Goal: Answer question/provide support: Share knowledge or assist other users

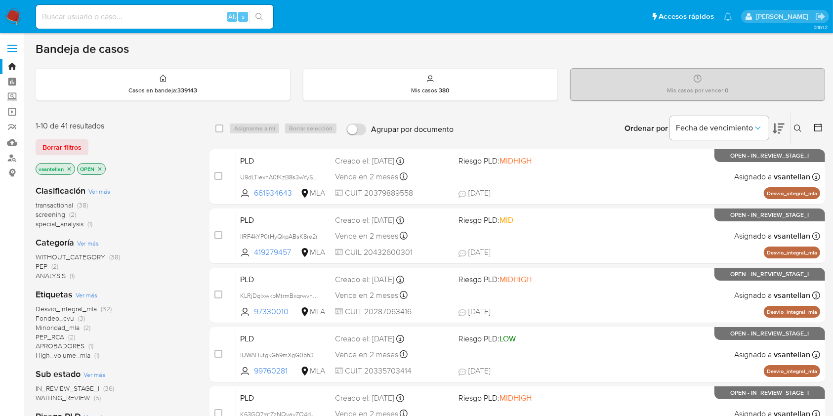
drag, startPoint x: 793, startPoint y: 56, endPoint x: 841, endPoint y: 68, distance: 49.2
click at [793, 56] on div "Bandeja de casos" at bounding box center [430, 48] width 789 height 15
click at [799, 125] on icon at bounding box center [797, 127] width 7 height 7
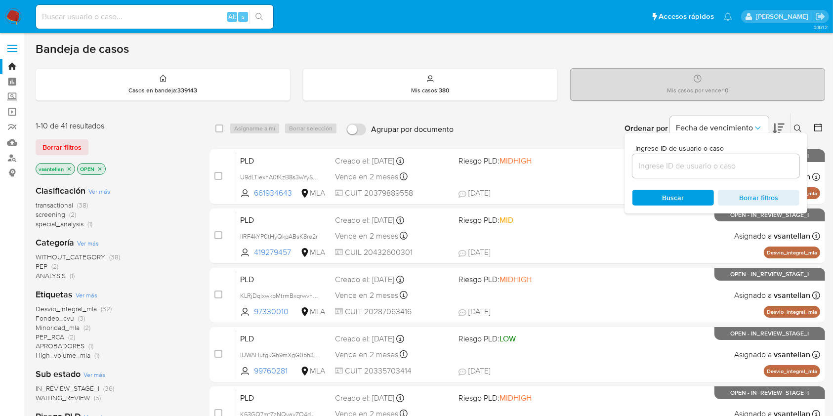
click at [674, 164] on input at bounding box center [715, 166] width 167 height 13
type input "2364020979"
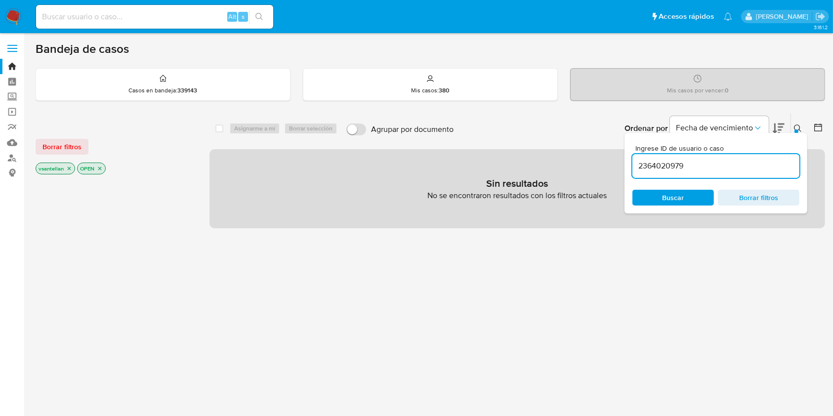
click at [799, 125] on icon at bounding box center [797, 127] width 7 height 7
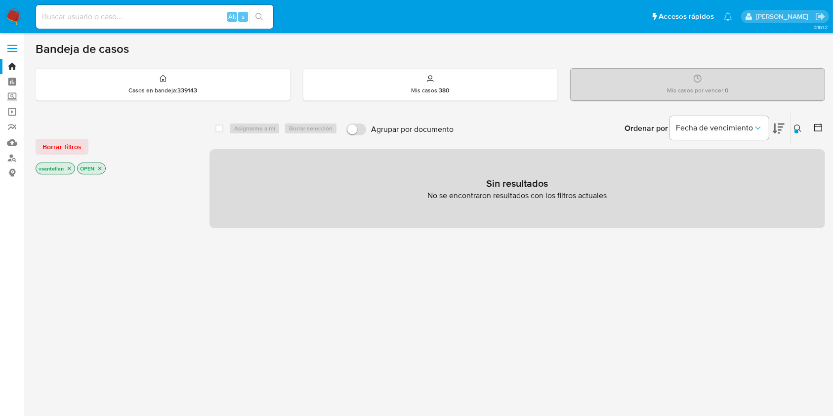
drag, startPoint x: 804, startPoint y: 124, endPoint x: 711, endPoint y: 162, distance: 99.7
click at [803, 124] on button at bounding box center [799, 129] width 16 height 12
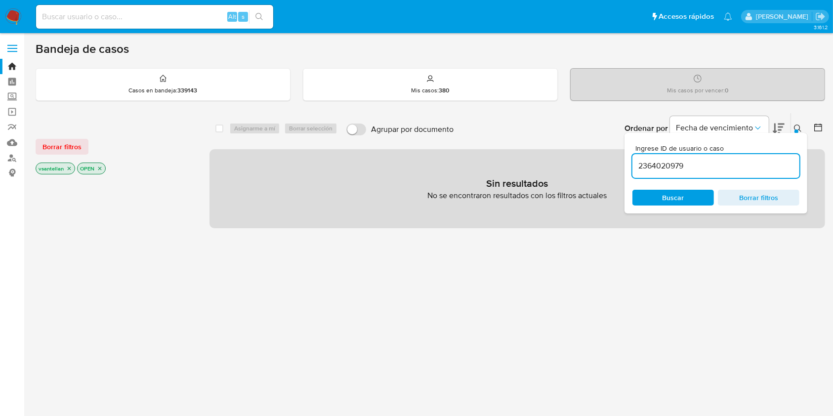
click at [640, 164] on input "2364020979" at bounding box center [715, 166] width 167 height 13
click at [724, 163] on input "2364020979" at bounding box center [715, 166] width 167 height 13
click at [683, 200] on span "Buscar" at bounding box center [673, 198] width 22 height 16
click at [75, 22] on input at bounding box center [154, 16] width 237 height 13
paste input "2364020979"
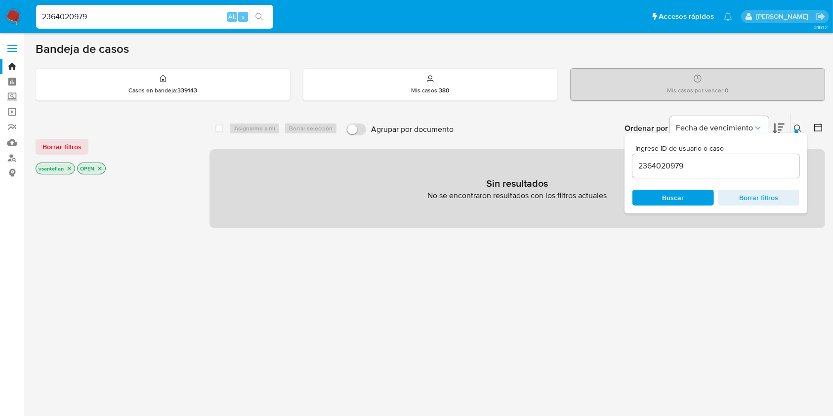
type input "2364020979"
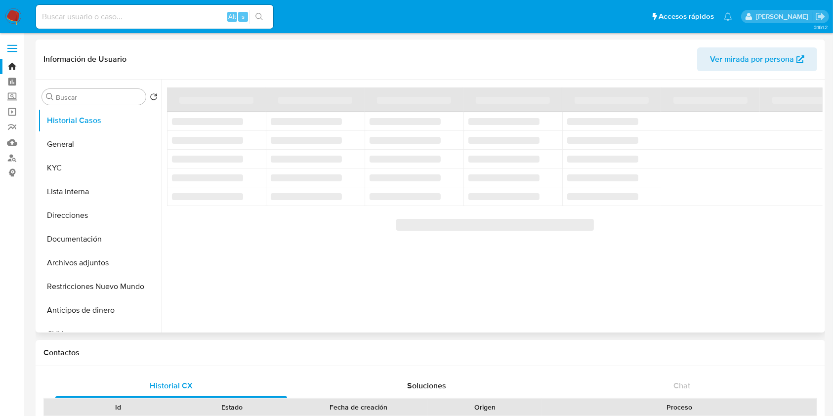
select select "10"
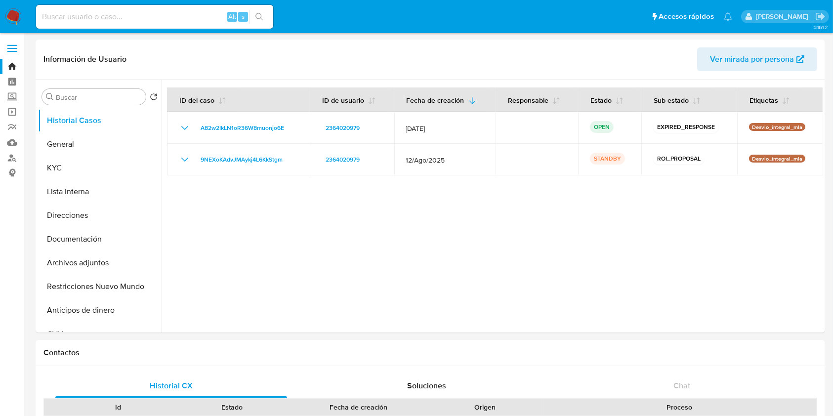
click at [17, 16] on img at bounding box center [13, 16] width 17 height 17
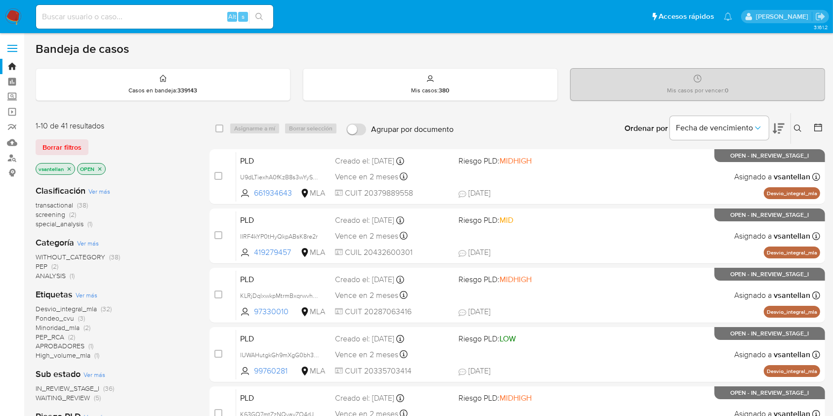
click at [98, 166] on icon "close-filter" at bounding box center [100, 169] width 6 height 6
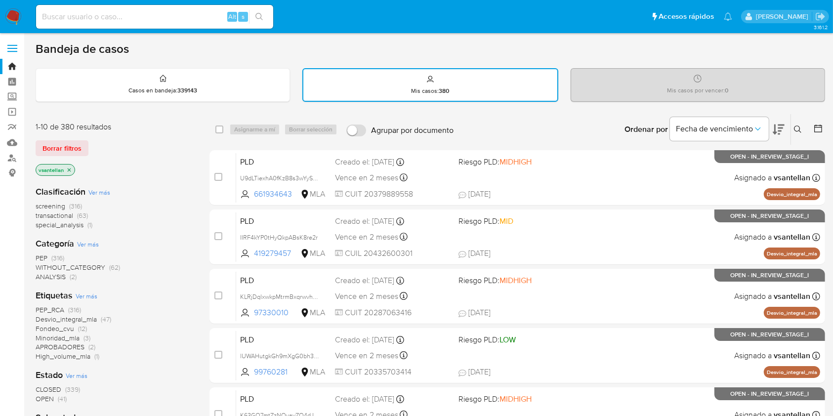
click at [794, 131] on icon at bounding box center [798, 129] width 8 height 8
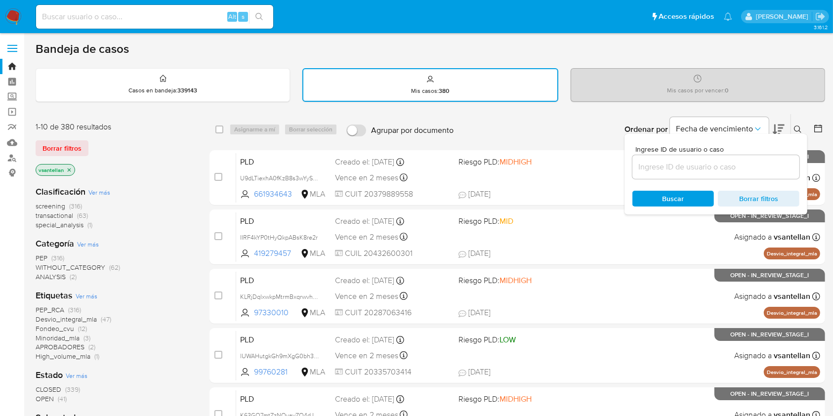
click at [699, 161] on input at bounding box center [715, 167] width 167 height 13
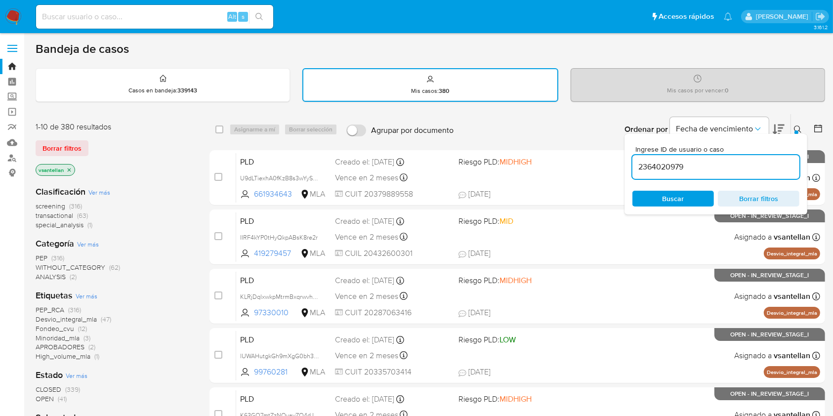
type input "2364020979"
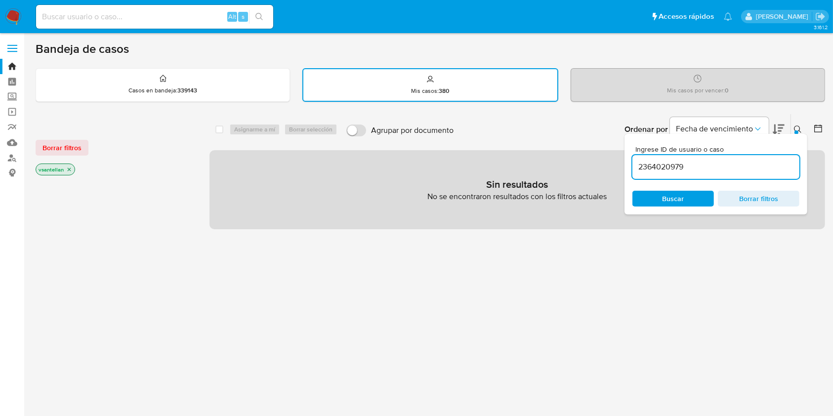
click at [801, 127] on icon at bounding box center [798, 129] width 8 height 8
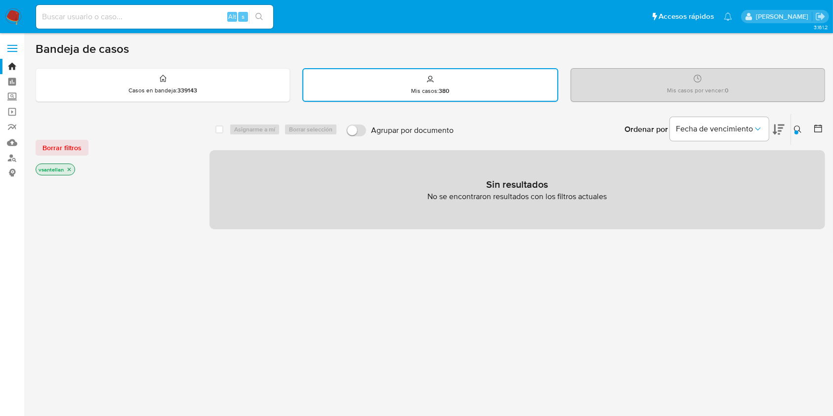
click at [71, 168] on icon "close-filter" at bounding box center [69, 169] width 6 height 6
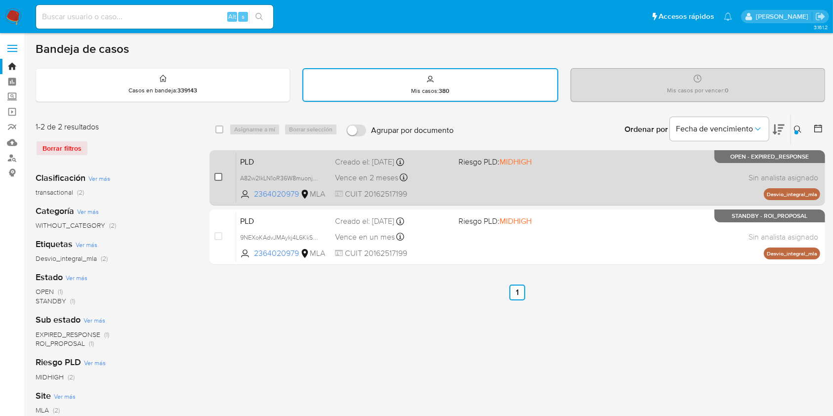
click at [217, 179] on input "checkbox" at bounding box center [218, 177] width 8 height 8
checkbox input "true"
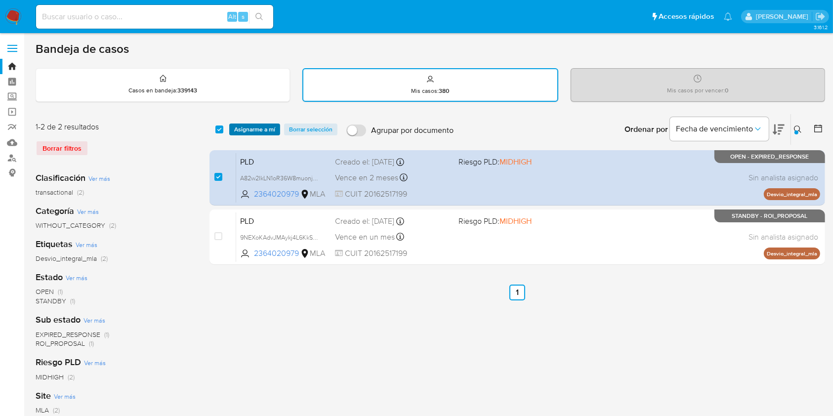
click at [244, 127] on span "Asignarme a mí" at bounding box center [254, 129] width 41 height 10
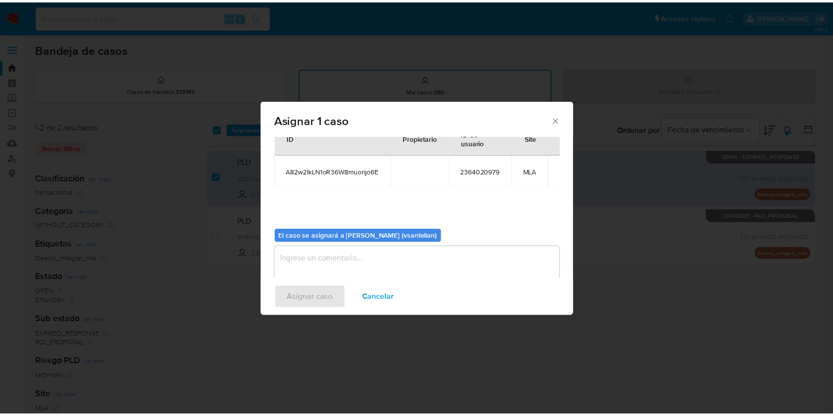
scroll to position [50, 0]
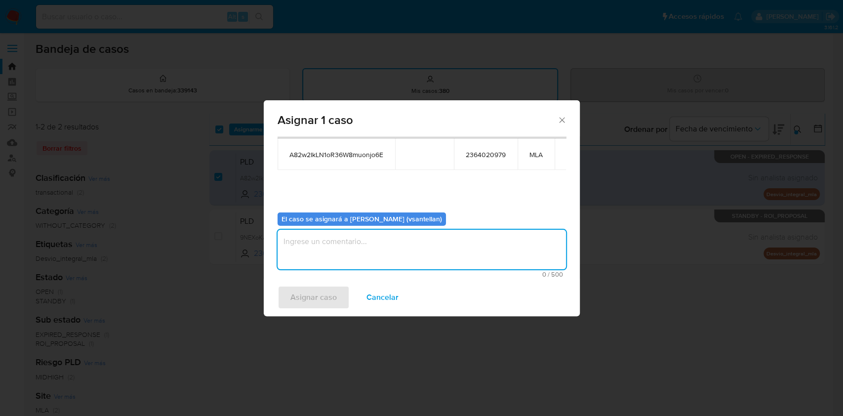
click at [323, 253] on textarea "assign-modal" at bounding box center [422, 250] width 288 height 40
type textarea "1"
click at [308, 293] on span "Asignar caso" at bounding box center [313, 297] width 46 height 22
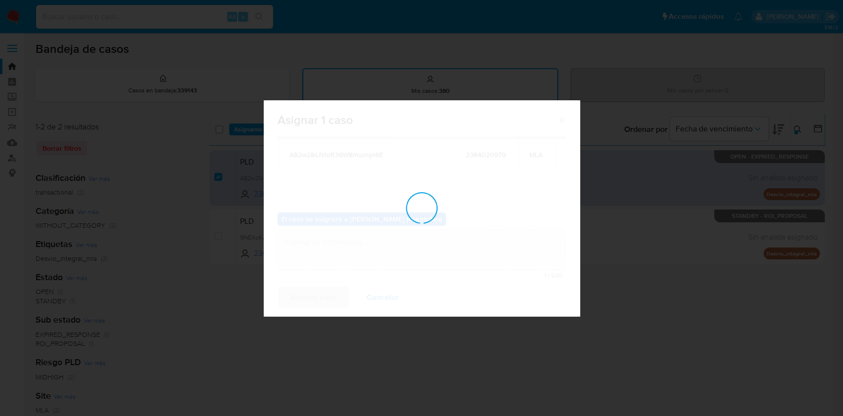
checkbox input "false"
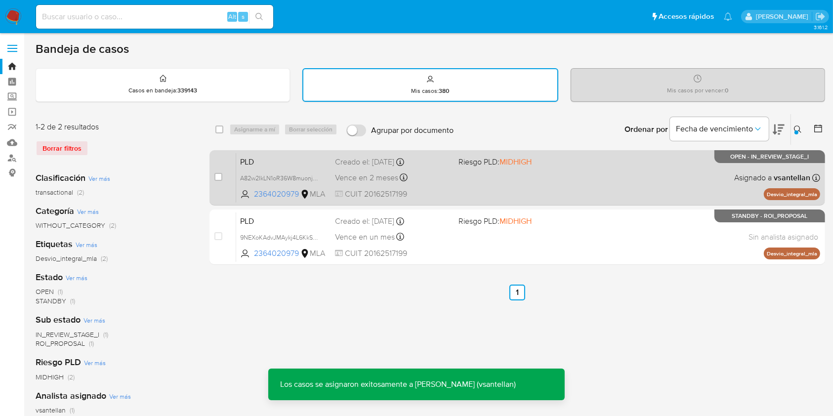
click at [586, 172] on div "PLD A82w2IkLN1oR36W8muonjo6E 2364020979 MLA Riesgo PLD: MIDHIGH Creado el: 12/0…" at bounding box center [528, 178] width 584 height 50
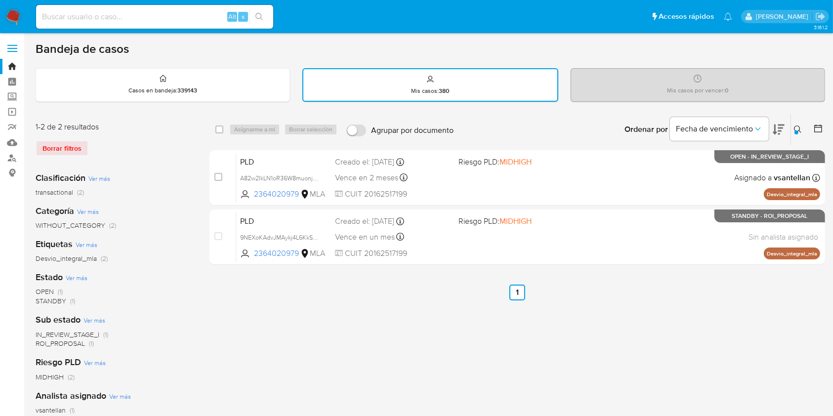
click at [69, 18] on input at bounding box center [154, 16] width 237 height 13
paste input "1771435736"
type input "1771435736"
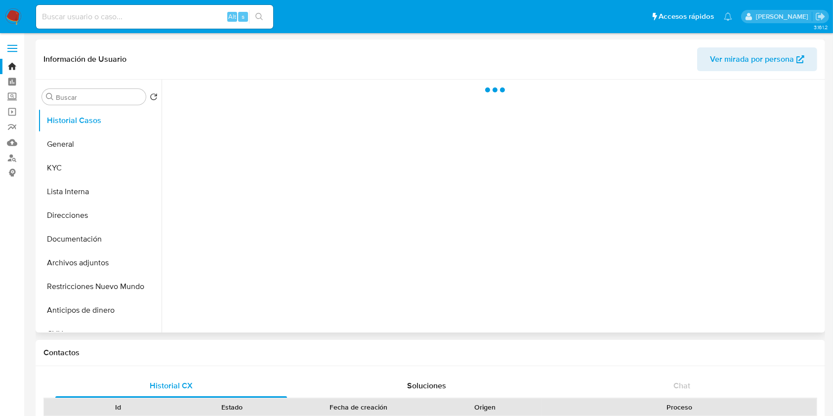
select select "10"
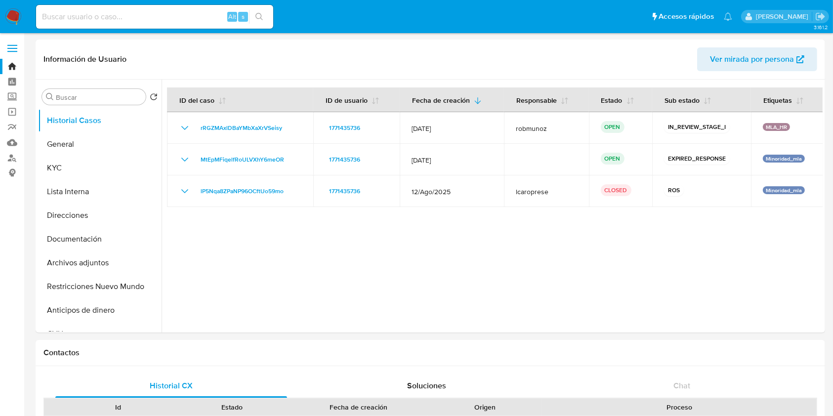
click at [95, 19] on input at bounding box center [154, 16] width 237 height 13
paste input "1317955048"
type input "1317955048"
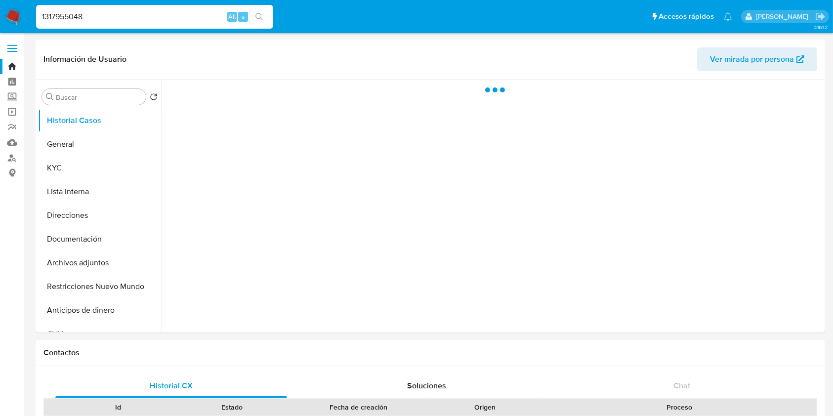
select select "10"
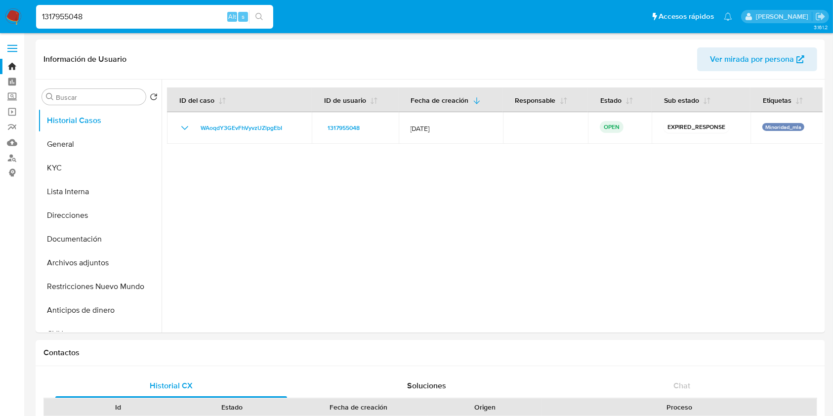
drag, startPoint x: 126, startPoint y: 18, endPoint x: 0, endPoint y: 62, distance: 133.2
paste input "835891016"
type input "1835891016"
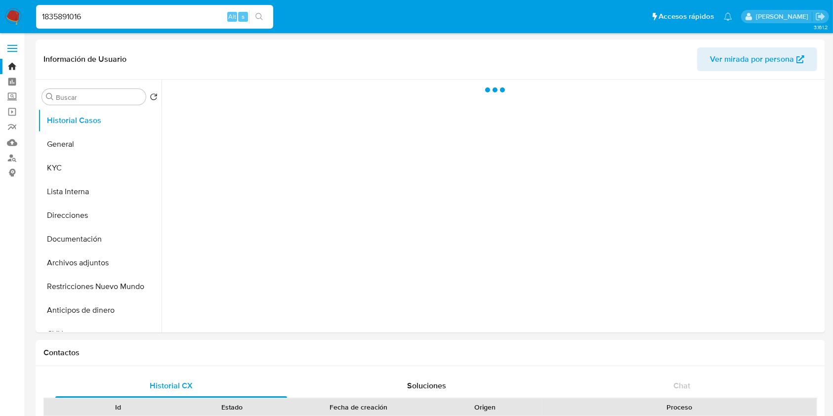
select select "10"
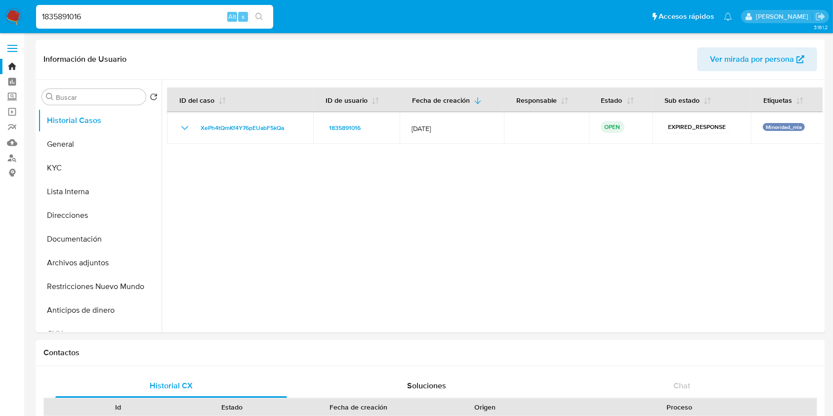
drag, startPoint x: 51, startPoint y: 9, endPoint x: 0, endPoint y: 10, distance: 51.4
click at [0, 10] on nav "Pausado Ver notificaciones 1835891016 Alt s Accesos rápidos Presiona las siguie…" at bounding box center [416, 16] width 833 height 33
paste input "440823341"
type input "440823341"
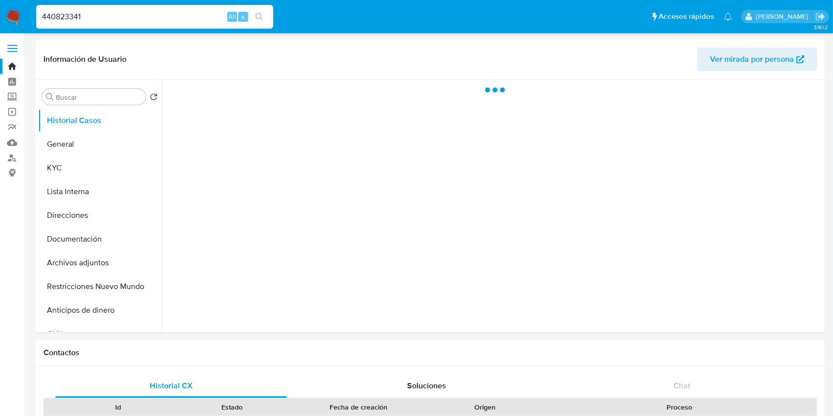
select select "10"
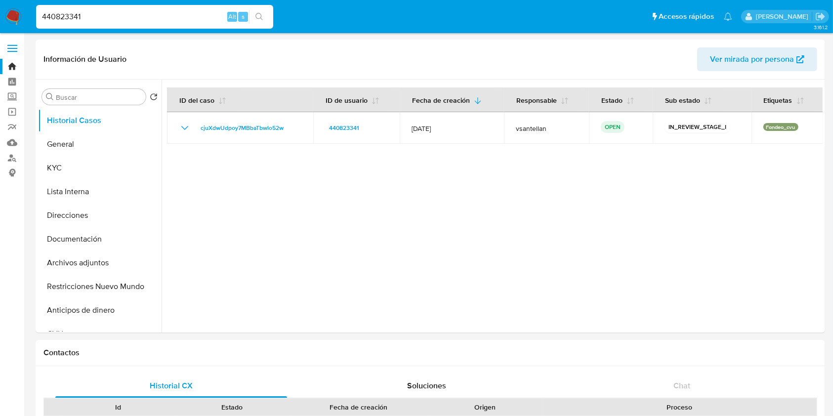
drag, startPoint x: 91, startPoint y: 16, endPoint x: 0, endPoint y: 26, distance: 91.5
click at [0, 26] on nav "Pausado Ver notificaciones 440823341 Alt s Accesos rápidos Presiona las siguien…" at bounding box center [416, 16] width 833 height 33
paste input "201331220"
type input "201331220"
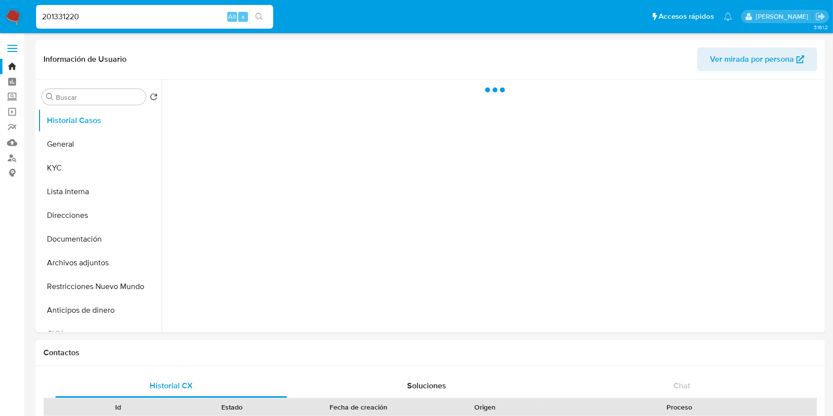
select select "10"
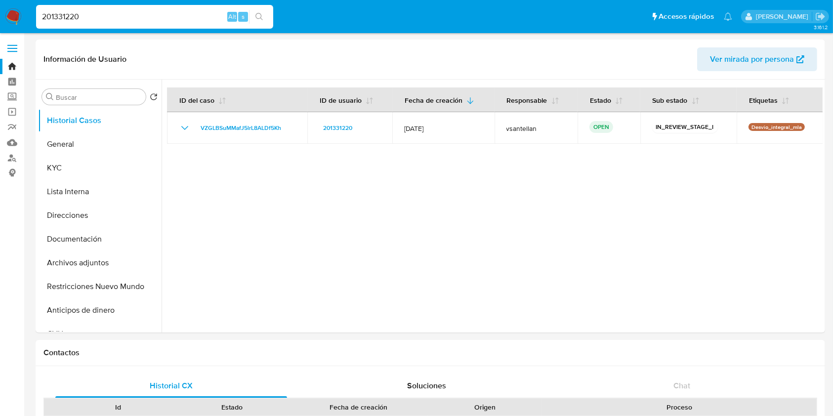
drag, startPoint x: 0, startPoint y: 7, endPoint x: 0, endPoint y: -9, distance: 15.8
paste input "40203883"
type input "40203883"
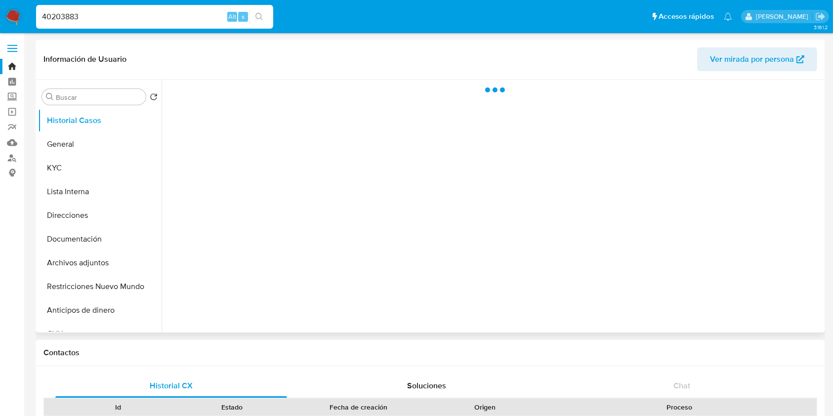
select select "10"
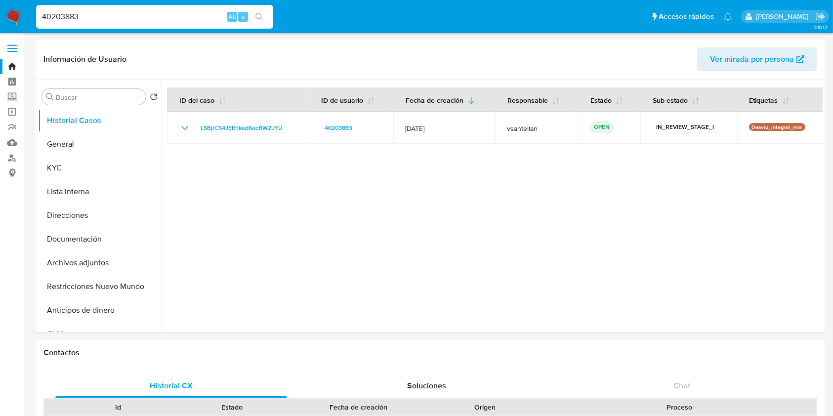
drag, startPoint x: 110, startPoint y: 8, endPoint x: 107, endPoint y: 14, distance: 6.4
click at [106, 8] on div "40203883 Alt s" at bounding box center [154, 17] width 237 height 24
drag, startPoint x: 107, startPoint y: 14, endPoint x: 0, endPoint y: 30, distance: 108.4
click at [0, 30] on nav "Pausado Ver notificaciones 40203883 Alt s Accesos rápidos Presiona las siguient…" at bounding box center [416, 16] width 833 height 33
paste input "732905990"
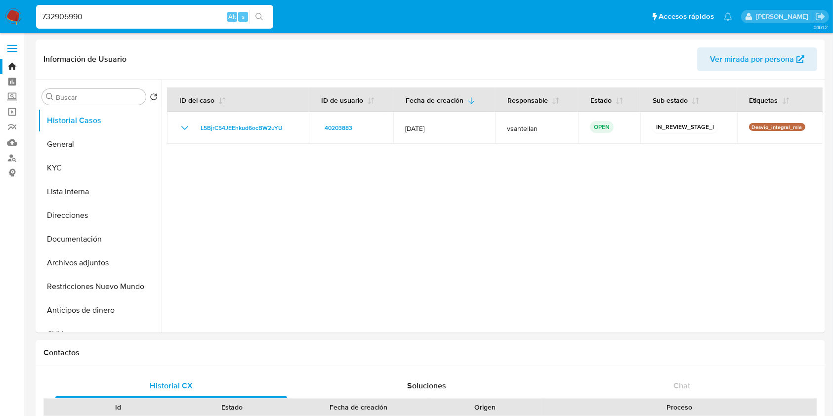
type input "732905990"
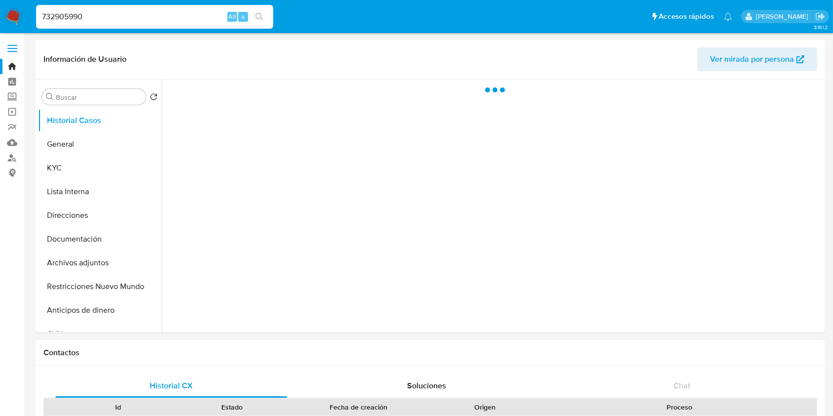
select select "10"
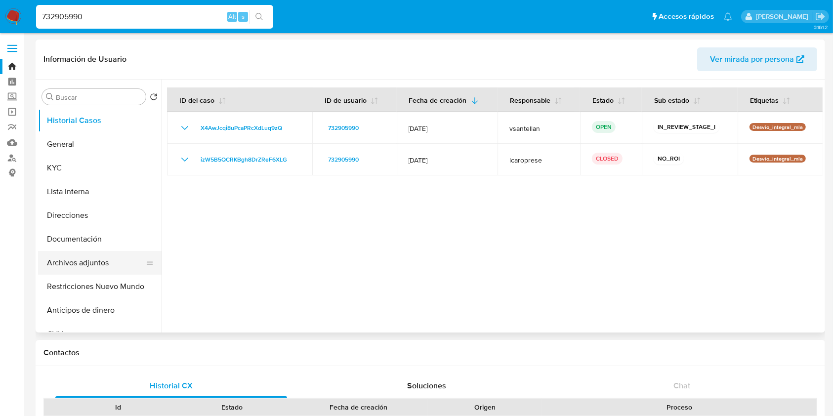
click at [83, 254] on button "Archivos adjuntos" at bounding box center [96, 263] width 116 height 24
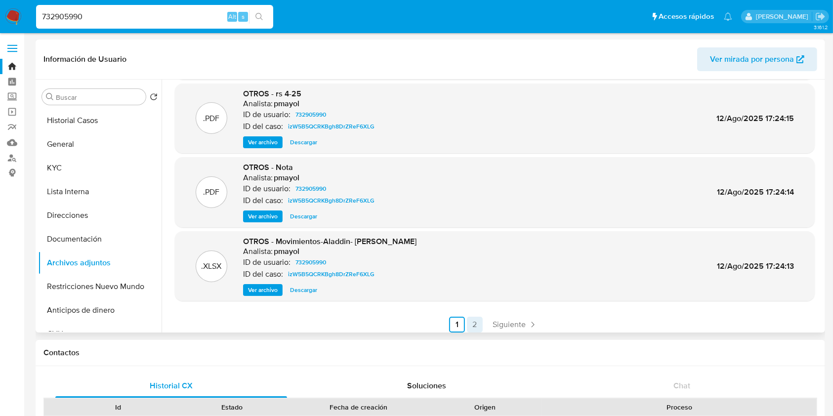
scroll to position [83, 0]
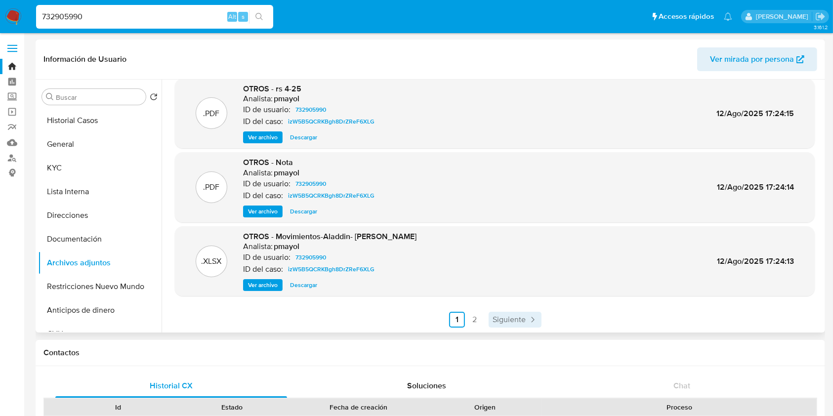
click at [499, 316] on span "Siguiente" at bounding box center [508, 320] width 33 height 8
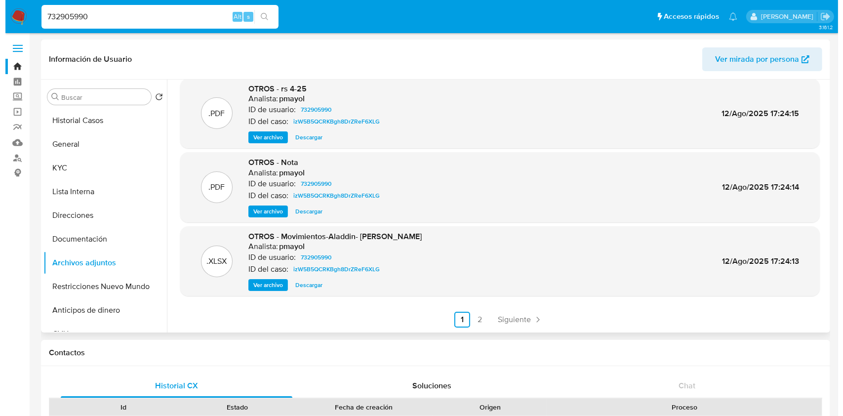
scroll to position [0, 0]
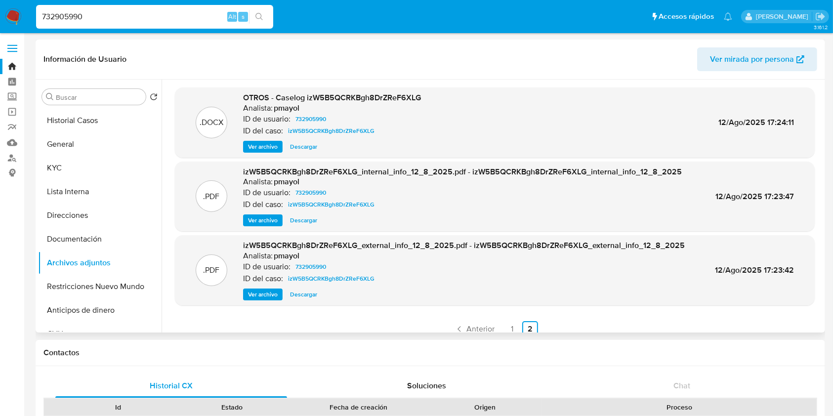
click at [259, 152] on span "Ver archivo" at bounding box center [263, 147] width 30 height 10
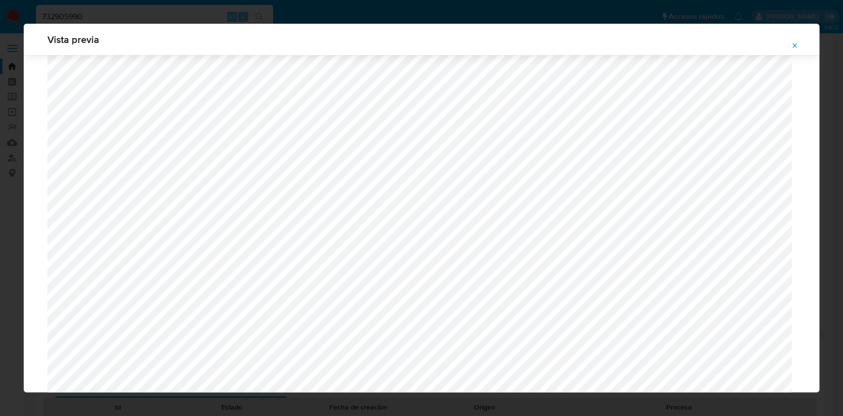
scroll to position [375, 0]
drag, startPoint x: 804, startPoint y: 42, endPoint x: 799, endPoint y: 53, distance: 12.4
click at [803, 42] on button "Attachment preview" at bounding box center [795, 46] width 22 height 16
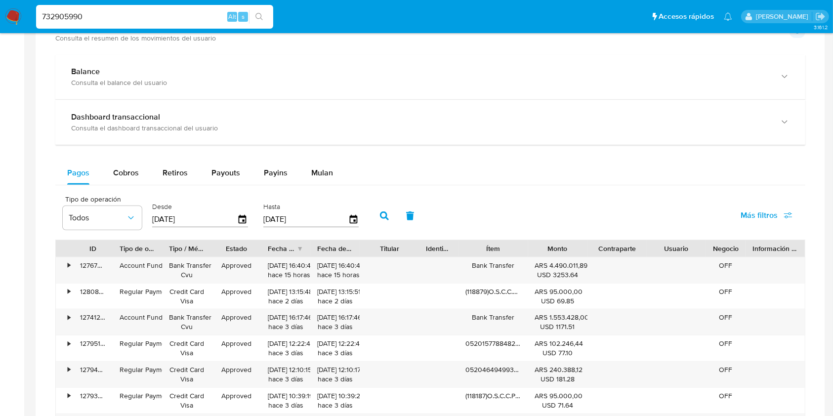
scroll to position [463, 0]
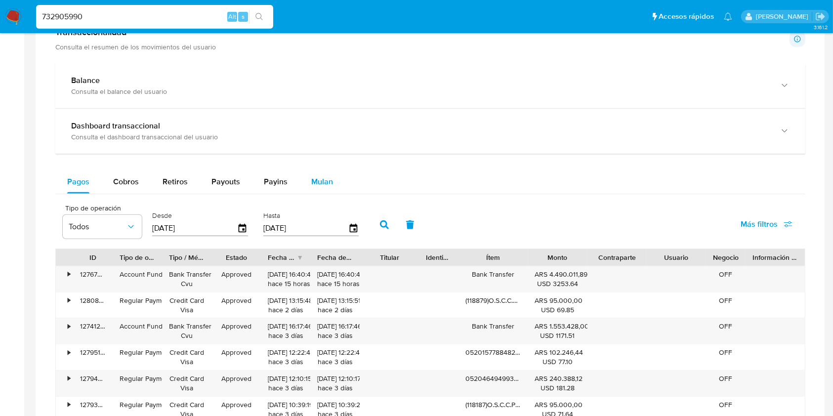
drag, startPoint x: 327, startPoint y: 181, endPoint x: 329, endPoint y: 186, distance: 5.2
click at [328, 180] on span "Mulan" at bounding box center [322, 181] width 22 height 11
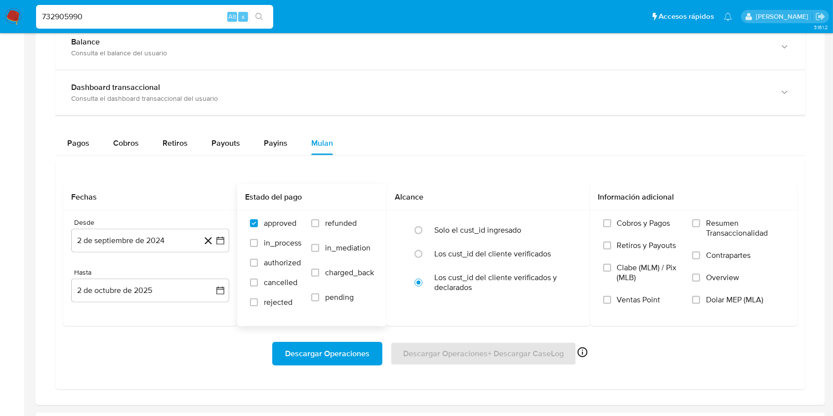
scroll to position [529, 0]
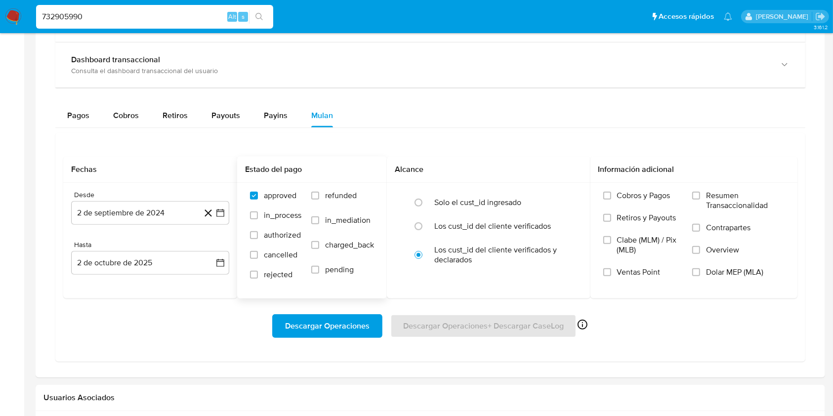
click at [328, 193] on span "refunded" at bounding box center [341, 196] width 32 height 10
click at [319, 193] on input "refunded" at bounding box center [315, 196] width 8 height 8
checkbox input "true"
click at [701, 270] on label "Dolar MEP (MLA)" at bounding box center [738, 278] width 92 height 22
click at [700, 270] on input "Dolar MEP (MLA)" at bounding box center [696, 272] width 8 height 8
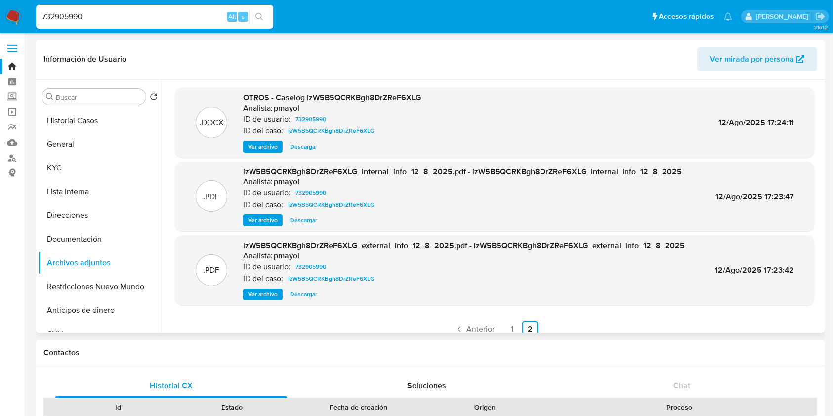
scroll to position [4, 0]
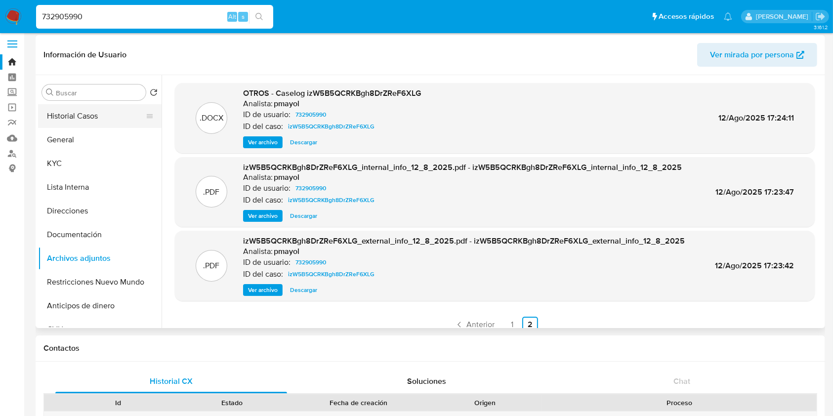
click at [102, 121] on button "Historial Casos" at bounding box center [96, 116] width 116 height 24
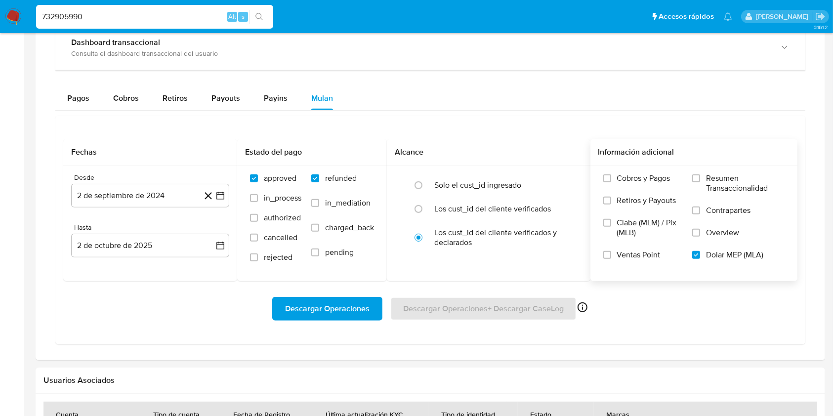
scroll to position [542, 0]
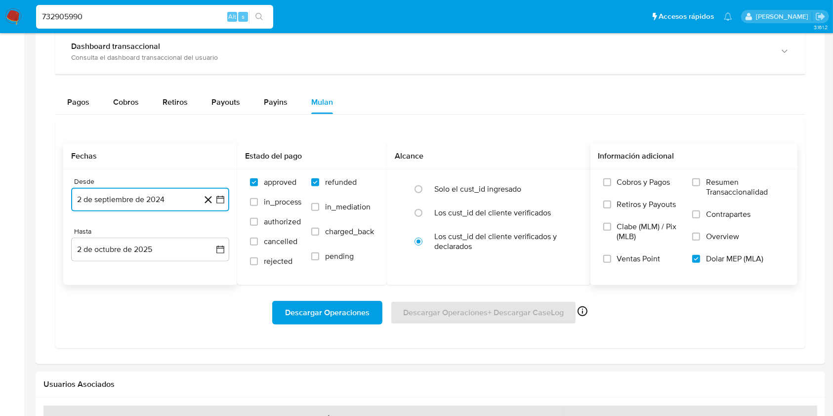
click at [220, 200] on icon "button" at bounding box center [220, 200] width 10 height 10
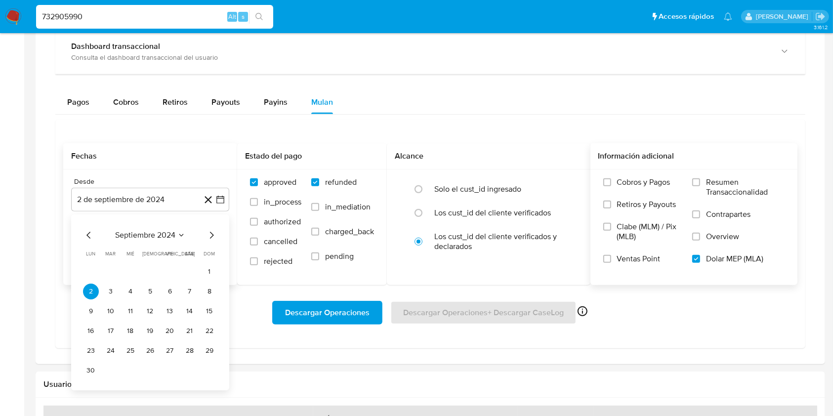
click at [144, 227] on div "septiembre 2024 septiembre 2024 lun lunes mar martes mié miércoles jue jueves v…" at bounding box center [150, 302] width 158 height 176
click at [154, 236] on span "septiembre 2024" at bounding box center [145, 235] width 60 height 10
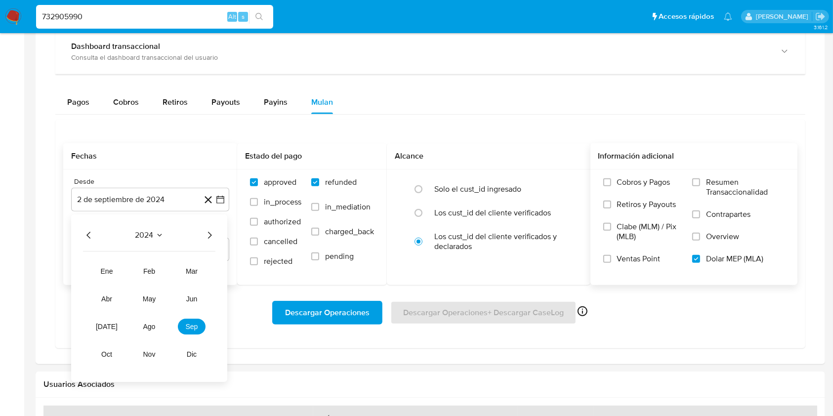
click at [213, 231] on icon "Año siguiente" at bounding box center [210, 235] width 12 height 12
click at [108, 323] on span "jul" at bounding box center [107, 327] width 22 height 8
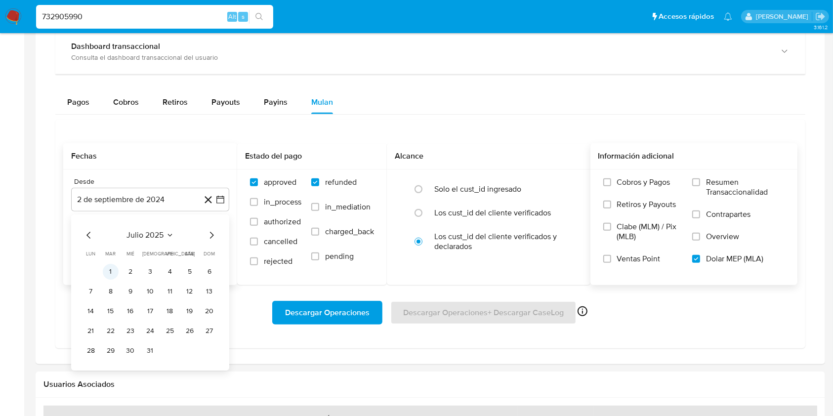
click at [112, 272] on button "1" at bounding box center [111, 272] width 16 height 16
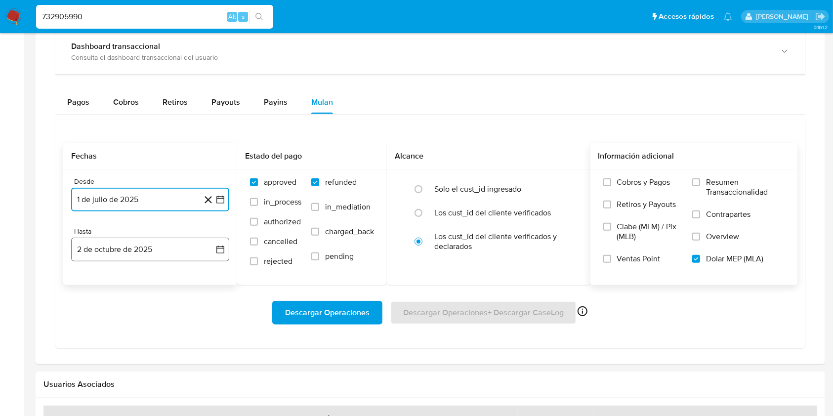
click at [121, 256] on button "2 de octubre de 2025" at bounding box center [150, 250] width 158 height 24
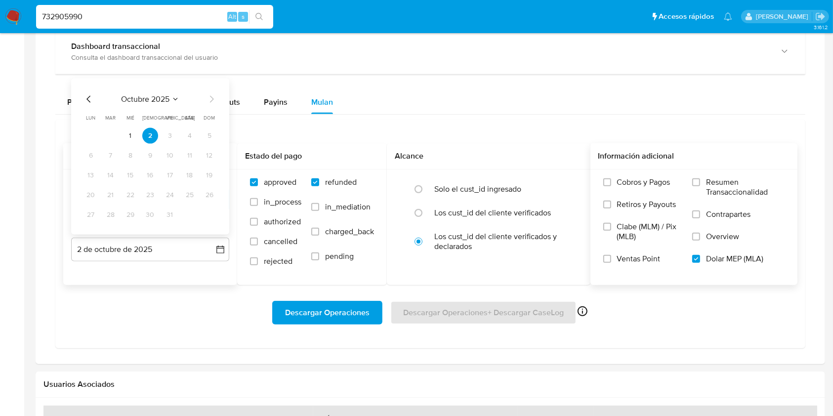
click at [85, 98] on icon "Mes anterior" at bounding box center [89, 99] width 12 height 12
click at [212, 214] on button "31" at bounding box center [210, 215] width 16 height 16
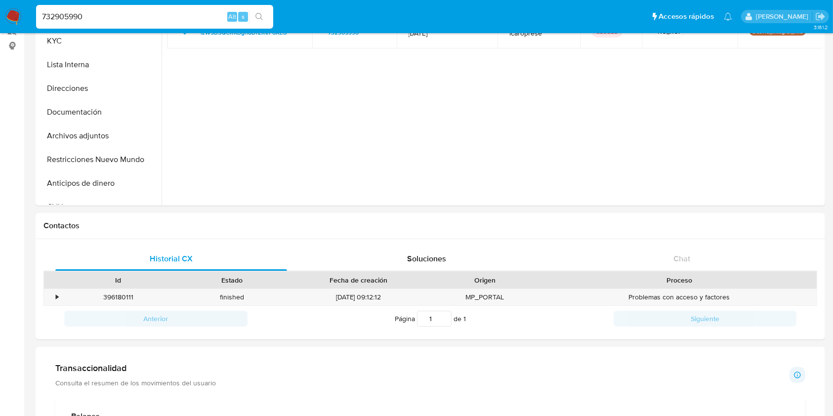
scroll to position [0, 0]
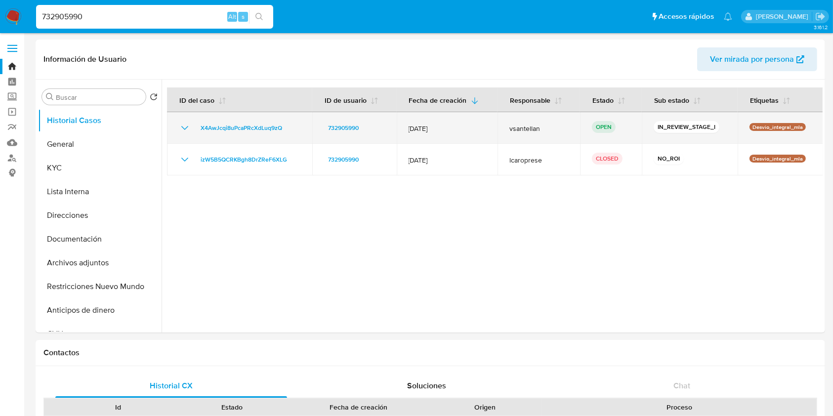
click at [226, 134] on td "X4AwJcqi8uPcaPRcXdLuq9zQ" at bounding box center [239, 128] width 145 height 32
click at [222, 125] on span "X4AwJcqi8uPcaPRcXdLuq9zQ" at bounding box center [242, 128] width 82 height 12
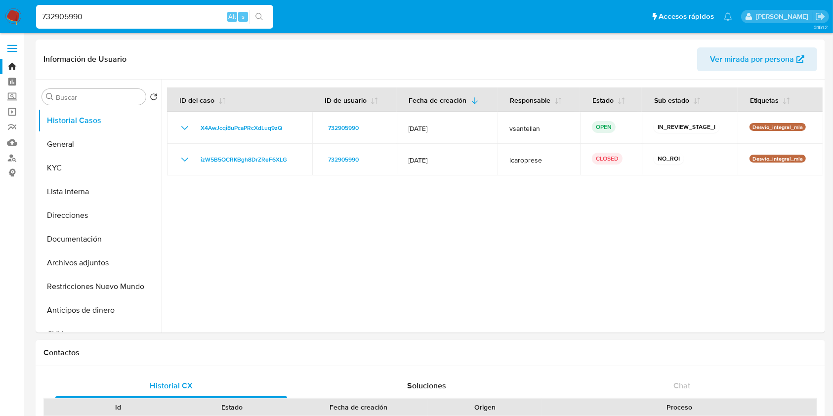
click at [17, 16] on img at bounding box center [13, 16] width 17 height 17
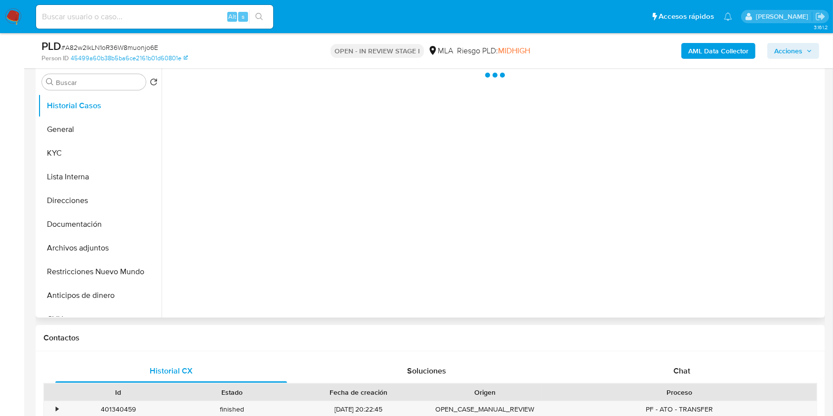
scroll to position [263, 0]
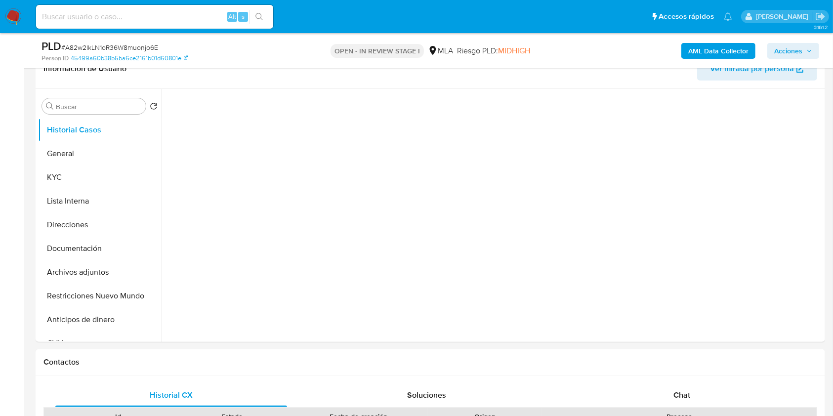
select select "10"
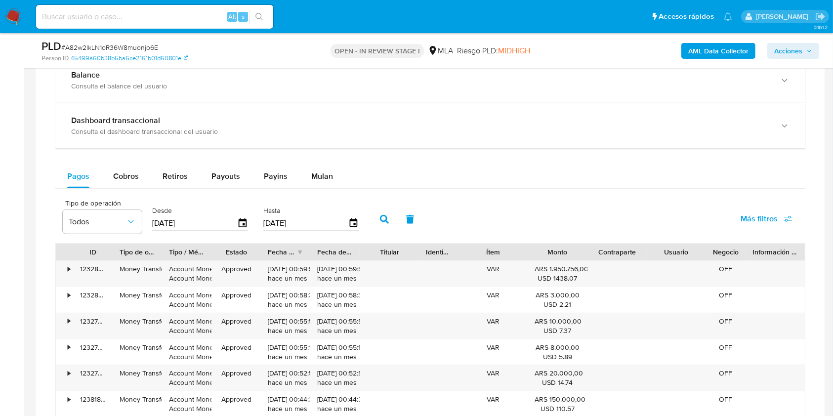
scroll to position [684, 0]
click at [324, 174] on span "Mulan" at bounding box center [322, 177] width 22 height 11
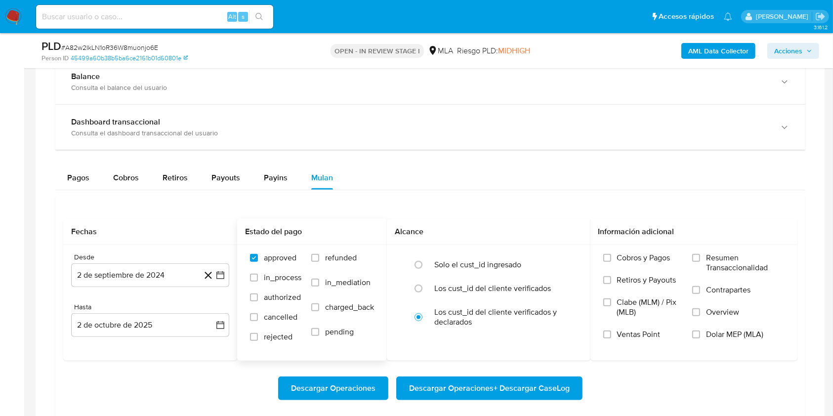
click at [326, 251] on div "approved in_process authorized cancelled rejected refunded in_mediation charged…" at bounding box center [312, 302] width 150 height 115
click at [348, 258] on span "refunded" at bounding box center [341, 258] width 32 height 10
click at [319, 258] on input "refunded" at bounding box center [315, 258] width 8 height 8
checkbox input "true"
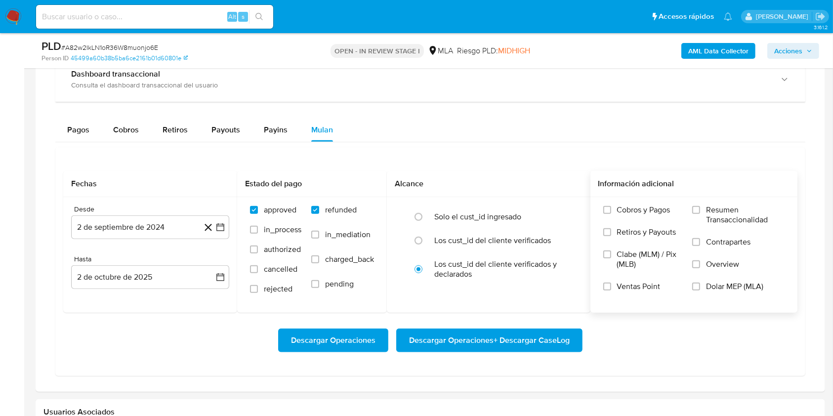
scroll to position [749, 0]
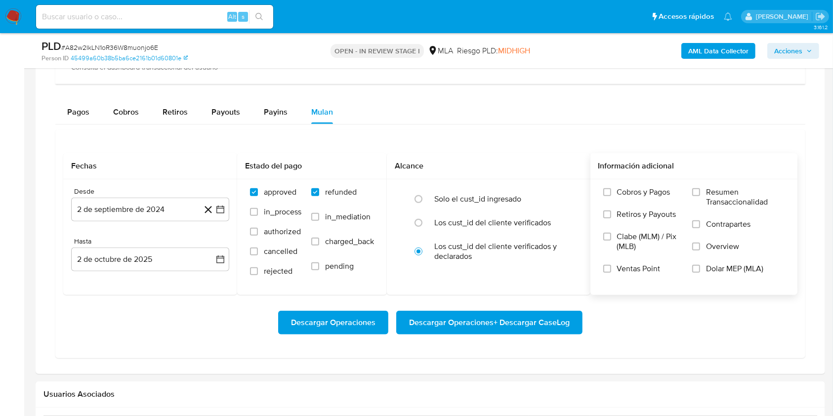
click at [714, 266] on span "Dolar MEP (MLA)" at bounding box center [734, 269] width 57 height 10
click at [700, 266] on input "Dolar MEP (MLA)" at bounding box center [696, 269] width 8 height 8
click at [129, 203] on button "2 de septiembre de 2024" at bounding box center [150, 210] width 158 height 24
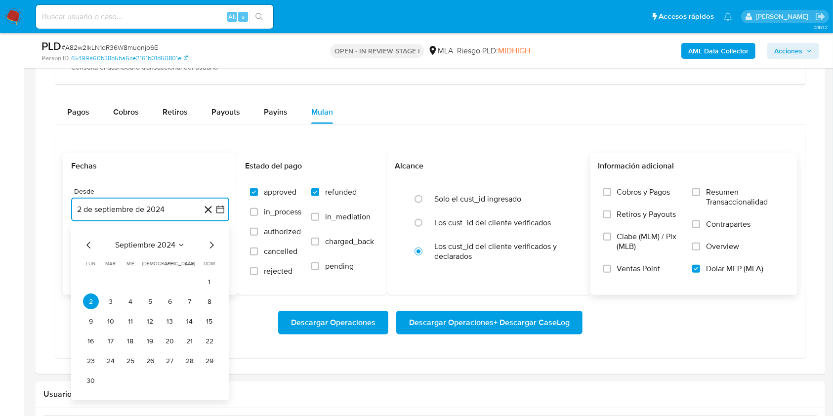
click at [173, 244] on span "septiembre 2024" at bounding box center [145, 246] width 60 height 10
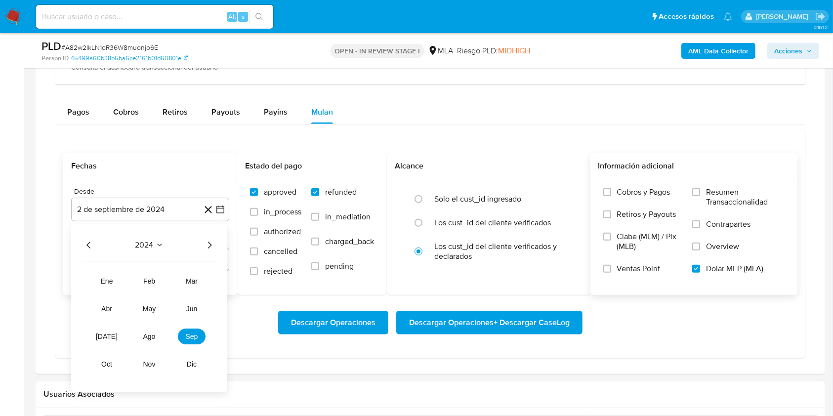
click at [212, 241] on icon "Año siguiente" at bounding box center [210, 246] width 12 height 12
click at [150, 336] on span "ago" at bounding box center [149, 337] width 12 height 8
click at [170, 282] on button "1" at bounding box center [170, 282] width 16 height 16
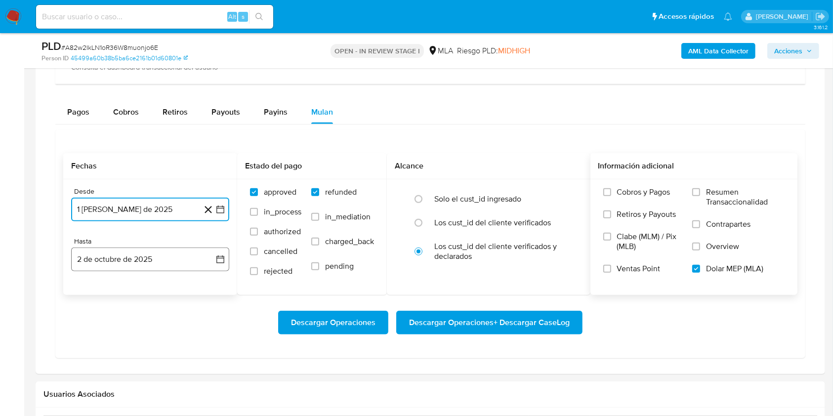
click at [146, 251] on button "2 de octubre de 2025" at bounding box center [150, 259] width 158 height 24
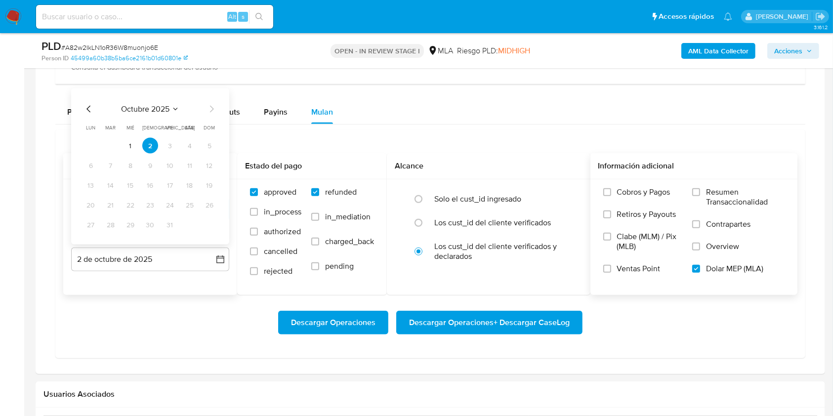
click at [83, 111] on icon "Mes anterior" at bounding box center [89, 109] width 12 height 12
click at [213, 224] on button "31" at bounding box center [210, 225] width 16 height 16
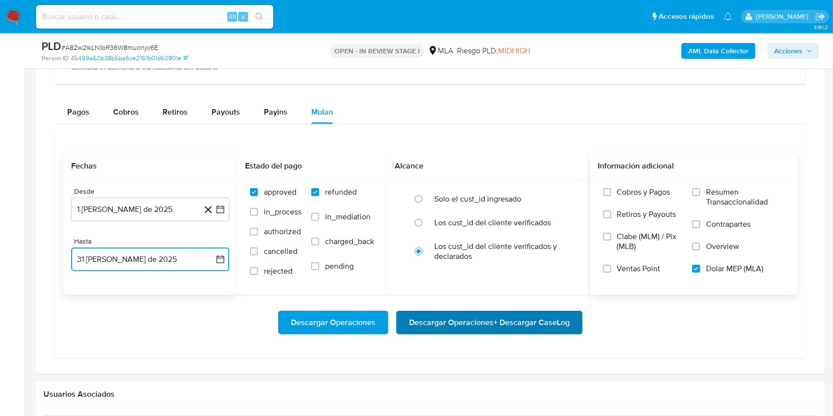
click at [525, 324] on span "Descargar Operaciones + Descargar CaseLog" at bounding box center [489, 323] width 161 height 22
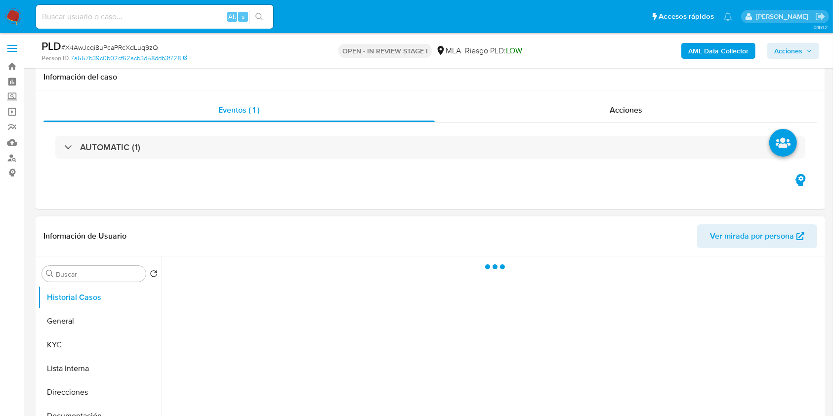
scroll to position [131, 0]
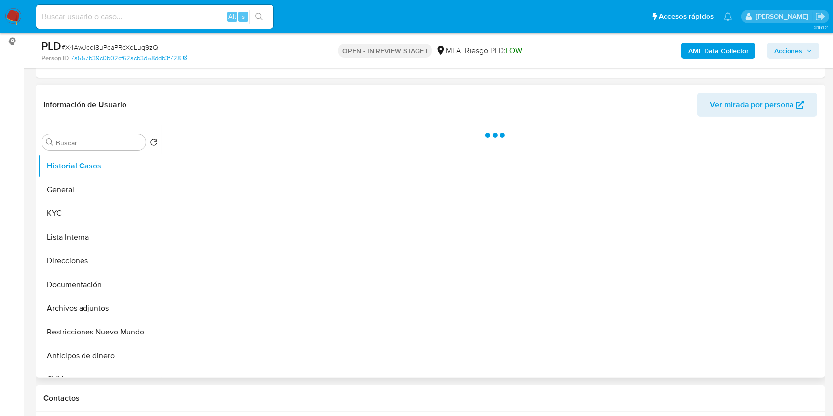
select select "10"
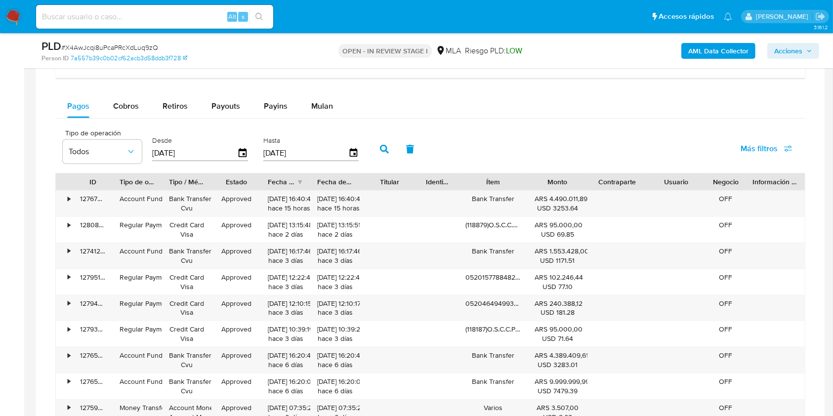
scroll to position [732, 0]
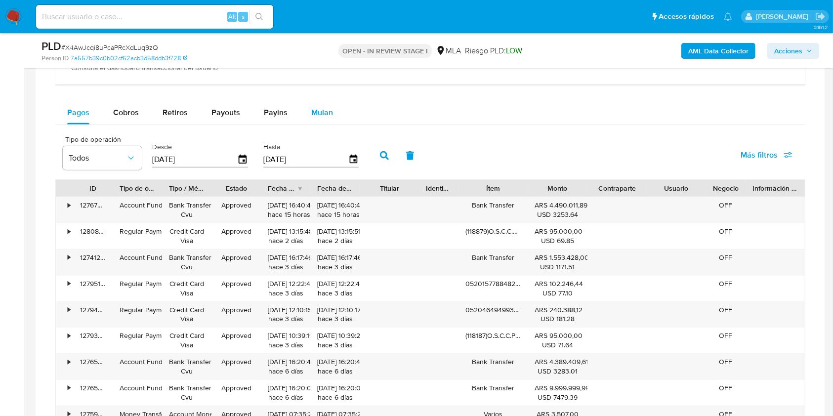
click at [312, 105] on div "Mulan" at bounding box center [322, 113] width 22 height 24
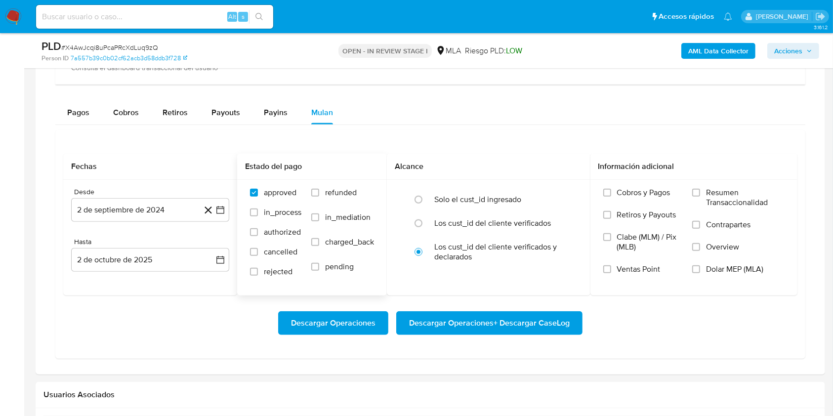
click at [331, 195] on span "refunded" at bounding box center [341, 193] width 32 height 10
click at [319, 195] on input "refunded" at bounding box center [315, 193] width 8 height 8
checkbox input "true"
click at [726, 271] on span "Dolar MEP (MLA)" at bounding box center [734, 269] width 57 height 10
click at [700, 271] on input "Dolar MEP (MLA)" at bounding box center [696, 269] width 8 height 8
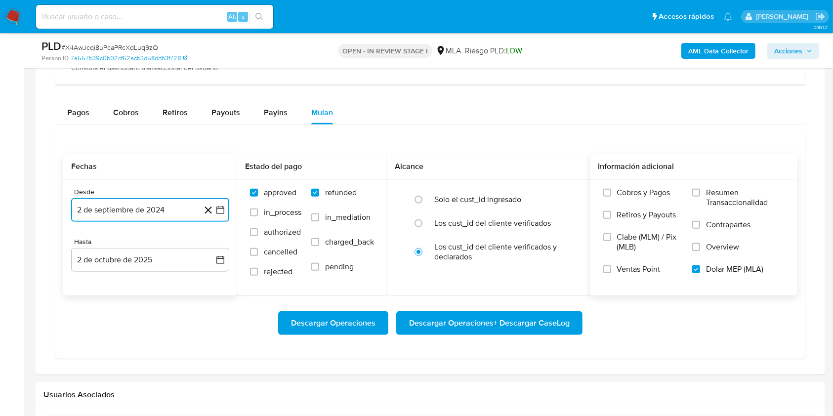
click at [130, 211] on button "2 de septiembre de 2024" at bounding box center [150, 210] width 158 height 24
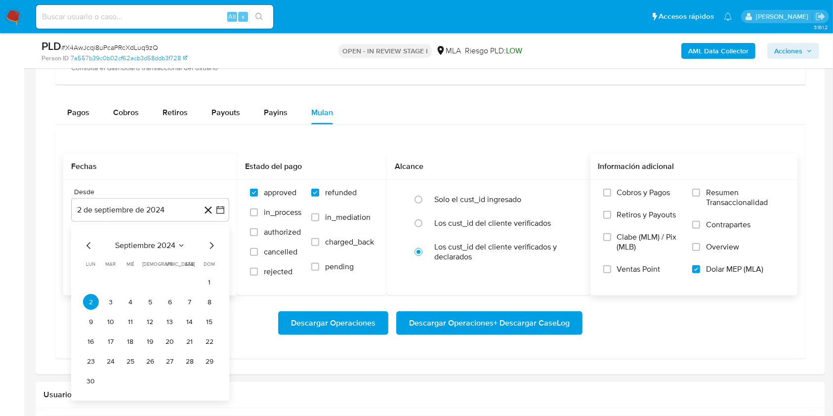
click at [164, 236] on div "septiembre 2024 septiembre 2024 lun lunes mar martes mié miércoles jue jueves v…" at bounding box center [150, 313] width 158 height 176
click at [166, 246] on span "septiembre 2024" at bounding box center [145, 246] width 60 height 10
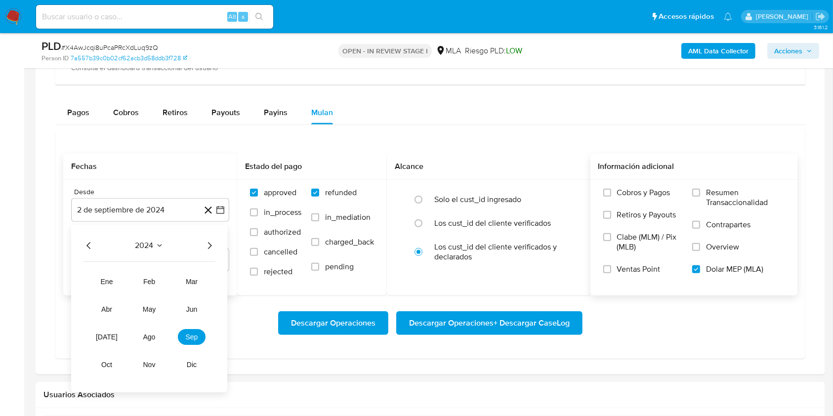
click at [208, 252] on div "2024 2024 ene feb mar abr may jun jul ago sep oct nov dic" at bounding box center [149, 308] width 156 height 167
click at [209, 243] on icon "Año siguiente" at bounding box center [210, 246] width 4 height 7
click at [113, 338] on button "jul" at bounding box center [107, 337] width 28 height 16
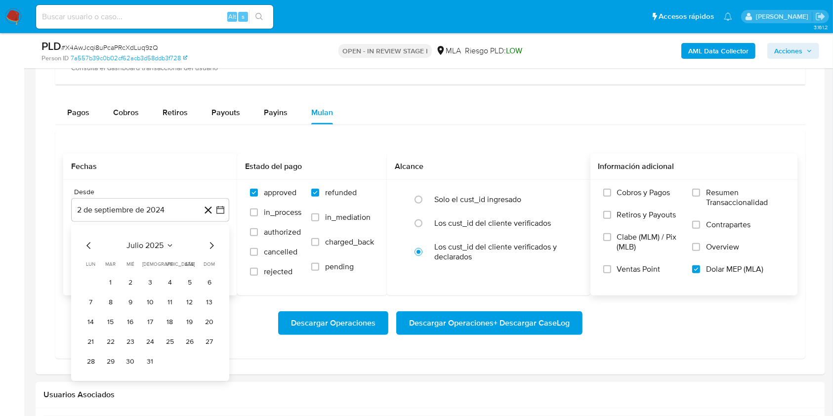
click at [110, 282] on button "1" at bounding box center [111, 283] width 16 height 16
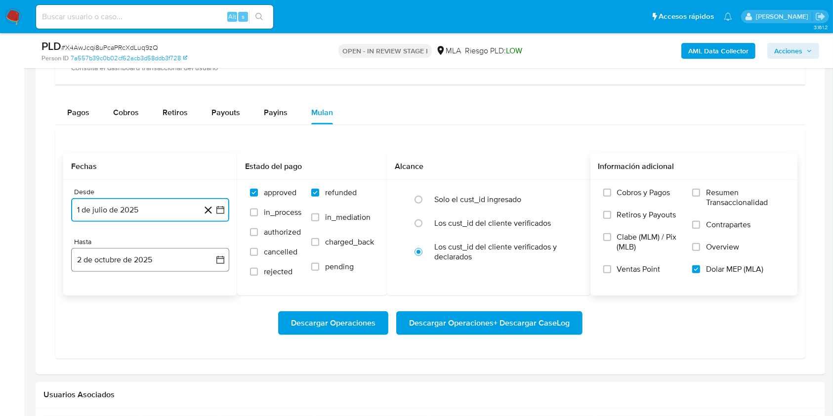
click at [107, 263] on button "2 de octubre de 2025" at bounding box center [150, 260] width 158 height 24
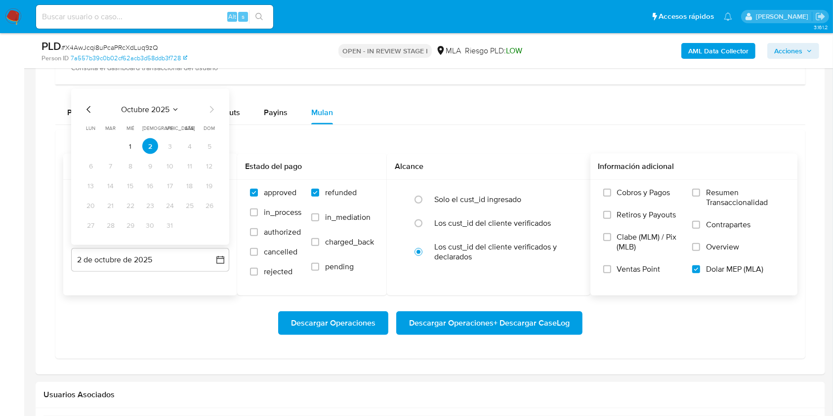
click at [88, 115] on div "octubre 2025 octubre 2025 lun lunes mar martes mié miércoles jue jueves vie vie…" at bounding box center [150, 168] width 134 height 129
click at [86, 113] on icon "Mes anterior" at bounding box center [89, 110] width 12 height 12
click at [208, 229] on button "31" at bounding box center [210, 225] width 16 height 16
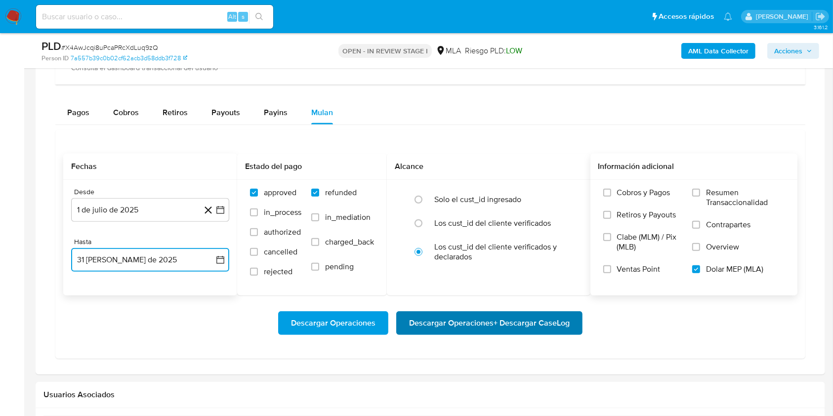
click at [481, 322] on span "Descargar Operaciones + Descargar CaseLog" at bounding box center [489, 323] width 161 height 22
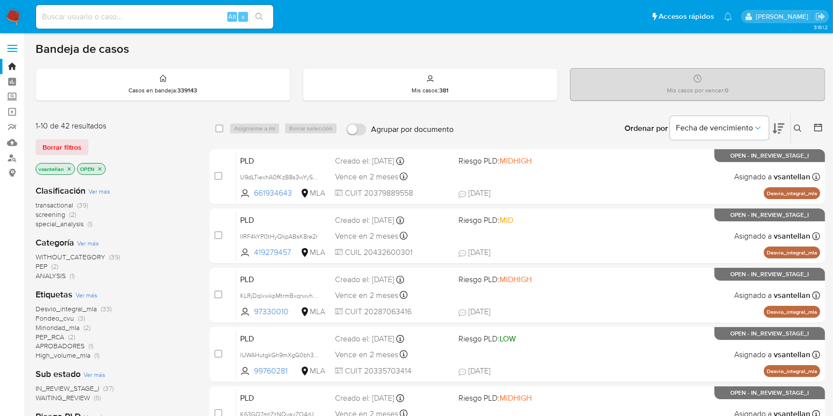
click at [795, 126] on icon at bounding box center [798, 128] width 8 height 8
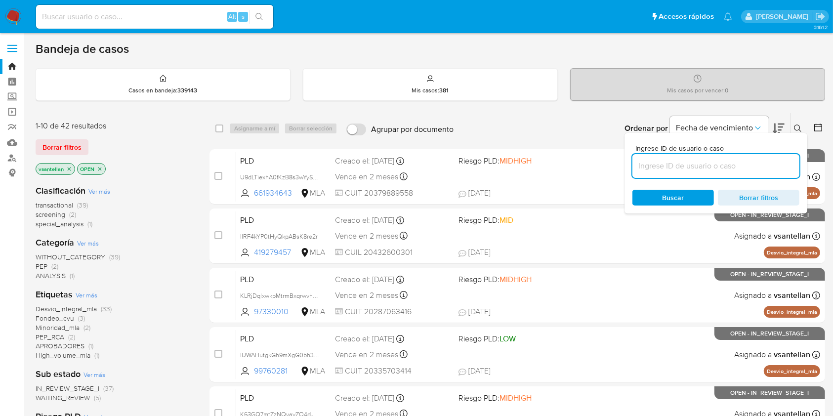
click at [729, 164] on input at bounding box center [715, 166] width 167 height 13
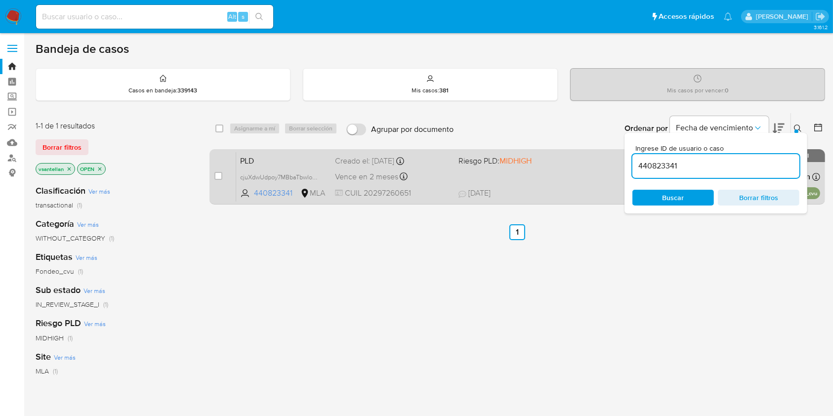
drag, startPoint x: 798, startPoint y: 123, endPoint x: 681, endPoint y: 169, distance: 125.8
click at [798, 124] on button at bounding box center [799, 129] width 16 height 12
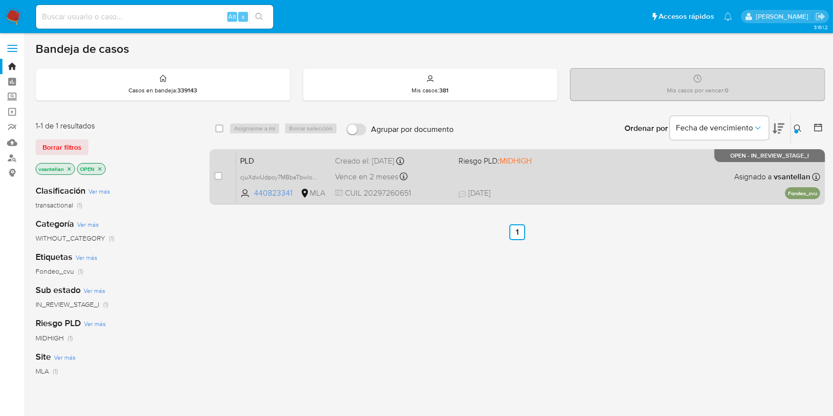
click at [680, 169] on div "PLD cjuXdwUdpoy7MBbaTbwlo52w 440823341 MLA Riesgo PLD: MIDHIGH Creado el: [DATE…" at bounding box center [528, 177] width 584 height 50
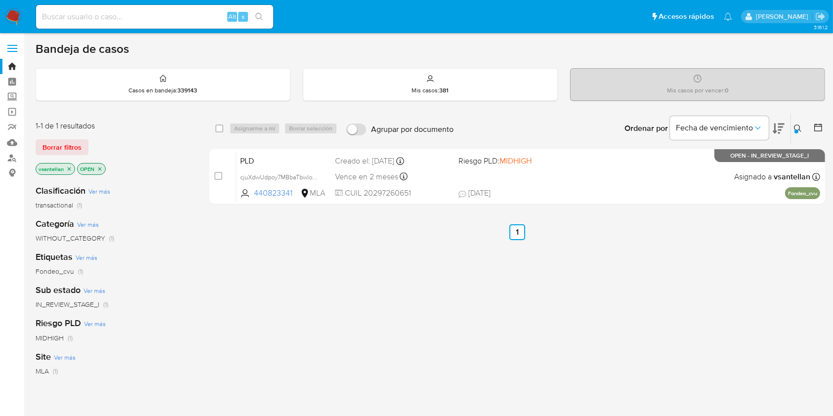
click at [796, 129] on div at bounding box center [796, 131] width 4 height 4
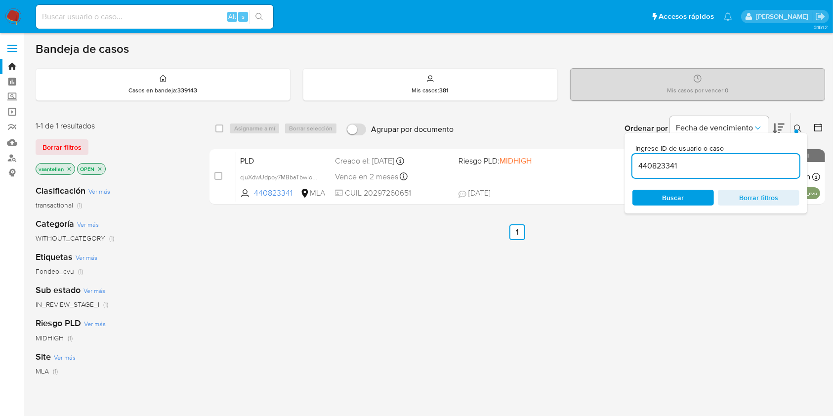
click at [732, 168] on input "440823341" at bounding box center [715, 166] width 167 height 13
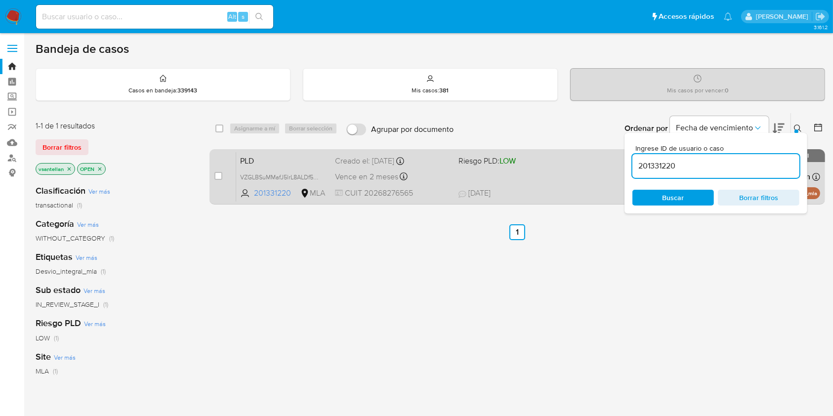
drag, startPoint x: 797, startPoint y: 125, endPoint x: 740, endPoint y: 168, distance: 70.9
click at [797, 126] on icon at bounding box center [798, 128] width 8 height 8
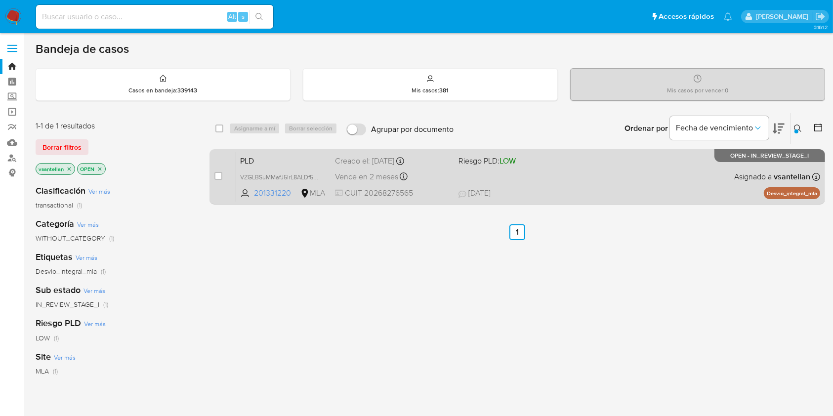
click at [681, 184] on div "PLD VZGLBSuMMafJ5lrL8ALDf5Kh 201331220 MLA Riesgo PLD: LOW Creado el: [DATE] Cr…" at bounding box center [528, 177] width 584 height 50
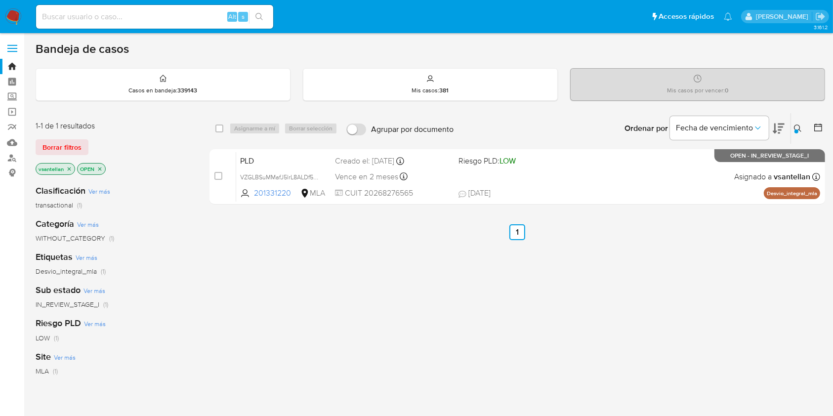
click at [798, 129] on icon at bounding box center [797, 127] width 7 height 7
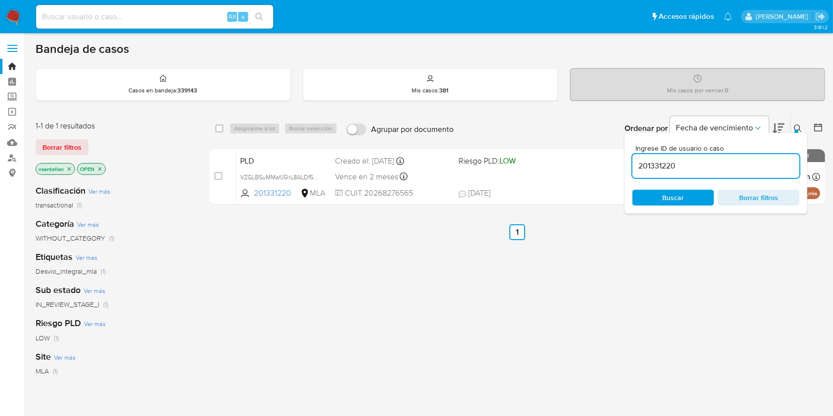
click at [747, 171] on input "201331220" at bounding box center [715, 166] width 167 height 13
click at [798, 125] on icon at bounding box center [798, 128] width 8 height 8
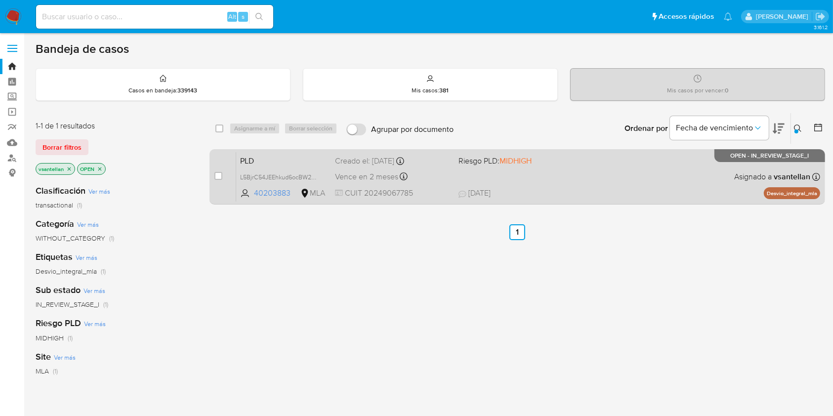
click at [521, 189] on span "[DATE] [DATE] 16:19" at bounding box center [577, 193] width 239 height 11
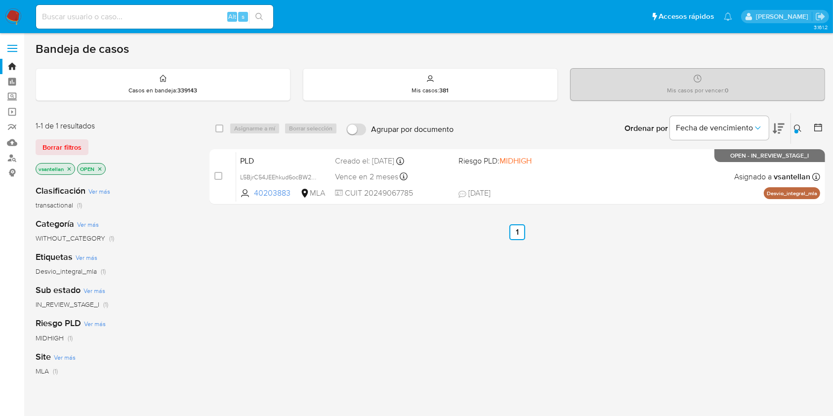
click at [798, 132] on button at bounding box center [799, 129] width 16 height 12
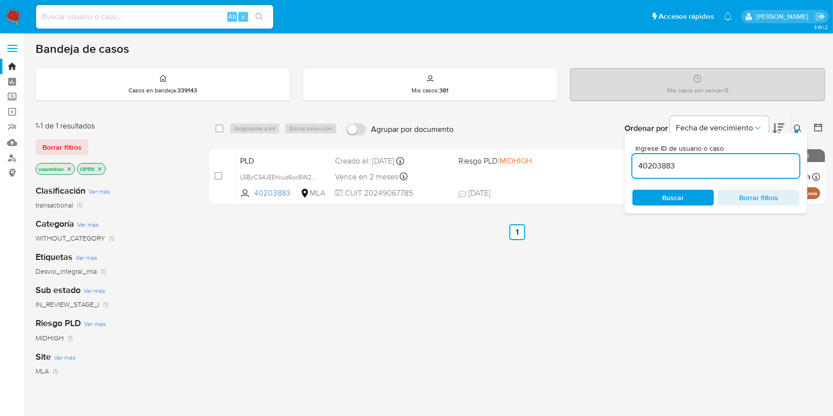
click at [707, 163] on input "40203883" at bounding box center [715, 166] width 167 height 13
type input "6699867"
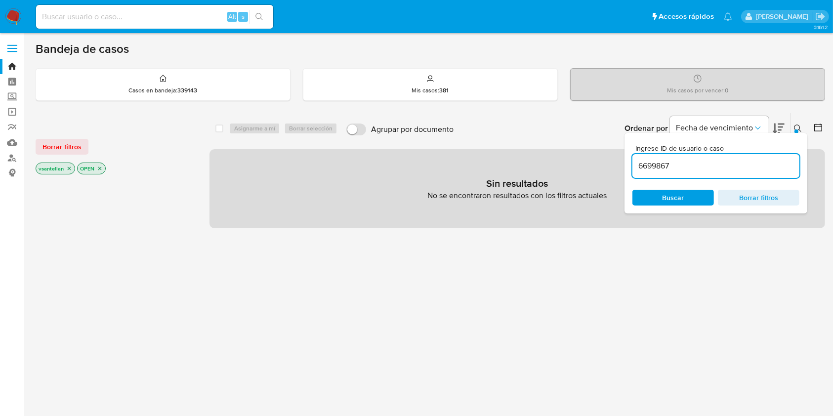
click at [798, 124] on icon at bounding box center [797, 127] width 7 height 7
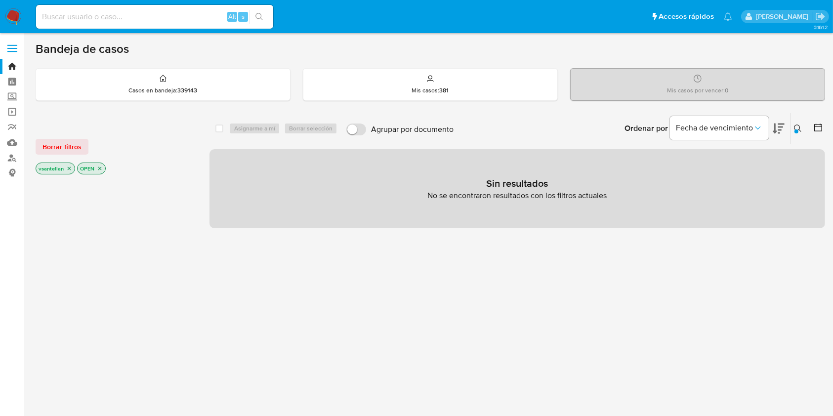
click at [101, 171] on p "OPEN" at bounding box center [92, 168] width 28 height 11
click at [99, 170] on p "OPEN" at bounding box center [92, 168] width 28 height 11
click at [100, 168] on icon "close-filter" at bounding box center [100, 168] width 6 height 6
click at [69, 170] on icon "close-filter" at bounding box center [69, 168] width 6 height 6
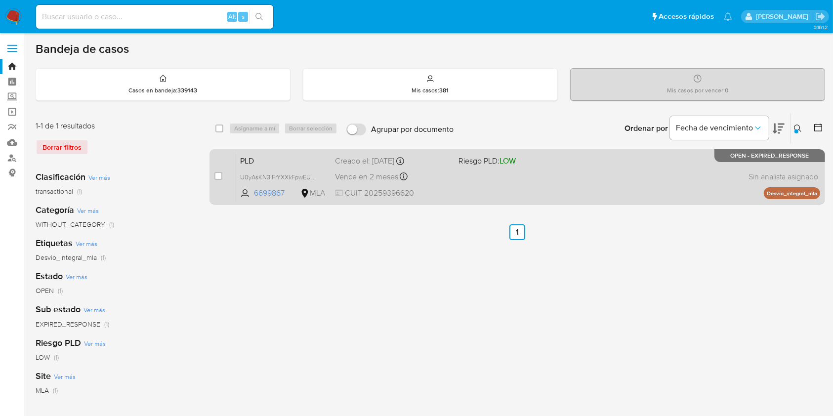
click at [676, 176] on div "PLD U0yAsKN3iFrYXXkFpwEUE6rc 6699867 MLA Riesgo PLD: LOW Creado el: 12/09/2025 …" at bounding box center [528, 177] width 584 height 50
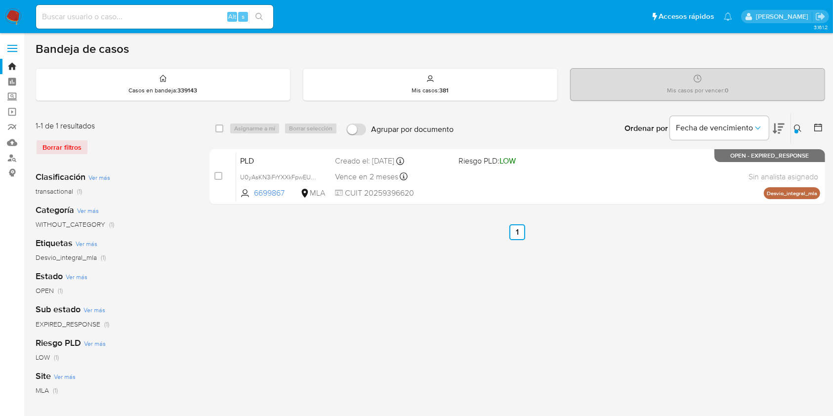
click at [15, 13] on img at bounding box center [13, 16] width 17 height 17
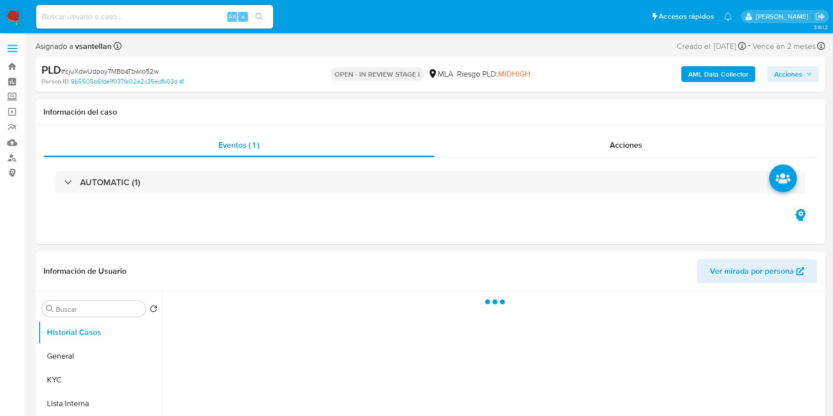
select select "10"
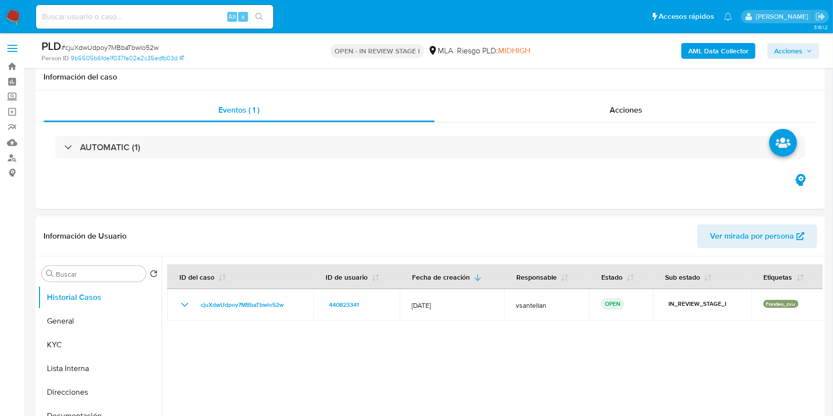
scroll to position [263, 0]
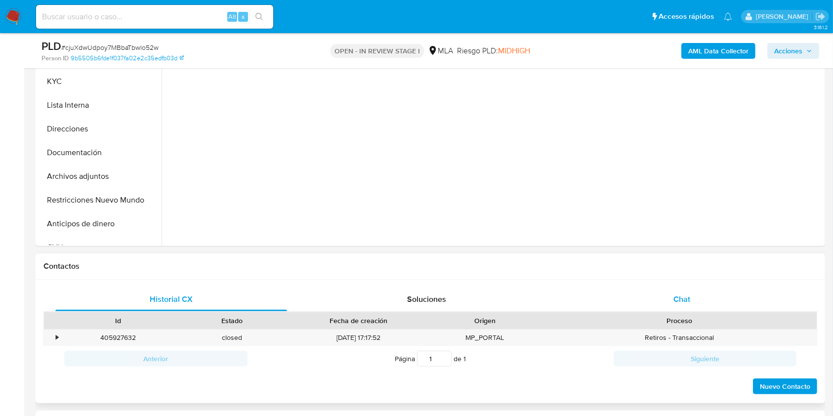
click at [759, 303] on div "Chat" at bounding box center [682, 299] width 232 height 24
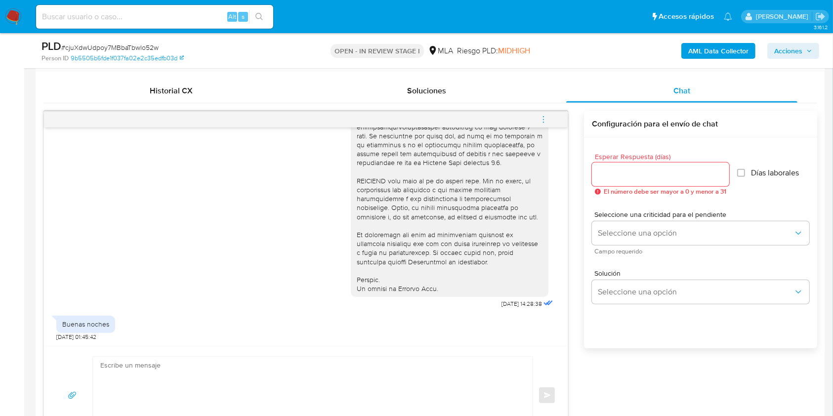
scroll to position [461, 0]
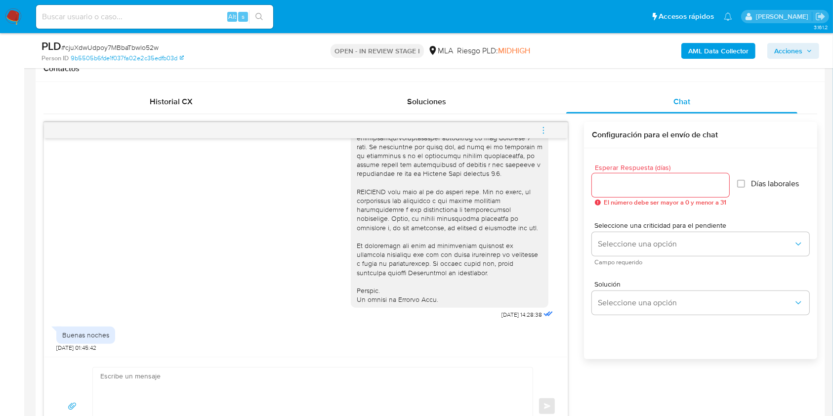
click at [556, 319] on div "17/09/2025 14:28:38 Buenas noches 19/09/2025 01:45:42" at bounding box center [306, 247] width 524 height 218
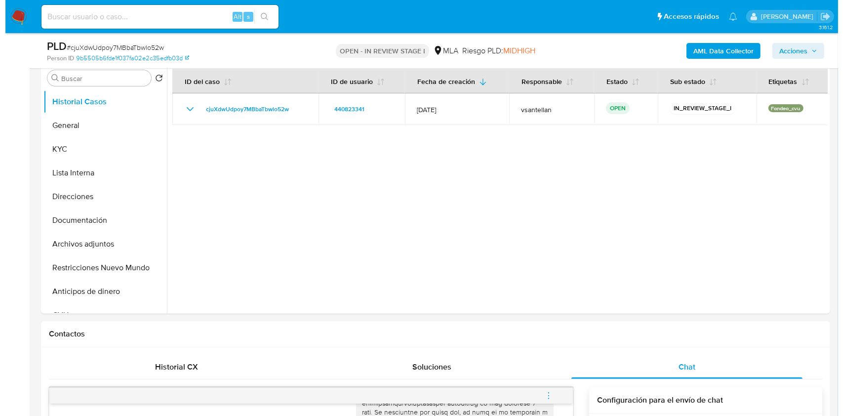
scroll to position [137, 0]
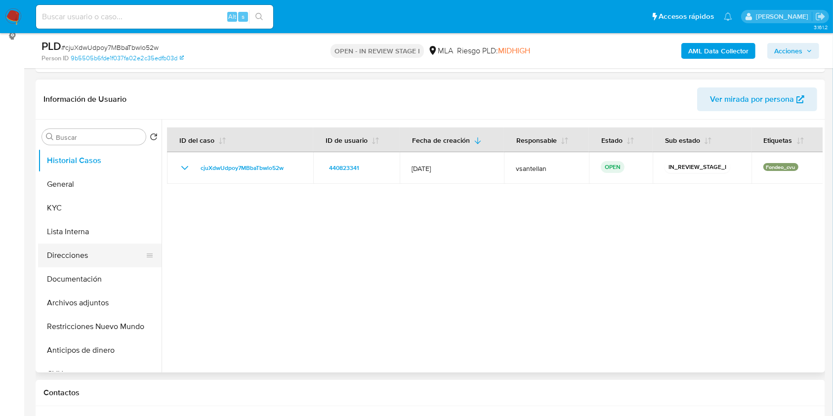
click at [90, 265] on button "Direcciones" at bounding box center [96, 256] width 116 height 24
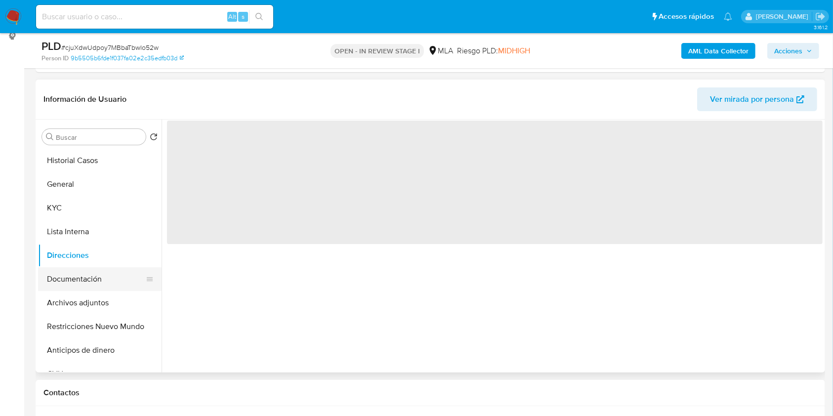
click at [95, 275] on button "Documentación" at bounding box center [96, 279] width 116 height 24
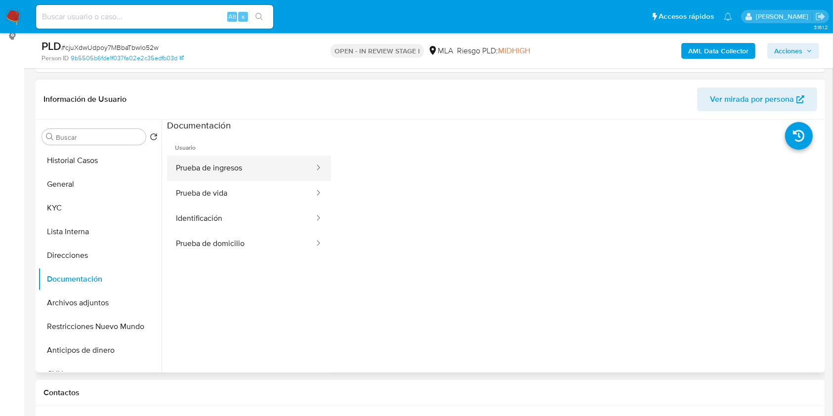
click at [237, 168] on button "Prueba de ingresos" at bounding box center [241, 168] width 148 height 25
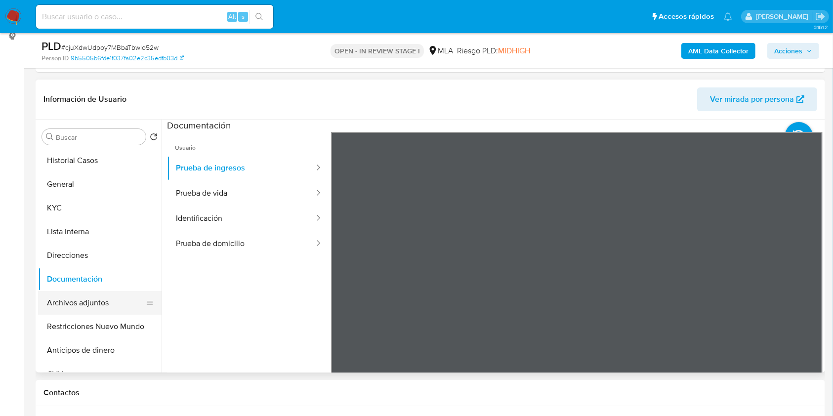
click at [51, 298] on button "Archivos adjuntos" at bounding box center [96, 303] width 116 height 24
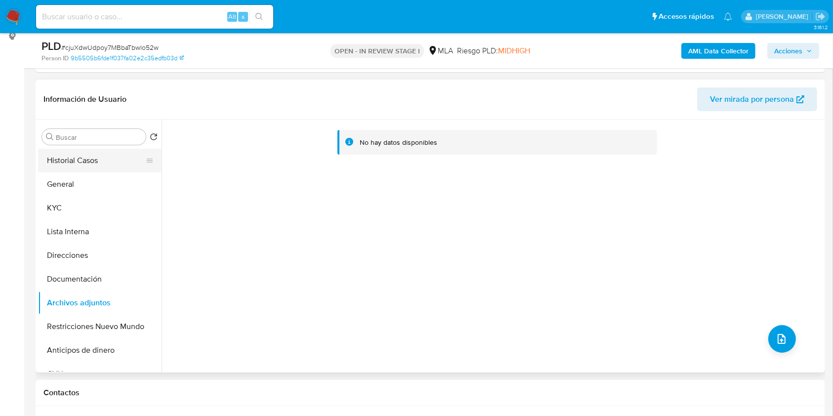
click at [95, 162] on button "Historial Casos" at bounding box center [96, 161] width 116 height 24
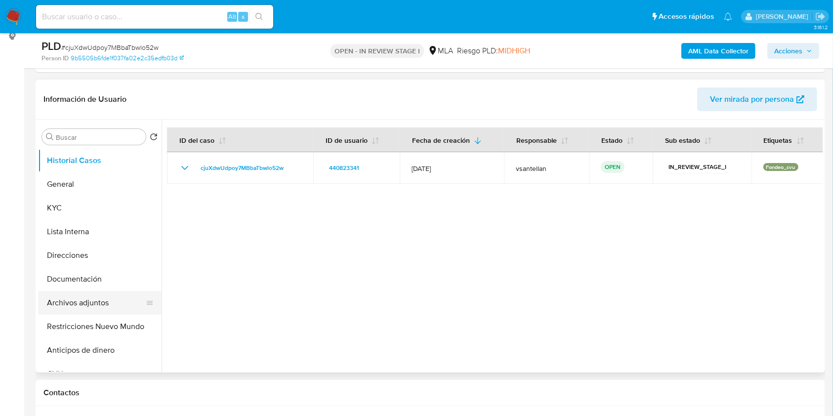
click at [90, 297] on button "Archivos adjuntos" at bounding box center [96, 303] width 116 height 24
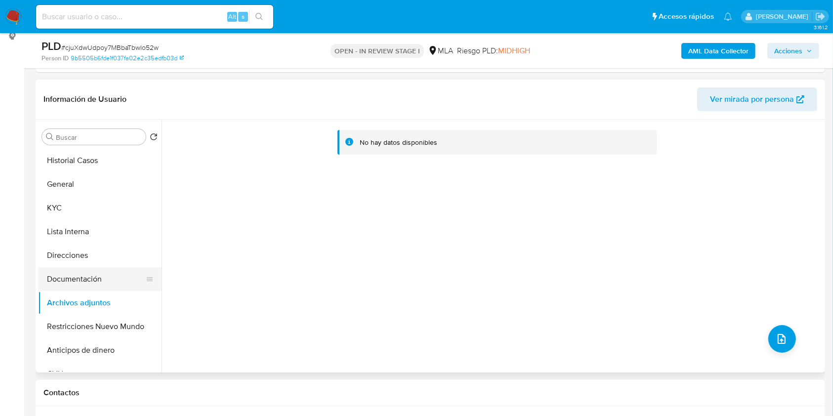
click at [86, 270] on button "Documentación" at bounding box center [96, 279] width 116 height 24
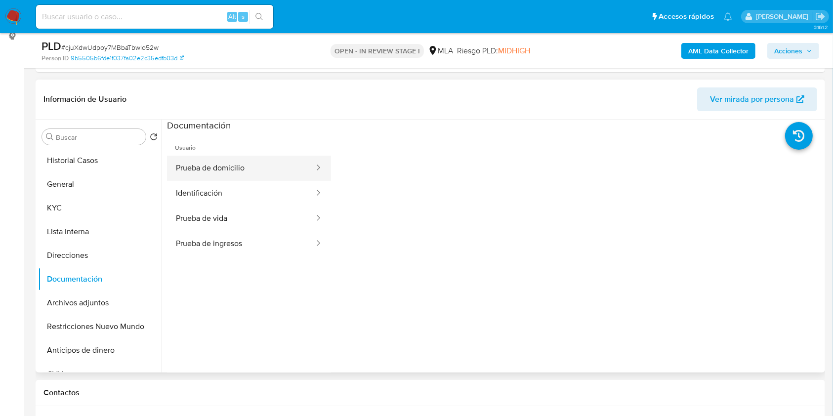
click at [217, 157] on button "Prueba de domicilio" at bounding box center [241, 168] width 148 height 25
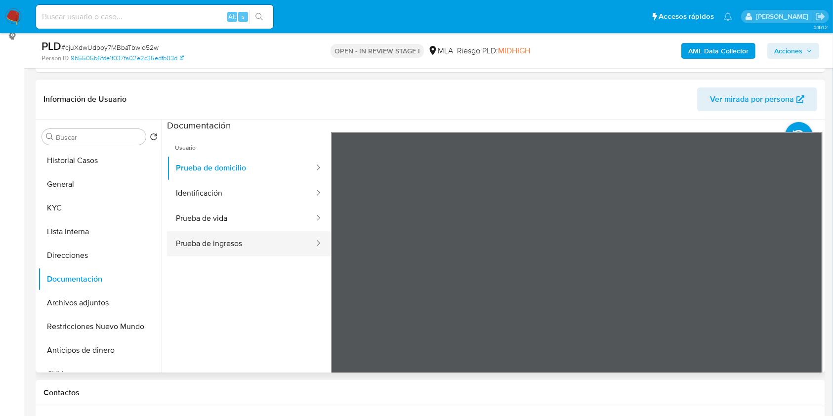
click at [242, 243] on button "Prueba de ingresos" at bounding box center [241, 243] width 148 height 25
click at [605, 106] on div "Información de Usuario Ver mirada por persona Buscar Volver al orden por defect…" at bounding box center [430, 226] width 789 height 293
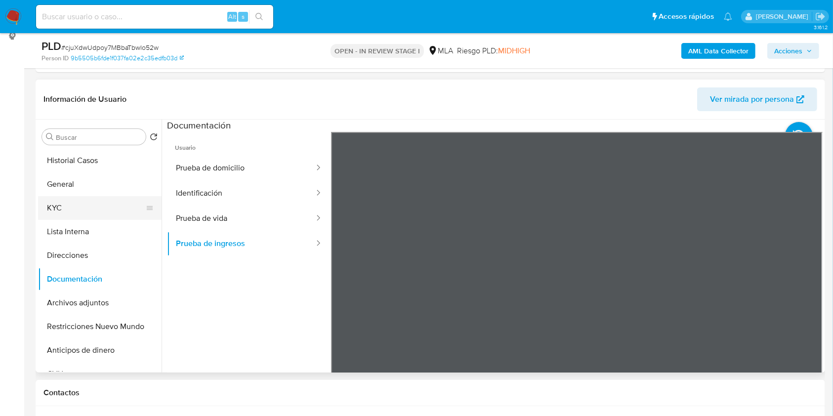
click at [75, 209] on button "KYC" at bounding box center [96, 208] width 116 height 24
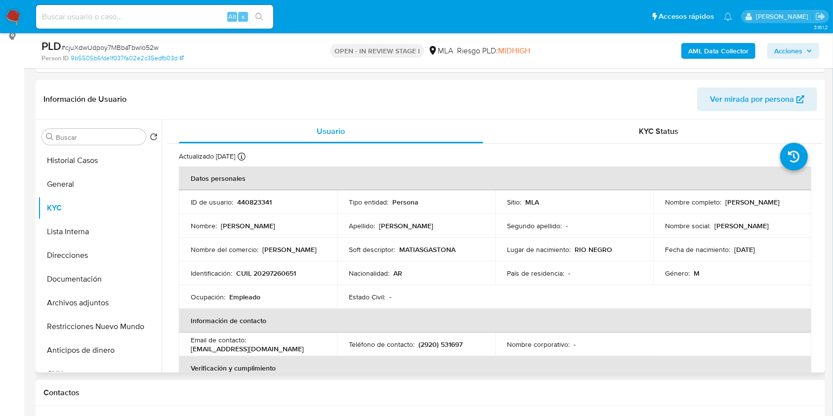
click at [271, 269] on p "CUIL 20297260651" at bounding box center [266, 273] width 60 height 9
click at [288, 274] on p "CUIL 20297260651" at bounding box center [266, 273] width 60 height 9
copy p "20297260651"
click at [710, 47] on b "AML Data Collector" at bounding box center [718, 51] width 60 height 16
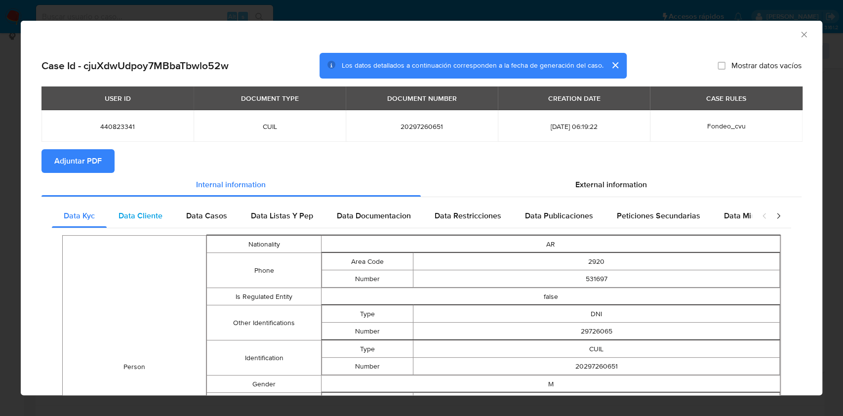
click at [155, 214] on span "Data Cliente" at bounding box center [141, 215] width 44 height 11
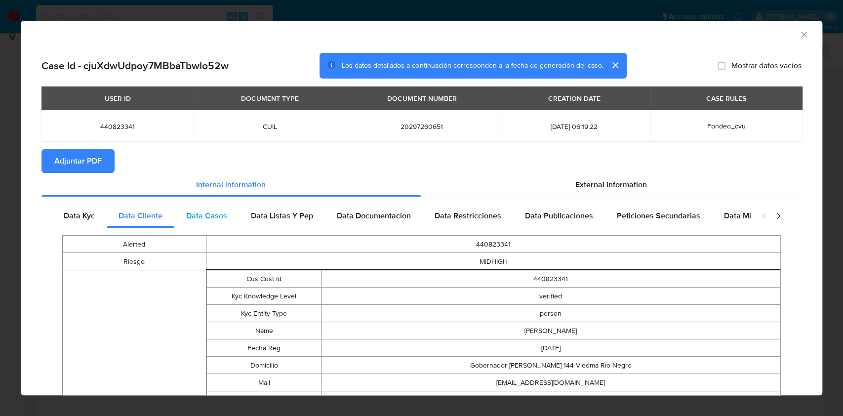
click at [203, 212] on span "Data Casos" at bounding box center [206, 215] width 41 height 11
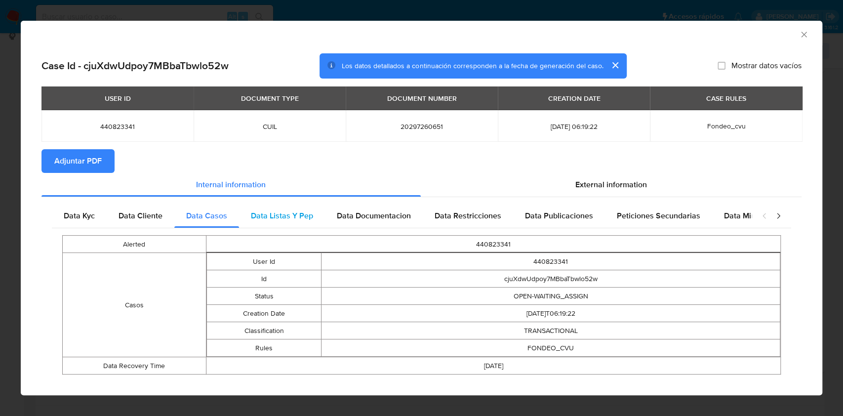
click at [280, 207] on div "Data Listas Y Pep" at bounding box center [282, 216] width 86 height 24
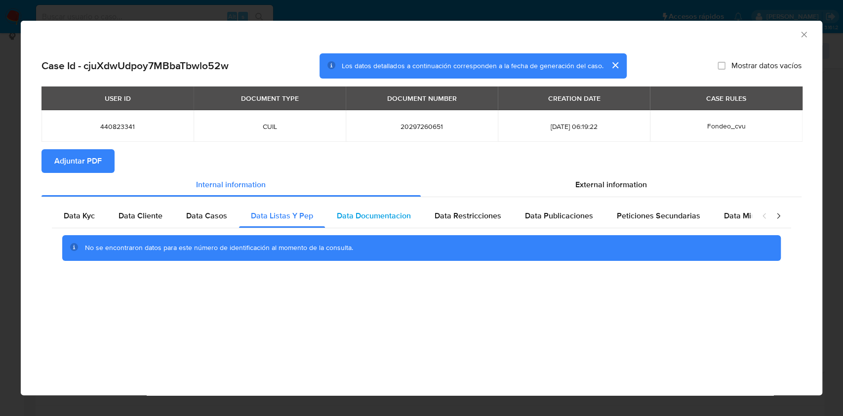
click at [347, 214] on span "Data Documentacion" at bounding box center [374, 215] width 74 height 11
click at [444, 210] on span "Data Restricciones" at bounding box center [468, 215] width 67 height 11
click at [518, 202] on div "Data Kyc Data Cliente Data Casos Data Listas Y Pep Data Documentacion Data Rest…" at bounding box center [421, 236] width 760 height 78
click at [524, 207] on div "Data Publicaciones" at bounding box center [559, 216] width 92 height 24
click at [607, 214] on div "Peticiones Secundarias" at bounding box center [658, 216] width 107 height 24
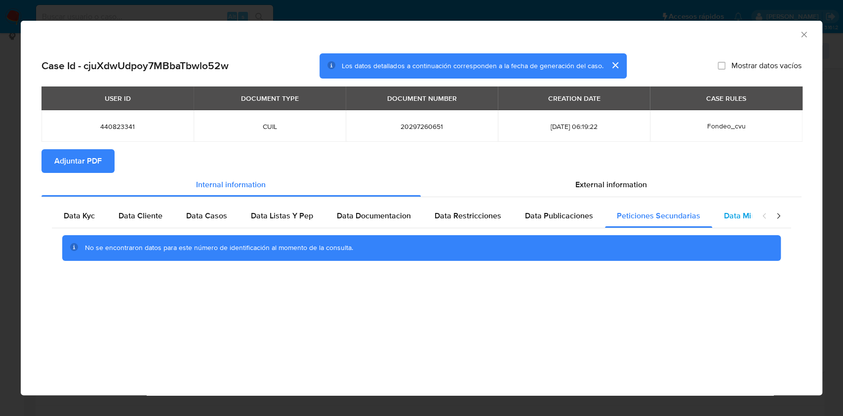
drag, startPoint x: 716, startPoint y: 218, endPoint x: 710, endPoint y: 214, distance: 7.4
click at [717, 218] on div "Data Minoridad" at bounding box center [751, 216] width 78 height 24
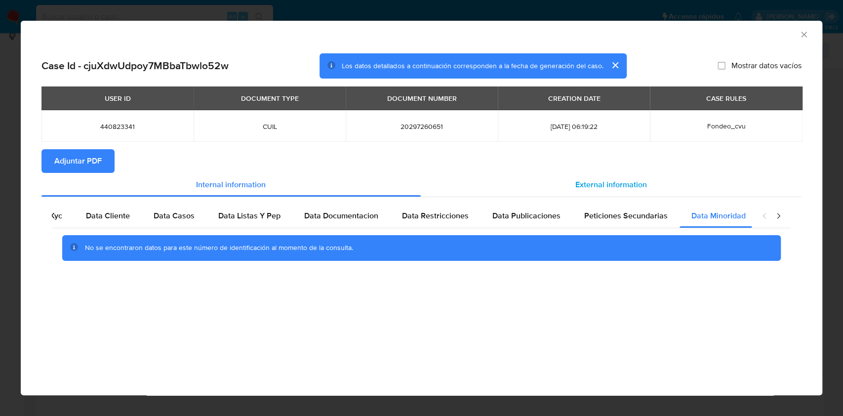
scroll to position [0, 33]
click at [623, 176] on div "External information" at bounding box center [611, 185] width 381 height 24
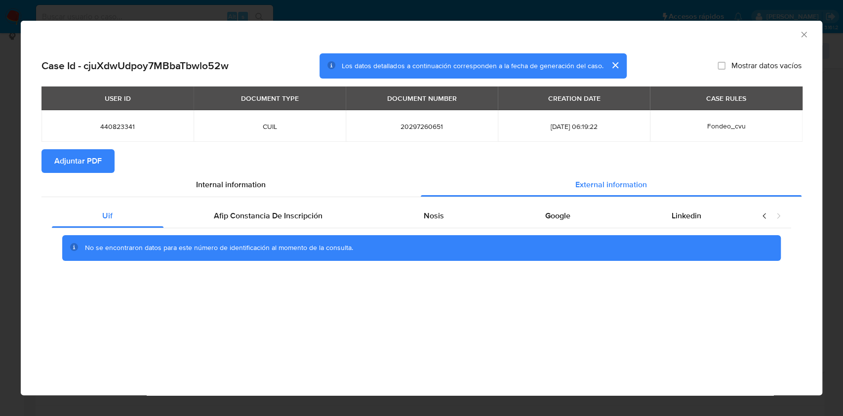
scroll to position [0, 0]
click at [257, 223] on div "Afip Constancia De Inscripción" at bounding box center [269, 216] width 210 height 24
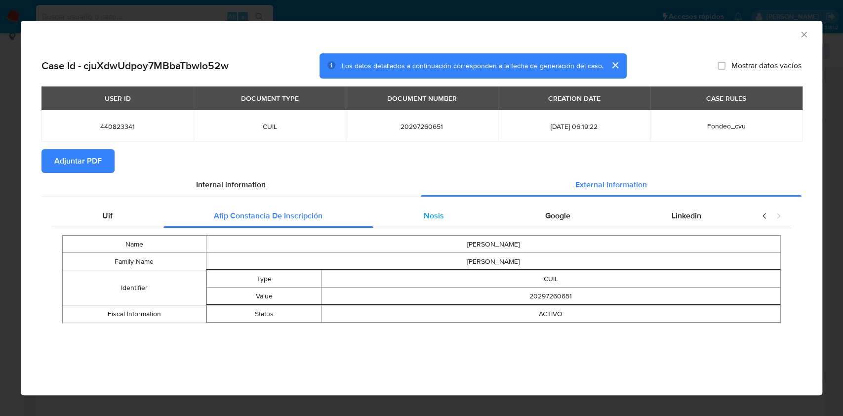
click at [462, 211] on div "Nosis" at bounding box center [434, 216] width 122 height 24
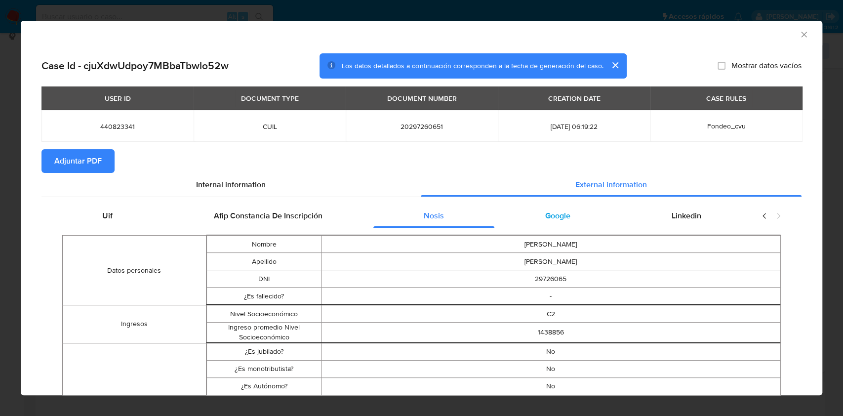
click at [569, 212] on div "Google" at bounding box center [557, 216] width 126 height 24
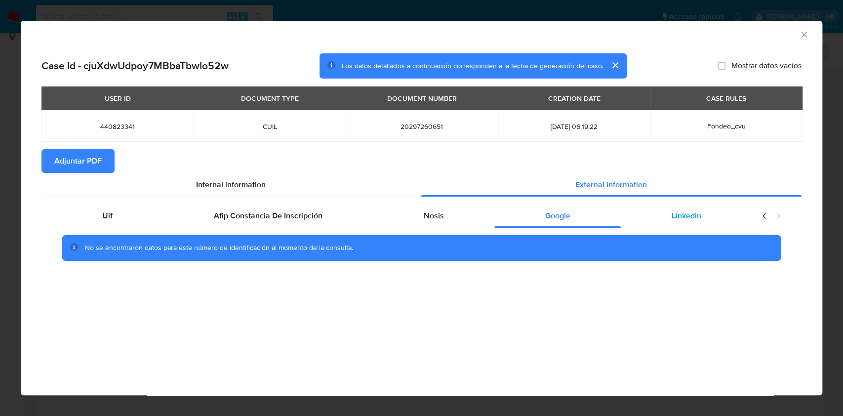
click at [686, 217] on span "Linkedin" at bounding box center [687, 215] width 30 height 11
click at [75, 163] on span "Adjuntar PDF" at bounding box center [77, 161] width 47 height 22
click at [804, 28] on div "AML Data Collector" at bounding box center [422, 33] width 802 height 25
click at [801, 32] on div "AML Data Collector" at bounding box center [422, 33] width 802 height 25
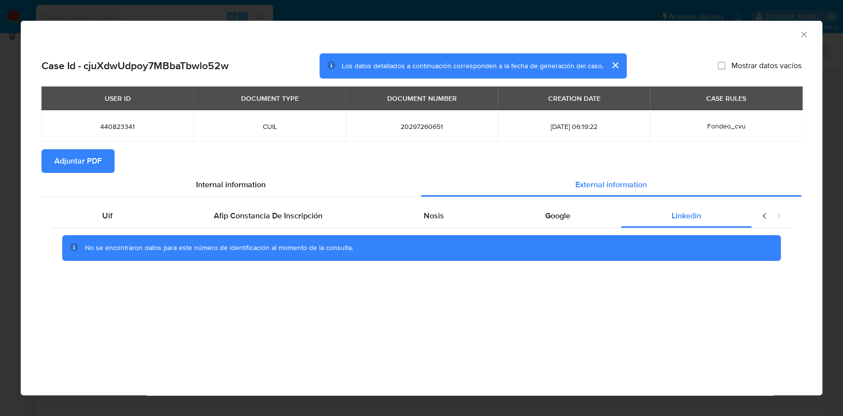
drag, startPoint x: 803, startPoint y: 37, endPoint x: 543, endPoint y: 130, distance: 276.7
click at [803, 36] on icon "Cerrar ventana" at bounding box center [804, 35] width 10 height 10
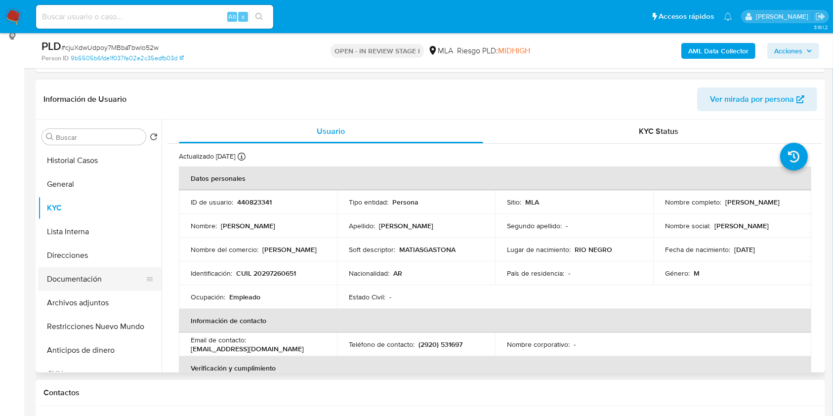
click at [120, 269] on button "Documentación" at bounding box center [96, 279] width 116 height 24
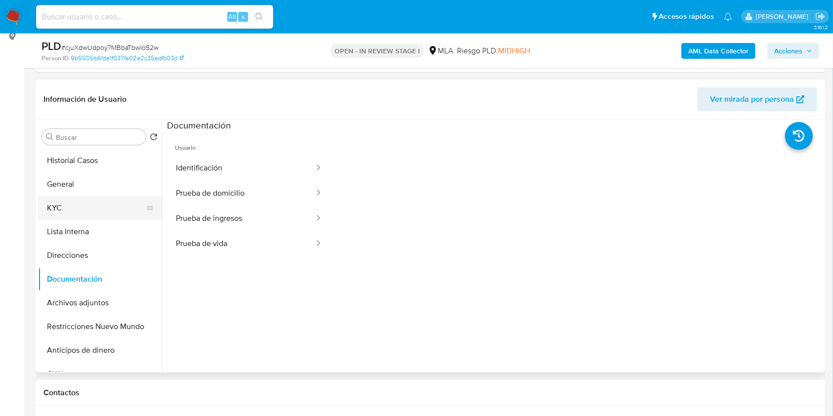
click at [96, 210] on button "KYC" at bounding box center [96, 208] width 116 height 24
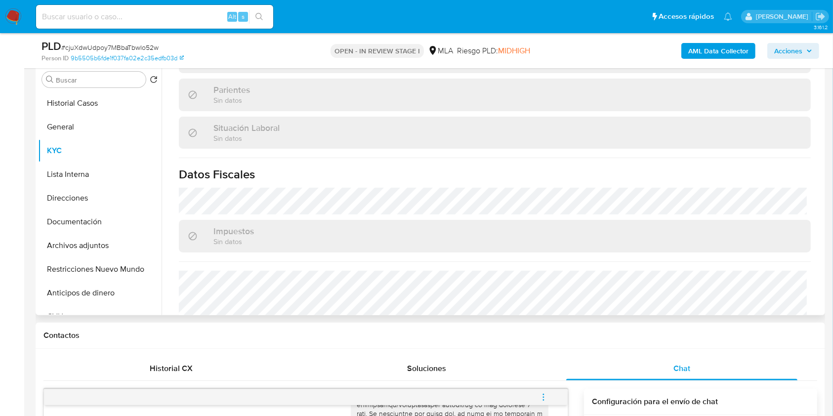
scroll to position [461, 0]
click at [96, 199] on button "Direcciones" at bounding box center [96, 198] width 116 height 24
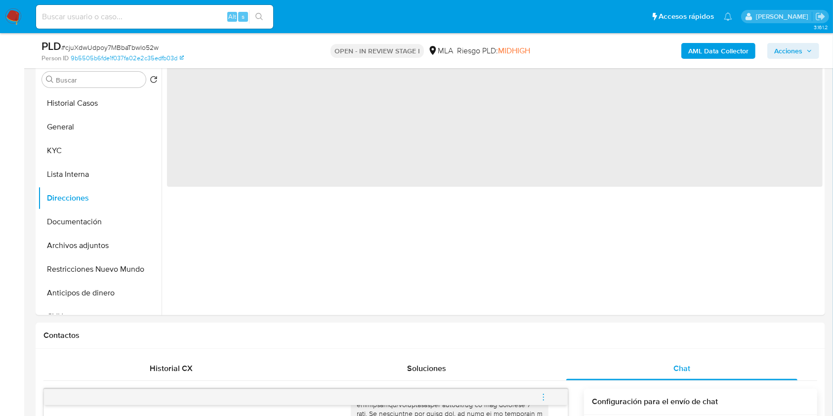
scroll to position [139, 0]
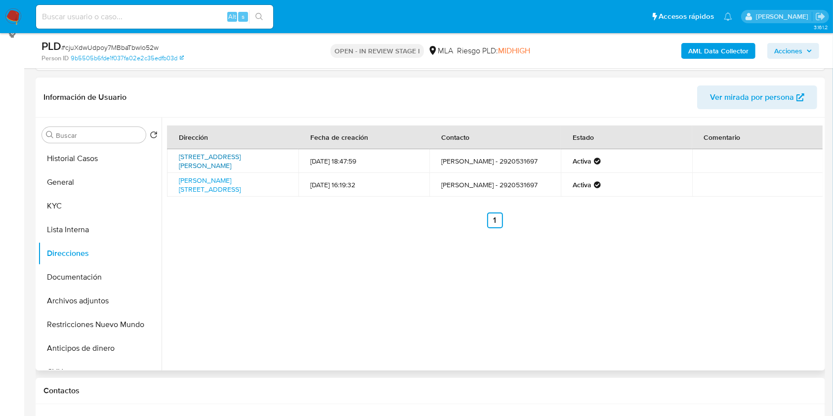
click at [210, 162] on link "Calle Gobernador Castello 144, Viedma, Río Negro, 8500, Argentina 144" at bounding box center [210, 161] width 62 height 19
click at [95, 283] on button "Documentación" at bounding box center [96, 277] width 116 height 24
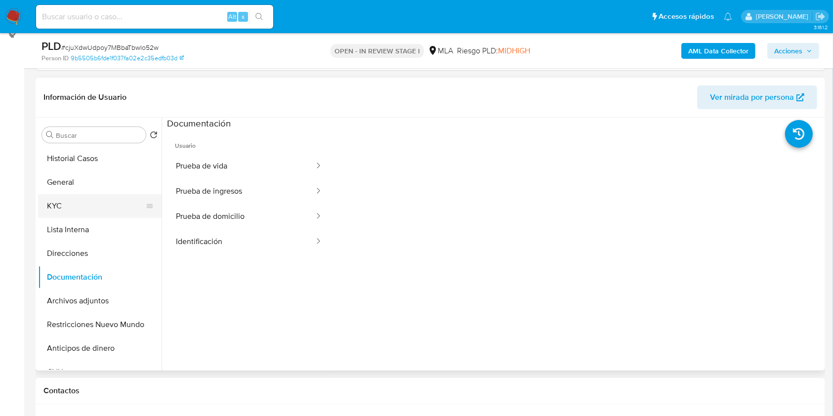
click at [98, 207] on button "KYC" at bounding box center [96, 206] width 116 height 24
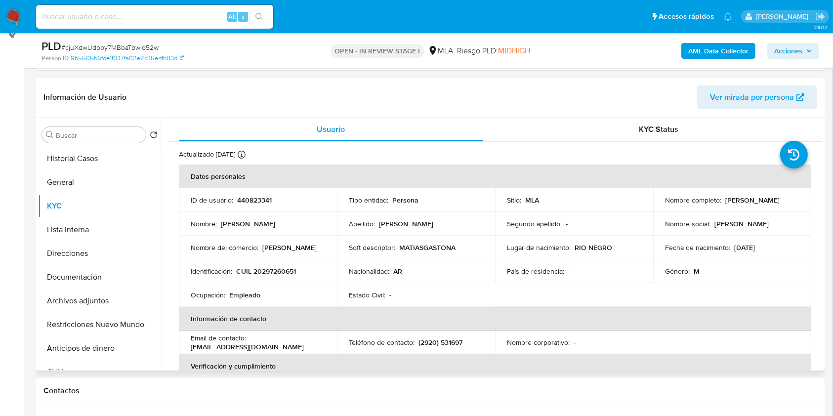
drag, startPoint x: 722, startPoint y: 201, endPoint x: 793, endPoint y: 200, distance: 71.6
click at [793, 200] on div "Nombre completo : Matias Gaston Abbate" at bounding box center [732, 200] width 134 height 9
copy p "Matias Gaston Abbate"
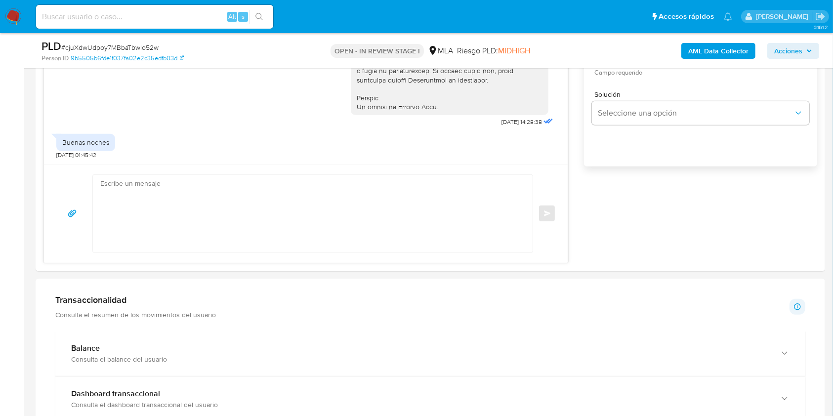
scroll to position [682, 0]
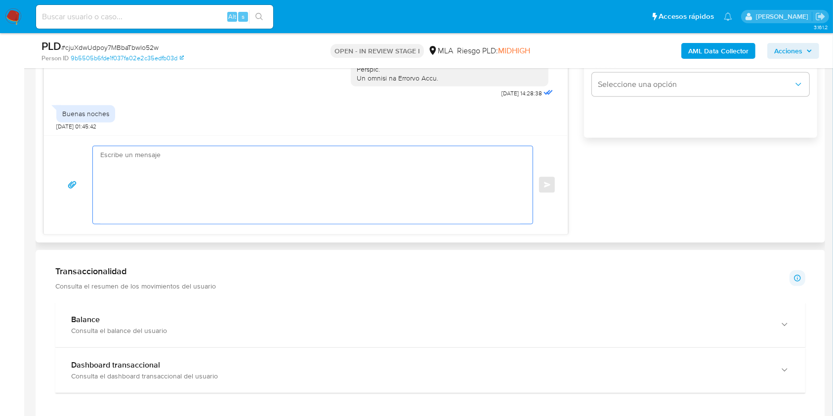
click at [334, 172] on textarea at bounding box center [310, 185] width 420 height 78
paste textarea "Hola Matias Gaston Abbate, En función de las operaciones registradas en tu cuen…"
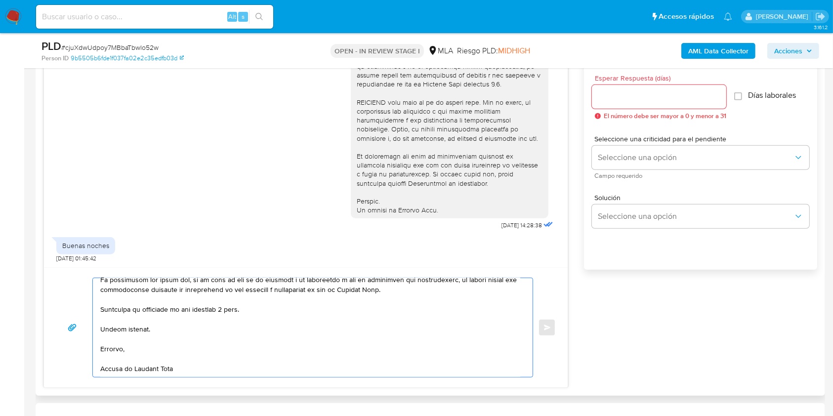
scroll to position [361, 0]
click at [229, 308] on textarea at bounding box center [310, 327] width 420 height 99
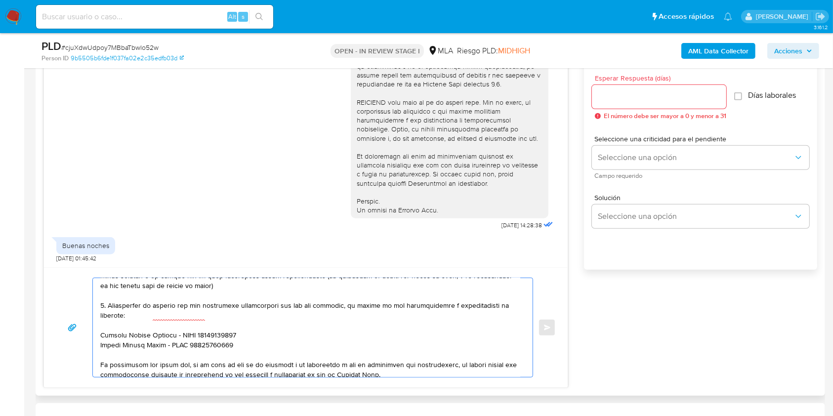
scroll to position [0, 0]
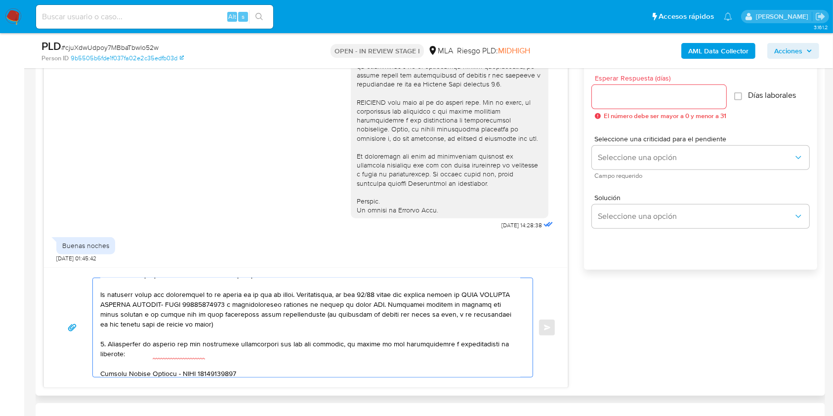
drag, startPoint x: 215, startPoint y: 334, endPoint x: 89, endPoint y: 303, distance: 129.7
click at [89, 303] on div "Enviar" at bounding box center [306, 328] width 500 height 100
click at [154, 326] on textarea at bounding box center [310, 327] width 420 height 99
drag, startPoint x: 221, startPoint y: 326, endPoint x: 83, endPoint y: 298, distance: 140.6
click at [83, 298] on div "Enviar" at bounding box center [306, 328] width 500 height 100
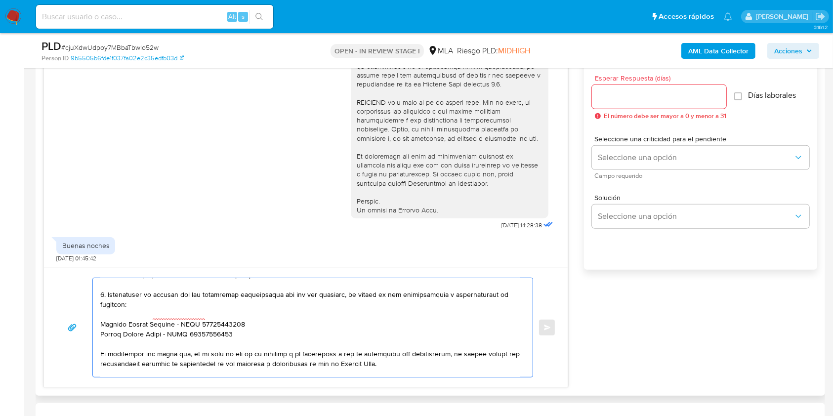
scroll to position [219, 0]
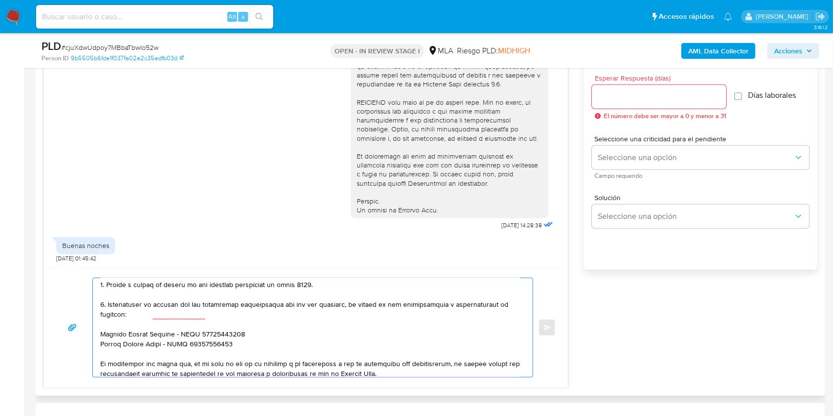
drag, startPoint x: 283, startPoint y: 292, endPoint x: 295, endPoint y: 290, distance: 13.0
click at [295, 290] on textarea at bounding box center [310, 327] width 420 height 99
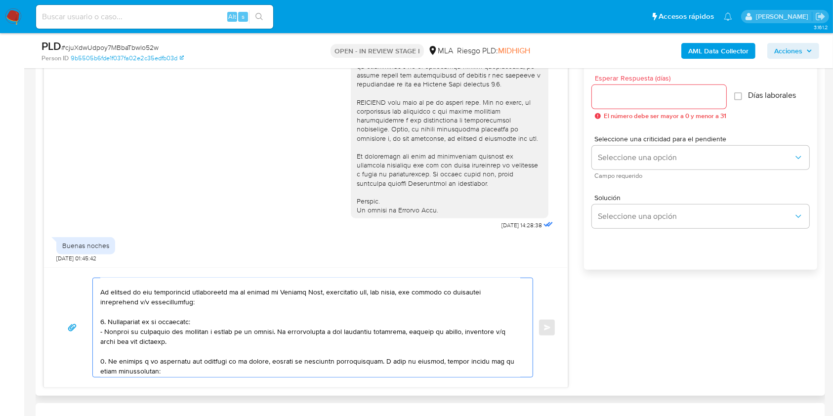
scroll to position [0, 0]
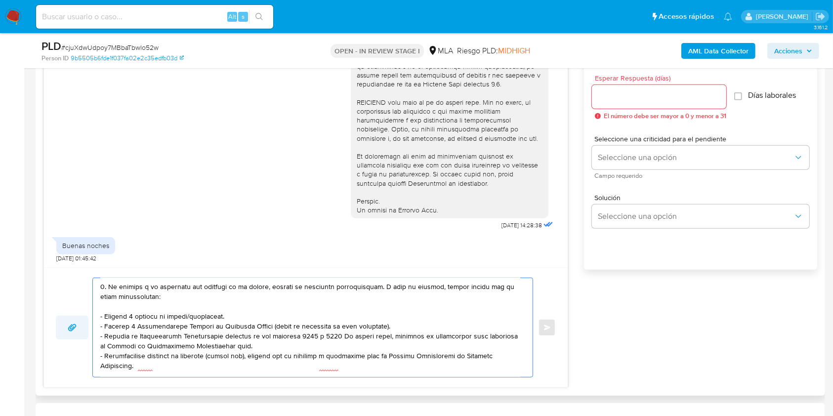
drag, startPoint x: 160, startPoint y: 369, endPoint x: 70, endPoint y: 325, distance: 100.3
click at [69, 325] on div "Enviar" at bounding box center [306, 328] width 500 height 100
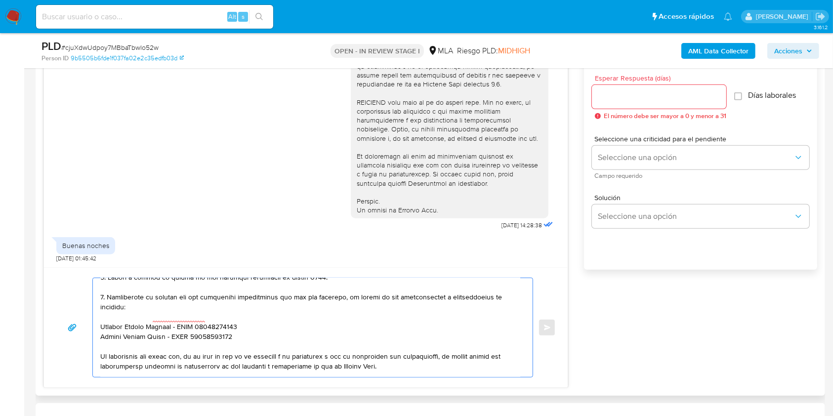
drag, startPoint x: 269, startPoint y: 345, endPoint x: 340, endPoint y: 363, distance: 72.8
click at [269, 344] on textarea at bounding box center [310, 327] width 420 height 99
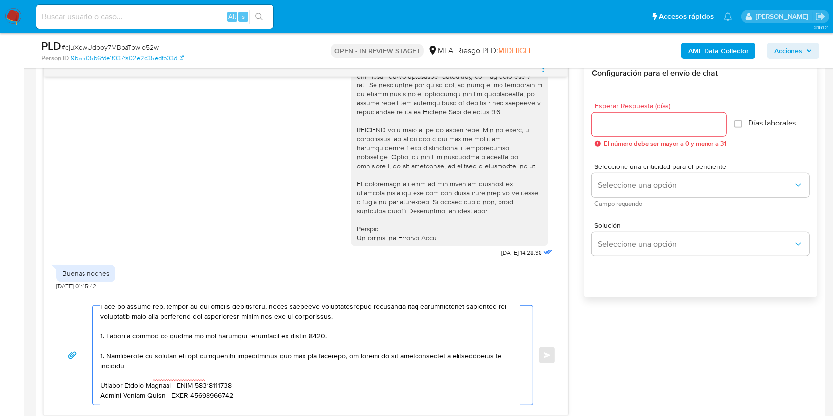
type textarea "Hola Matias Gaston Abbate, En función de las operaciones registradas en tu cuen…"
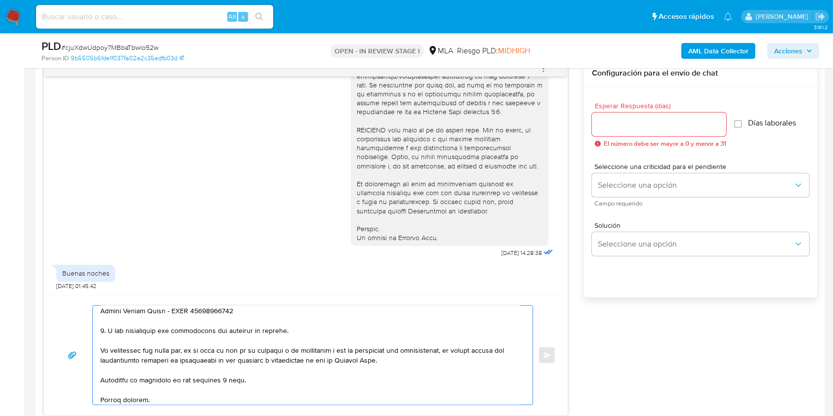
click at [614, 113] on div at bounding box center [659, 125] width 134 height 24
click at [613, 124] on input "Esperar Respuesta (días)" at bounding box center [659, 124] width 134 height 13
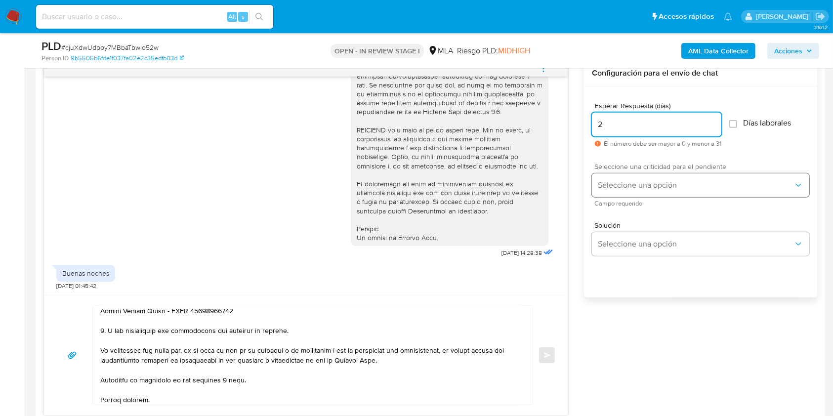
type input "2"
click at [627, 191] on button "Seleccione una opción" at bounding box center [700, 185] width 217 height 24
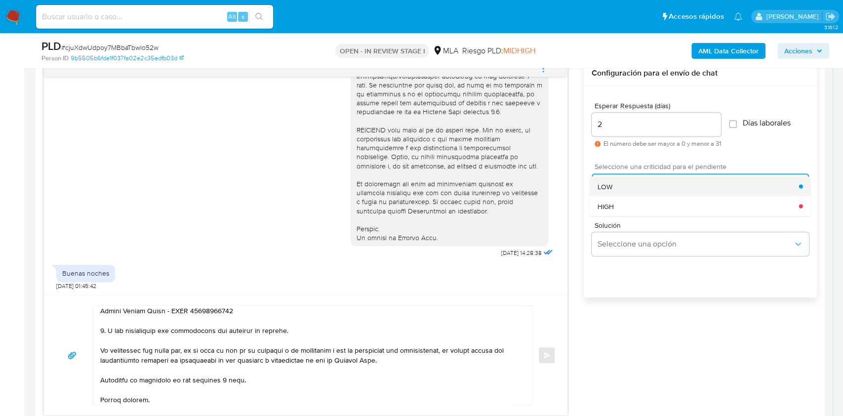
click at [618, 188] on div "LOW" at bounding box center [699, 186] width 202 height 20
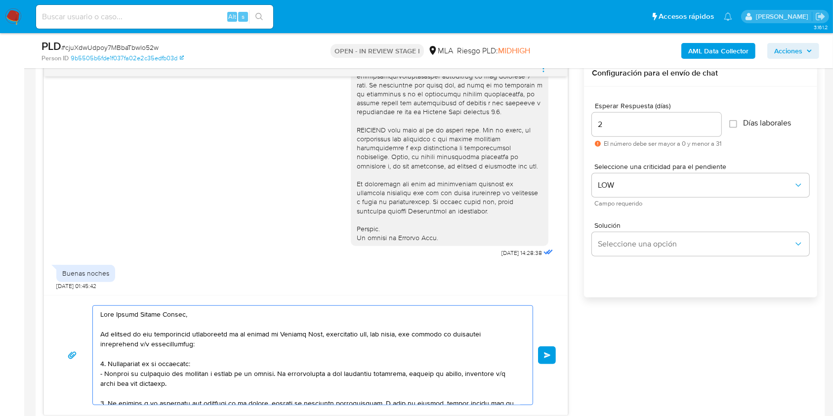
click at [537, 340] on div "Enviar" at bounding box center [306, 355] width 500 height 100
click at [550, 355] on span "Enviar" at bounding box center [547, 355] width 7 height 6
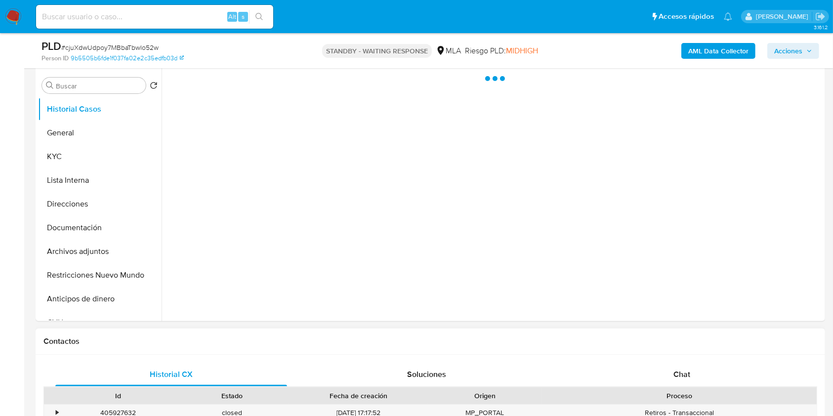
scroll to position [263, 0]
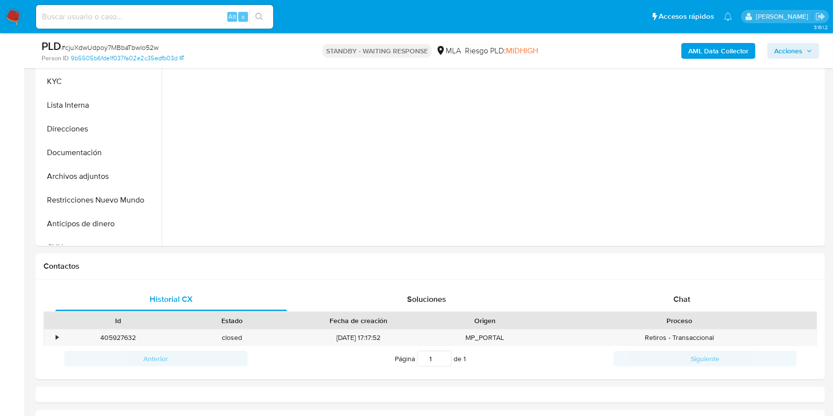
select select "10"
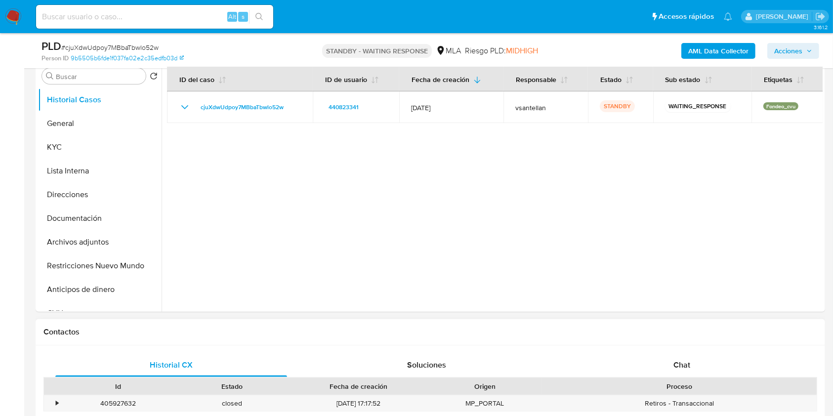
drag, startPoint x: 657, startPoint y: 354, endPoint x: 662, endPoint y: 350, distance: 6.7
click at [659, 354] on div "Chat" at bounding box center [682, 365] width 232 height 24
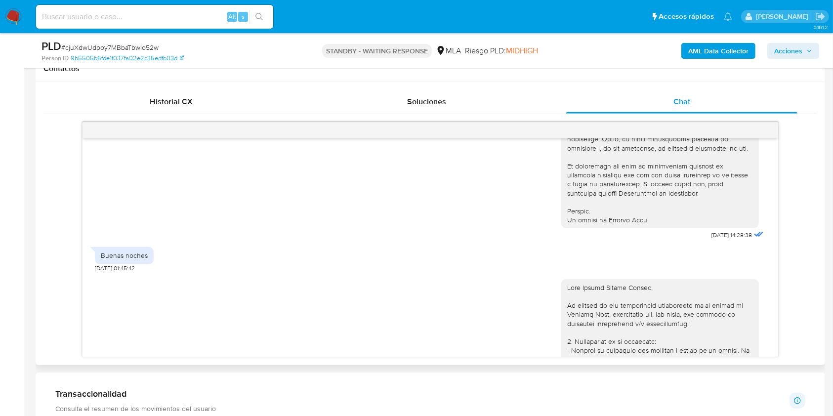
scroll to position [831, 0]
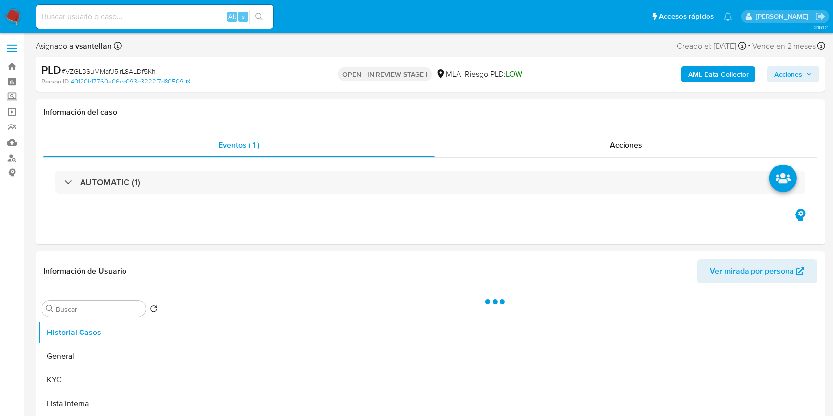
select select "10"
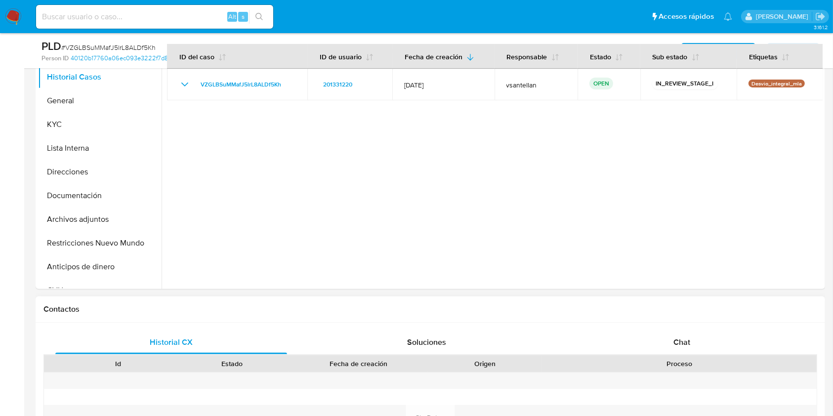
scroll to position [395, 0]
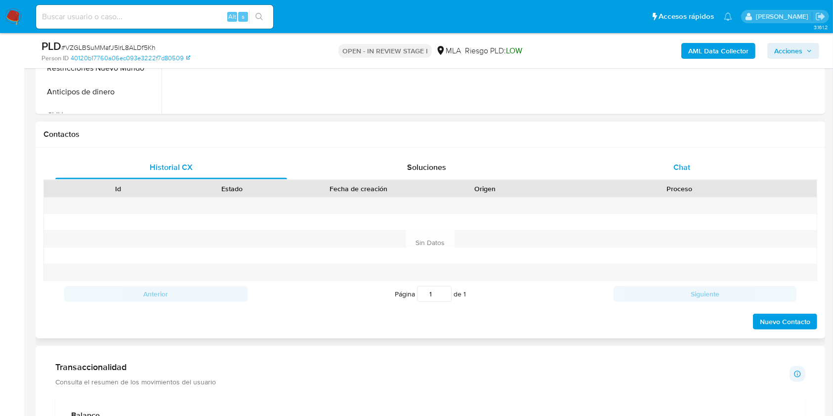
click at [710, 177] on div "Chat" at bounding box center [682, 168] width 232 height 24
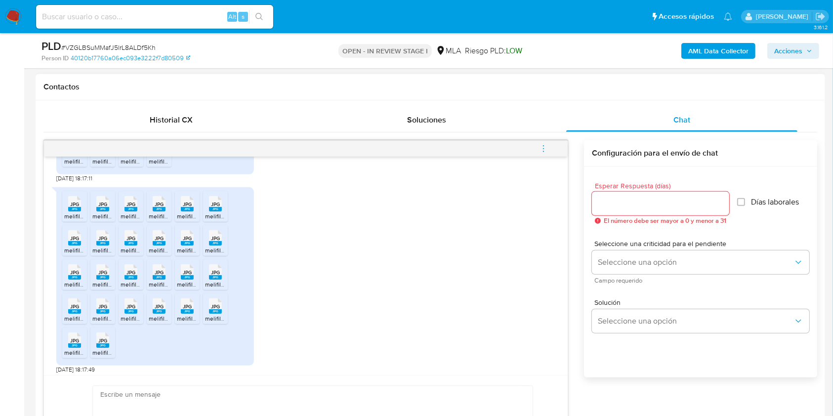
scroll to position [644, 0]
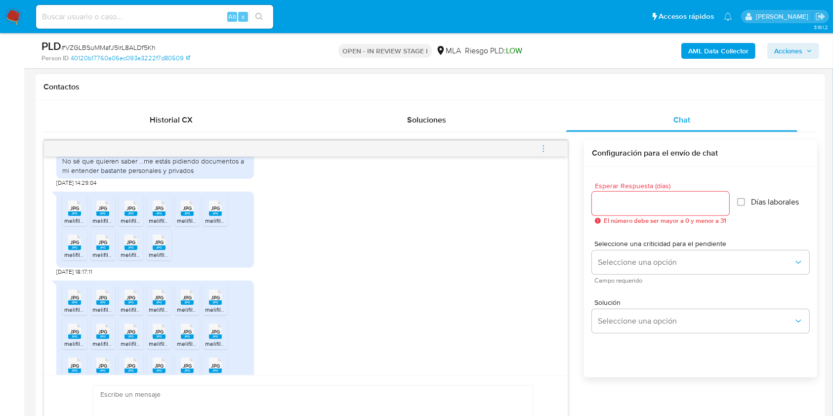
click at [75, 216] on rect at bounding box center [74, 213] width 13 height 4
click at [106, 211] on span "JPG" at bounding box center [102, 208] width 9 height 6
click at [130, 216] on rect at bounding box center [130, 213] width 13 height 4
click at [162, 211] on span "JPG" at bounding box center [159, 208] width 9 height 6
click at [191, 216] on rect at bounding box center [187, 213] width 13 height 4
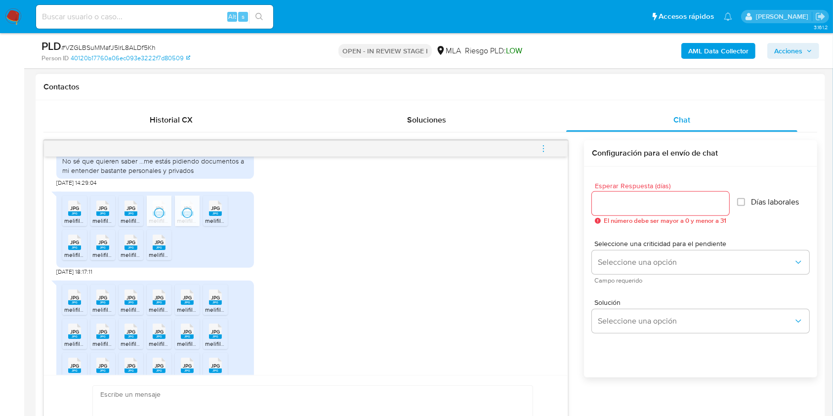
click at [225, 217] on div "JPG JPG" at bounding box center [215, 207] width 21 height 19
drag, startPoint x: 71, startPoint y: 263, endPoint x: 109, endPoint y: 267, distance: 38.2
click at [71, 250] on rect at bounding box center [74, 247] width 13 height 4
click at [108, 250] on rect at bounding box center [102, 247] width 13 height 4
click at [135, 245] on span "JPG" at bounding box center [130, 242] width 9 height 6
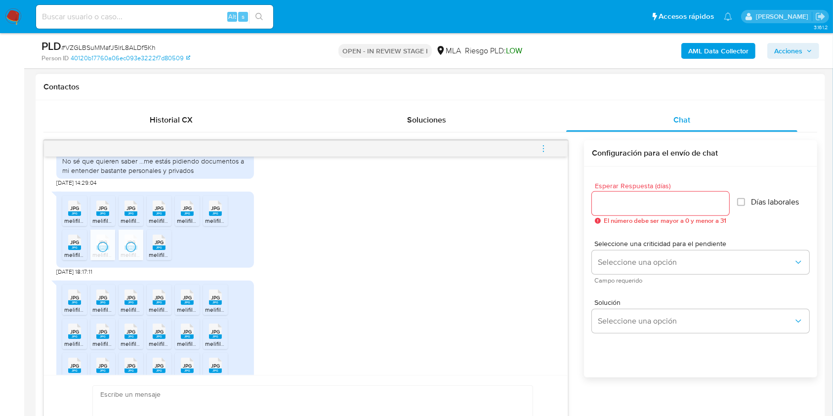
click at [154, 250] on rect at bounding box center [159, 247] width 13 height 4
click at [73, 305] on rect at bounding box center [74, 302] width 13 height 4
drag, startPoint x: 107, startPoint y: 319, endPoint x: 121, endPoint y: 320, distance: 14.3
click at [107, 305] on rect at bounding box center [102, 302] width 13 height 4
click at [132, 305] on rect at bounding box center [130, 302] width 13 height 4
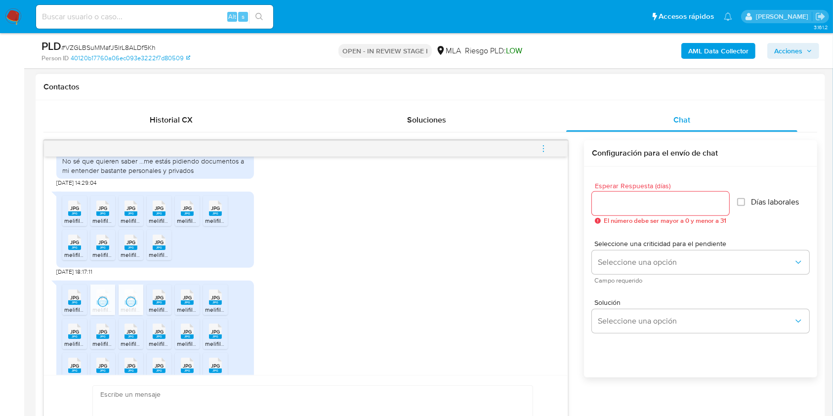
click at [164, 305] on rect at bounding box center [159, 302] width 13 height 4
click at [186, 301] on span "JPG" at bounding box center [187, 297] width 9 height 6
click at [222, 306] on div "JPG JPG" at bounding box center [215, 295] width 21 height 19
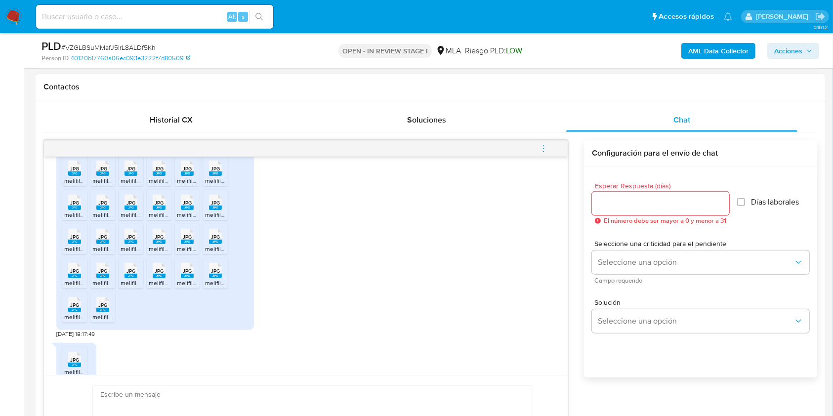
scroll to position [814, 0]
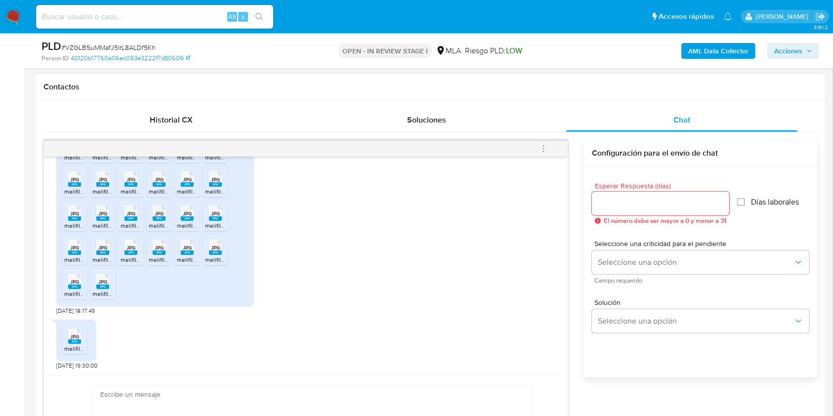
click at [71, 182] on rect at bounding box center [74, 184] width 13 height 4
click at [103, 184] on rect at bounding box center [102, 184] width 13 height 4
click at [131, 186] on icon "JPG" at bounding box center [130, 178] width 13 height 17
click at [151, 184] on div "JPG JPG" at bounding box center [159, 177] width 21 height 19
click at [184, 186] on icon "JPG" at bounding box center [187, 178] width 13 height 17
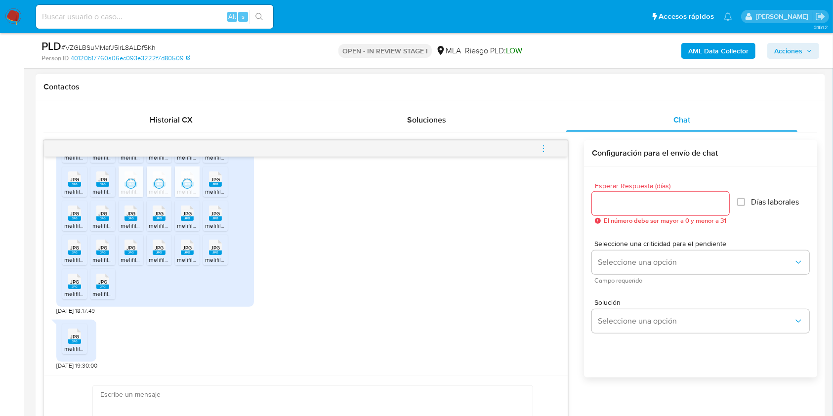
click at [220, 182] on rect at bounding box center [215, 184] width 13 height 4
click at [73, 210] on span "JPG" at bounding box center [74, 213] width 9 height 6
click at [102, 215] on span "JPG" at bounding box center [102, 213] width 9 height 6
click at [127, 216] on rect at bounding box center [130, 218] width 13 height 4
click at [160, 216] on rect at bounding box center [159, 218] width 13 height 4
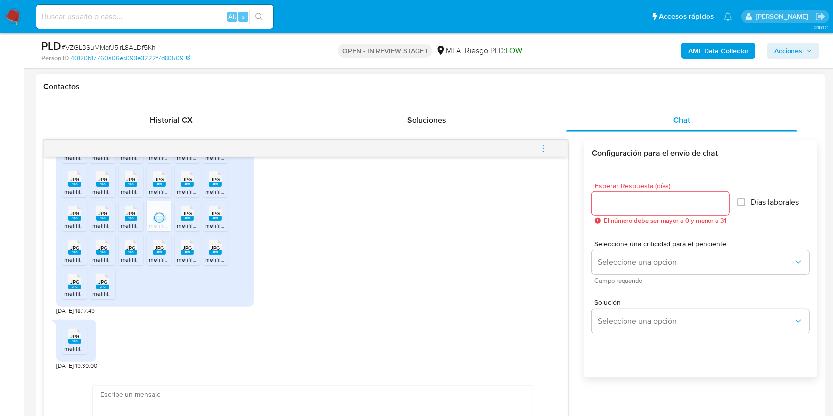
click at [183, 217] on rect at bounding box center [187, 218] width 13 height 4
click at [218, 221] on span "melifile4019471572024935169.jpg" at bounding box center [249, 225] width 89 height 8
drag, startPoint x: 81, startPoint y: 253, endPoint x: 111, endPoint y: 250, distance: 30.8
click at [81, 253] on rect at bounding box center [74, 252] width 13 height 4
click at [110, 249] on div "JPG JPG" at bounding box center [102, 246] width 21 height 19
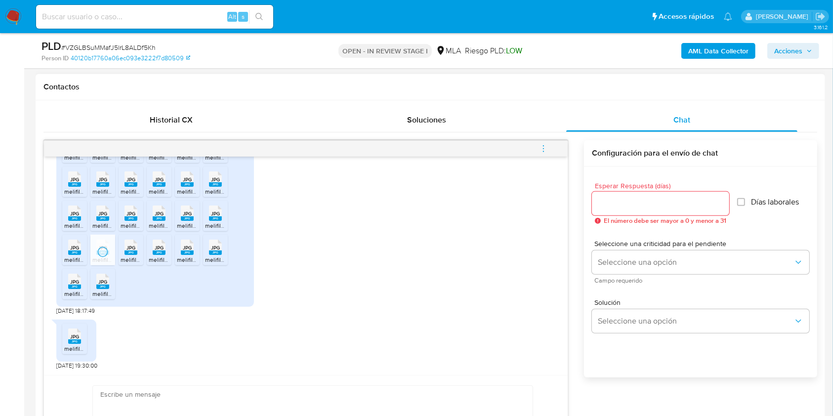
click at [139, 250] on div "JPG JPG" at bounding box center [131, 246] width 21 height 19
click at [157, 254] on icon "JPG" at bounding box center [159, 247] width 13 height 17
click at [189, 250] on rect at bounding box center [187, 252] width 13 height 4
drag, startPoint x: 209, startPoint y: 242, endPoint x: 117, endPoint y: 286, distance: 102.7
click at [209, 242] on icon at bounding box center [215, 247] width 13 height 15
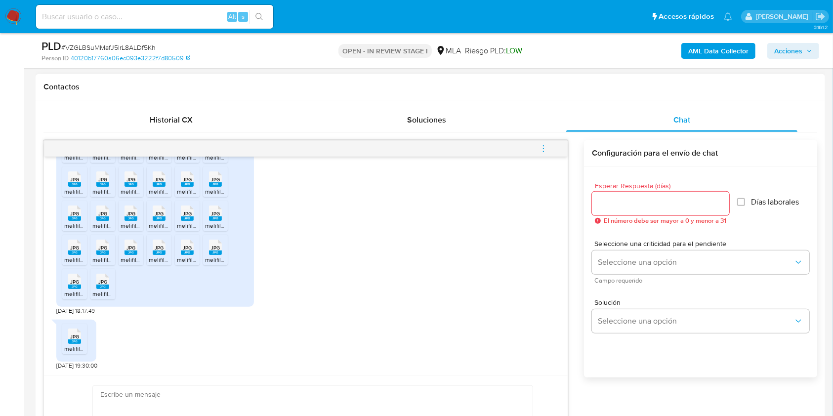
click at [74, 282] on span "JPG" at bounding box center [74, 282] width 9 height 6
click at [109, 280] on icon at bounding box center [102, 281] width 13 height 15
click at [69, 340] on rect at bounding box center [74, 341] width 13 height 4
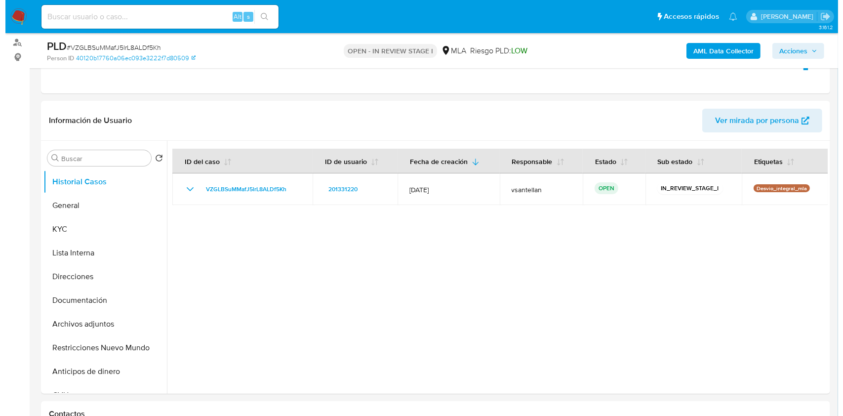
scroll to position [114, 0]
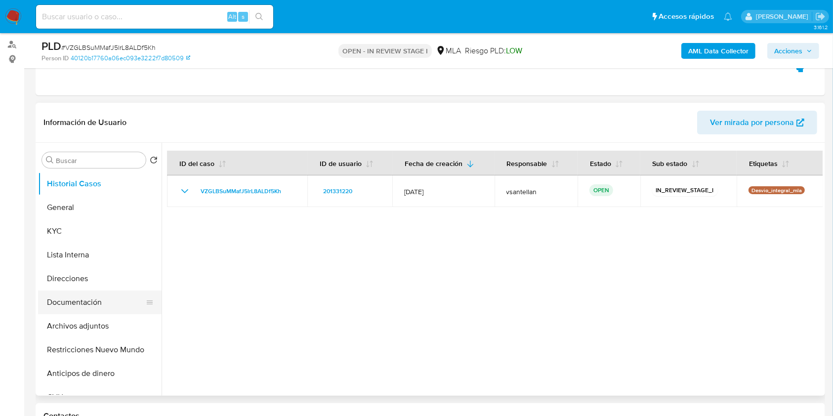
click at [109, 303] on button "Documentación" at bounding box center [96, 302] width 116 height 24
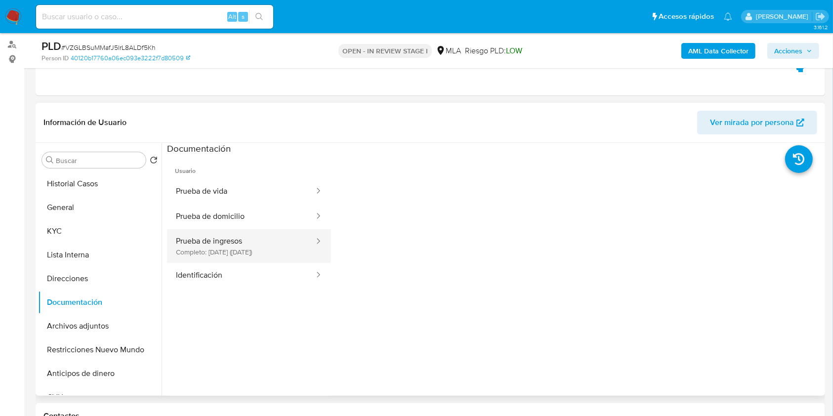
click at [215, 253] on button "Prueba de ingresos Completo: 11/08/2025 (hace 2 meses)" at bounding box center [241, 246] width 148 height 34
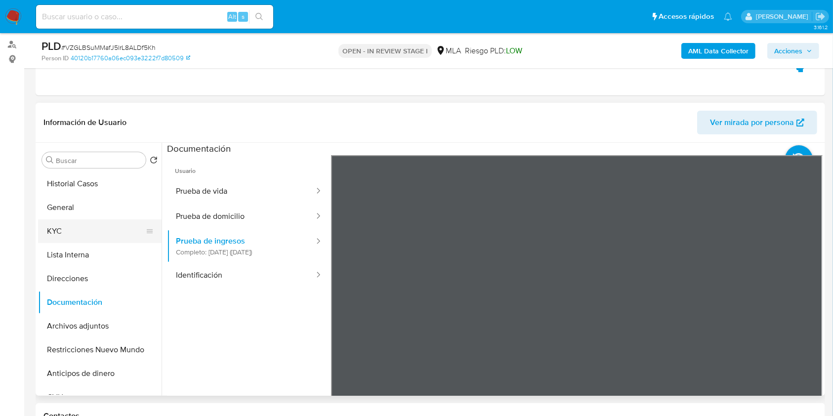
click at [53, 226] on button "KYC" at bounding box center [96, 231] width 116 height 24
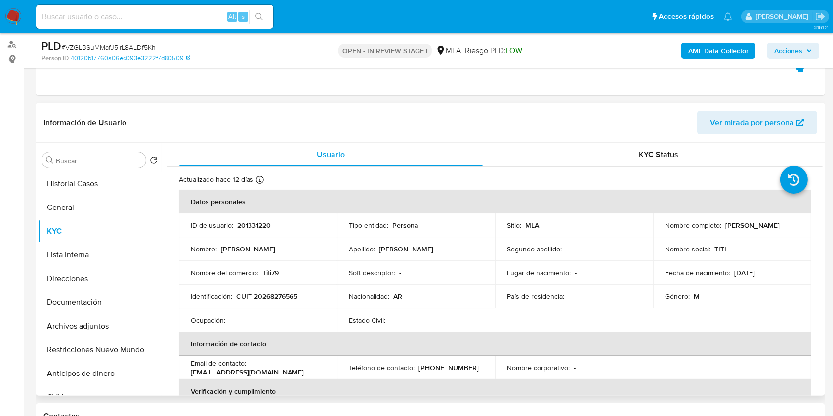
click at [262, 295] on p "CUIT 20268276565" at bounding box center [266, 296] width 61 height 9
copy p "20268276565"
click at [100, 300] on button "Documentación" at bounding box center [96, 302] width 116 height 24
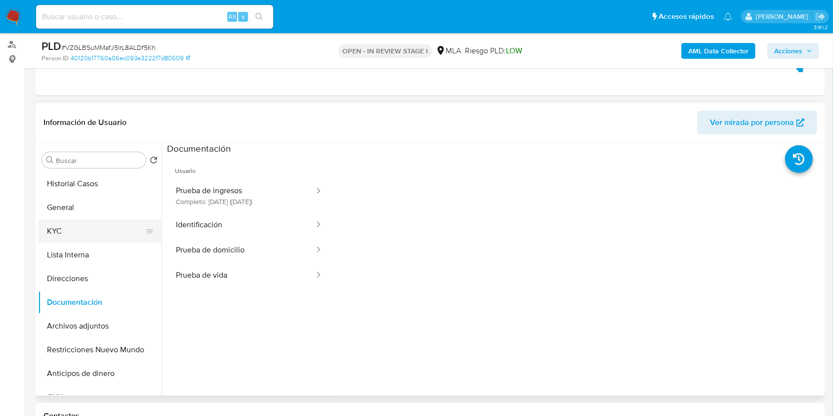
click at [69, 224] on button "KYC" at bounding box center [96, 231] width 116 height 24
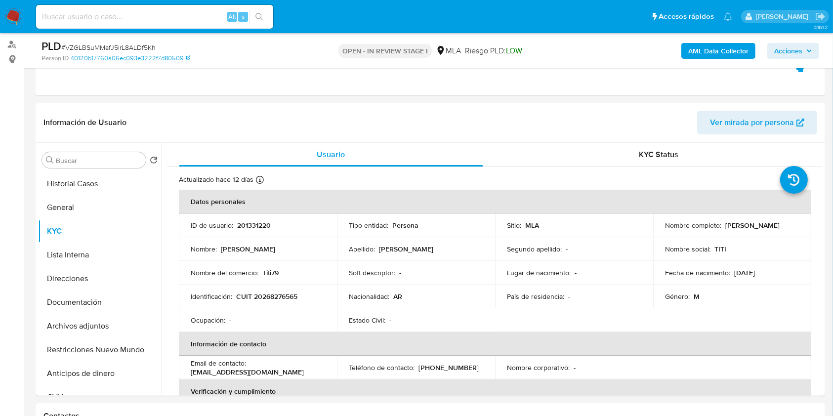
click at [719, 53] on b "AML Data Collector" at bounding box center [718, 51] width 60 height 16
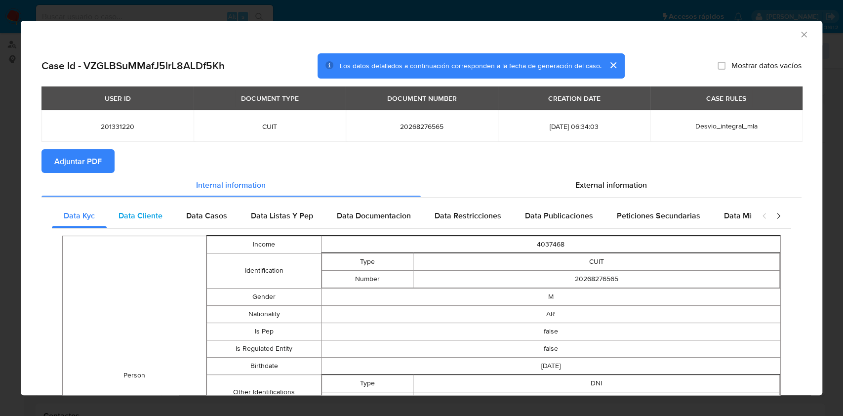
click at [162, 217] on span "Data Cliente" at bounding box center [141, 215] width 44 height 11
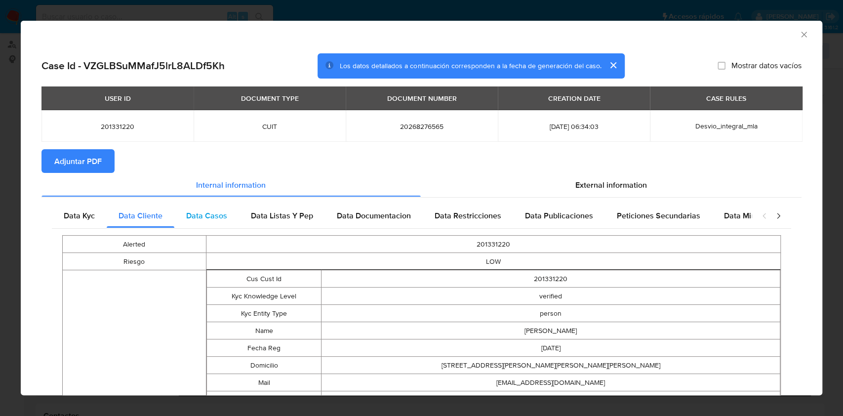
click at [216, 217] on span "Data Casos" at bounding box center [206, 215] width 41 height 11
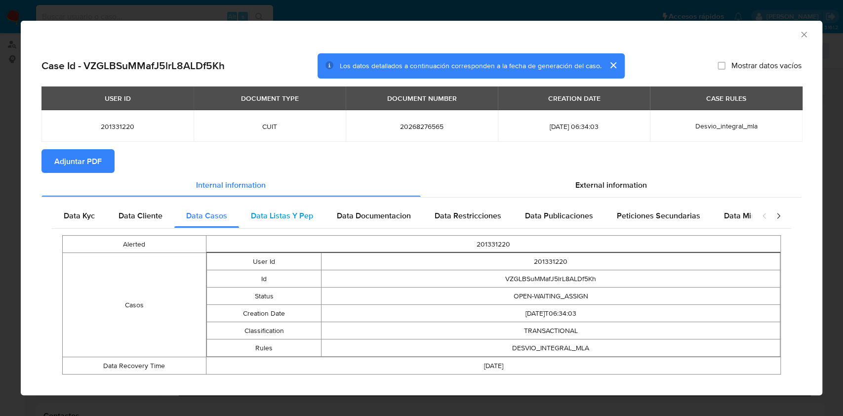
click at [305, 227] on div "Data Listas Y Pep" at bounding box center [282, 216] width 86 height 24
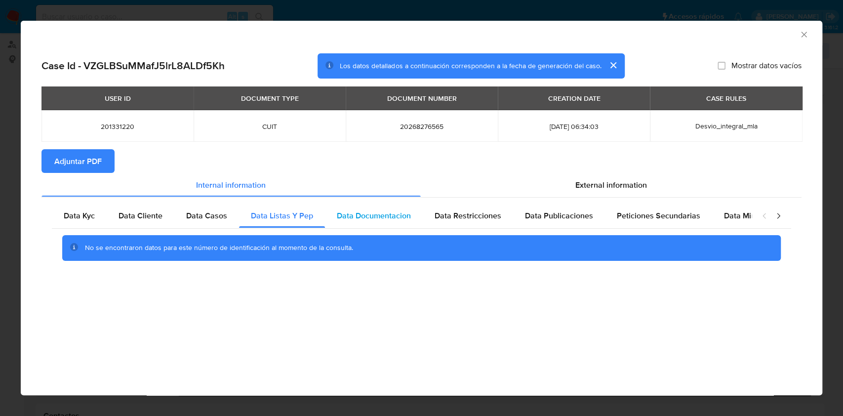
click at [370, 217] on span "Data Documentacion" at bounding box center [374, 215] width 74 height 11
click at [450, 211] on span "Data Restricciones" at bounding box center [468, 215] width 67 height 11
click at [557, 221] on span "Data Publicaciones" at bounding box center [559, 215] width 68 height 11
click at [664, 222] on div "Peticiones Secundarias" at bounding box center [658, 216] width 107 height 24
click at [741, 219] on span "Data Minoridad" at bounding box center [751, 215] width 54 height 11
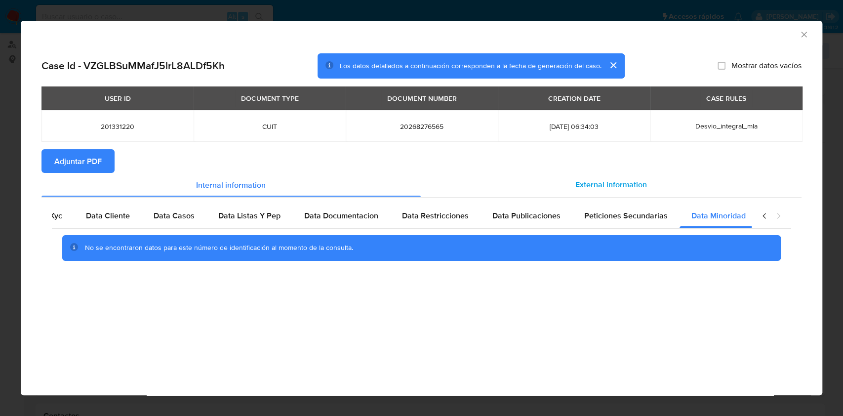
scroll to position [0, 33]
click at [547, 173] on div "External information" at bounding box center [611, 185] width 381 height 24
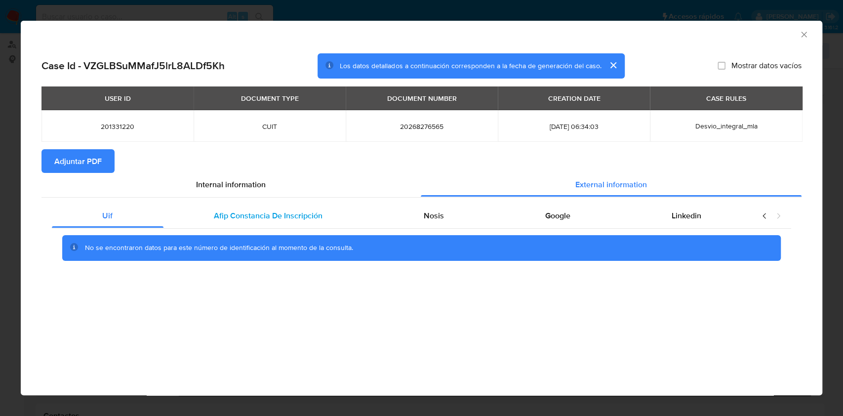
click at [332, 208] on div "Afip Constancia De Inscripción" at bounding box center [269, 216] width 210 height 24
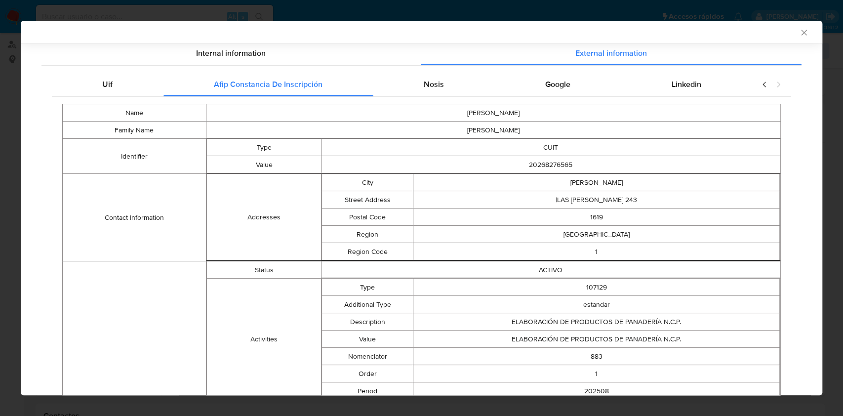
scroll to position [63, 0]
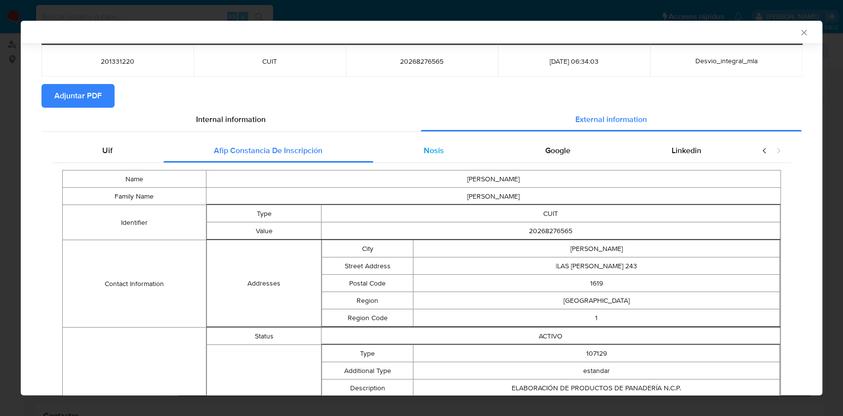
click at [433, 155] on span "Nosis" at bounding box center [434, 150] width 20 height 11
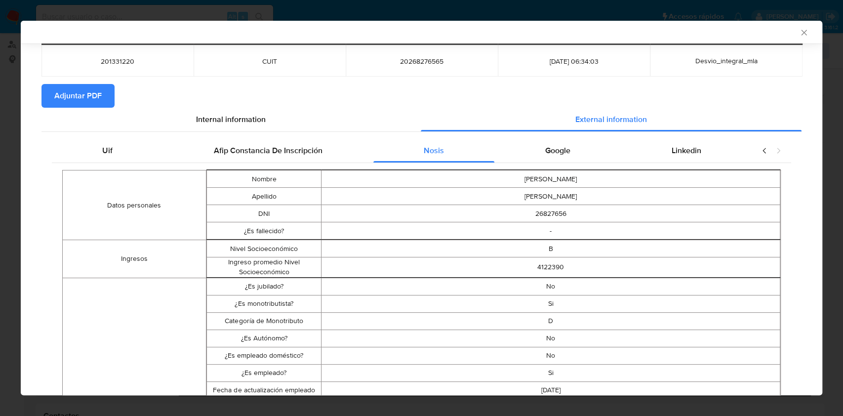
drag, startPoint x: 562, startPoint y: 162, endPoint x: 617, endPoint y: 158, distance: 55.5
click at [563, 160] on div "Google" at bounding box center [557, 151] width 126 height 24
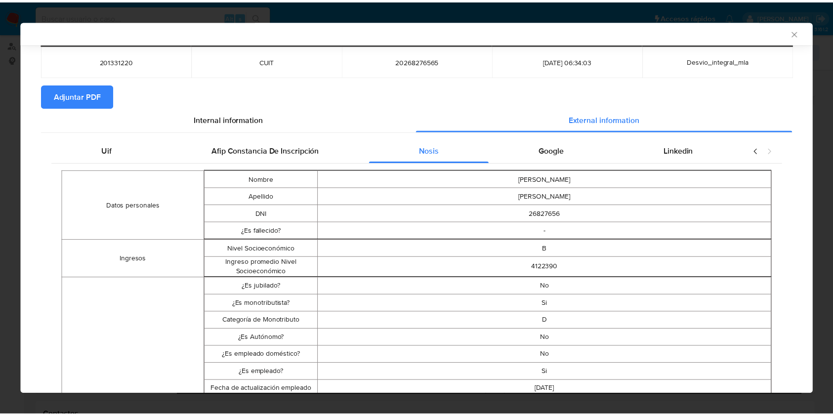
scroll to position [0, 0]
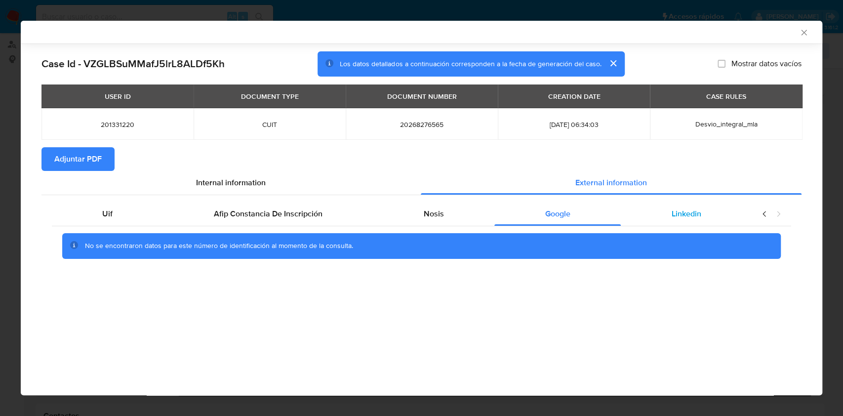
click at [683, 207] on div "Linkedin" at bounding box center [686, 214] width 131 height 24
click at [83, 165] on span "Adjuntar PDF" at bounding box center [77, 159] width 47 height 22
drag, startPoint x: 799, startPoint y: 32, endPoint x: 834, endPoint y: 49, distance: 38.4
click at [800, 32] on icon "Cerrar ventana" at bounding box center [804, 33] width 10 height 10
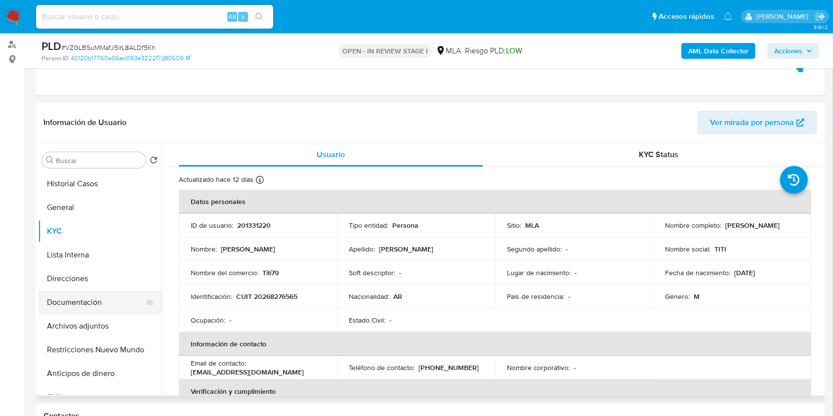
click at [82, 309] on button "Documentación" at bounding box center [96, 302] width 116 height 24
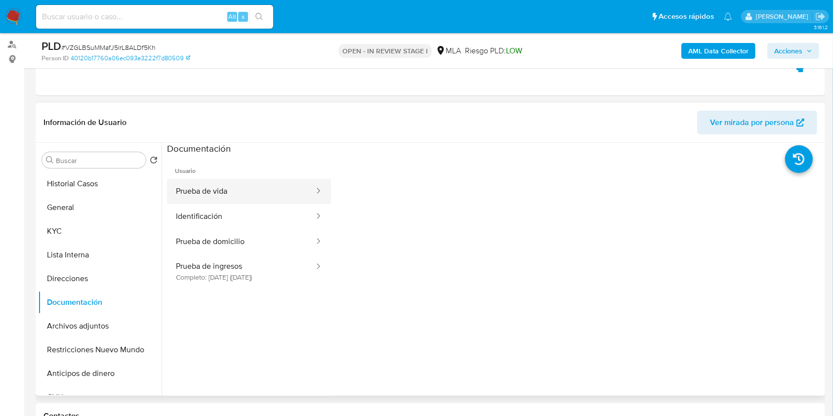
click at [244, 188] on button "Prueba de vida" at bounding box center [241, 191] width 148 height 25
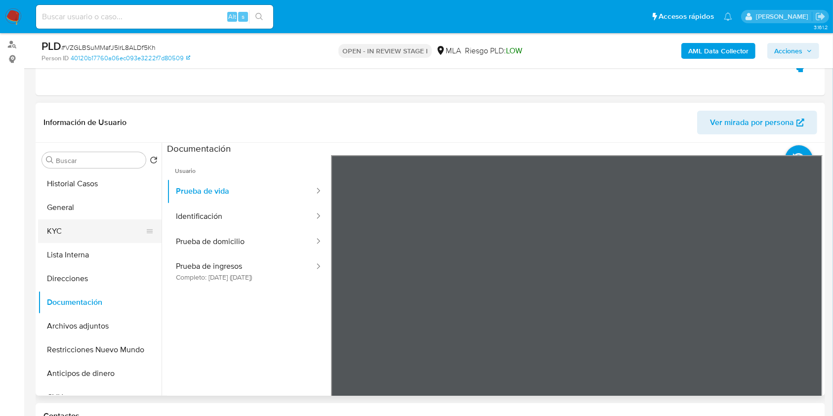
click at [70, 232] on button "KYC" at bounding box center [96, 231] width 116 height 24
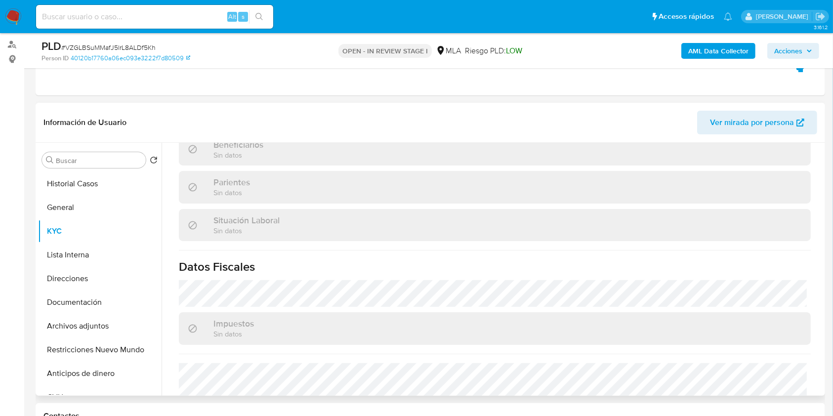
scroll to position [510, 0]
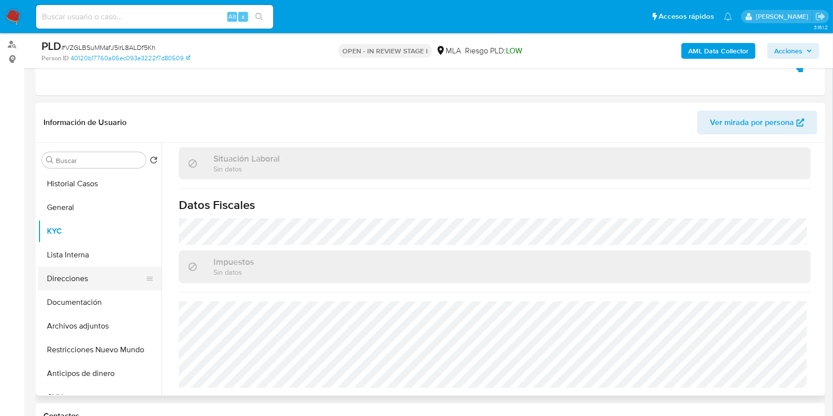
click at [95, 273] on button "Direcciones" at bounding box center [96, 279] width 116 height 24
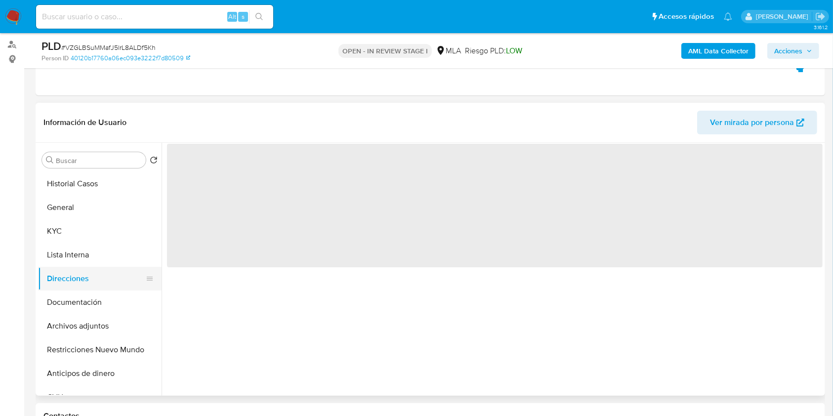
scroll to position [0, 0]
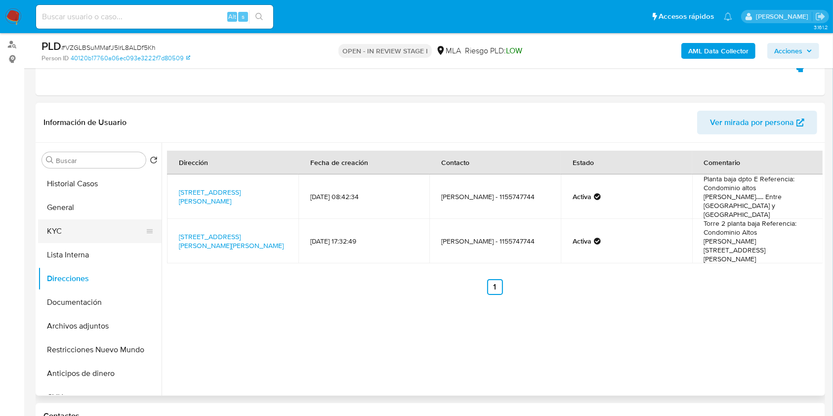
click at [66, 228] on button "KYC" at bounding box center [96, 231] width 116 height 24
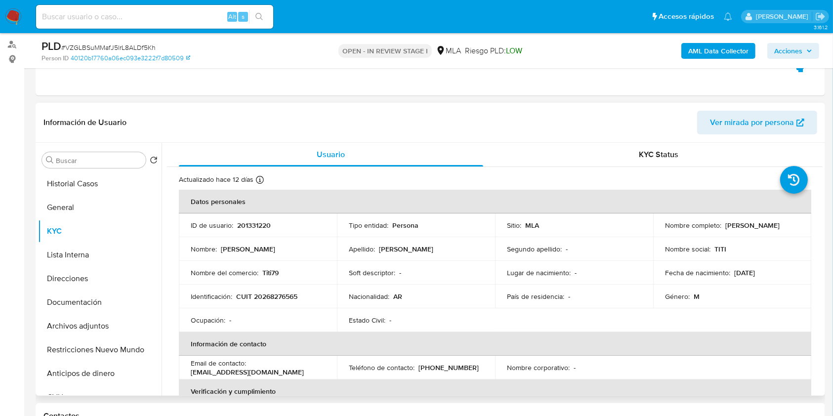
drag, startPoint x: 723, startPoint y: 227, endPoint x: 788, endPoint y: 229, distance: 64.7
click at [788, 229] on div "Nombre completo : Julio Cesar Edmondo" at bounding box center [732, 225] width 134 height 9
copy p "Julio Cesar Edmondo"
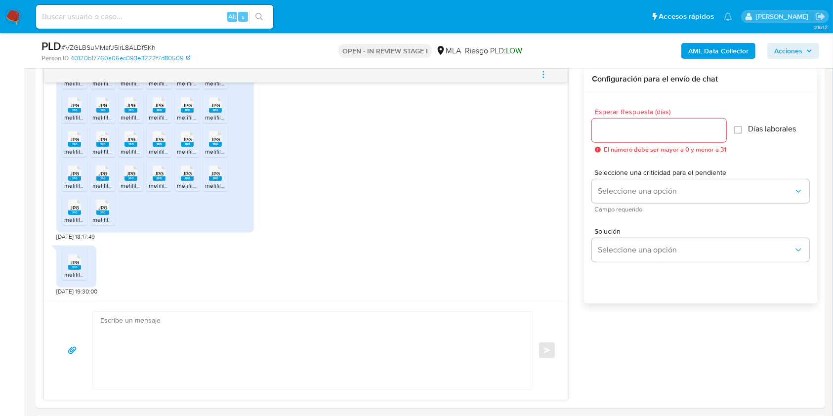
scroll to position [554, 0]
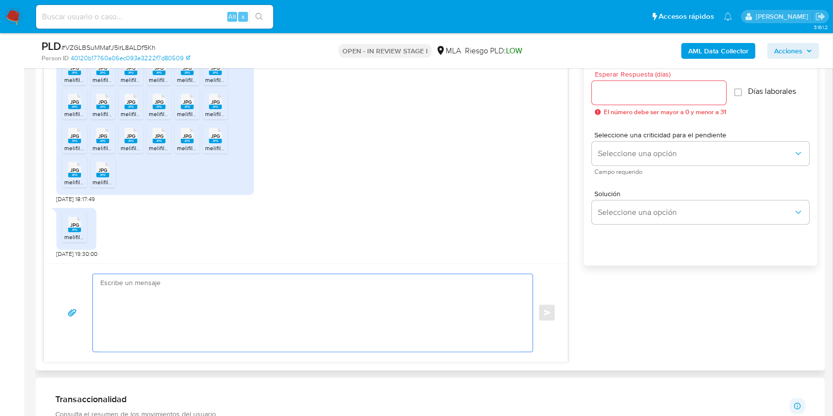
click at [233, 303] on textarea at bounding box center [310, 313] width 420 height 78
paste textarea "Hola Julio Cesar Edmondo, Muchas gracias por tu respuesta. En este caso, te ped…"
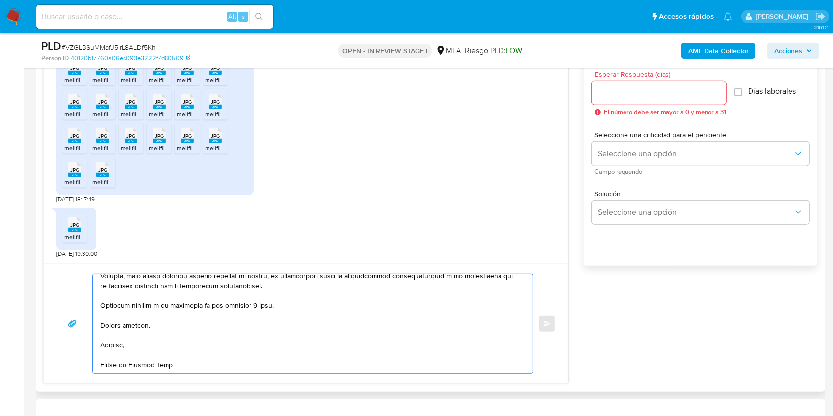
scroll to position [371, 0]
click at [259, 306] on textarea at bounding box center [310, 323] width 420 height 99
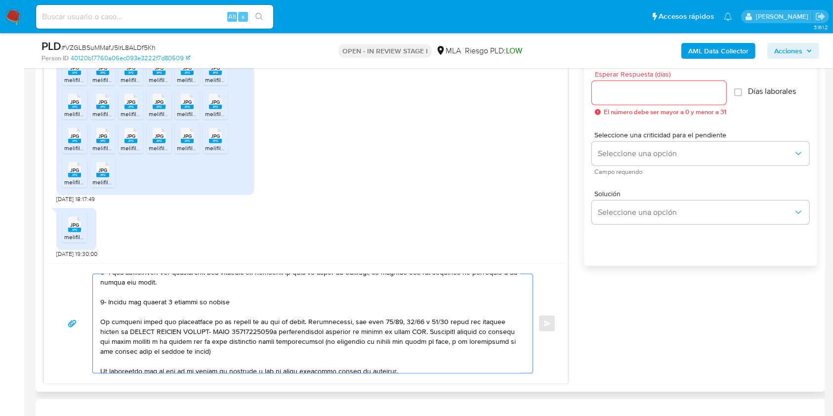
scroll to position [140, 0]
drag, startPoint x: 297, startPoint y: 344, endPoint x: 95, endPoint y: 302, distance: 206.0
click at [95, 302] on div at bounding box center [310, 323] width 435 height 99
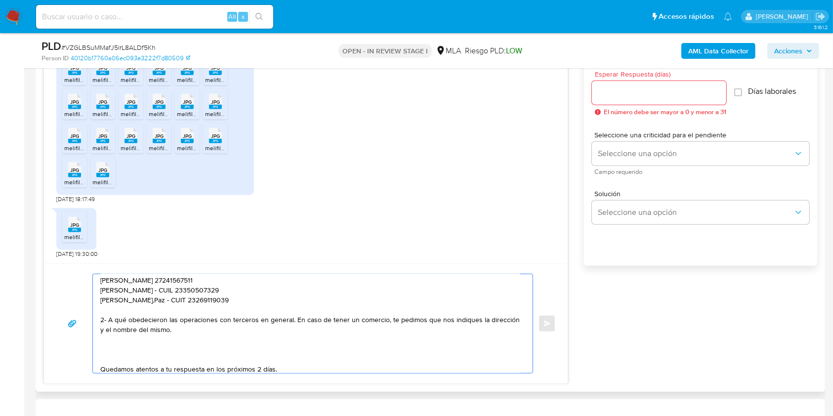
scroll to position [75, 0]
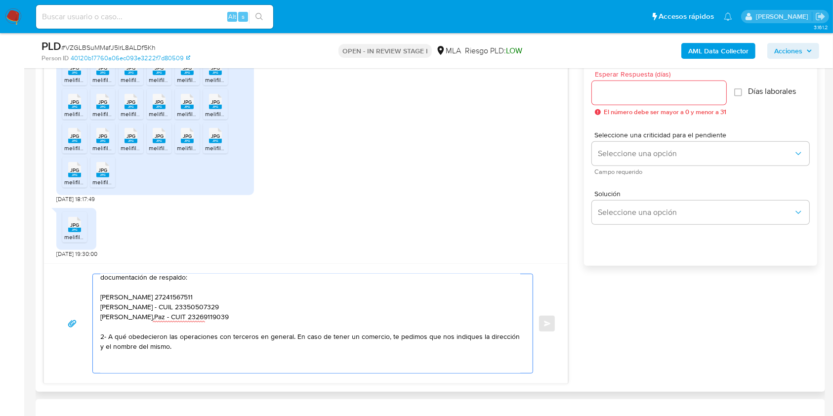
drag, startPoint x: 108, startPoint y: 363, endPoint x: 100, endPoint y: 338, distance: 25.3
click at [100, 338] on textarea "Hola Julio Cesar Edmondo, Muchas gracias por tu respuesta. En este caso, te ped…" at bounding box center [310, 323] width 420 height 99
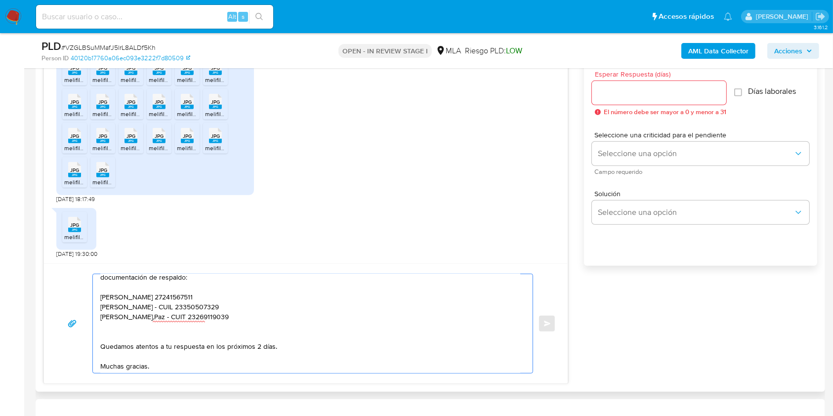
click at [283, 340] on textarea "Hola Julio Cesar Edmondo, Muchas gracias por tu respuesta. En este caso, te ped…" at bounding box center [310, 323] width 420 height 99
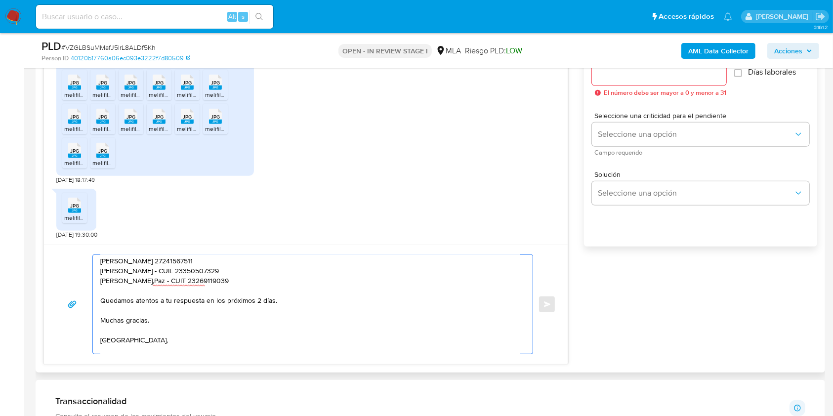
scroll to position [0, 0]
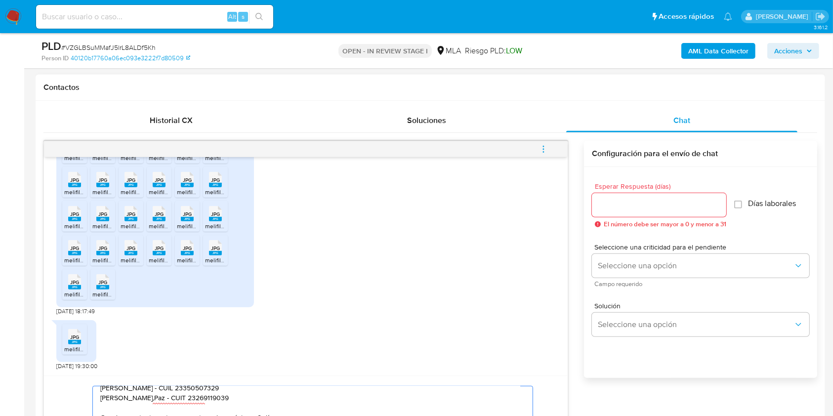
type textarea "Hola Julio Cesar Edmondo, Muchas gracias por tu respuesta. En este caso, te ped…"
click at [648, 211] on div at bounding box center [659, 205] width 134 height 24
click at [637, 205] on input "Esperar Respuesta (días)" at bounding box center [659, 205] width 134 height 13
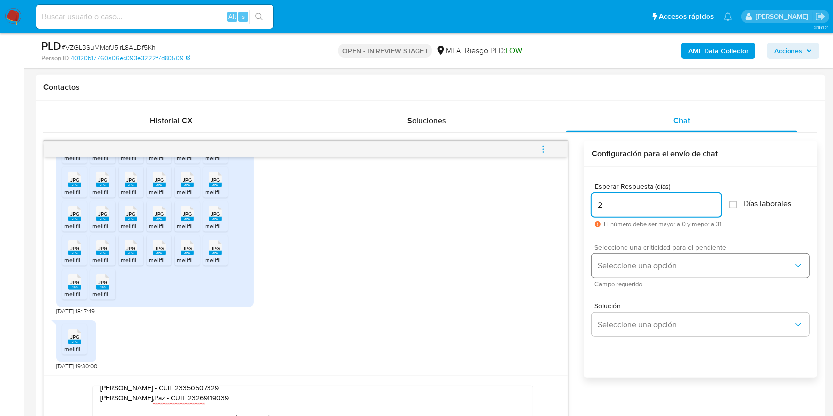
type input "2"
click at [635, 263] on span "Seleccione una opción" at bounding box center [696, 266] width 196 height 10
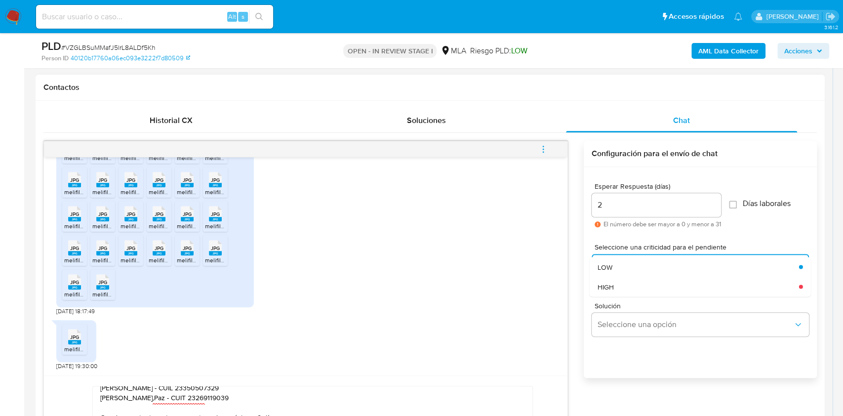
drag, startPoint x: 615, startPoint y: 266, endPoint x: 637, endPoint y: 298, distance: 38.8
click at [615, 266] on div "LOW" at bounding box center [699, 267] width 202 height 20
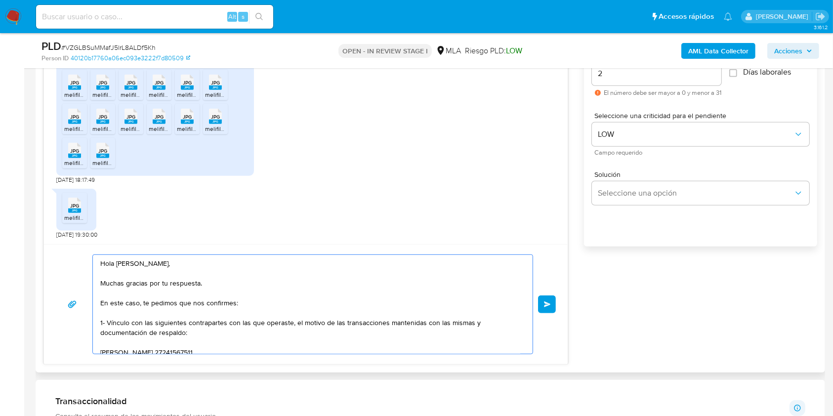
click at [548, 301] on span "Enviar" at bounding box center [547, 304] width 7 height 6
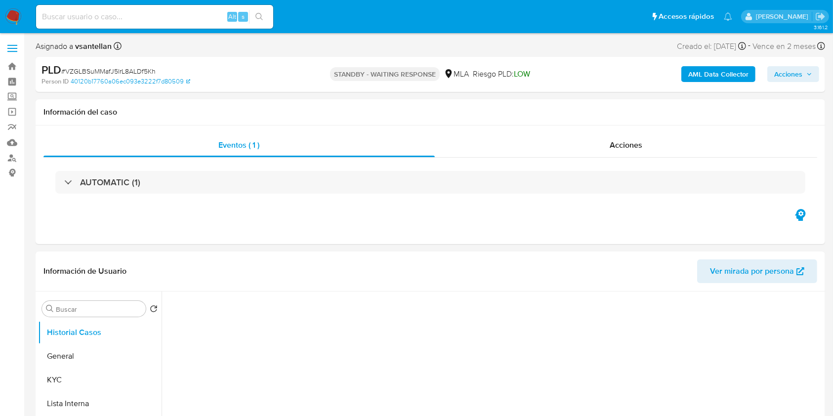
select select "10"
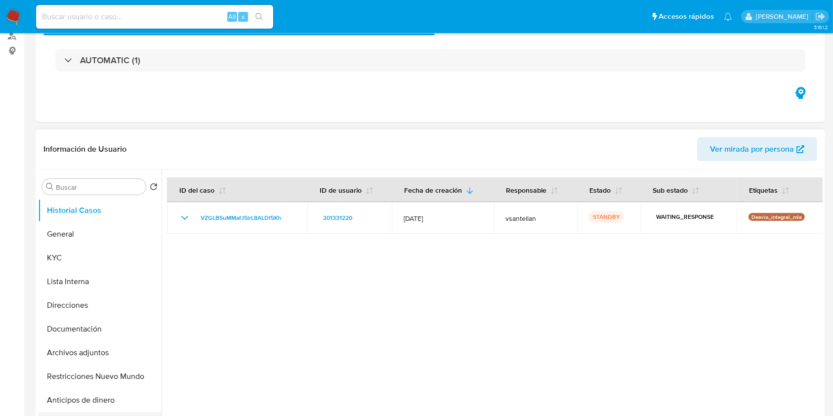
scroll to position [263, 0]
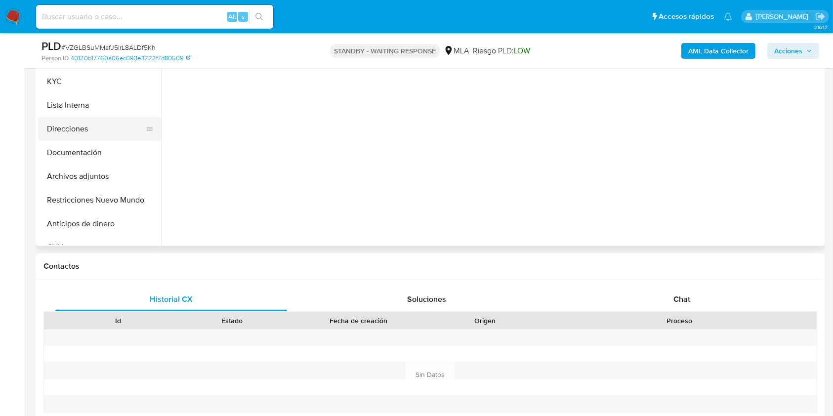
click at [76, 136] on button "Direcciones" at bounding box center [96, 129] width 116 height 24
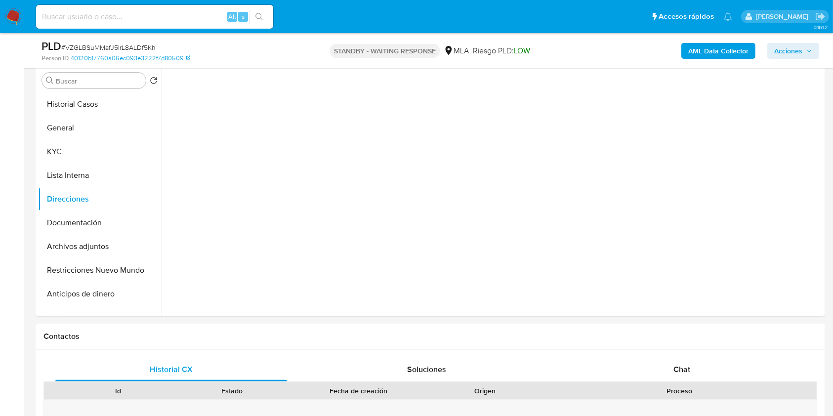
scroll to position [152, 0]
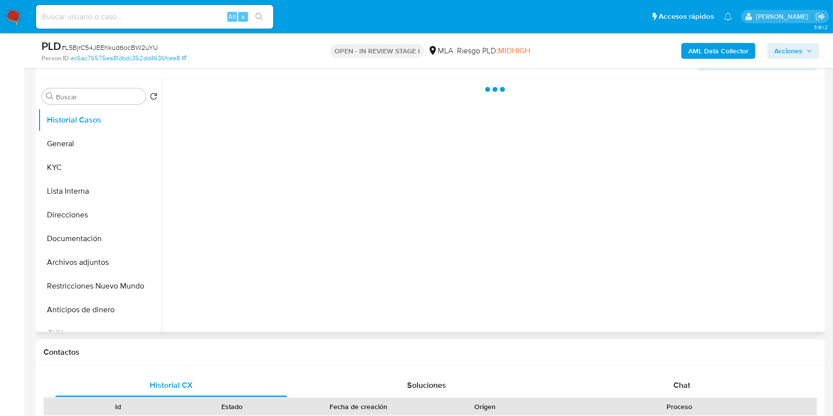
scroll to position [198, 0]
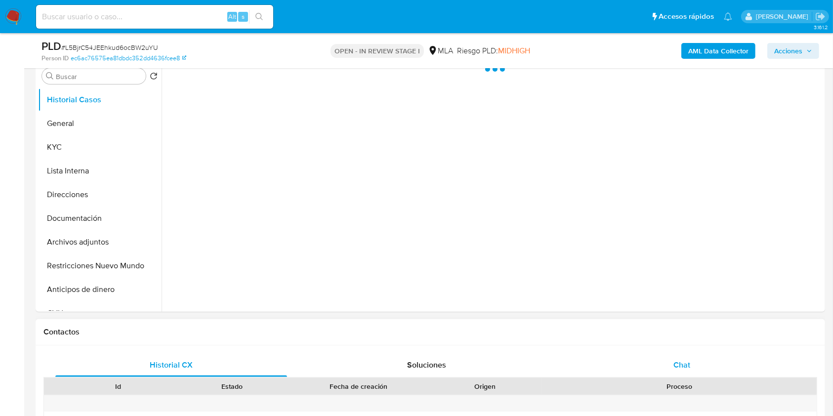
click at [710, 354] on div "Chat" at bounding box center [682, 365] width 232 height 24
select select "10"
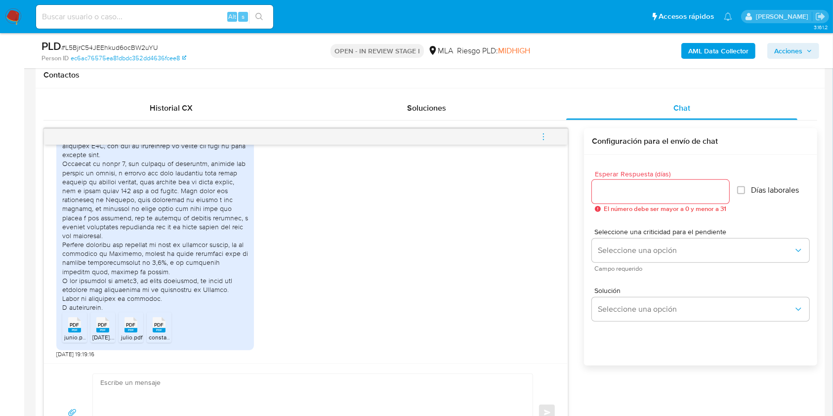
scroll to position [603, 0]
drag, startPoint x: 78, startPoint y: 332, endPoint x: 113, endPoint y: 334, distance: 34.6
click at [78, 332] on li "PDF PDF junio.pdf" at bounding box center [74, 327] width 25 height 31
click at [110, 333] on span "Agosto2025.pdf" at bounding box center [105, 337] width 27 height 8
click at [140, 334] on span "julio.pdf" at bounding box center [131, 337] width 21 height 8
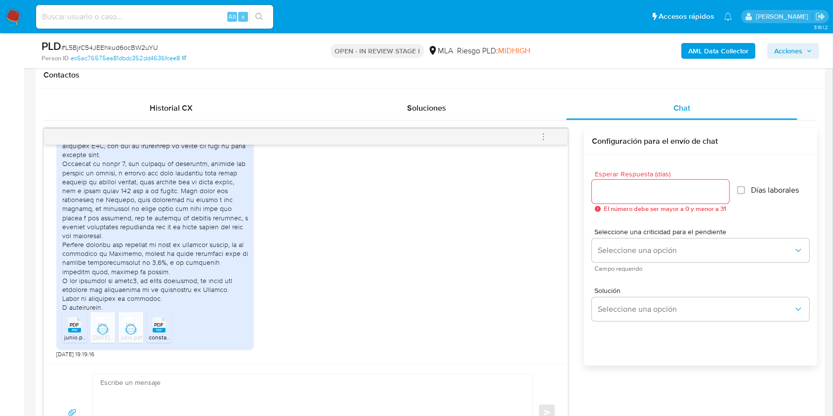
click at [157, 332] on icon "PDF" at bounding box center [159, 324] width 13 height 17
click at [82, 333] on span "junio.pdf" at bounding box center [75, 337] width 23 height 8
click at [110, 333] on span "Agosto2025.pdf" at bounding box center [105, 337] width 27 height 8
click at [139, 329] on div "PDF PDF" at bounding box center [131, 323] width 21 height 19
drag, startPoint x: 156, startPoint y: 328, endPoint x: 385, endPoint y: 310, distance: 229.4
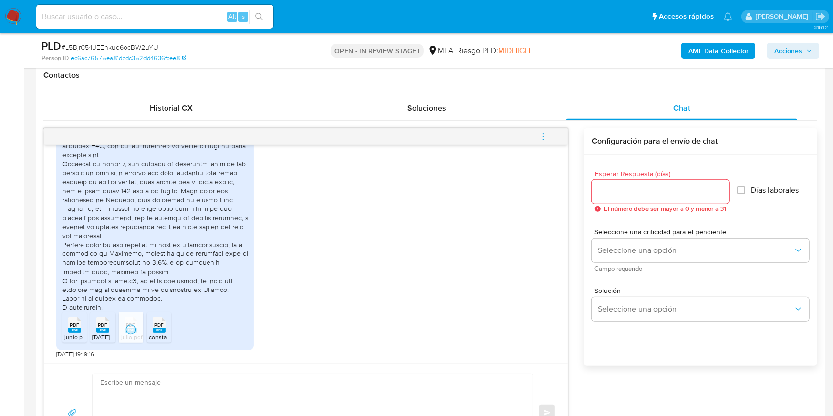
click at [156, 328] on rect at bounding box center [159, 330] width 13 height 4
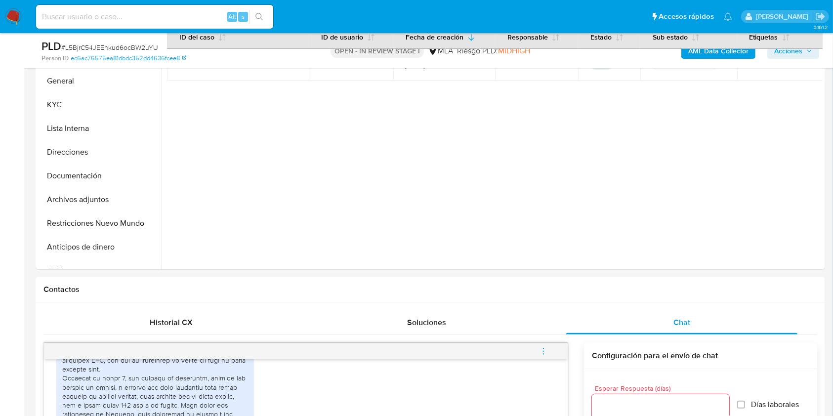
scroll to position [184, 0]
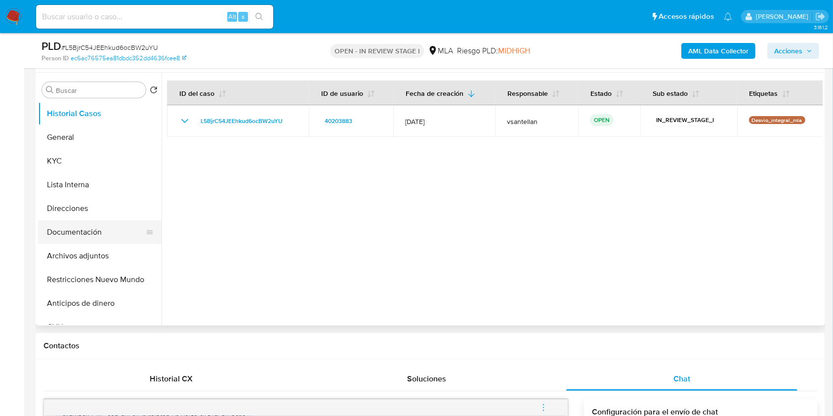
click at [64, 236] on button "Documentación" at bounding box center [96, 232] width 116 height 24
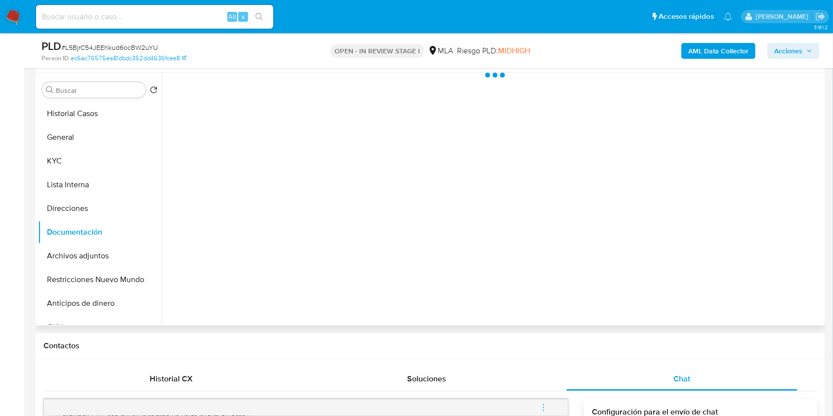
scroll to position [118, 0]
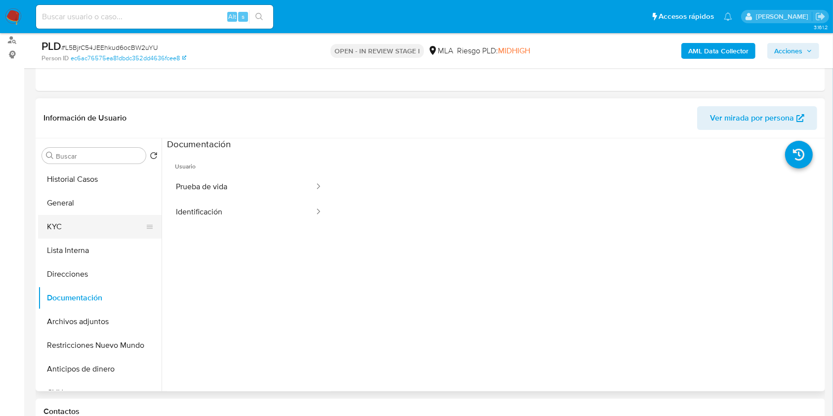
click at [93, 228] on button "KYC" at bounding box center [96, 227] width 116 height 24
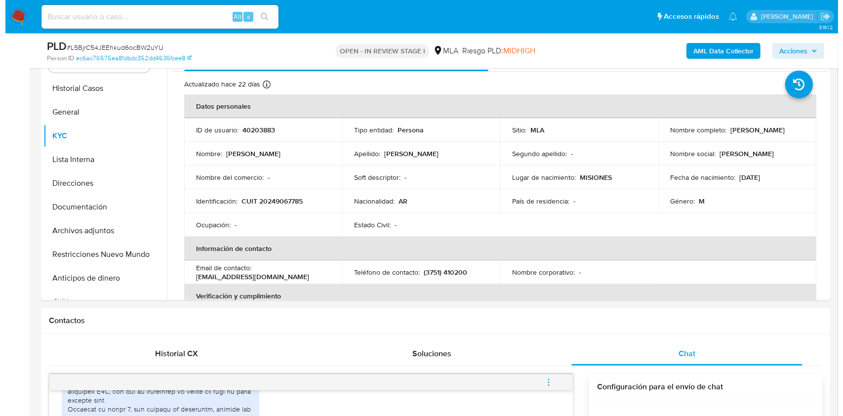
scroll to position [184, 0]
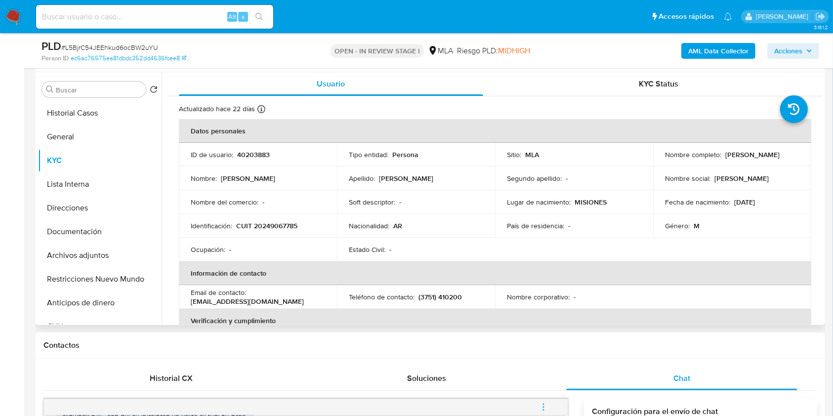
click at [277, 225] on p "CUIT 20249067785" at bounding box center [266, 225] width 61 height 9
copy p "20249067785"
click at [702, 51] on b "AML Data Collector" at bounding box center [718, 51] width 60 height 16
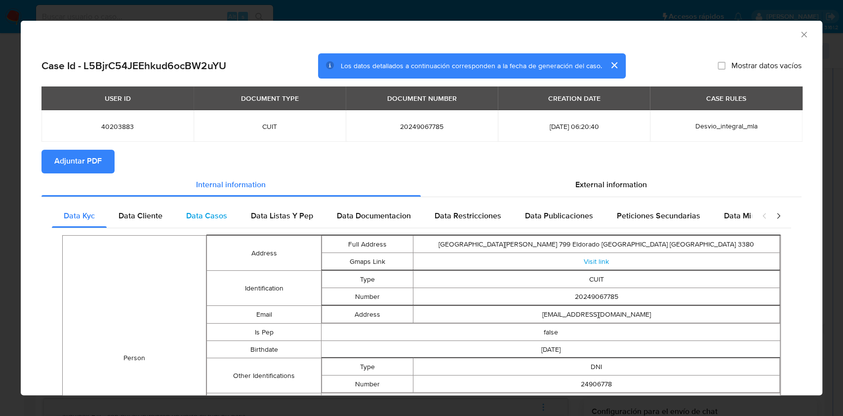
drag, startPoint x: 157, startPoint y: 210, endPoint x: 221, endPoint y: 213, distance: 64.3
click at [157, 211] on span "Data Cliente" at bounding box center [141, 215] width 44 height 11
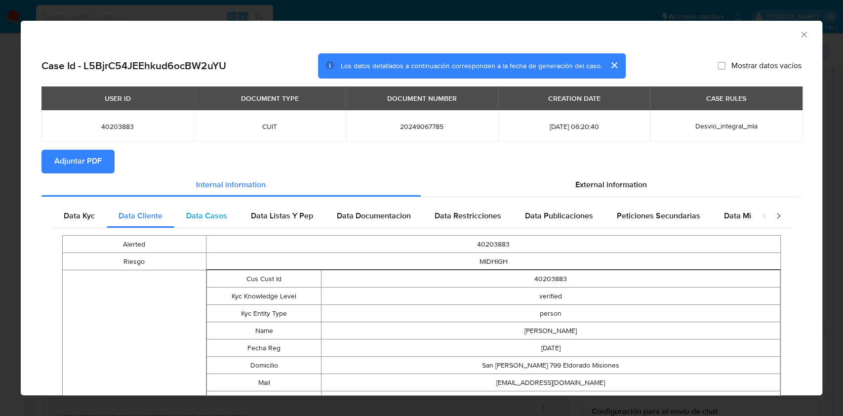
click at [230, 211] on div "Data Casos" at bounding box center [206, 216] width 65 height 24
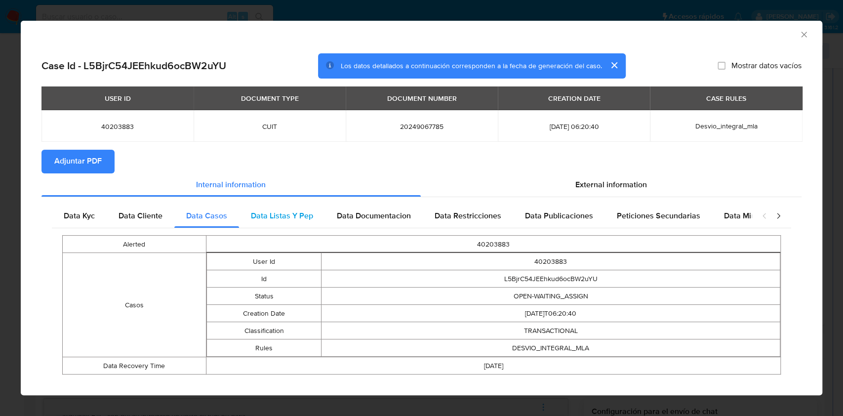
drag, startPoint x: 274, startPoint y: 209, endPoint x: 285, endPoint y: 207, distance: 11.0
click at [274, 208] on div "Data Listas Y Pep" at bounding box center [282, 216] width 86 height 24
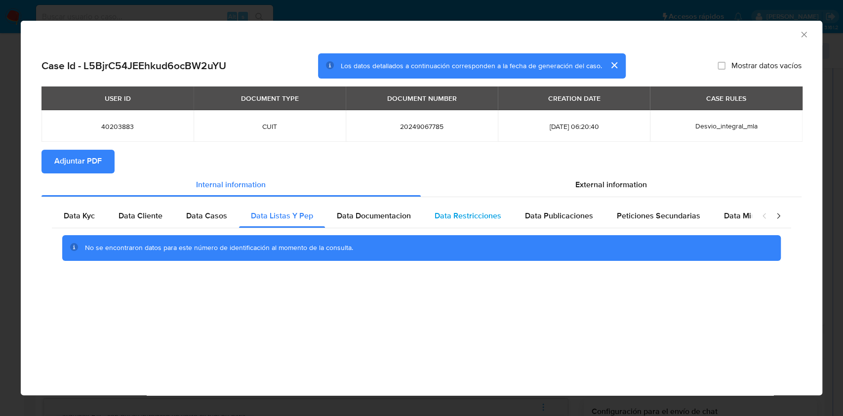
drag, startPoint x: 361, startPoint y: 214, endPoint x: 465, endPoint y: 219, distance: 104.8
click at [372, 212] on span "Data Documentacion" at bounding box center [374, 215] width 74 height 11
click at [474, 219] on span "Data Restricciones" at bounding box center [468, 215] width 67 height 11
drag, startPoint x: 543, startPoint y: 211, endPoint x: 648, endPoint y: 221, distance: 105.2
click at [552, 211] on span "Data Publicaciones" at bounding box center [559, 215] width 68 height 11
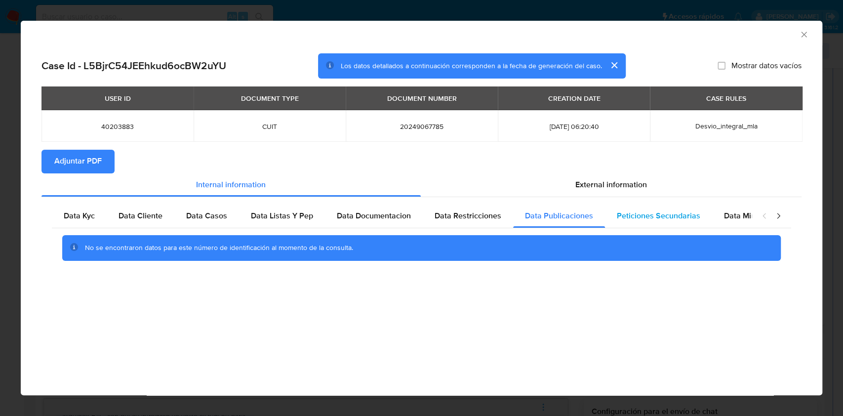
click at [650, 221] on span "Peticiones Secundarias" at bounding box center [658, 215] width 83 height 11
click at [756, 207] on div "closure-recommendation-modal" at bounding box center [772, 216] width 40 height 24
click at [748, 216] on span "Data Minoridad" at bounding box center [751, 215] width 54 height 11
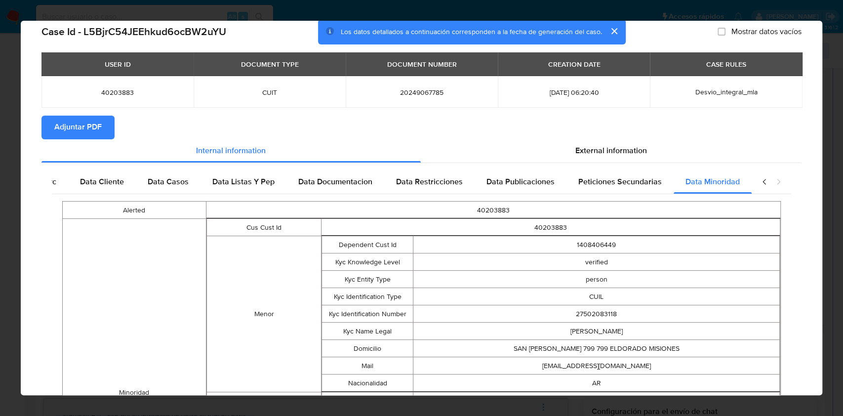
scroll to position [63, 0]
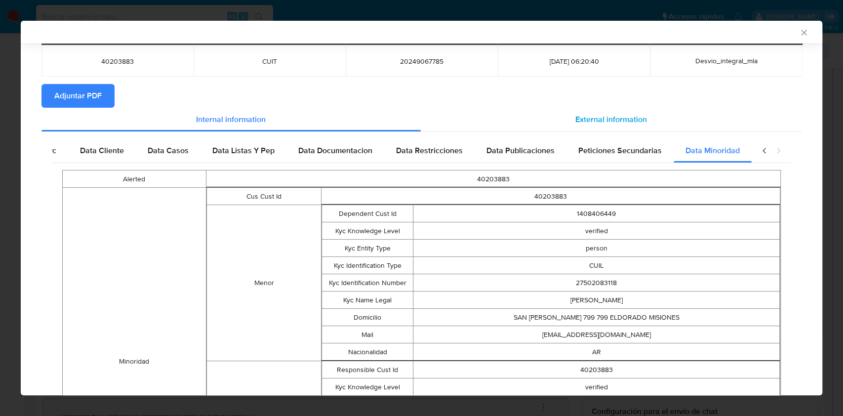
click at [623, 114] on span "External information" at bounding box center [611, 119] width 72 height 11
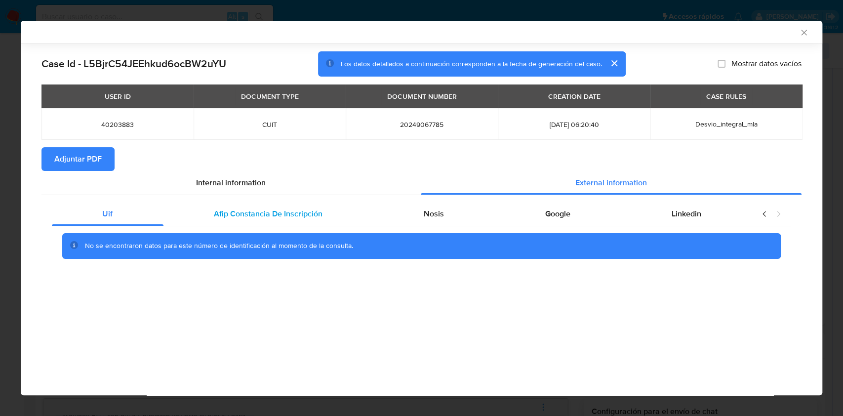
click at [231, 223] on div "Afip Constancia De Inscripción" at bounding box center [269, 214] width 210 height 24
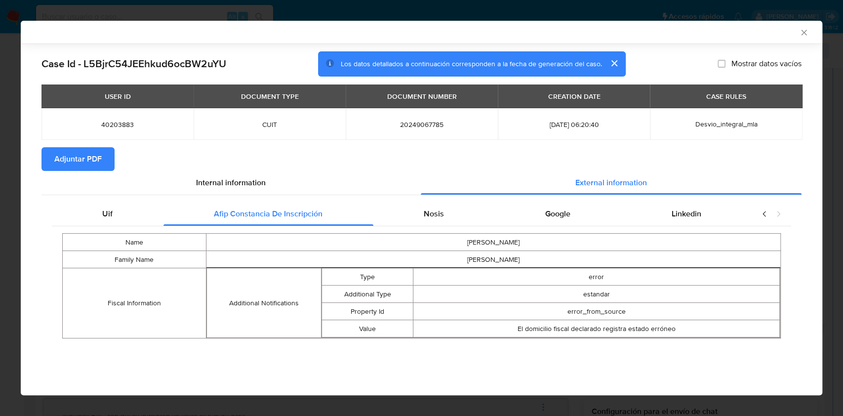
click at [435, 230] on div "Name ALFONSO LUIS Family Name SUAREZ Fiscal Information Additional Notification…" at bounding box center [421, 285] width 739 height 119
drag, startPoint x: 435, startPoint y: 222, endPoint x: 445, endPoint y: 224, distance: 10.6
click at [436, 223] on div "Nosis" at bounding box center [434, 214] width 122 height 24
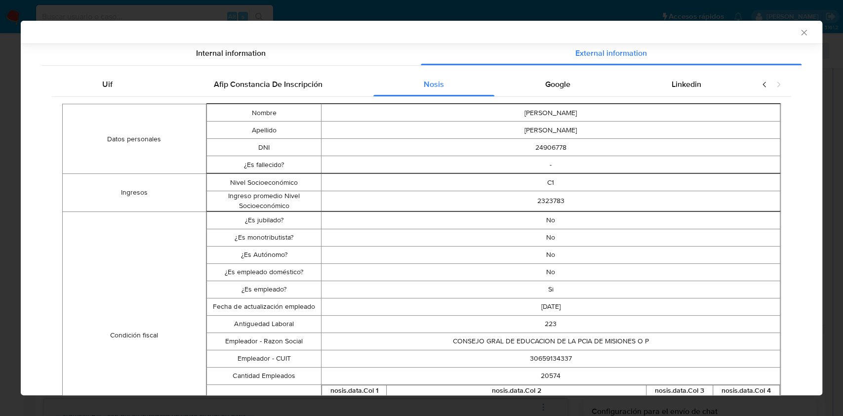
click at [541, 77] on div "Google" at bounding box center [557, 85] width 126 height 24
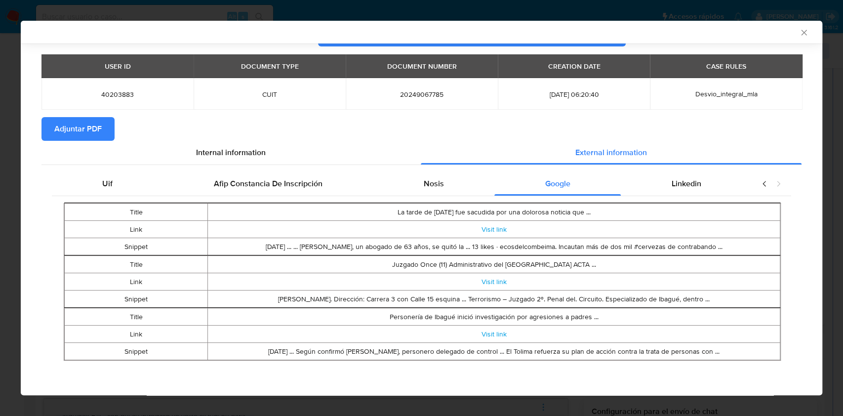
scroll to position [29, 0]
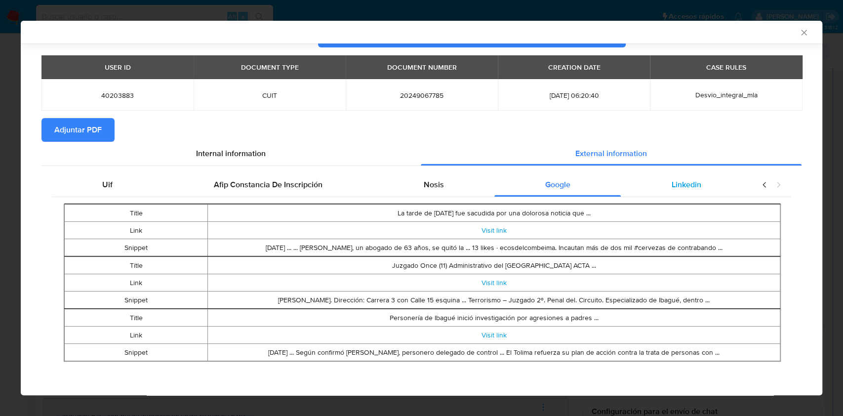
click at [672, 180] on span "Linkedin" at bounding box center [687, 184] width 30 height 11
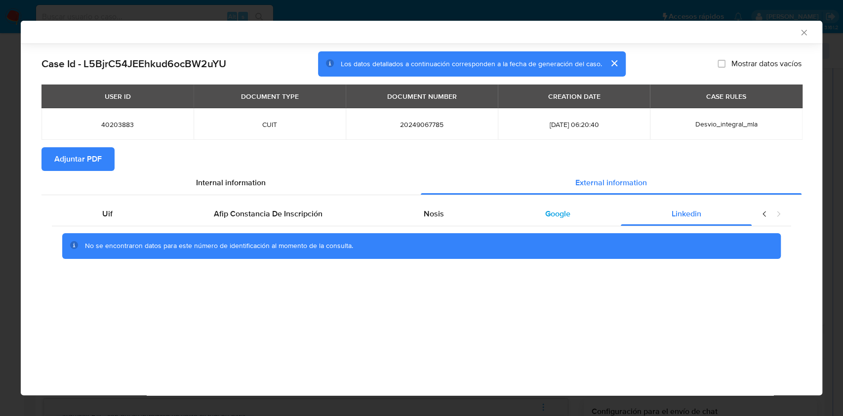
click at [519, 213] on div "Google" at bounding box center [557, 214] width 126 height 24
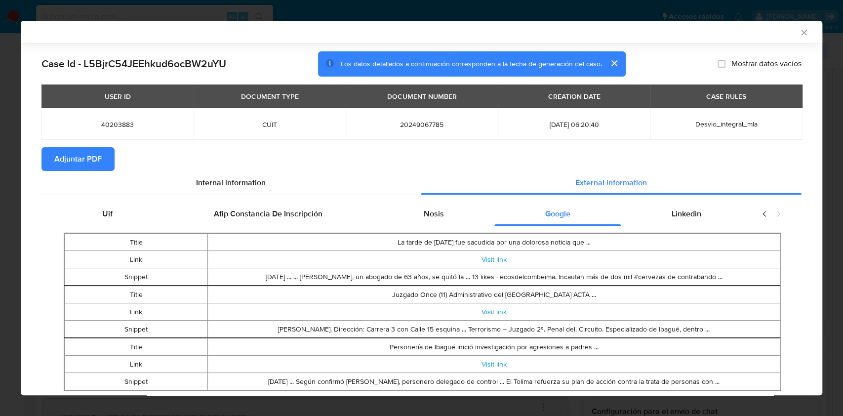
click at [87, 166] on span "Adjuntar PDF" at bounding box center [77, 159] width 47 height 22
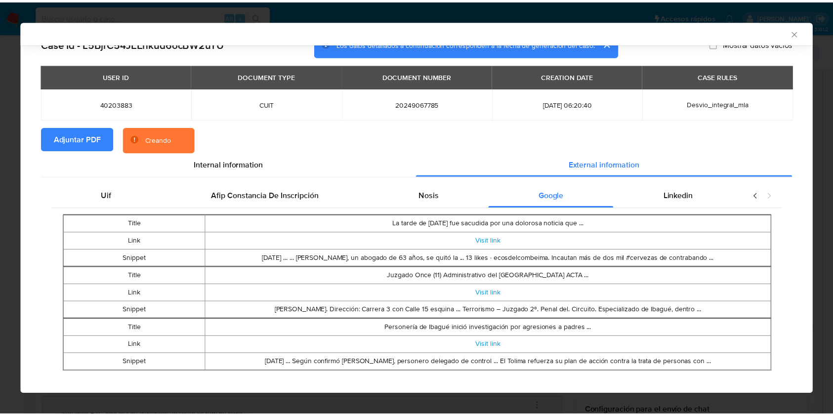
scroll to position [29, 0]
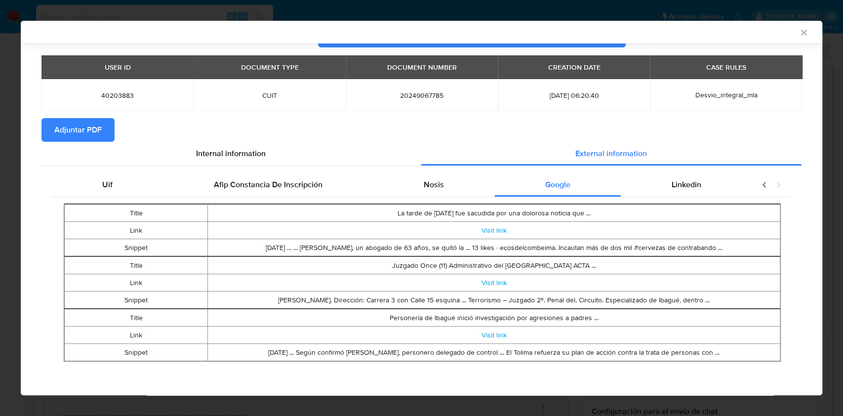
click at [799, 34] on icon "Cerrar ventana" at bounding box center [804, 33] width 10 height 10
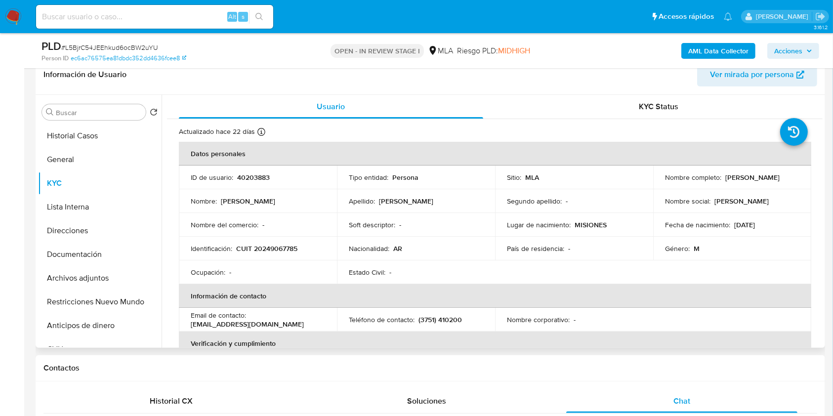
scroll to position [159, 0]
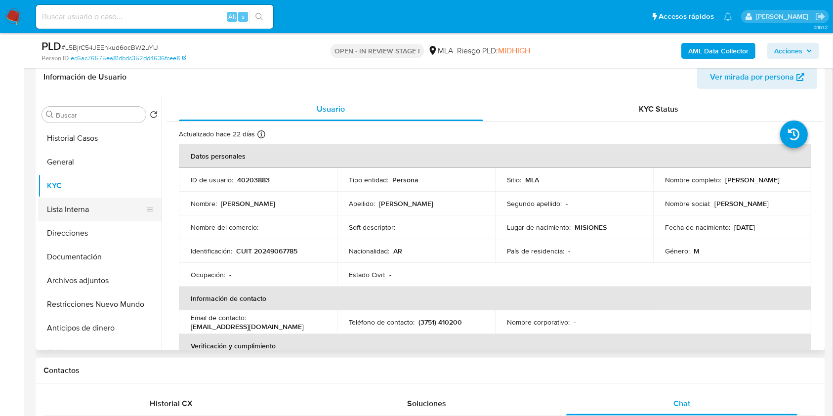
drag, startPoint x: 87, startPoint y: 244, endPoint x: 82, endPoint y: 218, distance: 26.3
click at [87, 245] on button "Documentación" at bounding box center [99, 257] width 123 height 24
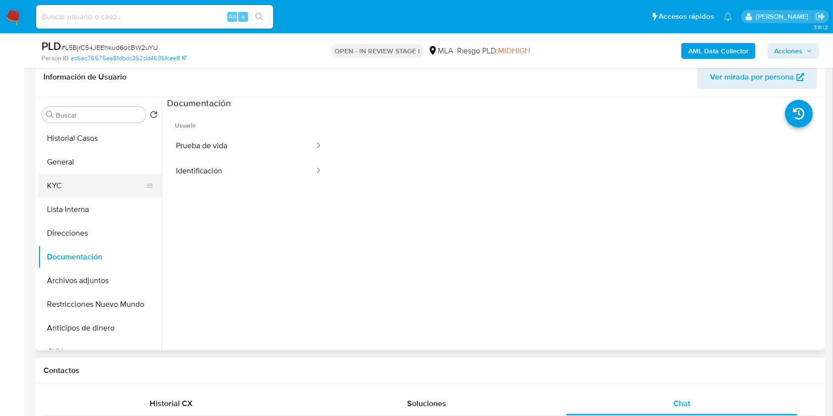
click at [66, 184] on button "KYC" at bounding box center [96, 186] width 116 height 24
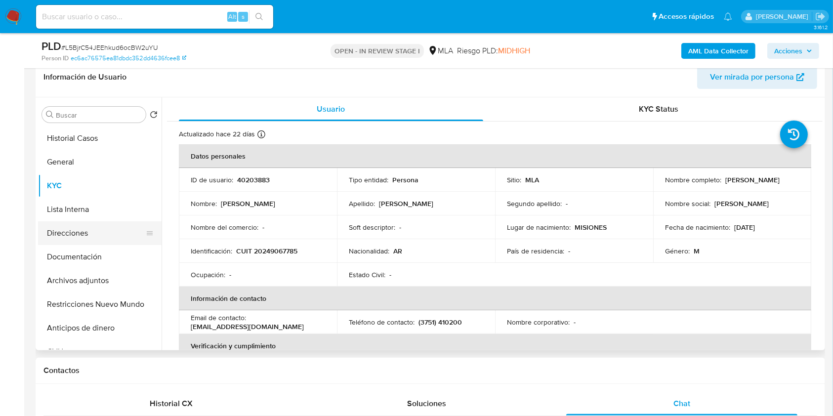
click at [90, 235] on button "Direcciones" at bounding box center [96, 233] width 116 height 24
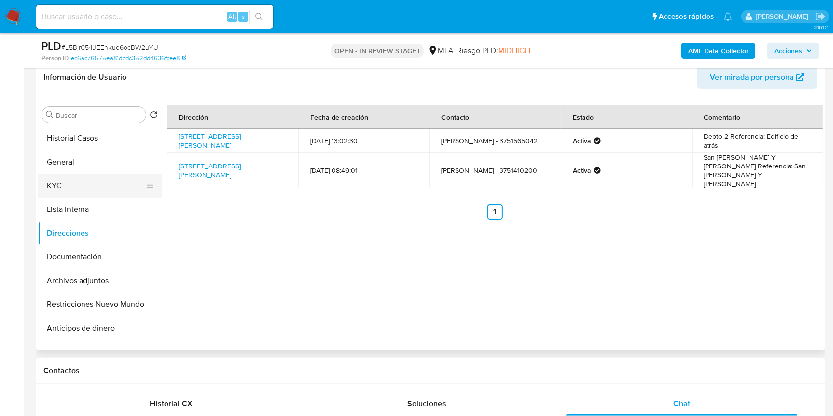
click at [99, 181] on button "KYC" at bounding box center [96, 186] width 116 height 24
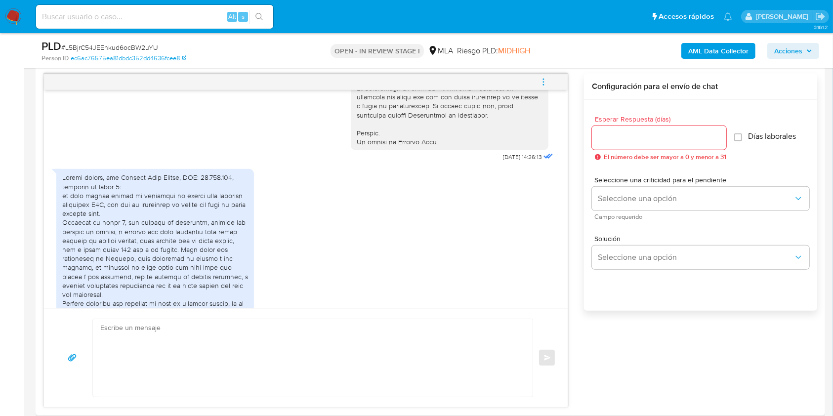
scroll to position [489, 0]
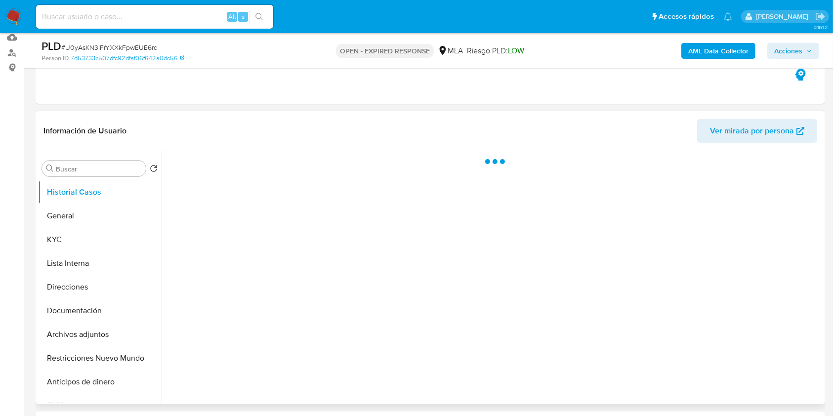
scroll to position [131, 0]
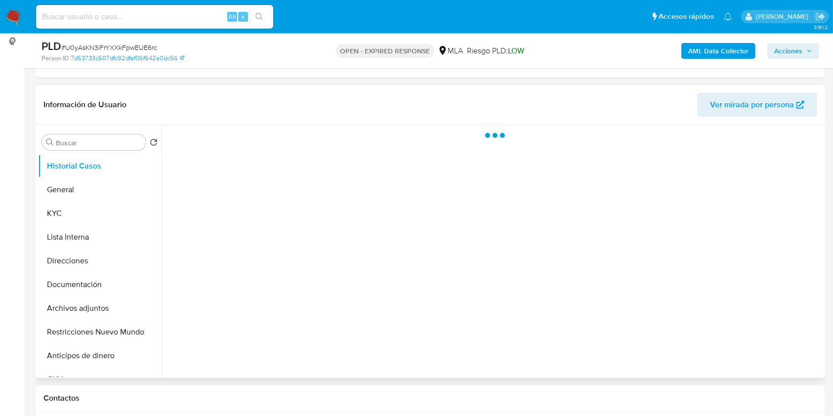
select select "10"
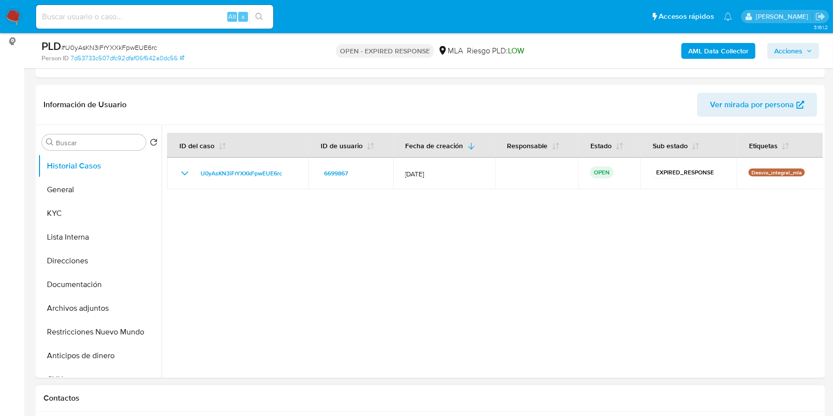
scroll to position [198, 0]
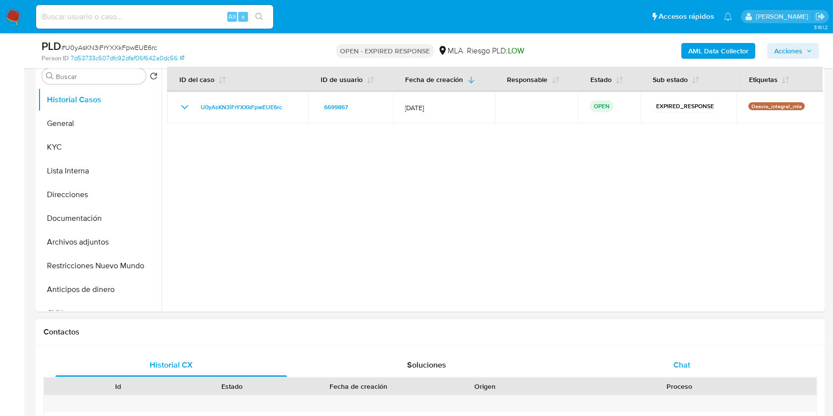
click at [695, 365] on div "Chat" at bounding box center [682, 365] width 232 height 24
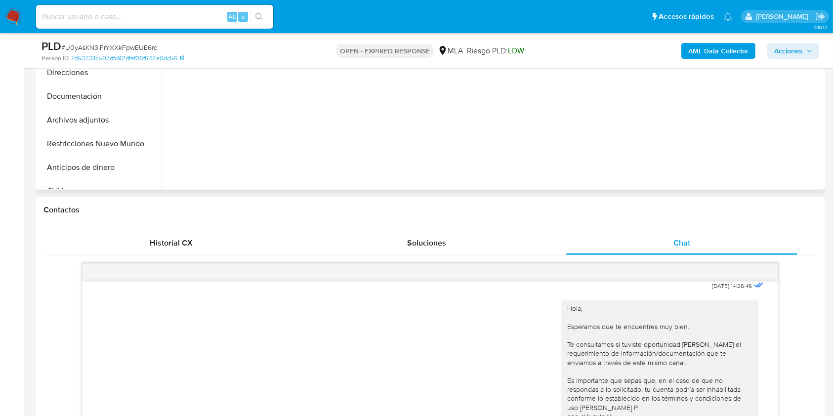
scroll to position [349, 0]
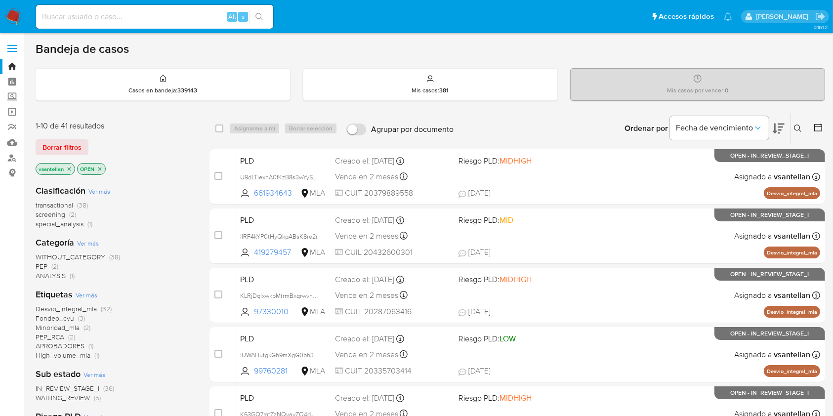
click at [796, 131] on icon at bounding box center [798, 128] width 8 height 8
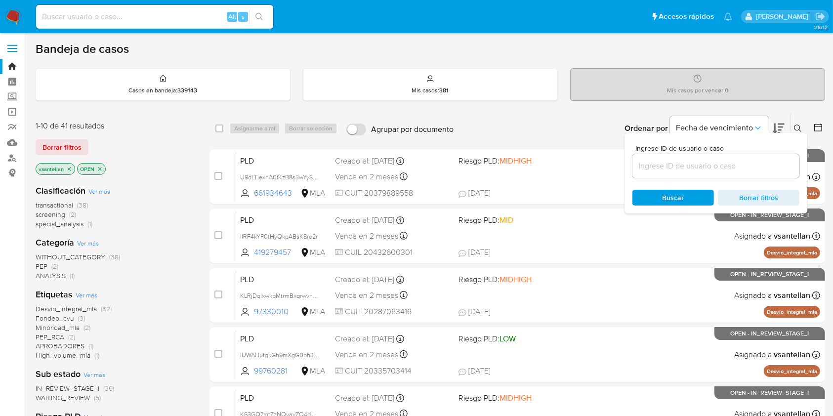
click at [742, 164] on input at bounding box center [715, 166] width 167 height 13
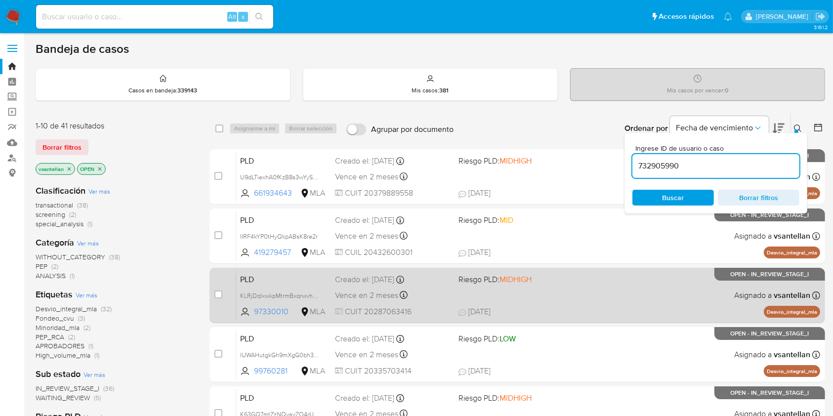
type input "732905990"
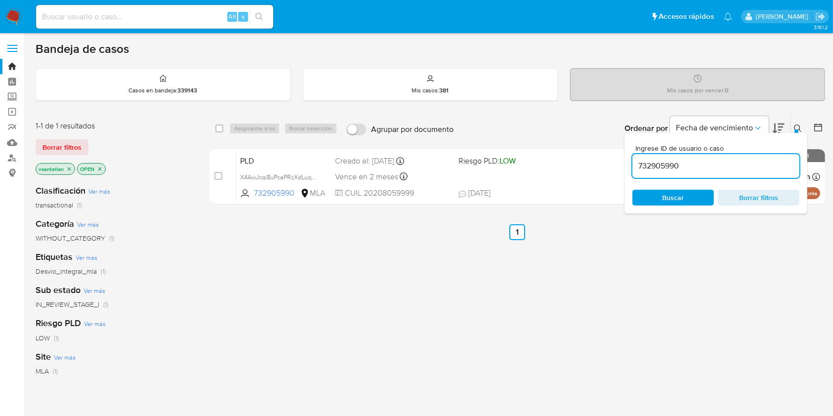
click at [797, 128] on icon at bounding box center [798, 128] width 8 height 8
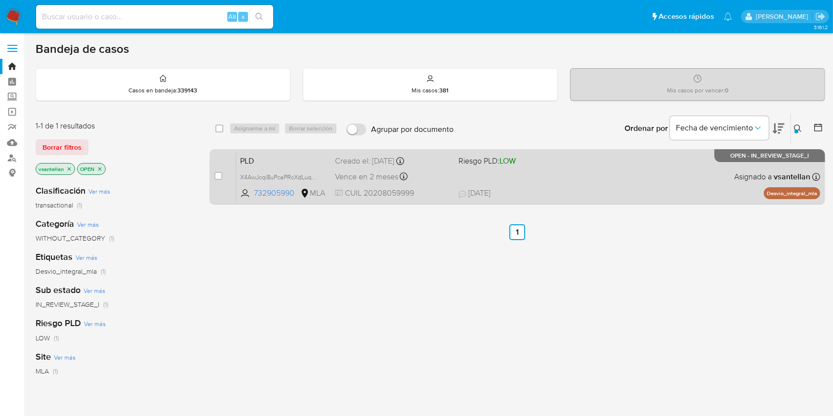
click at [737, 166] on div "PLD X4AwJcqi8uPcaPRcXdLuq9zQ 732905990 MLA Riesgo PLD: LOW Creado el: [DATE] Cr…" at bounding box center [528, 177] width 584 height 50
click at [220, 174] on input "checkbox" at bounding box center [218, 176] width 8 height 8
checkbox input "true"
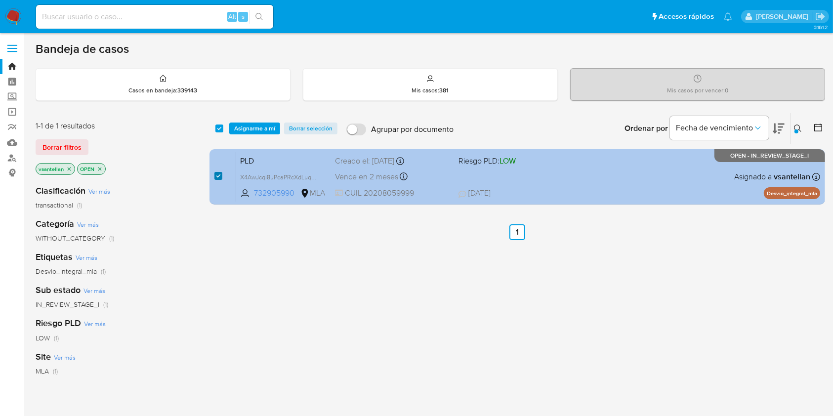
checkbox input "true"
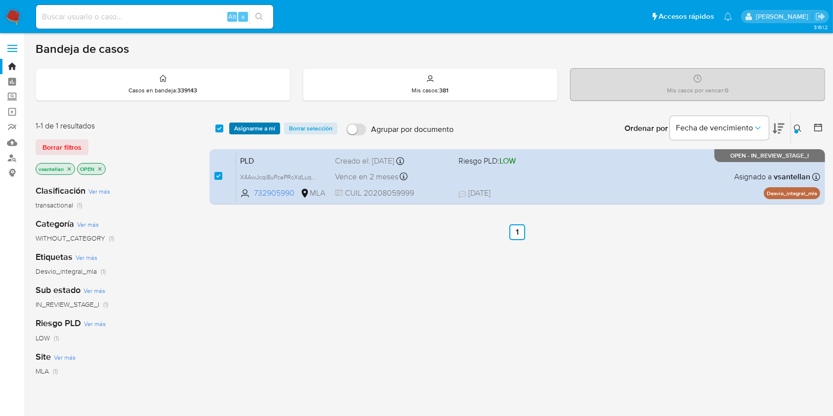
click at [243, 127] on span "Asignarme a mí" at bounding box center [254, 128] width 41 height 10
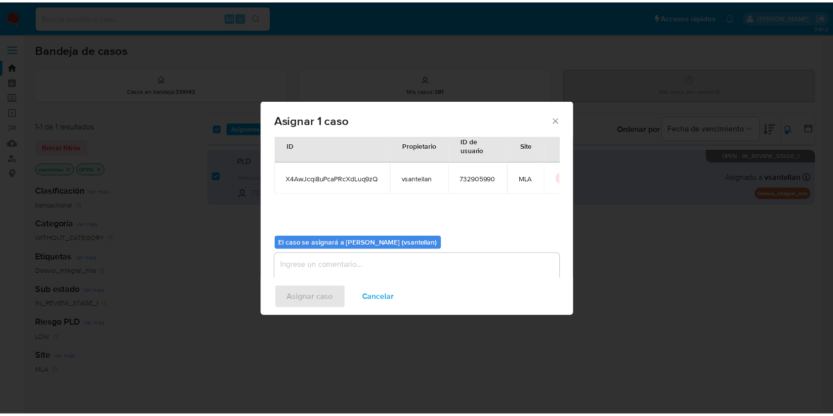
scroll to position [50, 0]
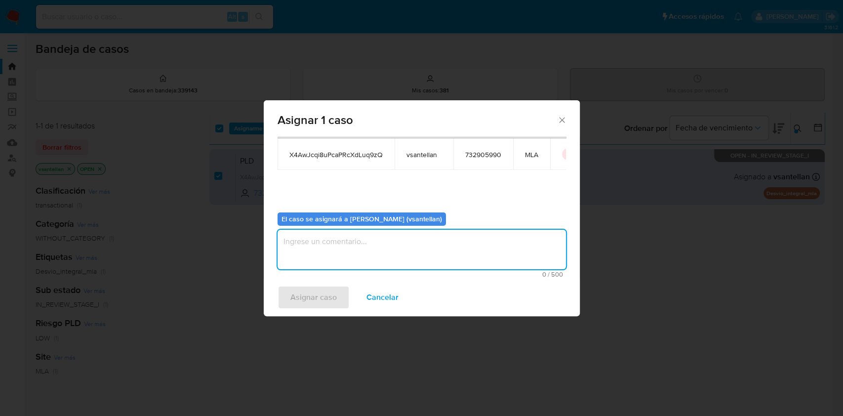
drag, startPoint x: 332, startPoint y: 259, endPoint x: 318, endPoint y: 301, distance: 44.4
click at [331, 259] on textarea "assign-modal" at bounding box center [422, 250] width 288 height 40
type textarea "1"
click at [312, 297] on span "Asignar caso" at bounding box center [313, 297] width 46 height 22
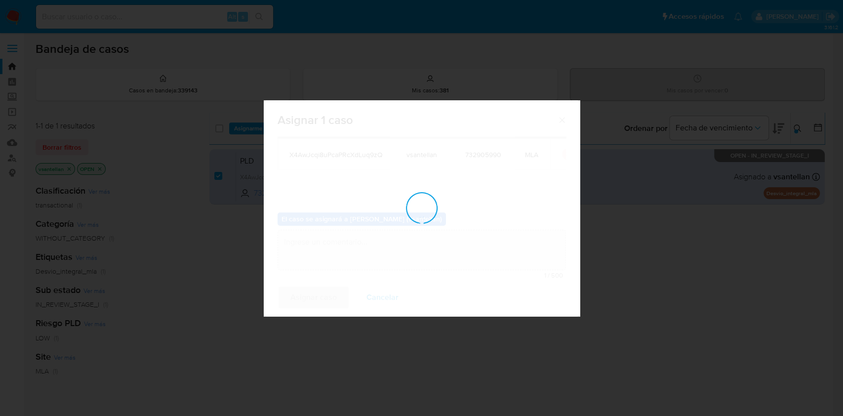
checkbox input "false"
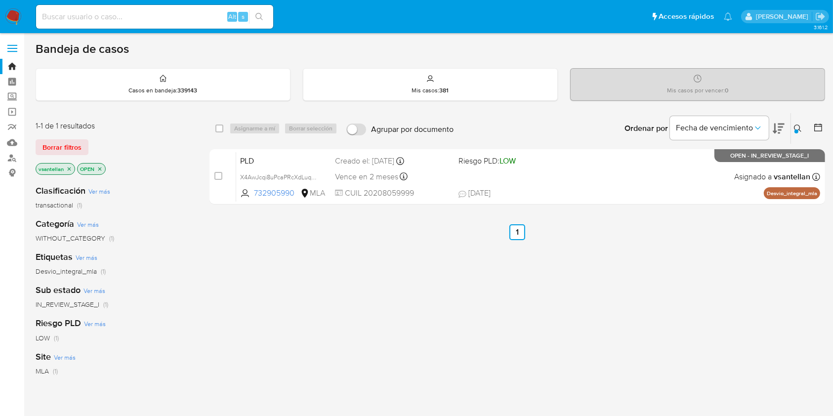
click at [18, 13] on img at bounding box center [13, 16] width 17 height 17
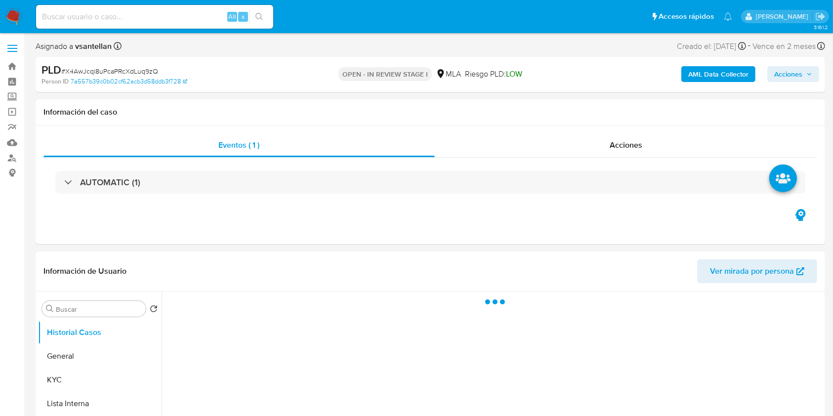
select select "10"
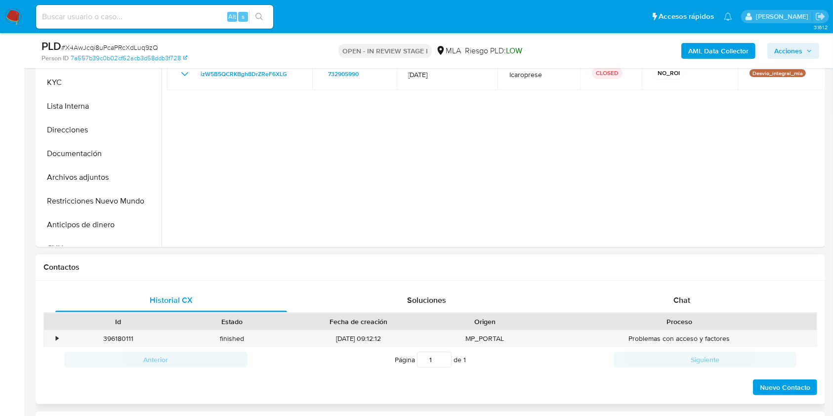
scroll to position [263, 0]
drag, startPoint x: 681, startPoint y: 304, endPoint x: 723, endPoint y: 235, distance: 80.9
click at [680, 304] on span "Chat" at bounding box center [681, 298] width 17 height 11
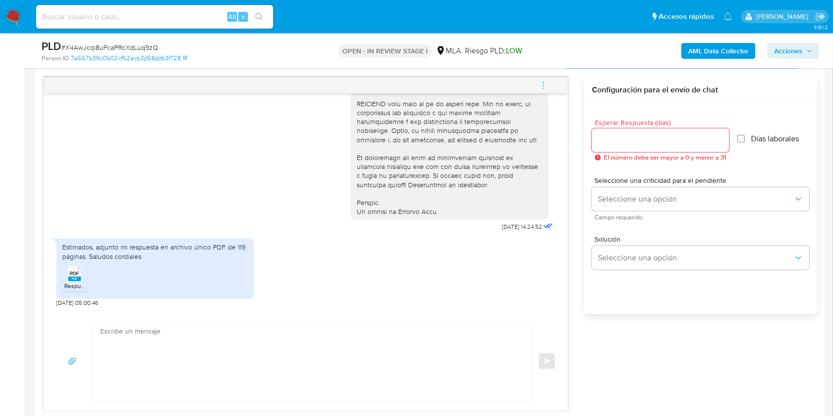
scroll to position [538, 0]
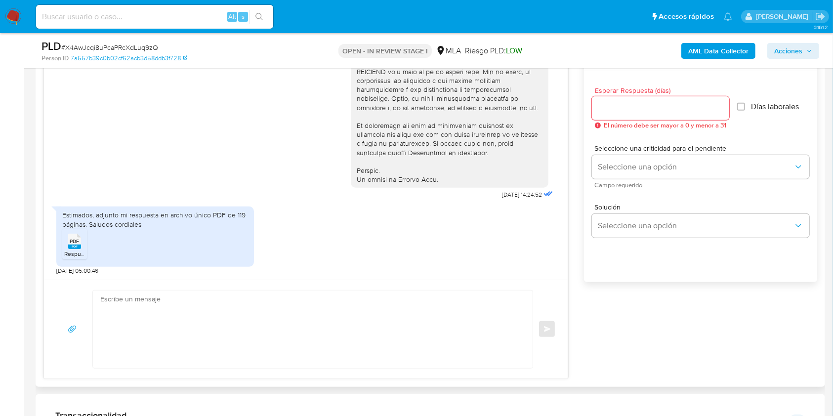
click at [80, 245] on rect at bounding box center [74, 247] width 13 height 4
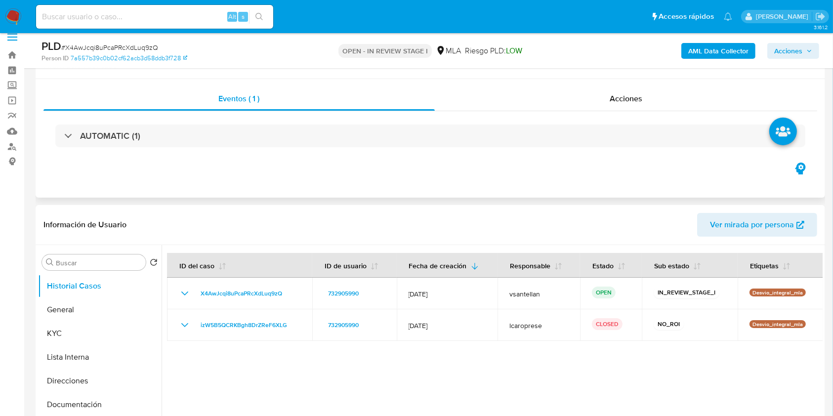
scroll to position [143, 0]
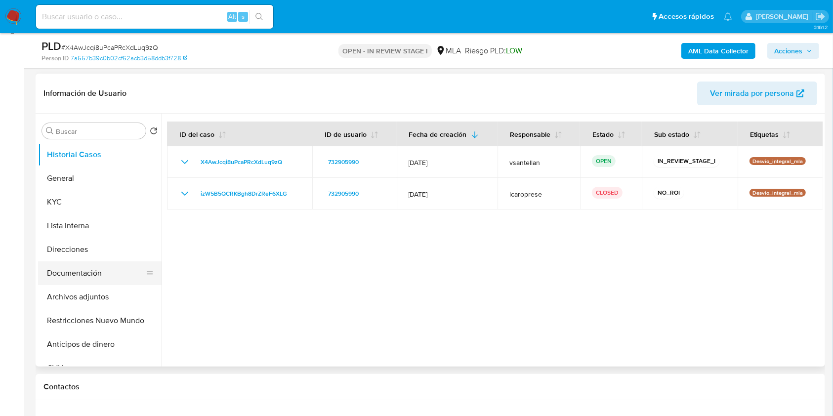
click at [107, 282] on button "Documentación" at bounding box center [96, 273] width 116 height 24
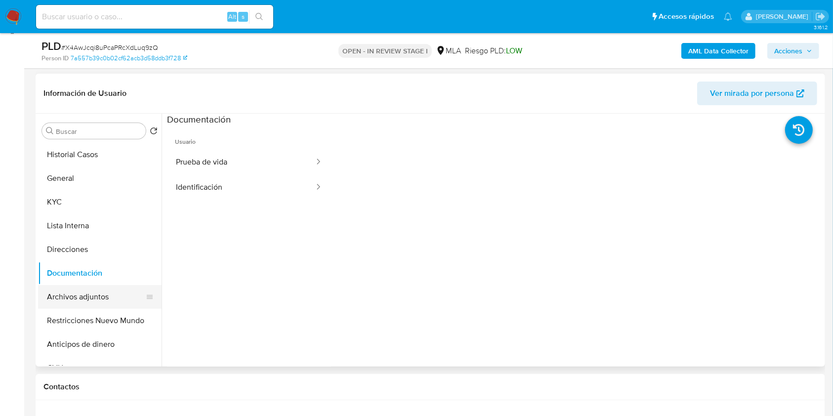
click at [115, 296] on button "Archivos adjuntos" at bounding box center [96, 297] width 116 height 24
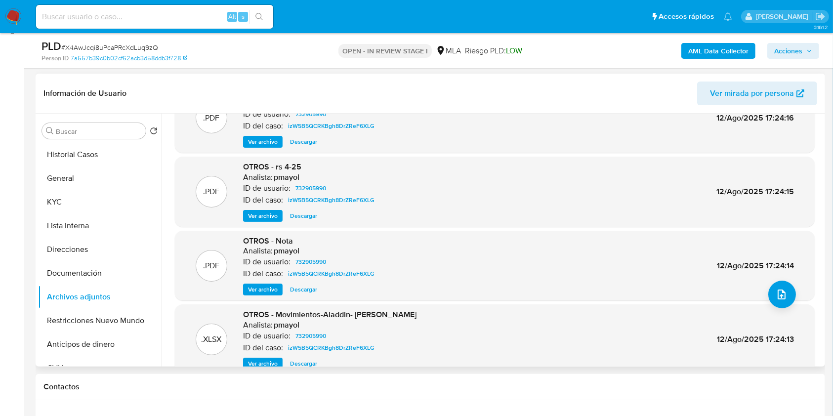
scroll to position [83, 0]
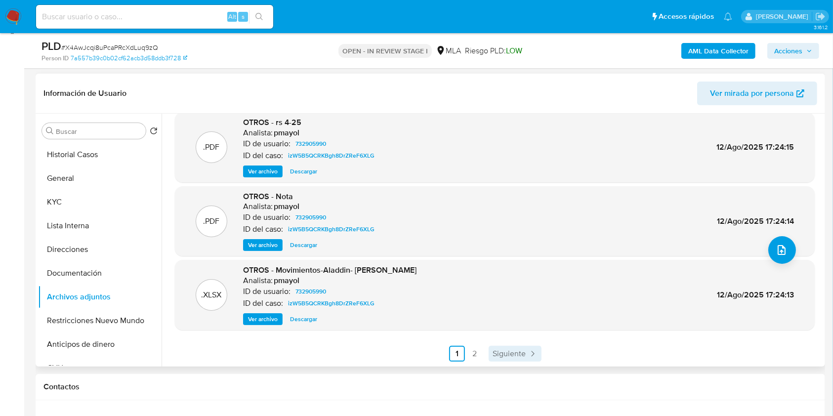
click at [523, 358] on span "Siguiente" at bounding box center [508, 354] width 33 height 8
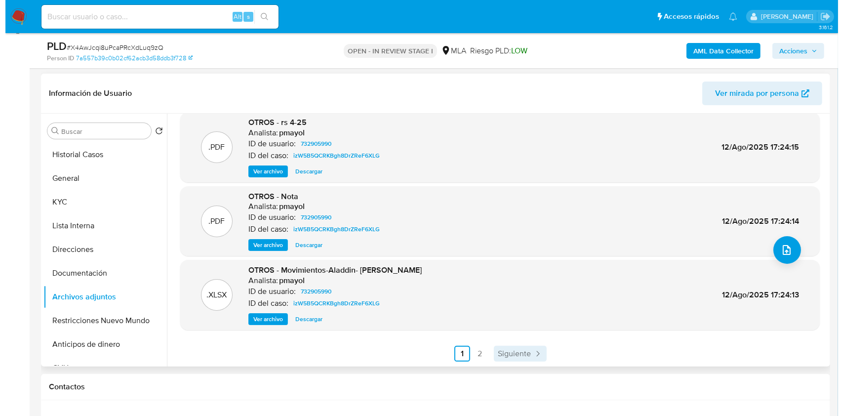
scroll to position [0, 0]
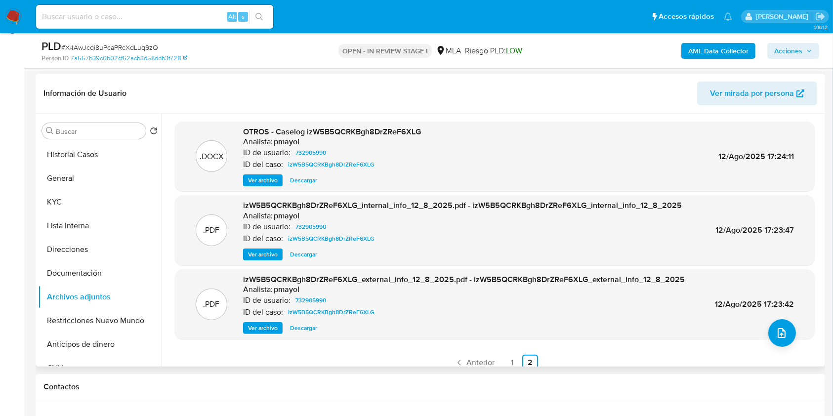
click at [268, 186] on div ".DOCX OTROS - Caselog izW5B5QCRKBgh8DrZReF6XLG Analista: pmayol ID de usuario: …" at bounding box center [495, 157] width 640 height 70
click at [267, 182] on span "Ver archivo" at bounding box center [263, 180] width 30 height 10
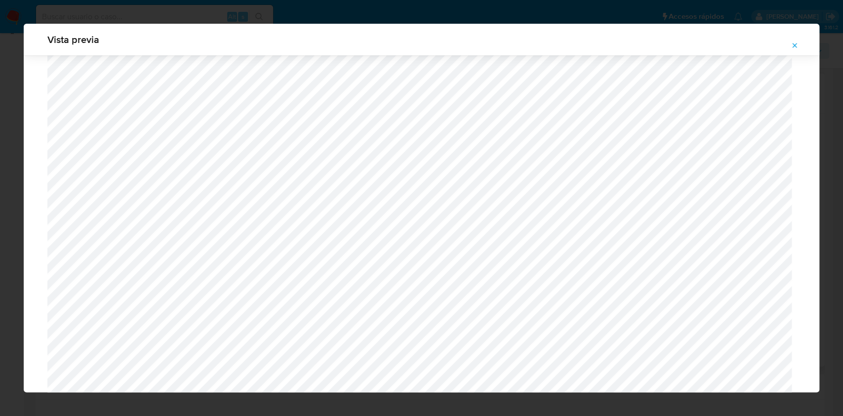
scroll to position [863, 0]
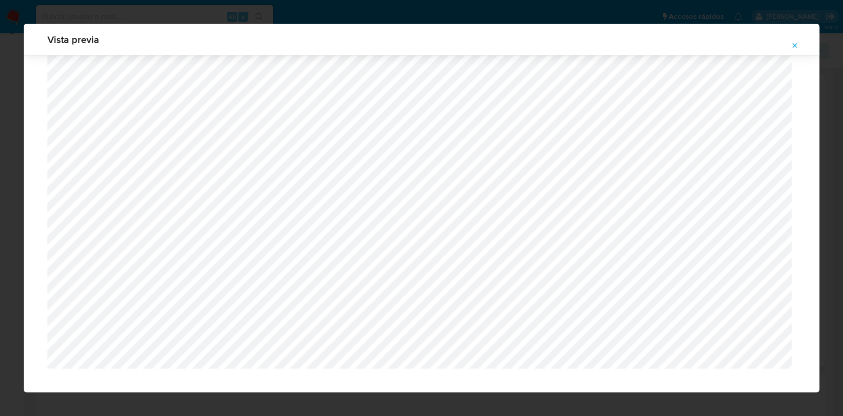
click at [796, 41] on span "Attachment preview" at bounding box center [795, 46] width 8 height 14
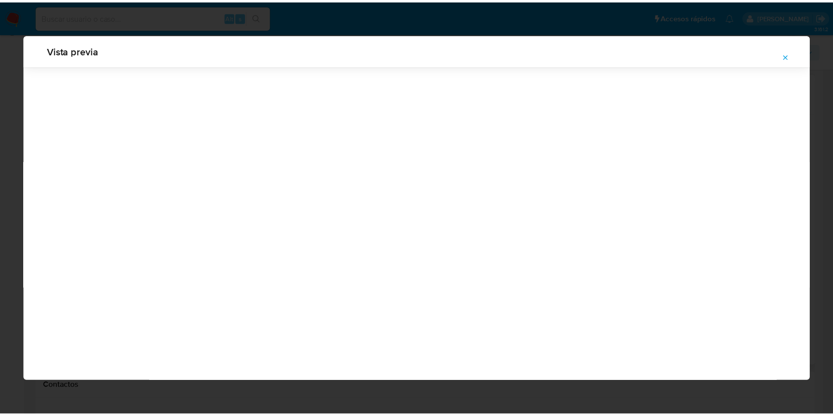
scroll to position [0, 0]
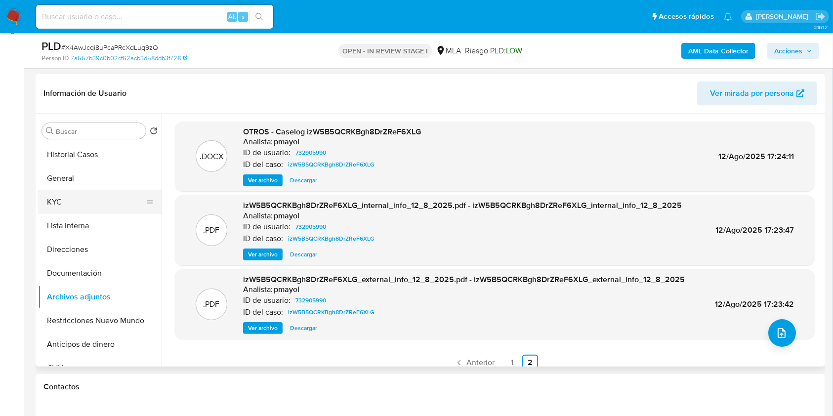
click at [110, 203] on button "KYC" at bounding box center [96, 202] width 116 height 24
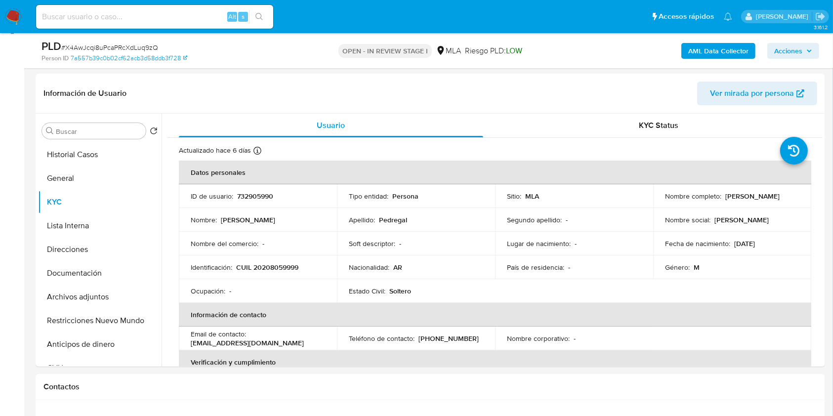
click at [282, 269] on p "CUIL 20208059999" at bounding box center [267, 267] width 62 height 9
copy p "20208059999"
click at [103, 282] on button "Documentación" at bounding box center [96, 273] width 116 height 24
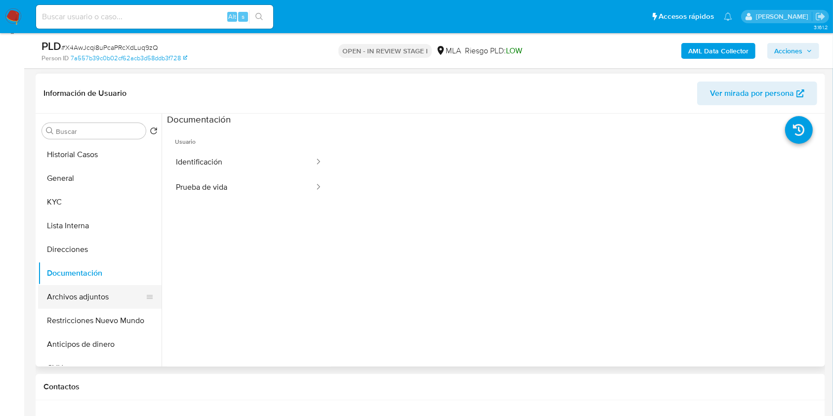
click at [100, 303] on button "Archivos adjuntos" at bounding box center [96, 297] width 116 height 24
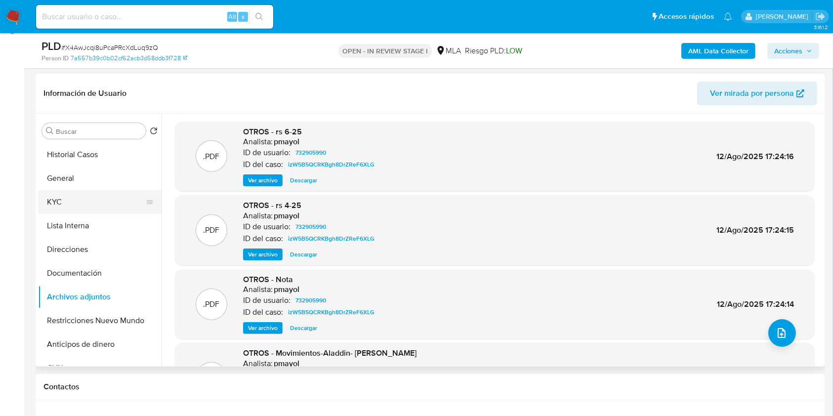
click at [83, 200] on button "KYC" at bounding box center [96, 202] width 116 height 24
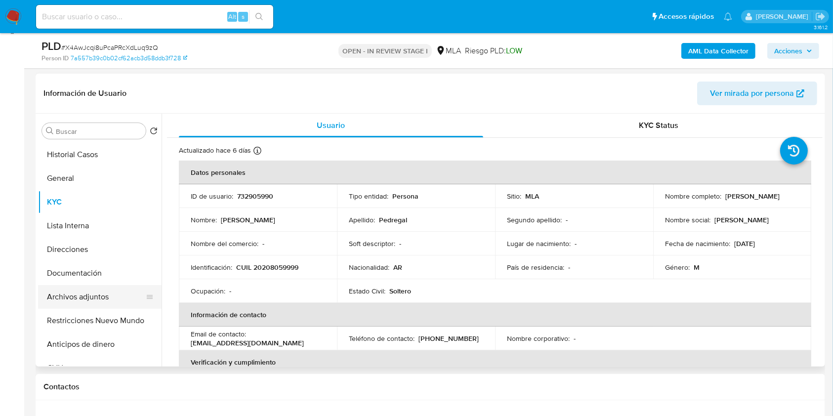
click at [99, 294] on button "Archivos adjuntos" at bounding box center [96, 297] width 116 height 24
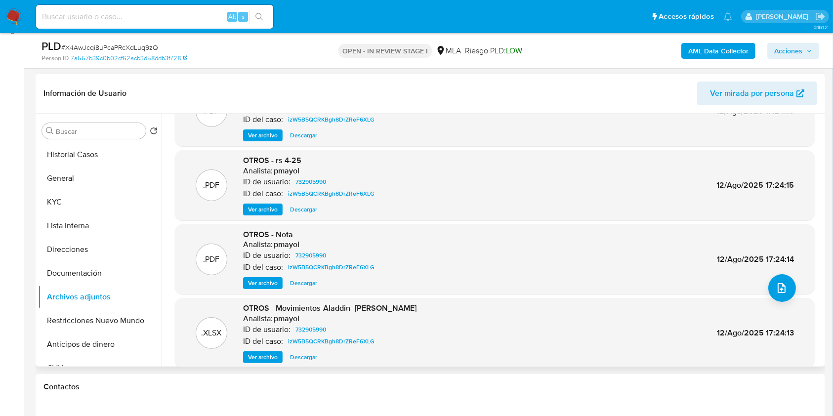
scroll to position [83, 0]
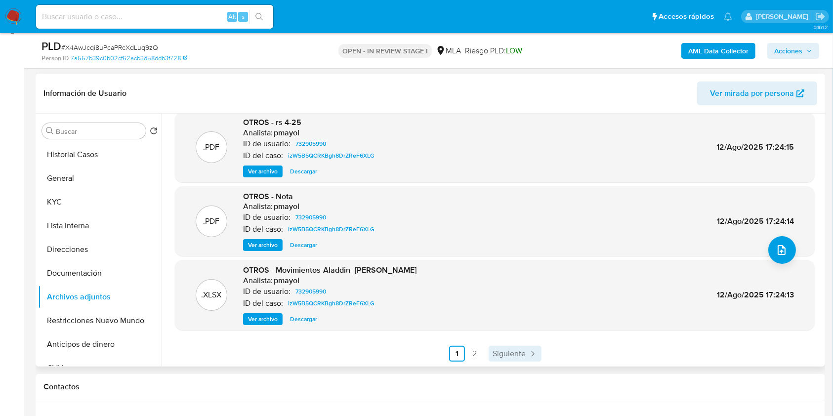
click at [499, 350] on span "Siguiente" at bounding box center [508, 354] width 33 height 8
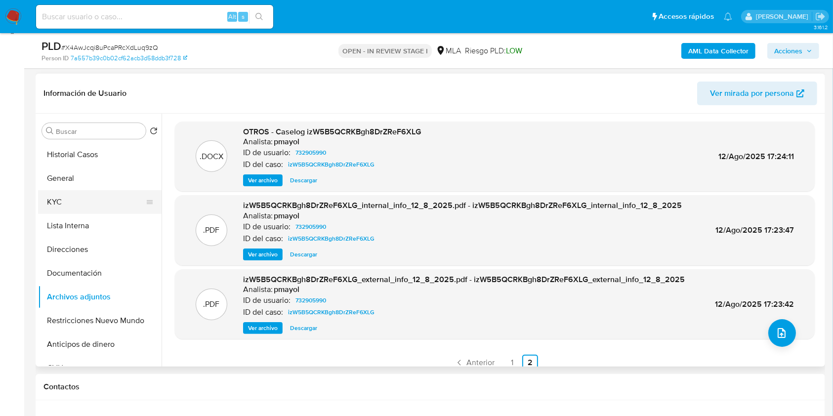
click at [83, 203] on button "KYC" at bounding box center [96, 202] width 116 height 24
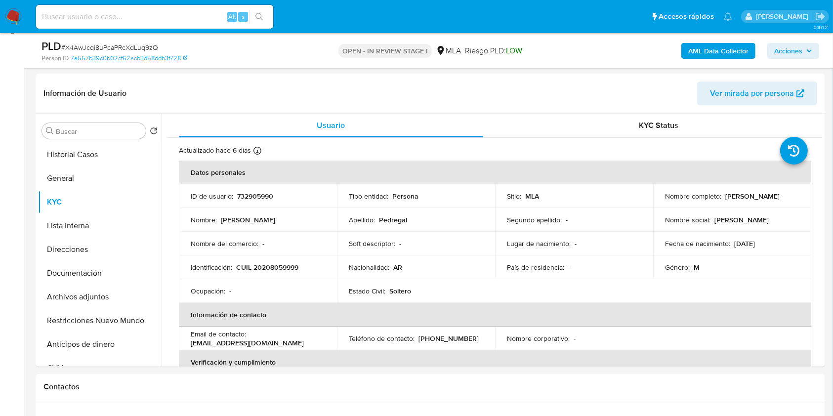
drag, startPoint x: 663, startPoint y: 203, endPoint x: 736, endPoint y: 204, distance: 72.1
click at [736, 201] on p "[PERSON_NAME]" at bounding box center [752, 196] width 54 height 9
copy p "[PERSON_NAME]"
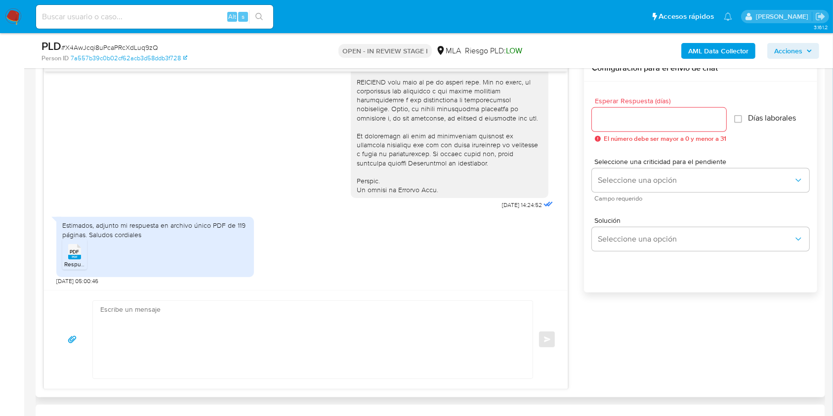
scroll to position [546, 0]
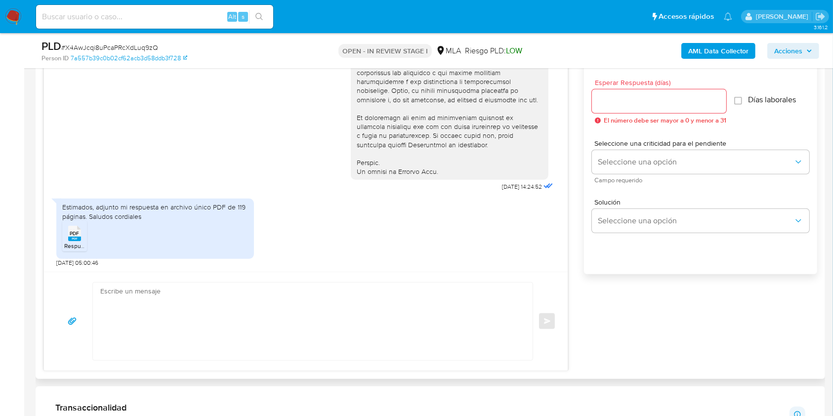
click at [300, 337] on textarea at bounding box center [310, 322] width 420 height 78
paste textarea "Hola Daniel Ernesto Pedregal, Muchas gracias por la respuesta. Te confirmamos l…"
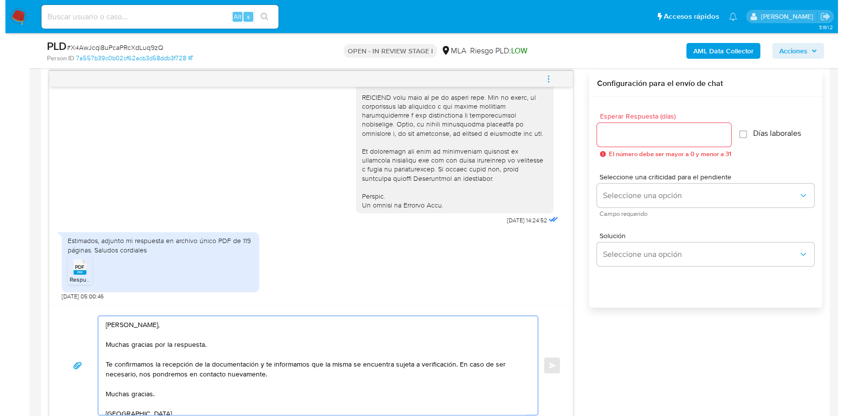
scroll to position [489, 0]
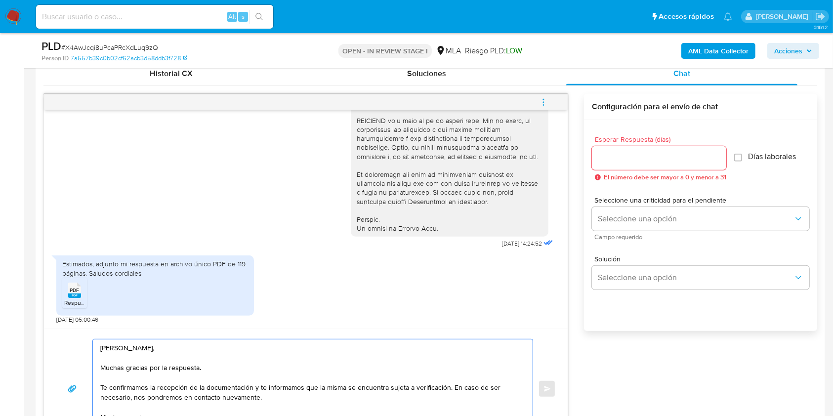
type textarea "Hola Daniel Ernesto Pedregal, Muchas gracias por la respuesta. Te confirmamos l…"
click at [636, 159] on input "Esperar Respuesta (días)" at bounding box center [659, 158] width 134 height 13
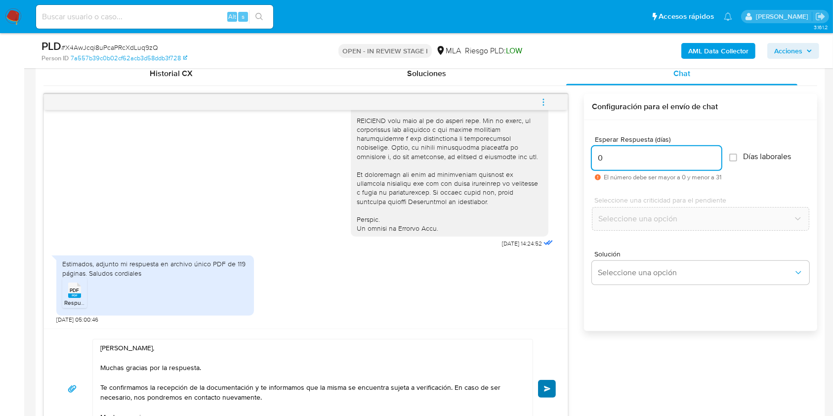
type input "0"
click at [543, 387] on button "Enviar" at bounding box center [547, 389] width 18 height 18
click at [540, 100] on icon "menu-action" at bounding box center [543, 102] width 9 height 9
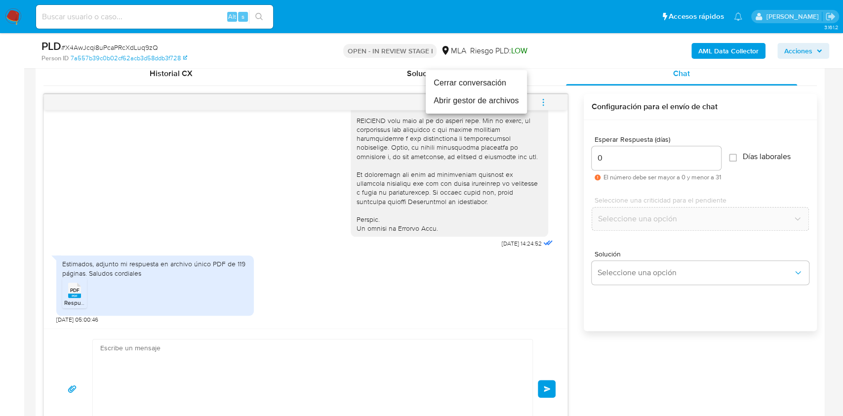
click at [484, 80] on li "Cerrar conversación" at bounding box center [476, 83] width 101 height 18
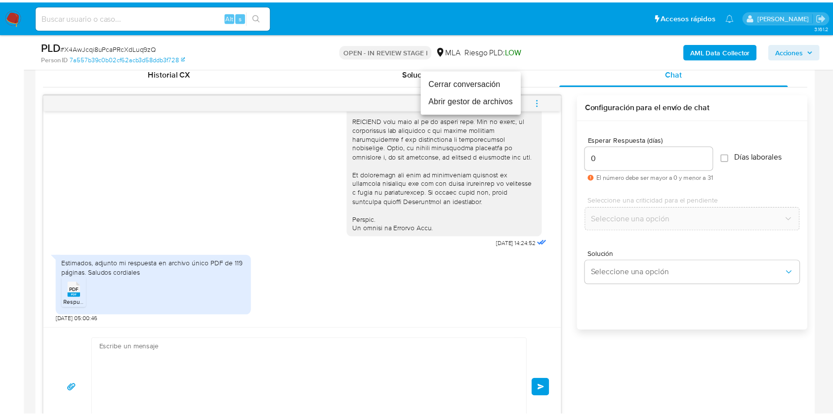
scroll to position [577, 0]
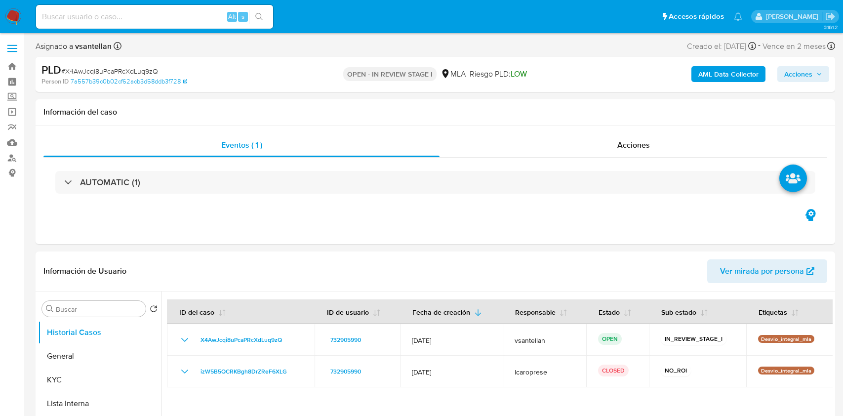
select select "10"
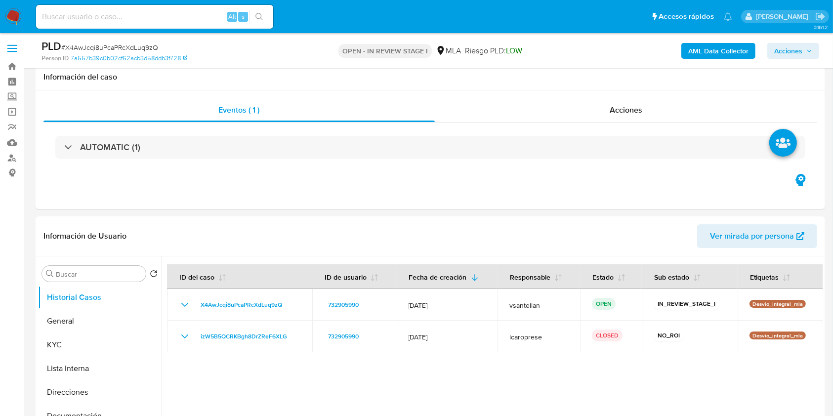
scroll to position [329, 0]
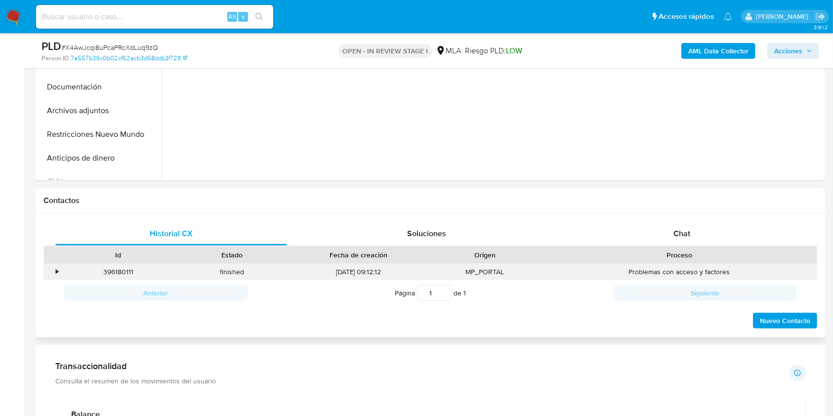
drag, startPoint x: 688, startPoint y: 324, endPoint x: 709, endPoint y: 267, distance: 60.5
click at [688, 323] on div "Nuevo Contacto" at bounding box center [430, 318] width 774 height 24
click at [716, 226] on div "Chat" at bounding box center [682, 234] width 232 height 24
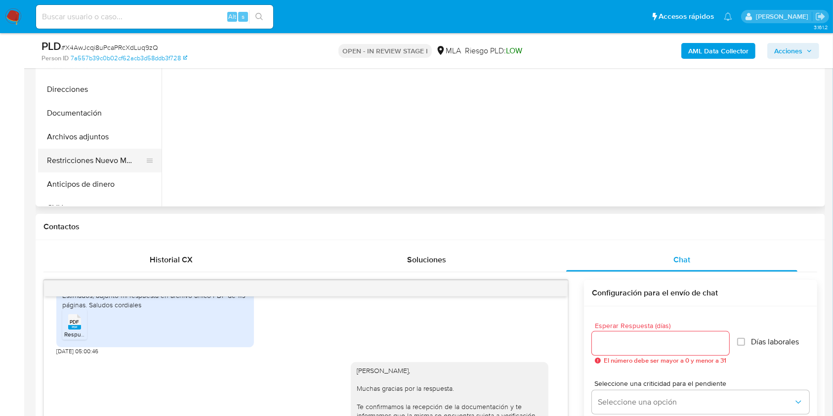
scroll to position [282, 0]
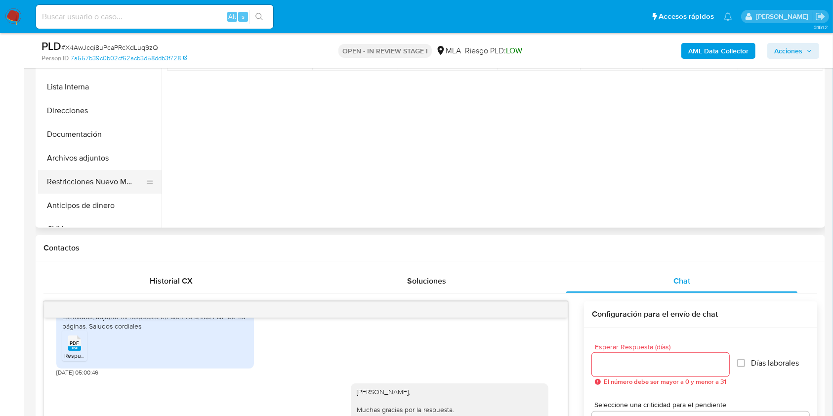
click at [79, 179] on button "Restricciones Nuevo Mundo" at bounding box center [96, 182] width 116 height 24
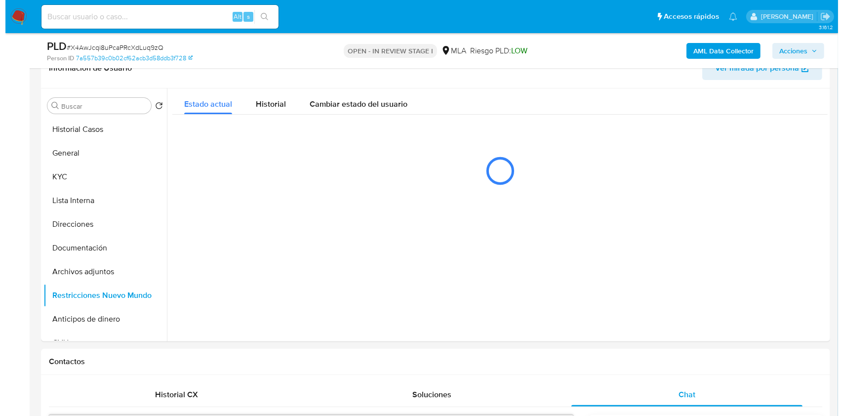
scroll to position [164, 0]
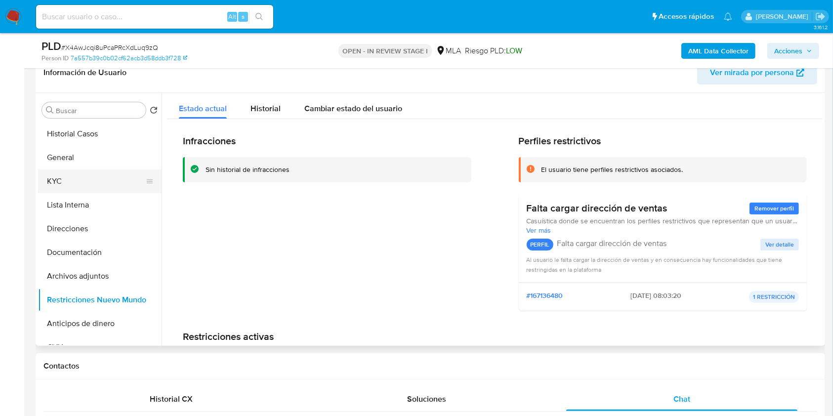
click at [79, 183] on button "KYC" at bounding box center [96, 181] width 116 height 24
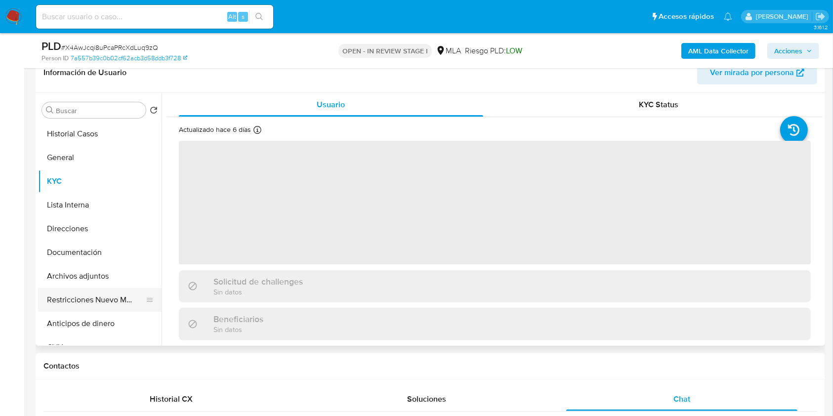
click at [91, 298] on button "Restricciones Nuevo Mundo" at bounding box center [96, 300] width 116 height 24
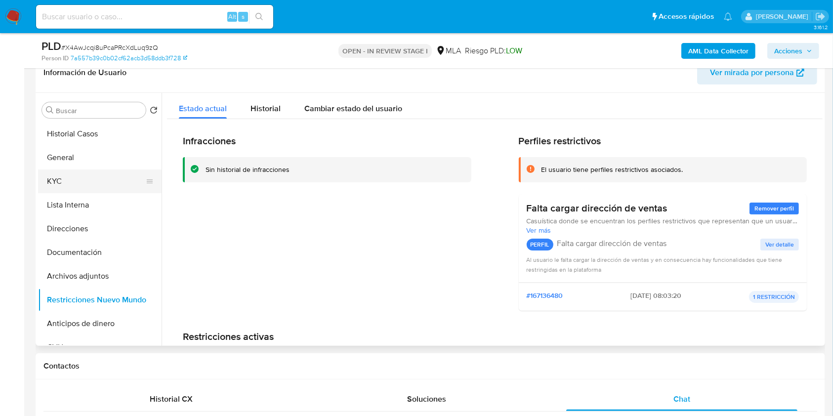
click at [88, 184] on button "KYC" at bounding box center [96, 181] width 116 height 24
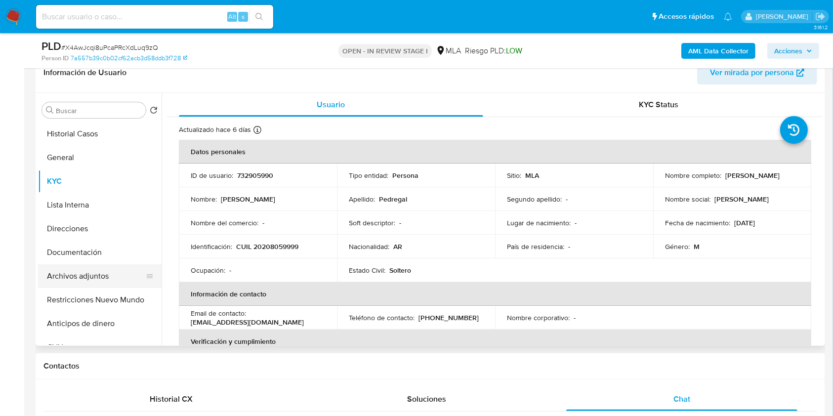
click at [108, 281] on button "Archivos adjuntos" at bounding box center [96, 276] width 116 height 24
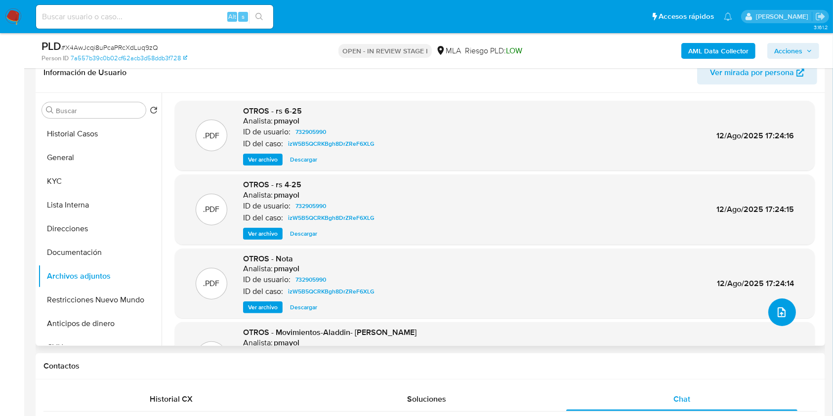
click at [776, 306] on icon "upload-file" at bounding box center [782, 312] width 12 height 12
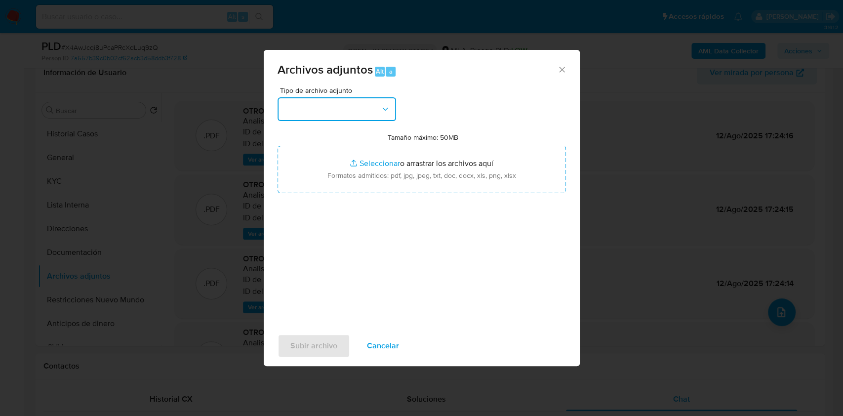
click at [378, 112] on button "button" at bounding box center [337, 109] width 119 height 24
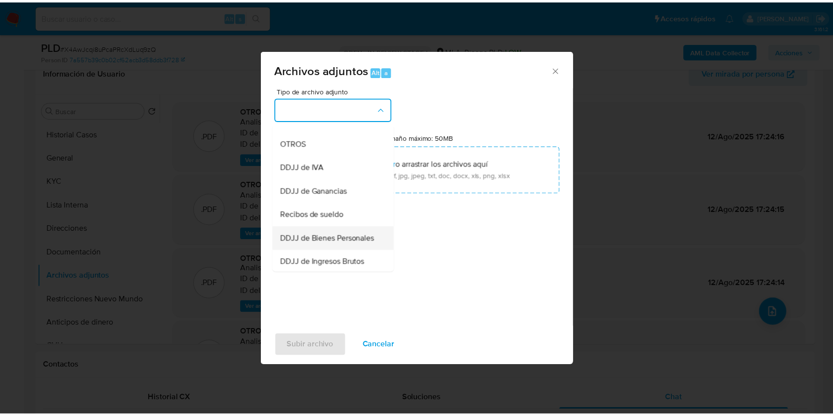
scroll to position [198, 0]
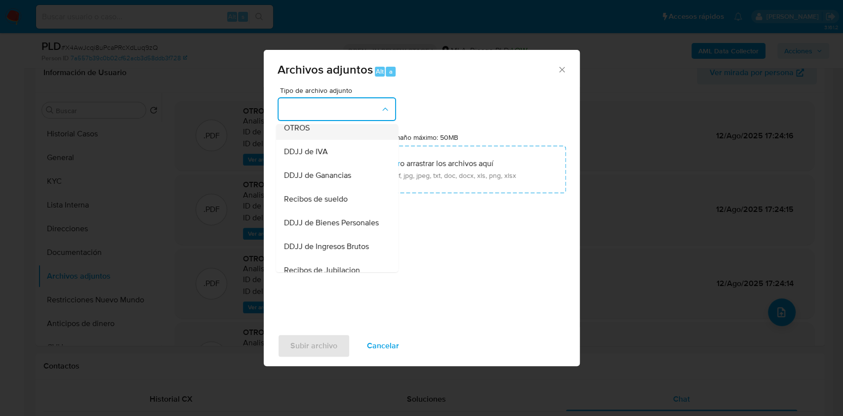
click at [329, 129] on div "OTROS" at bounding box center [334, 128] width 101 height 24
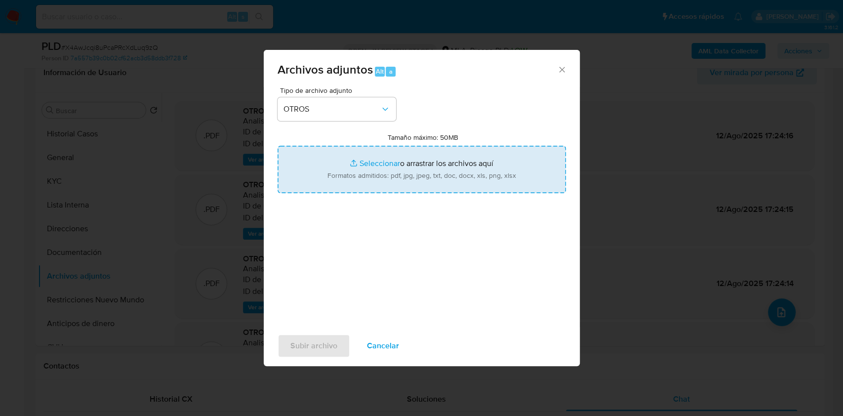
click at [438, 184] on input "Tamaño máximo: 50MB Seleccionar archivos" at bounding box center [422, 169] width 288 height 47
type input "C:\fakepath\Caselog-732905990- NO ROI.docx"
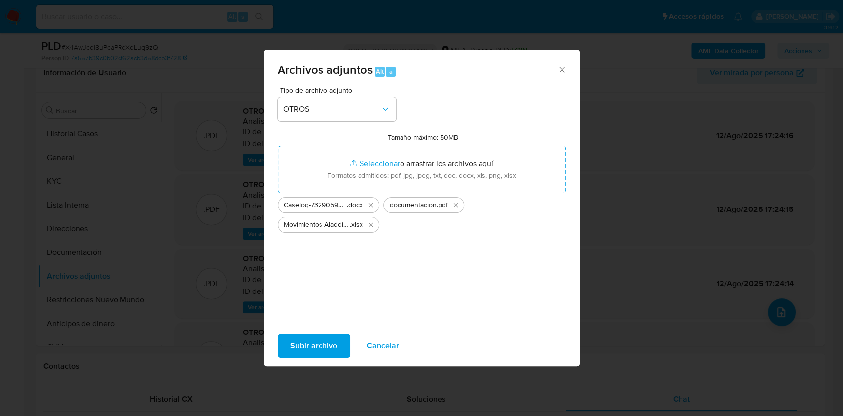
click at [313, 340] on span "Subir archivo" at bounding box center [313, 346] width 47 height 22
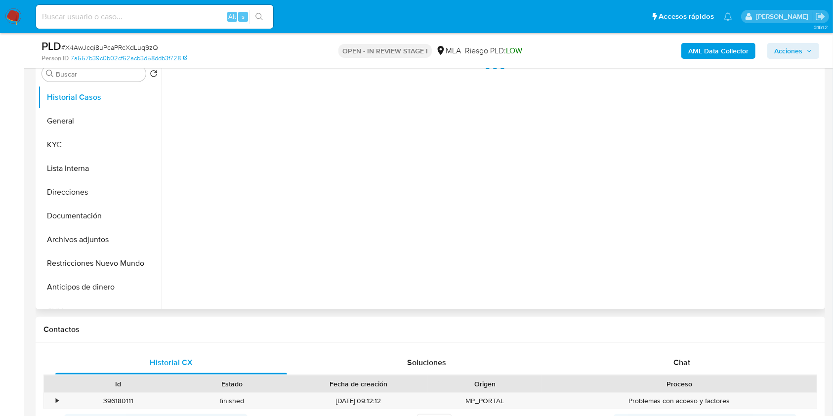
scroll to position [230, 0]
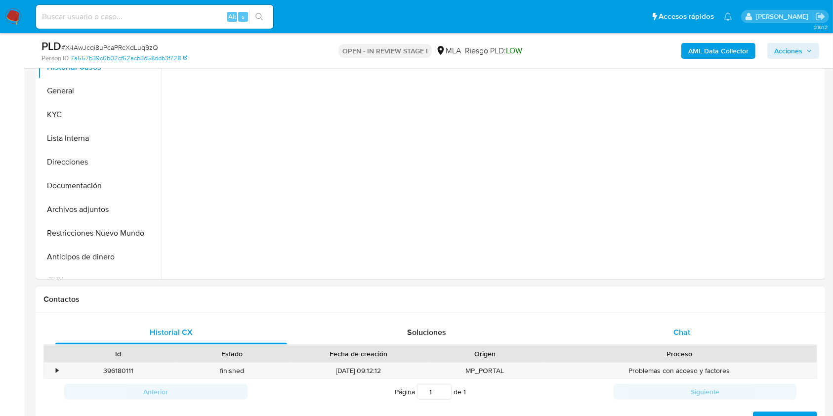
select select "10"
click at [679, 340] on div "Chat" at bounding box center [682, 333] width 232 height 24
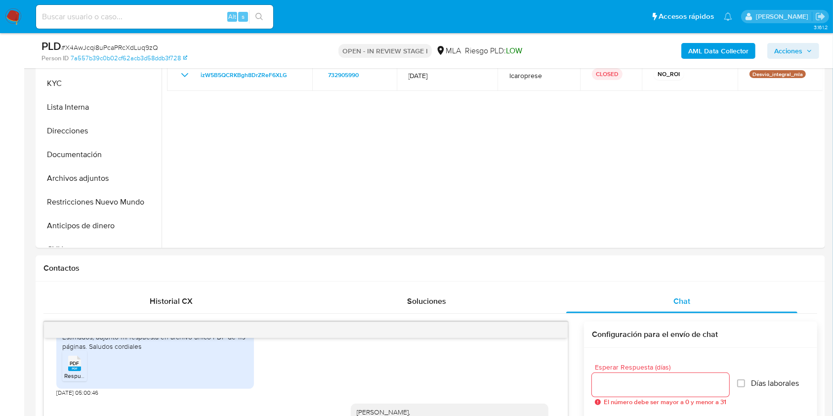
scroll to position [232, 0]
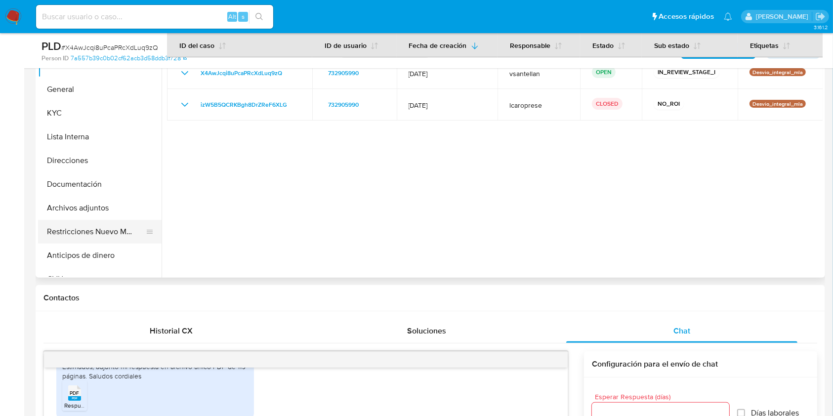
click at [91, 232] on button "Restricciones Nuevo Mundo" at bounding box center [96, 232] width 116 height 24
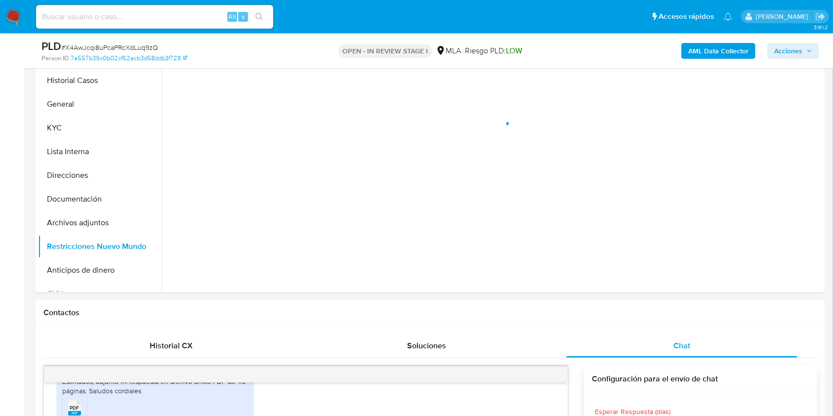
scroll to position [168, 0]
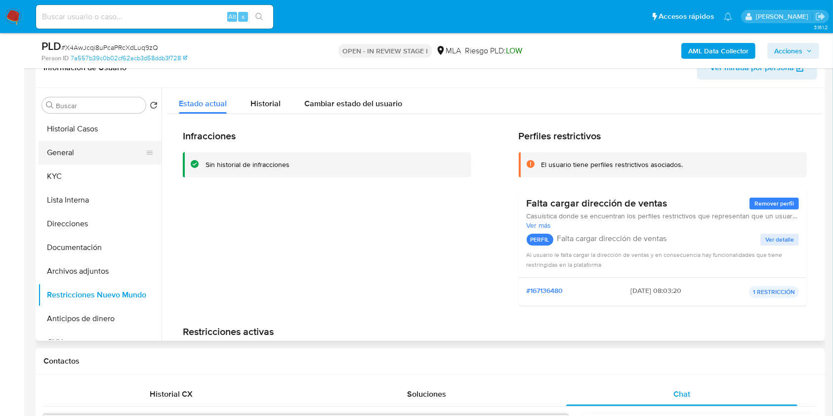
click at [91, 155] on button "General" at bounding box center [96, 153] width 116 height 24
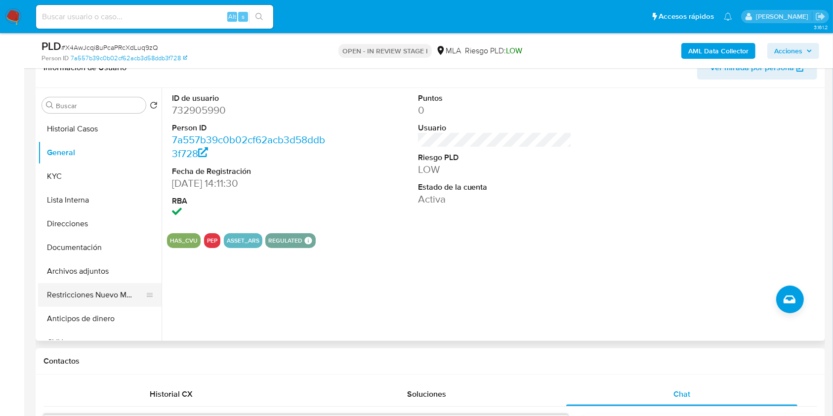
drag, startPoint x: 107, startPoint y: 275, endPoint x: 106, endPoint y: 294, distance: 19.3
click at [106, 294] on ul "Historial Casos General KYC Lista Interna Direcciones Documentación Archivos ad…" at bounding box center [99, 228] width 123 height 223
click at [106, 294] on button "Restricciones Nuevo Mundo" at bounding box center [96, 295] width 116 height 24
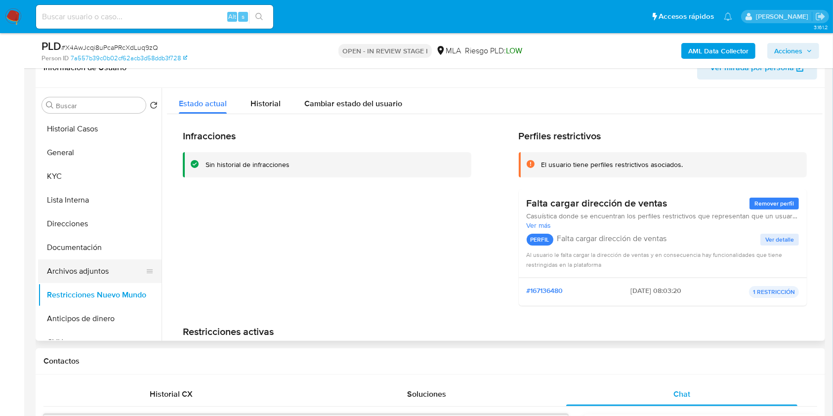
click at [102, 271] on button "Archivos adjuntos" at bounding box center [96, 271] width 116 height 24
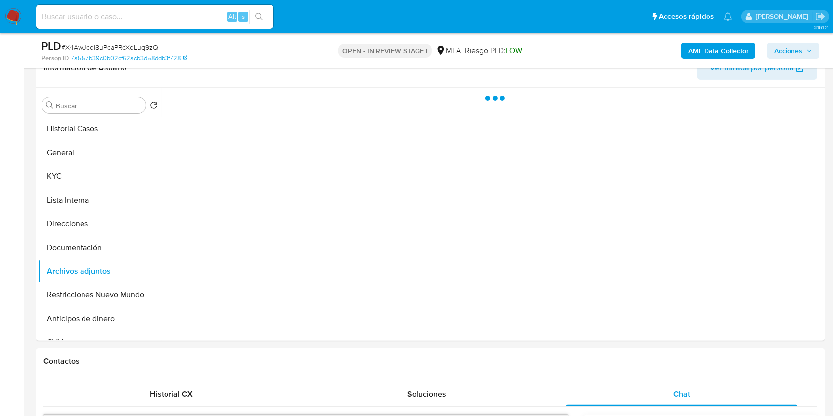
click at [797, 50] on span "Acciones" at bounding box center [788, 51] width 28 height 16
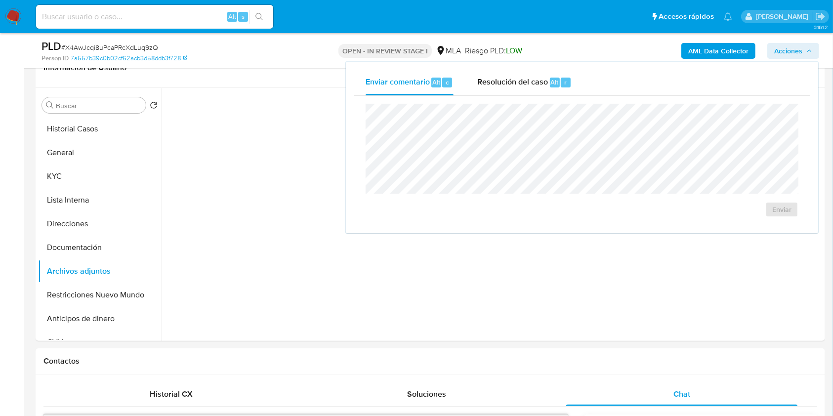
click at [537, 75] on div "Resolución del caso Alt r" at bounding box center [524, 83] width 94 height 26
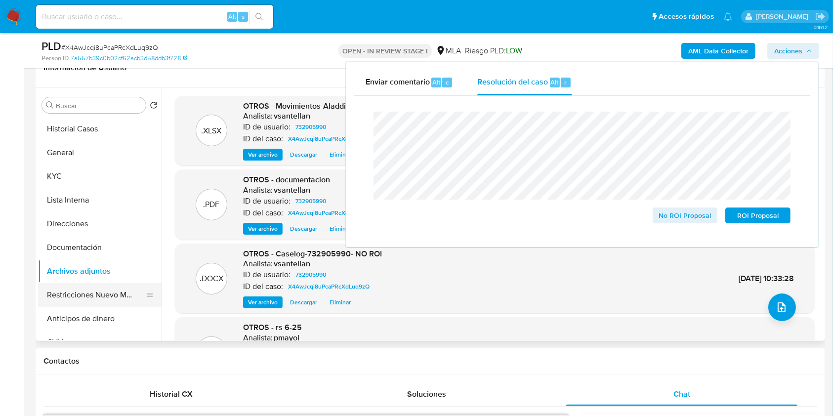
click at [99, 284] on button "Restricciones Nuevo Mundo" at bounding box center [96, 295] width 116 height 24
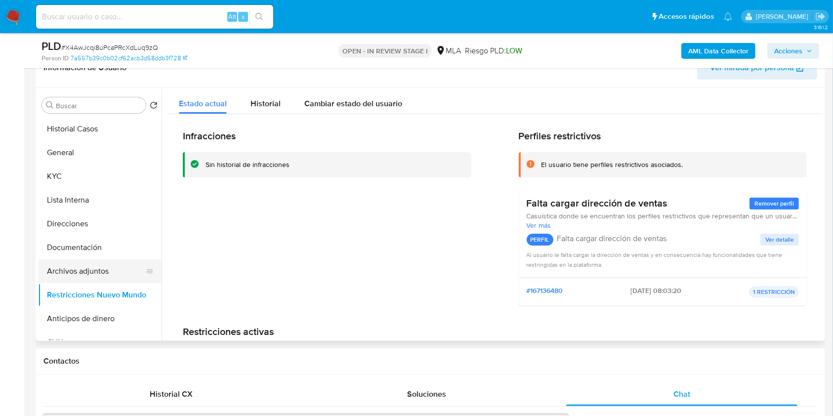
click at [103, 262] on button "Archivos adjuntos" at bounding box center [96, 271] width 116 height 24
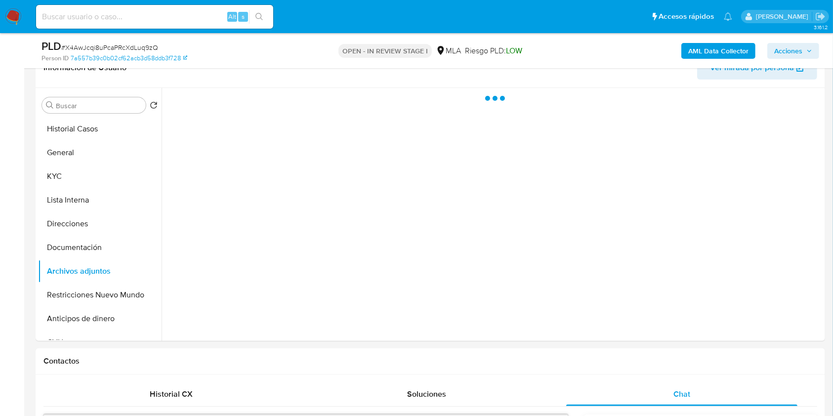
click at [782, 56] on span "Acciones" at bounding box center [788, 51] width 28 height 16
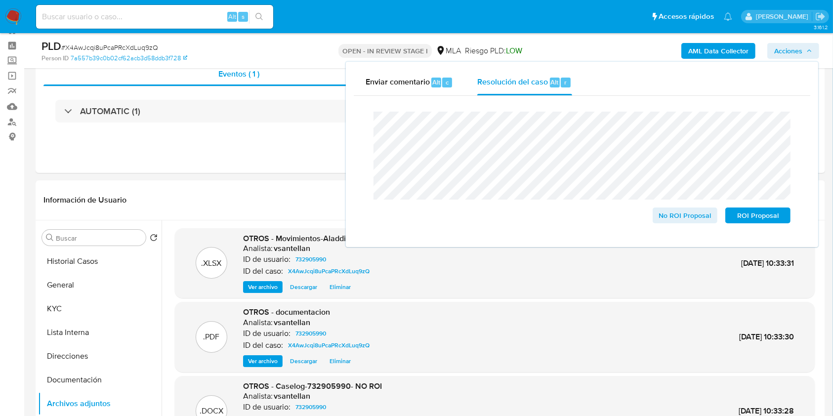
scroll to position [39, 0]
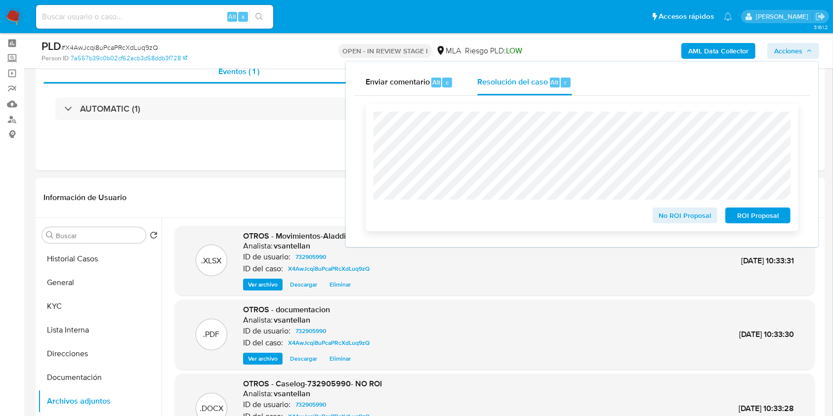
click at [703, 215] on span "No ROI Proposal" at bounding box center [684, 215] width 51 height 14
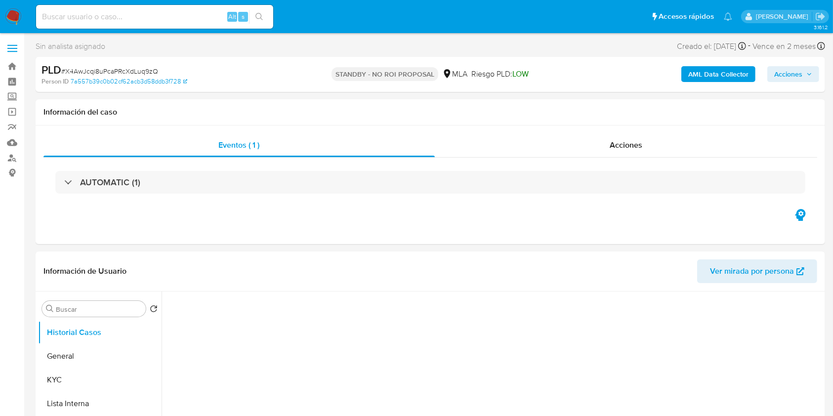
select select "10"
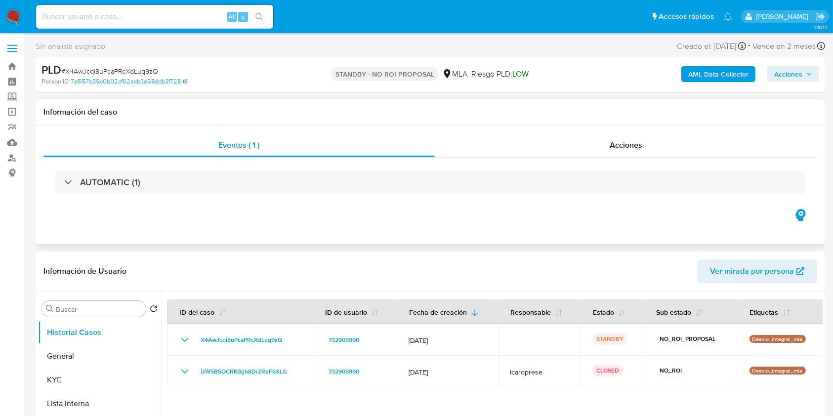
drag, startPoint x: 324, startPoint y: 240, endPoint x: 278, endPoint y: 101, distance: 146.2
click at [324, 241] on div "Eventos ( 1 ) Acciones AUTOMATIC (1)" at bounding box center [430, 184] width 789 height 119
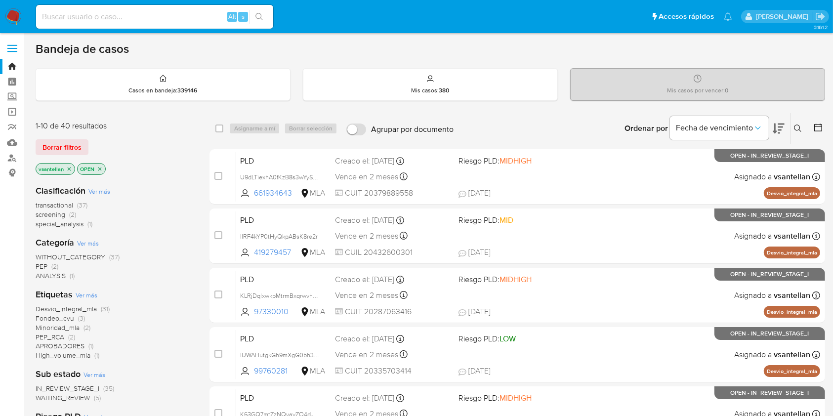
drag, startPoint x: 799, startPoint y: 126, endPoint x: 701, endPoint y: 180, distance: 112.1
click at [799, 126] on icon at bounding box center [797, 127] width 7 height 7
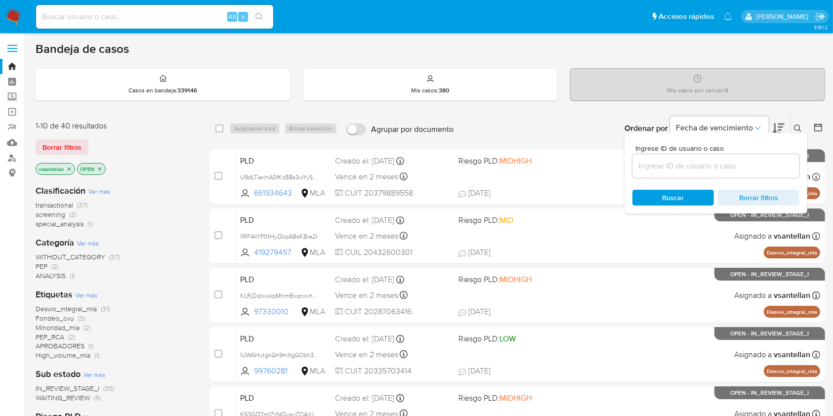
click at [694, 168] on input at bounding box center [715, 166] width 167 height 13
type input "2364020979"
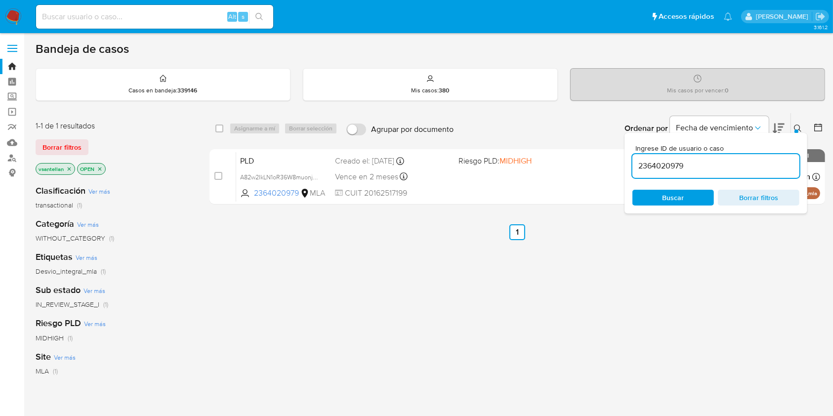
click at [798, 124] on icon at bounding box center [798, 128] width 8 height 8
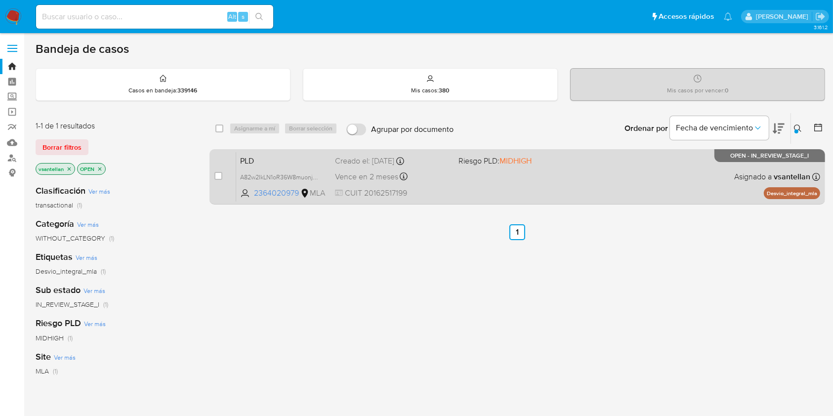
click at [695, 176] on div "PLD A82w2IkLN1oR36W8muonjo6E 2364020979 MLA Riesgo PLD: MIDHIGH Creado el: 12/0…" at bounding box center [528, 177] width 584 height 50
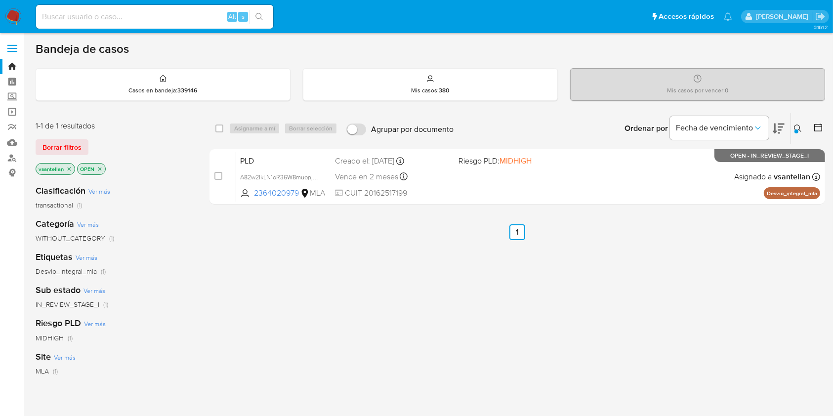
click at [14, 14] on img at bounding box center [13, 16] width 17 height 17
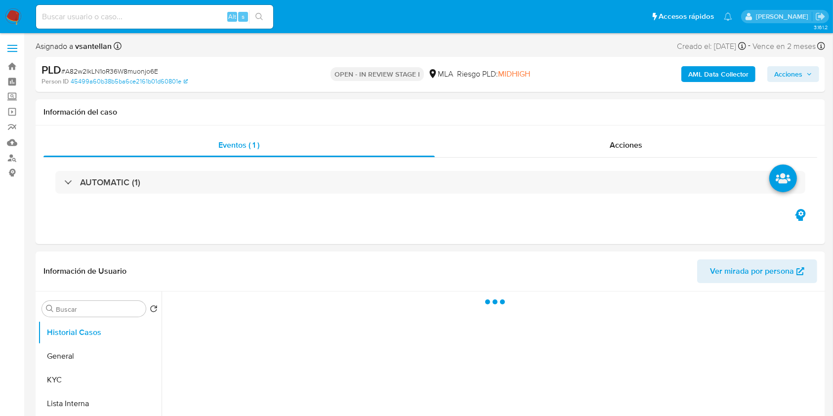
scroll to position [263, 0]
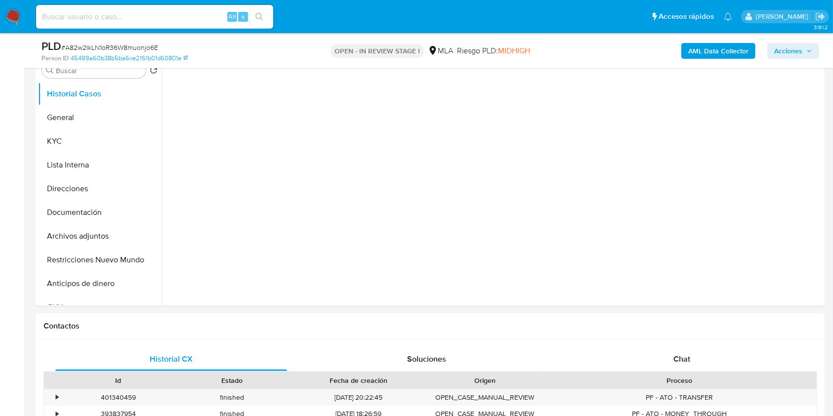
select select "10"
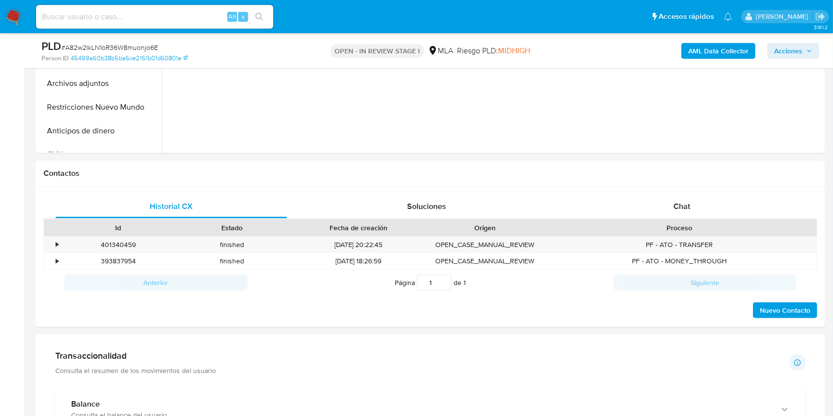
scroll to position [395, 0]
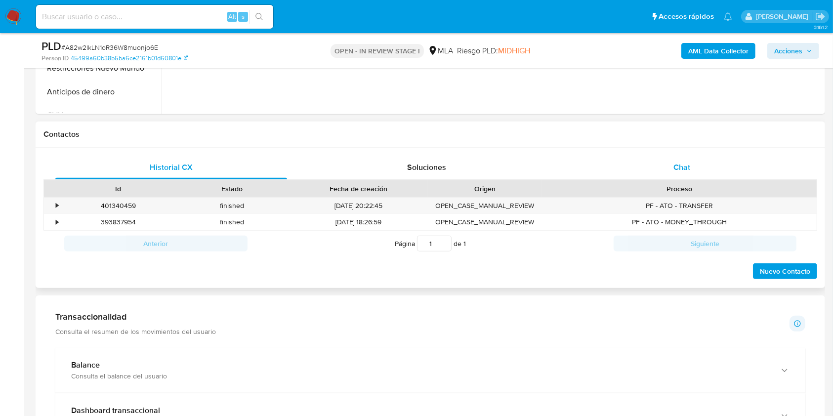
click at [700, 167] on div "Chat" at bounding box center [682, 168] width 232 height 24
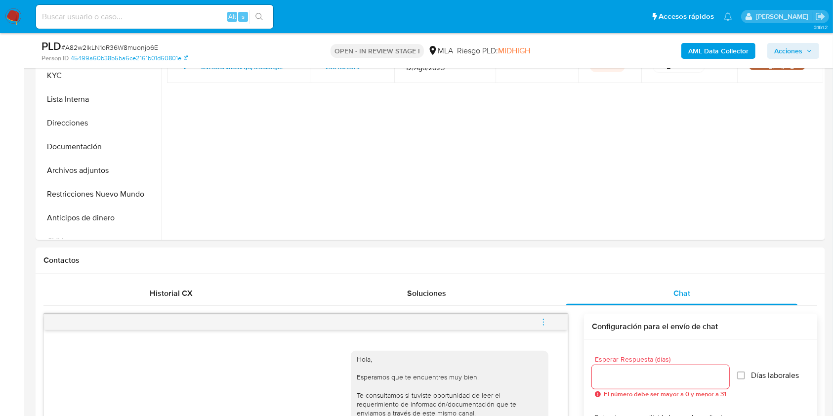
scroll to position [154, 0]
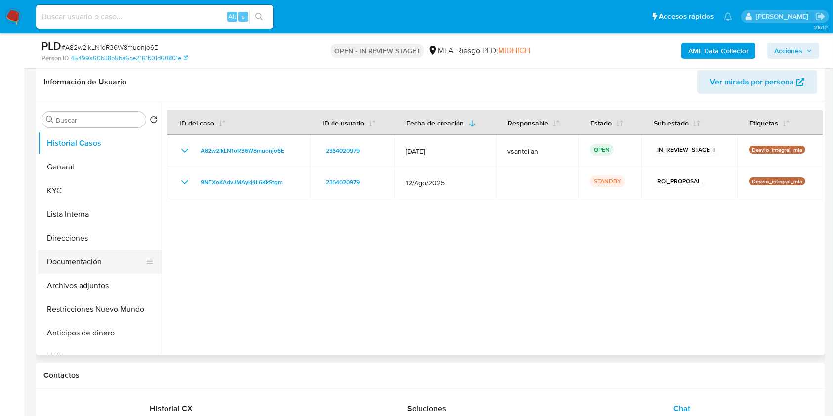
click at [63, 254] on button "Documentación" at bounding box center [96, 262] width 116 height 24
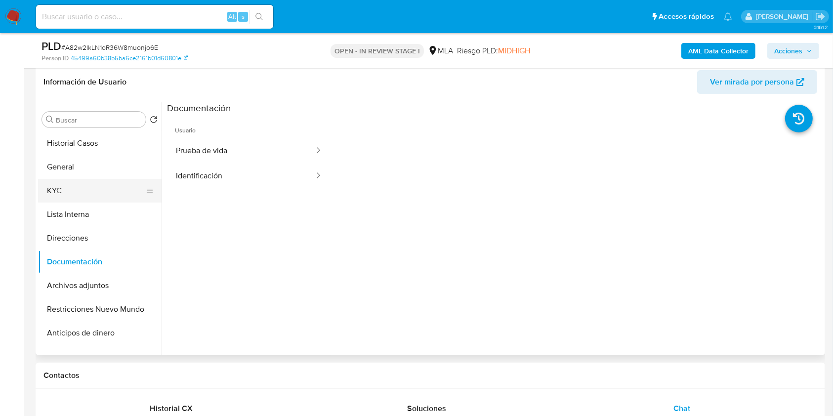
click at [79, 183] on button "KYC" at bounding box center [96, 191] width 116 height 24
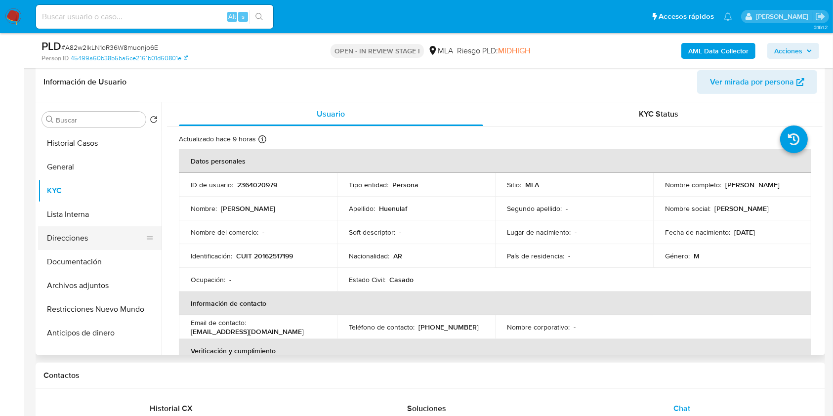
drag, startPoint x: 113, startPoint y: 252, endPoint x: 103, endPoint y: 238, distance: 17.4
click at [111, 252] on button "Documentación" at bounding box center [99, 262] width 123 height 24
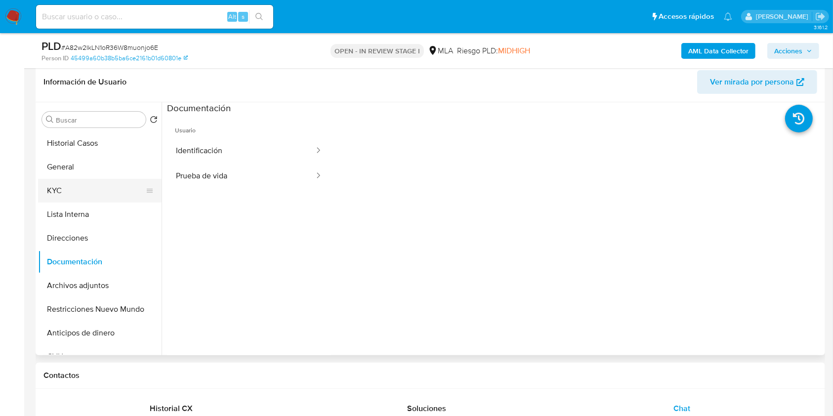
click at [78, 185] on button "KYC" at bounding box center [96, 191] width 116 height 24
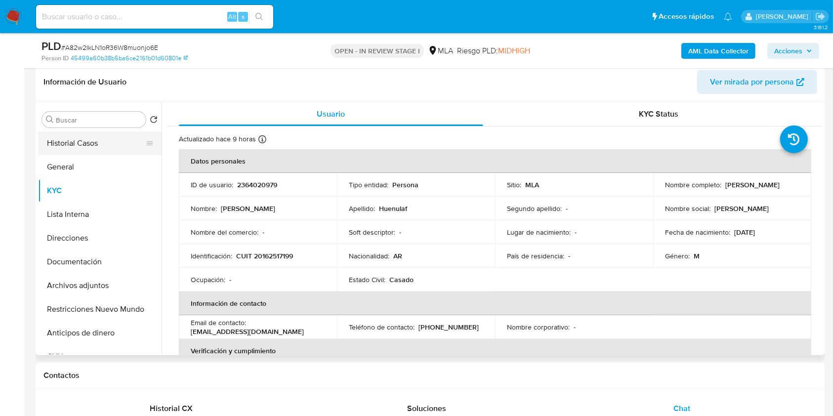
click at [105, 150] on button "Historial Casos" at bounding box center [96, 143] width 116 height 24
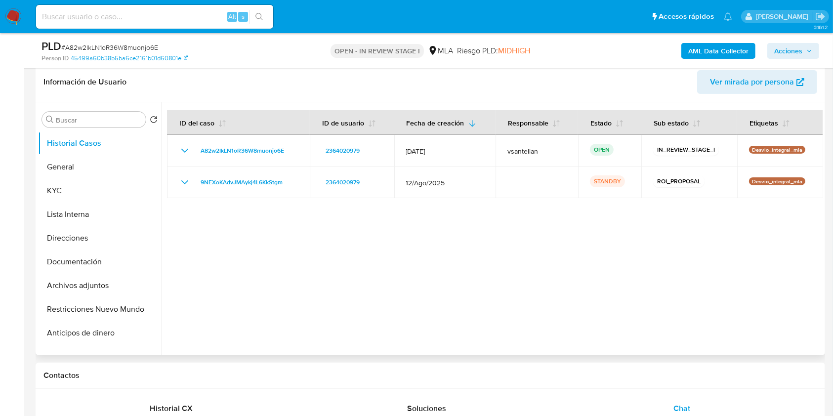
click at [699, 276] on div at bounding box center [492, 228] width 661 height 253
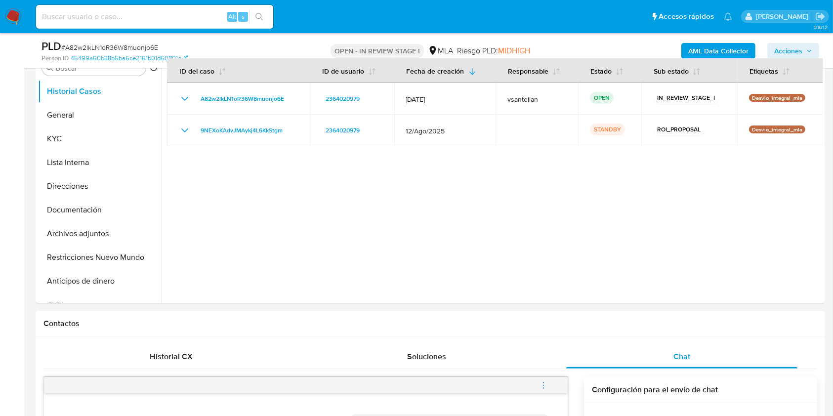
scroll to position [151, 0]
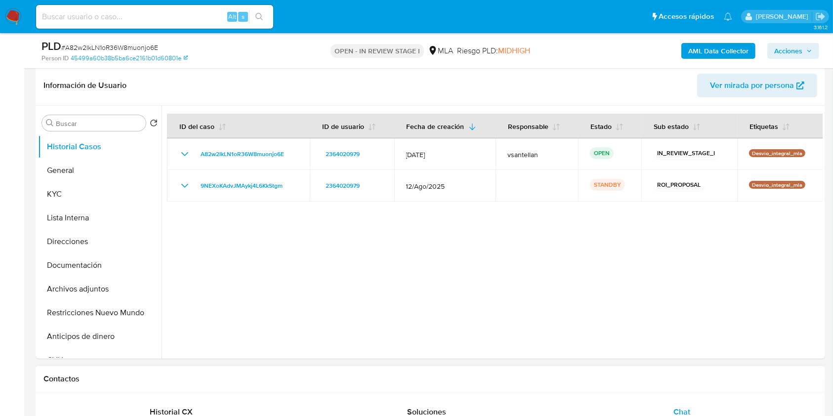
drag, startPoint x: 203, startPoint y: 406, endPoint x: 230, endPoint y: 377, distance: 39.8
click at [203, 407] on div "Historial CX" at bounding box center [171, 412] width 232 height 24
click at [98, 273] on button "Documentación" at bounding box center [96, 265] width 116 height 24
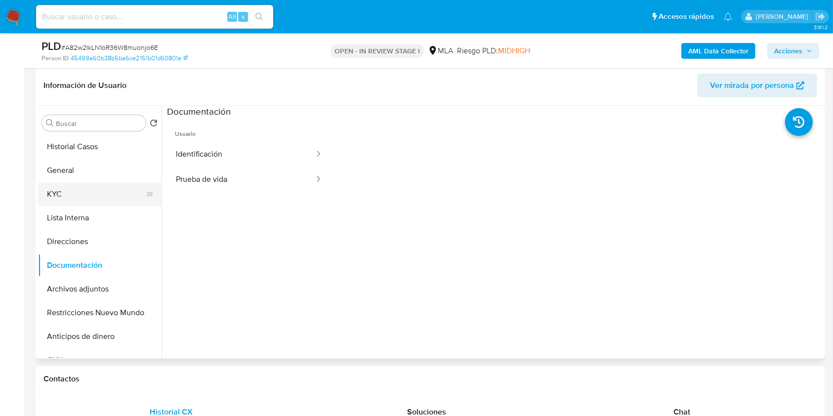
click at [69, 195] on button "KYC" at bounding box center [96, 194] width 116 height 24
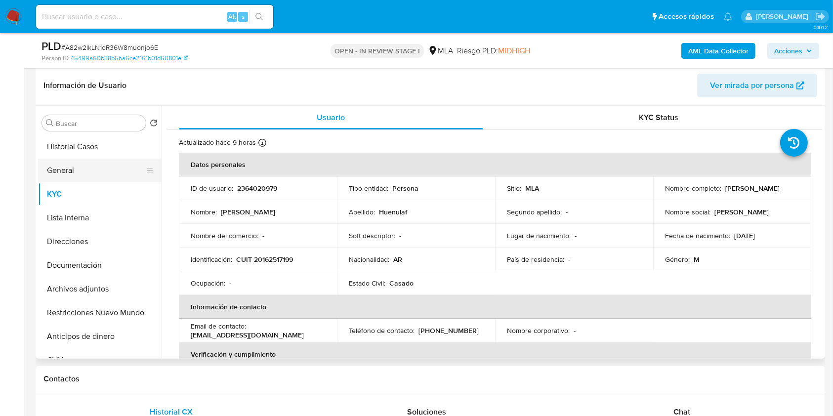
drag, startPoint x: 116, startPoint y: 280, endPoint x: 71, endPoint y: 172, distance: 116.5
click at [116, 281] on button "Archivos adjuntos" at bounding box center [99, 289] width 123 height 24
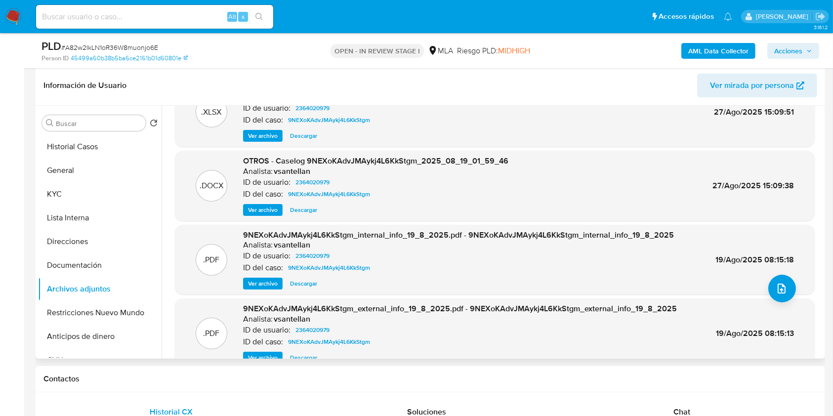
scroll to position [55, 0]
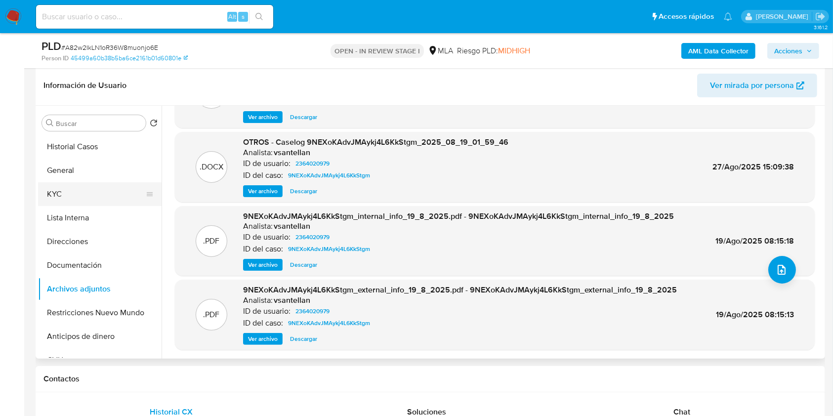
click at [95, 200] on button "KYC" at bounding box center [96, 194] width 116 height 24
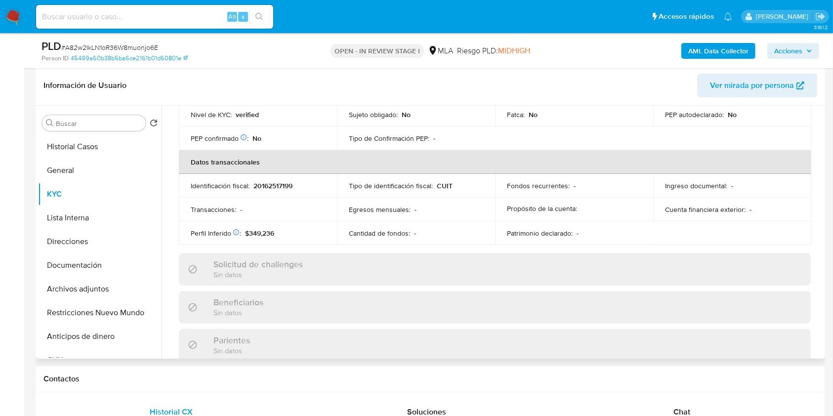
scroll to position [461, 0]
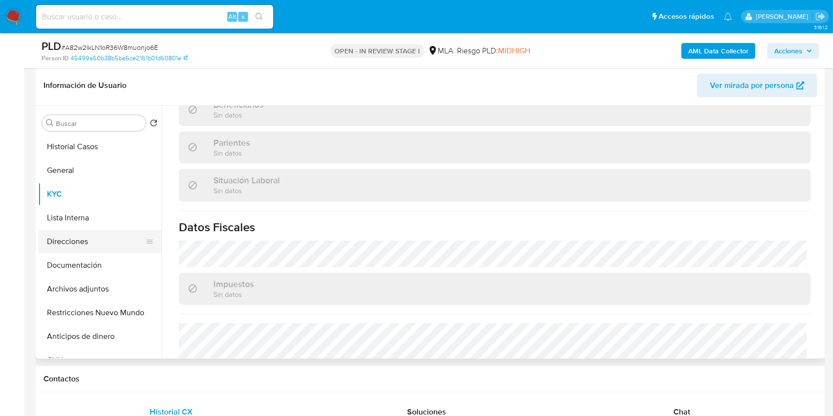
click at [64, 245] on button "Direcciones" at bounding box center [96, 242] width 116 height 24
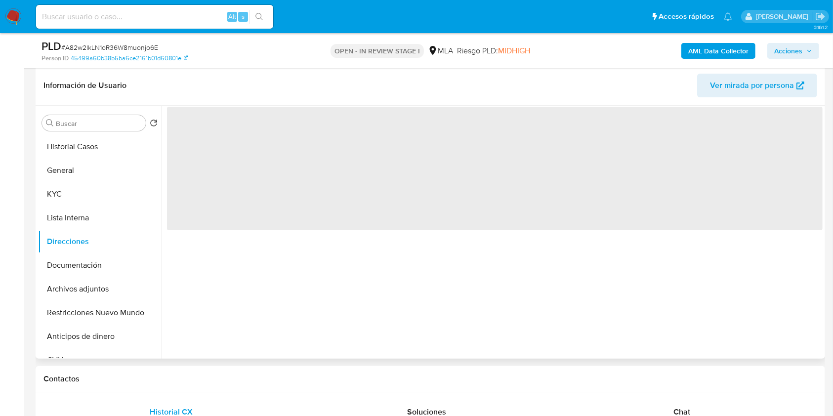
scroll to position [0, 0]
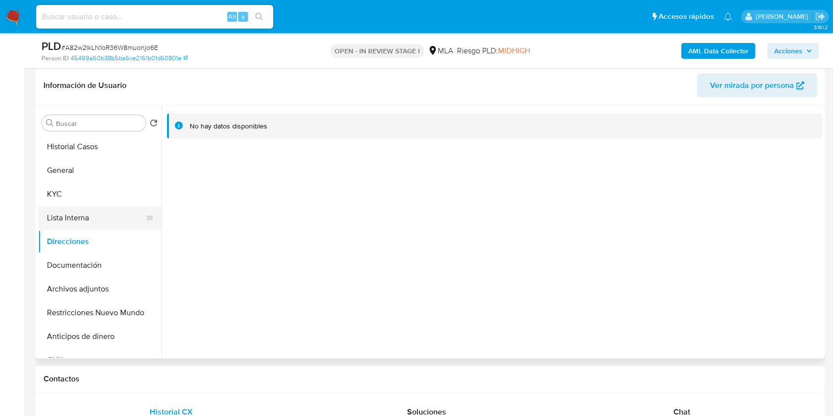
drag, startPoint x: 87, startPoint y: 185, endPoint x: 142, endPoint y: 226, distance: 68.5
click at [87, 185] on button "KYC" at bounding box center [99, 194] width 123 height 24
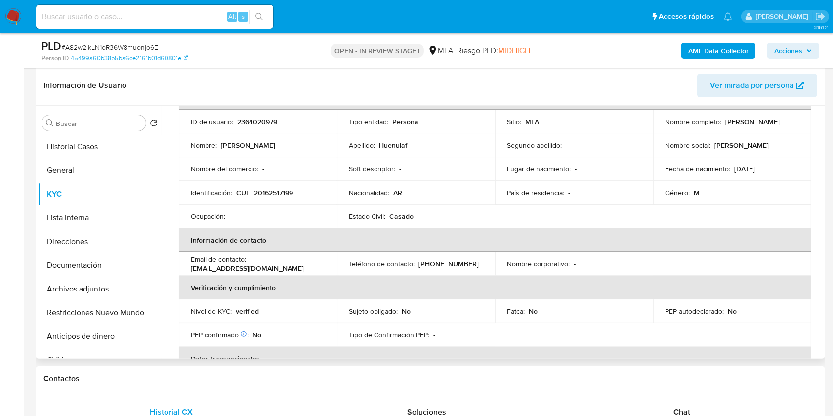
scroll to position [36, 0]
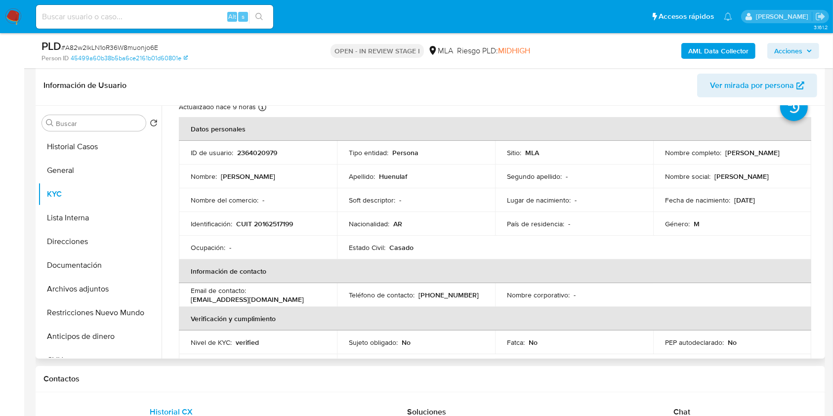
click at [282, 226] on p "CUIT 20162517199" at bounding box center [264, 223] width 57 height 9
copy p "20162517199"
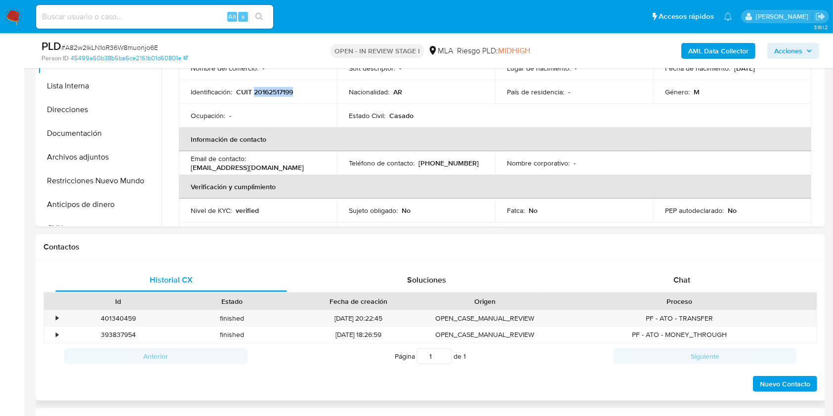
drag, startPoint x: 682, startPoint y: 275, endPoint x: 698, endPoint y: 293, distance: 24.5
click at [682, 275] on span "Chat" at bounding box center [681, 279] width 17 height 11
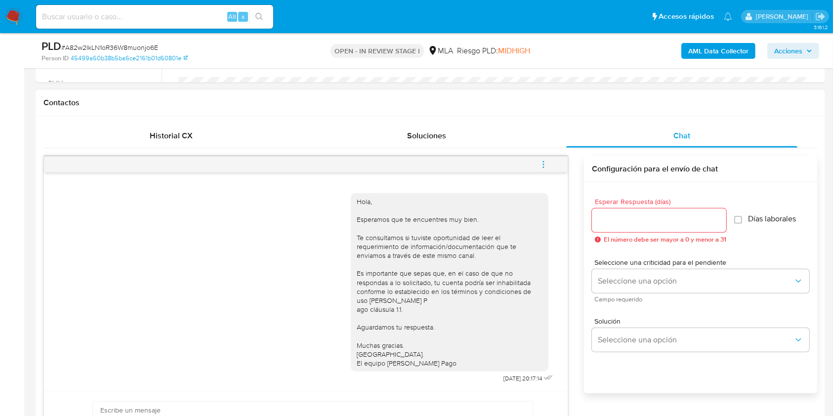
scroll to position [480, 0]
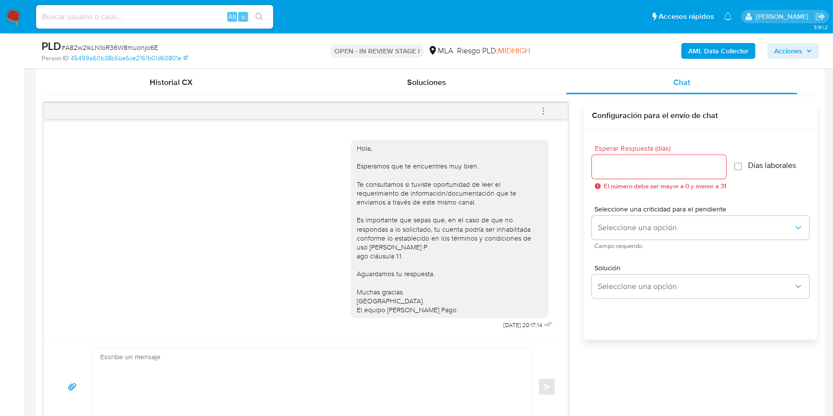
drag, startPoint x: 529, startPoint y: 302, endPoint x: 532, endPoint y: 310, distance: 8.6
click at [529, 303] on div "Hola, Esperamos que te encuentres muy bien. Te consultamos si tuviste oportunid…" at bounding box center [450, 229] width 186 height 171
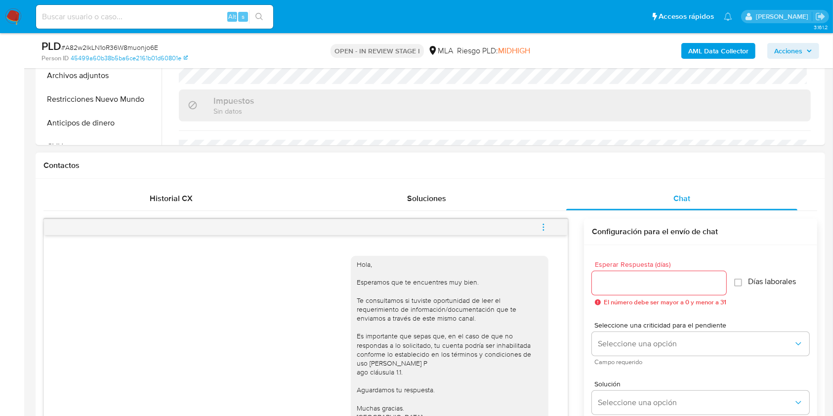
scroll to position [414, 0]
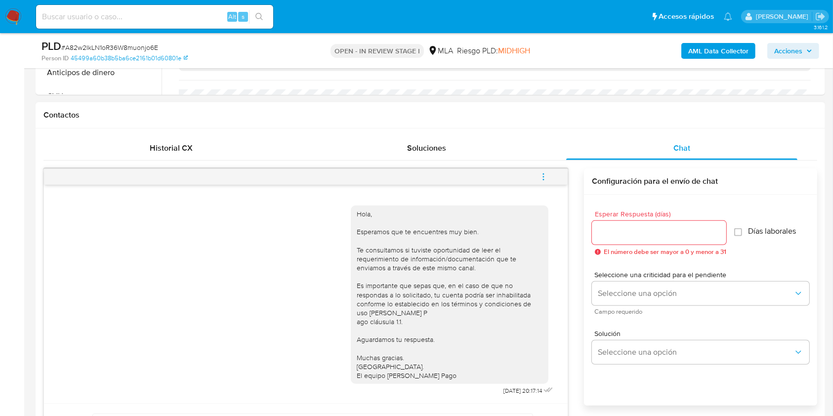
click at [533, 316] on div "Hola, Esperamos que te encuentres muy bien. Te consultamos si tuviste oportunid…" at bounding box center [450, 294] width 186 height 171
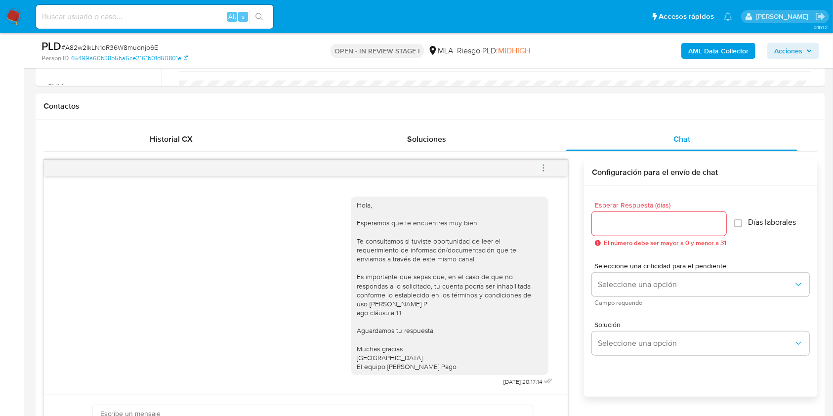
scroll to position [348, 0]
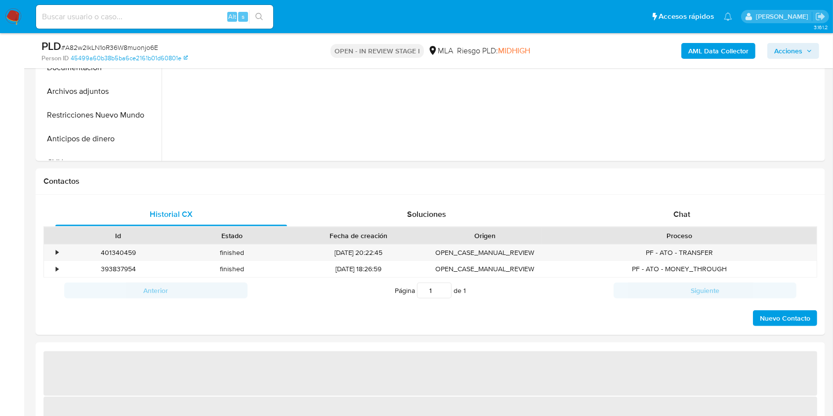
scroll to position [395, 0]
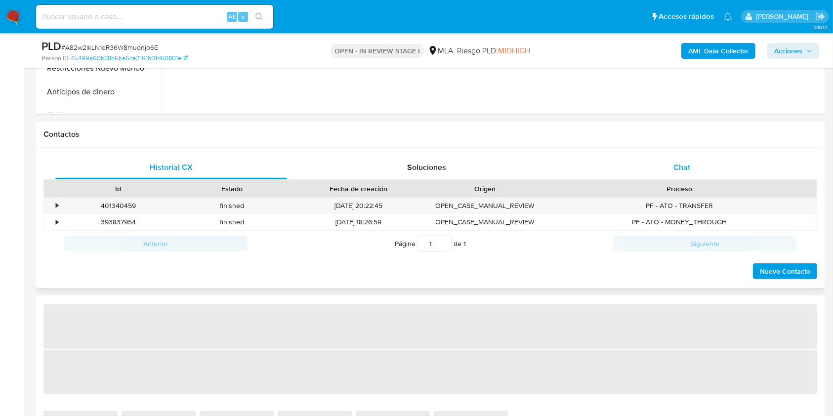
click at [666, 161] on div "Chat" at bounding box center [682, 168] width 232 height 24
select select "10"
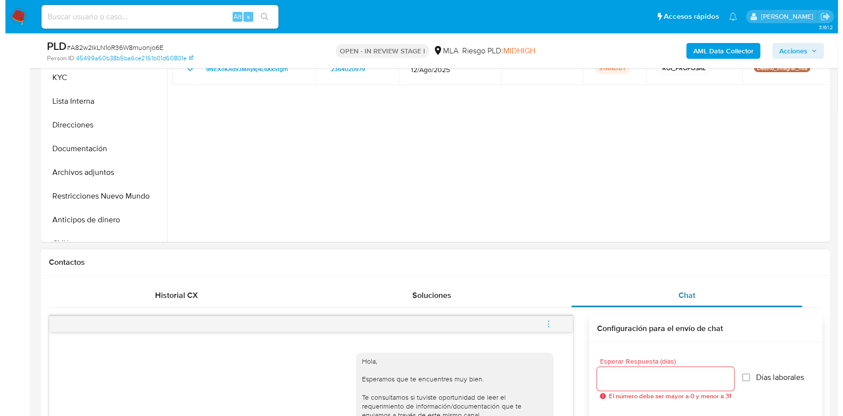
scroll to position [262, 0]
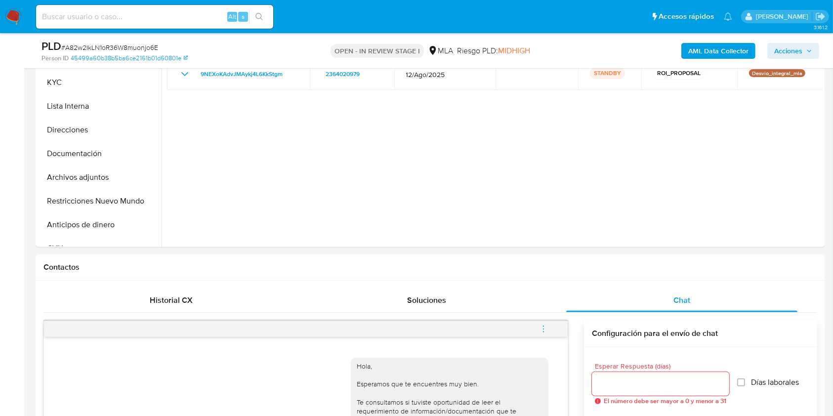
click at [715, 52] on b "AML Data Collector" at bounding box center [718, 51] width 60 height 16
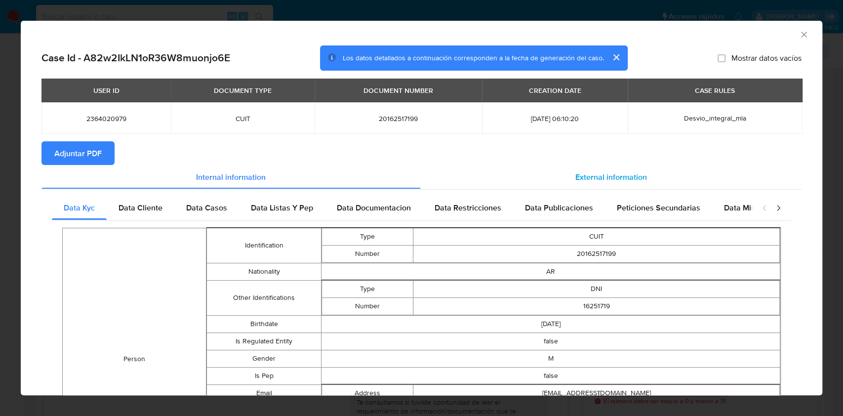
click at [586, 182] on span "External information" at bounding box center [611, 176] width 72 height 11
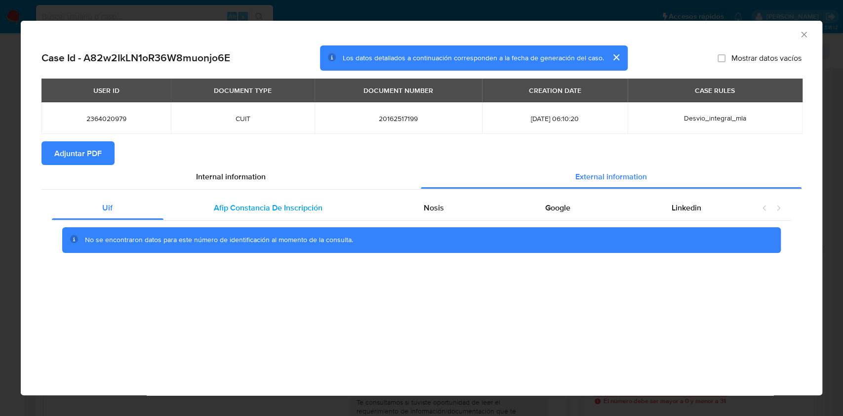
click at [265, 209] on span "Afip Constancia De Inscripción" at bounding box center [268, 207] width 109 height 11
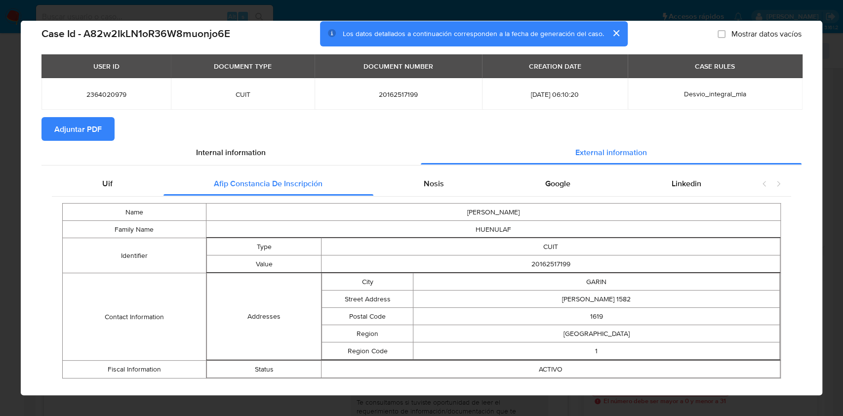
scroll to position [39, 0]
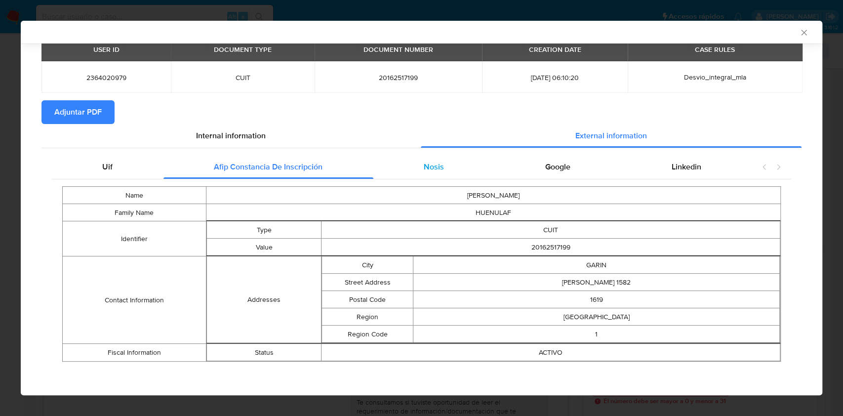
click at [405, 153] on div "Uif Afip Constancia De Inscripción Nosis Google Linkedin Name JUAN CARLOS Famil…" at bounding box center [421, 261] width 760 height 227
click at [410, 175] on div "Nosis" at bounding box center [434, 167] width 122 height 24
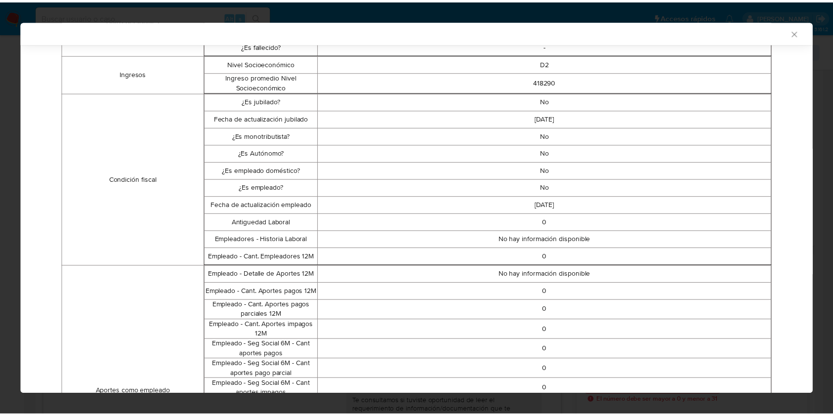
scroll to position [241, 0]
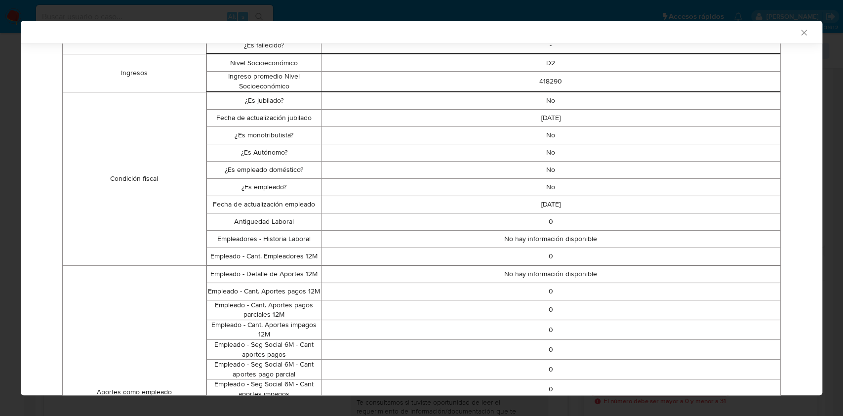
click at [792, 38] on div "AML Data Collector" at bounding box center [422, 32] width 802 height 23
click at [799, 29] on icon "Cerrar ventana" at bounding box center [804, 33] width 10 height 10
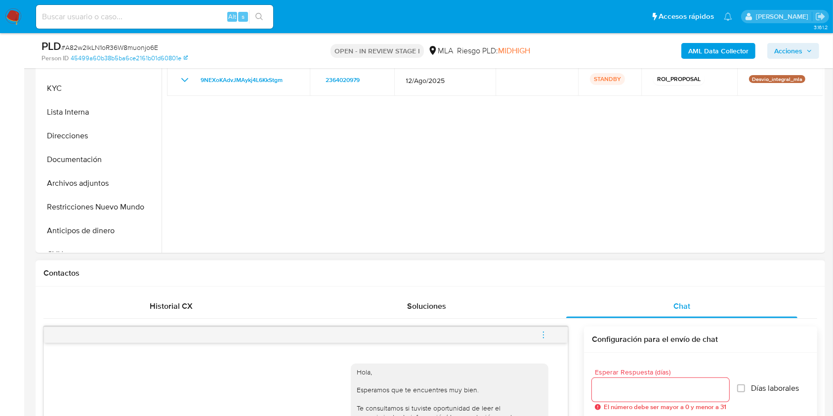
scroll to position [328, 0]
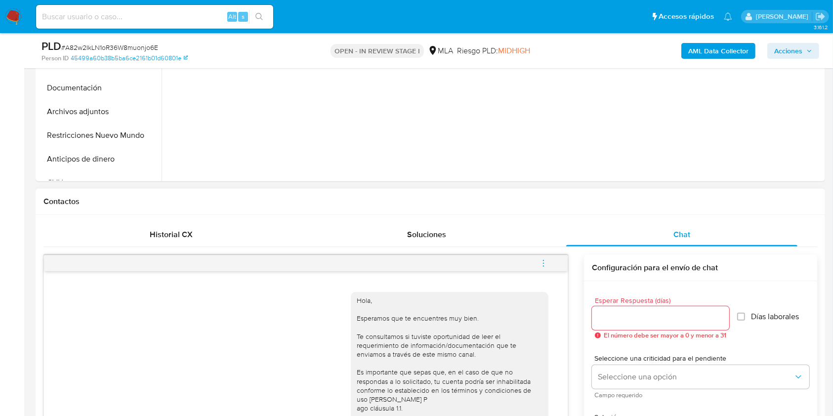
click at [539, 263] on icon "menu-action" at bounding box center [543, 263] width 9 height 9
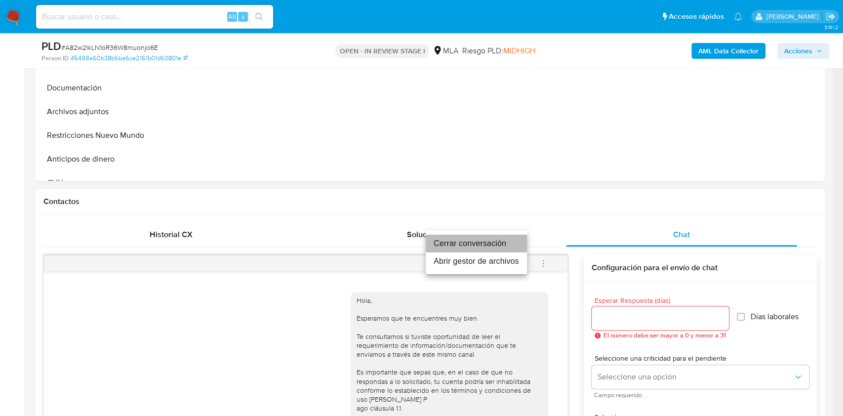
click at [473, 240] on li "Cerrar conversación" at bounding box center [476, 244] width 101 height 18
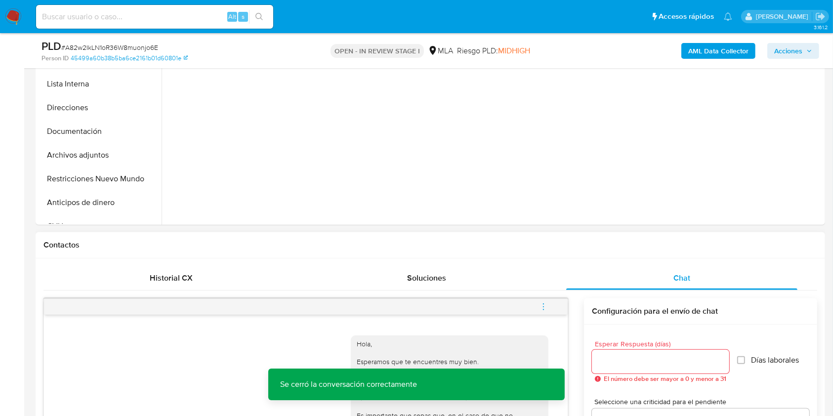
scroll to position [197, 0]
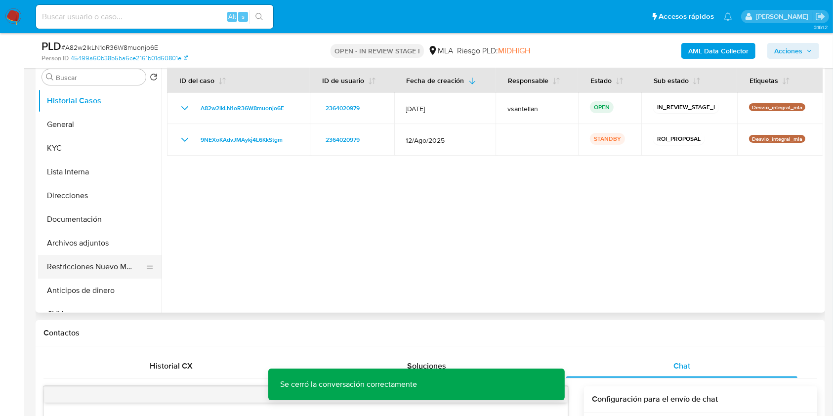
click at [93, 269] on button "Restricciones Nuevo Mundo" at bounding box center [96, 267] width 116 height 24
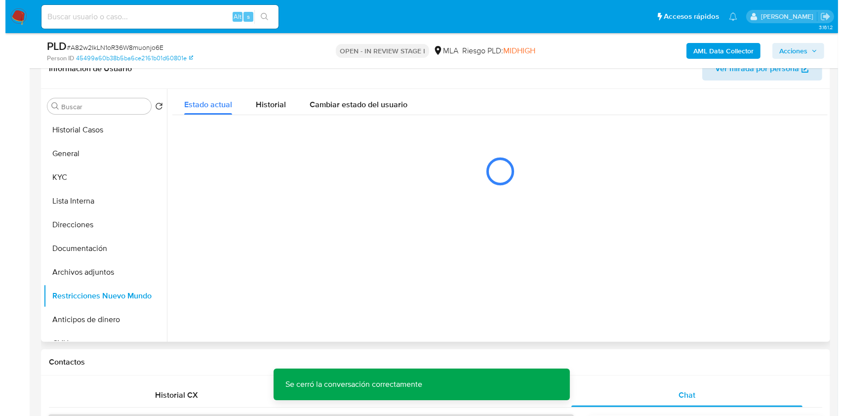
scroll to position [152, 0]
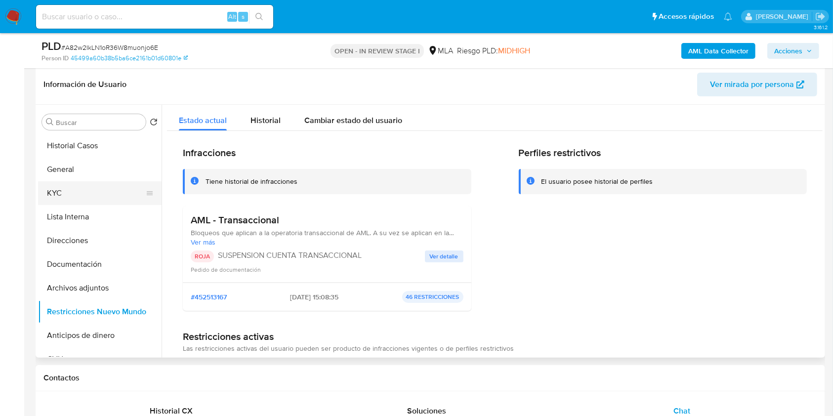
click at [68, 191] on button "KYC" at bounding box center [96, 193] width 116 height 24
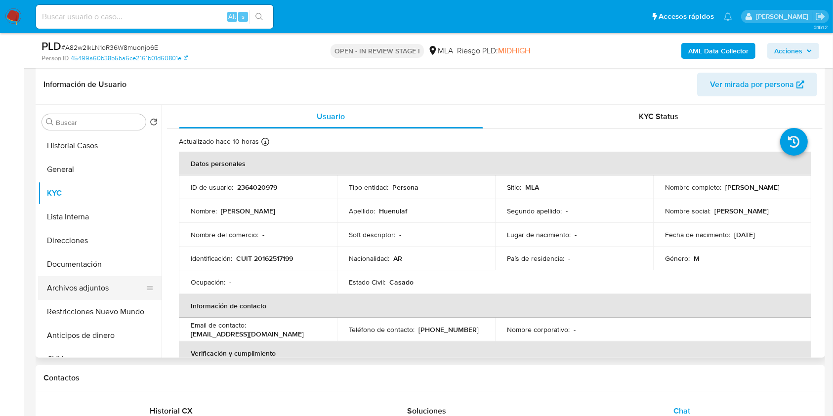
click at [110, 290] on button "Archivos adjuntos" at bounding box center [96, 288] width 116 height 24
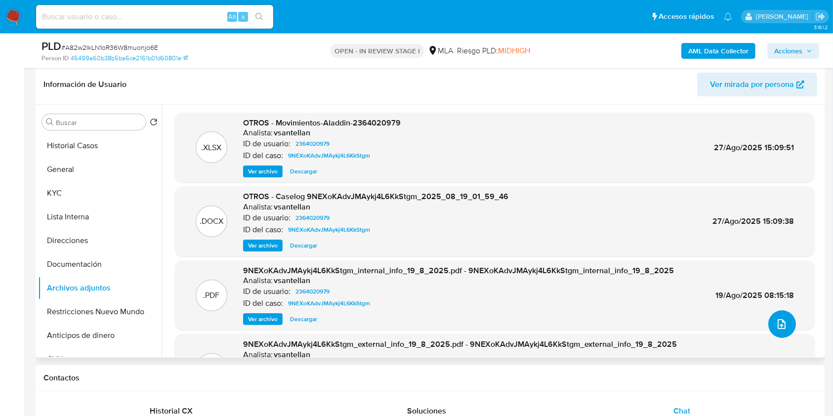
click at [779, 322] on icon "upload-file" at bounding box center [782, 324] width 12 height 12
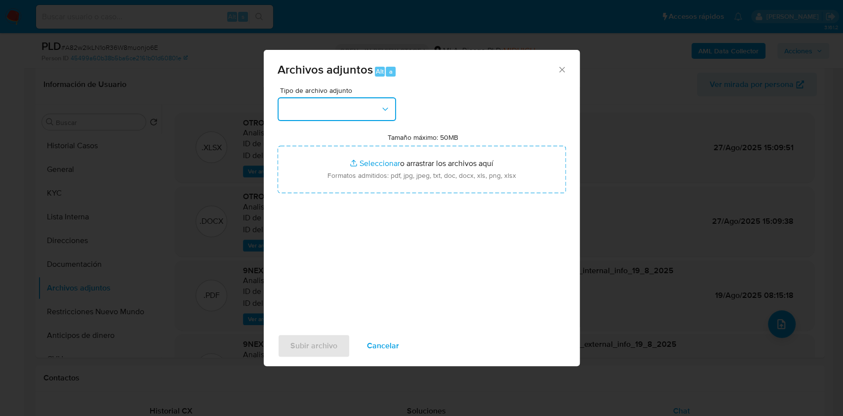
click at [374, 105] on button "button" at bounding box center [337, 109] width 119 height 24
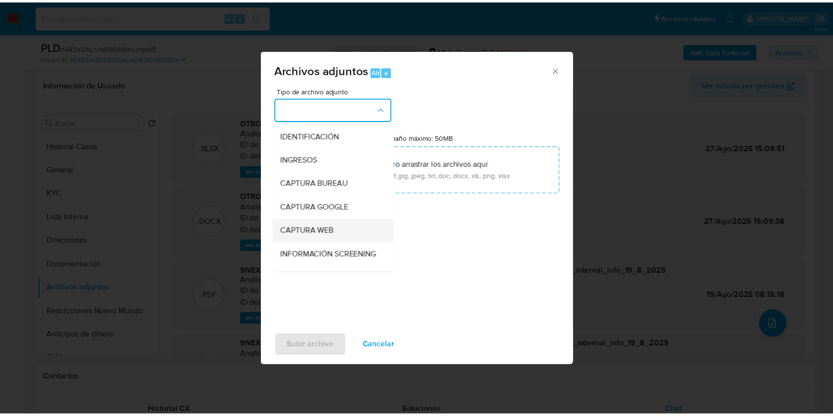
scroll to position [66, 0]
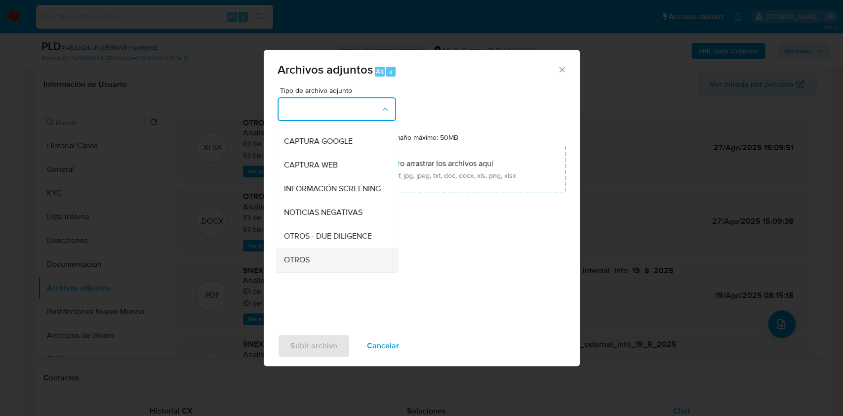
click at [319, 266] on div "OTROS" at bounding box center [334, 260] width 101 height 24
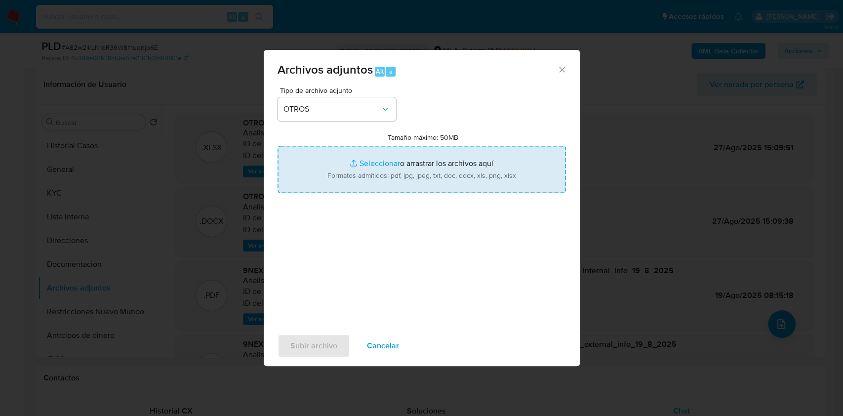
click at [342, 152] on input "Tamaño máximo: 50MB Seleccionar archivos" at bounding box center [422, 169] width 288 height 47
type input "C:\fakepath\Caselog A82w2IkLN1oR36W8muonjo6E_2025_10_02_07_27_01 (complementari…"
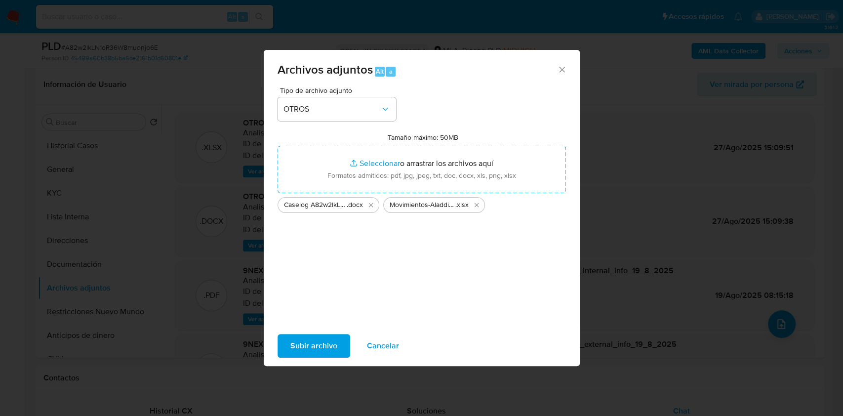
click at [314, 345] on span "Subir archivo" at bounding box center [313, 346] width 47 height 22
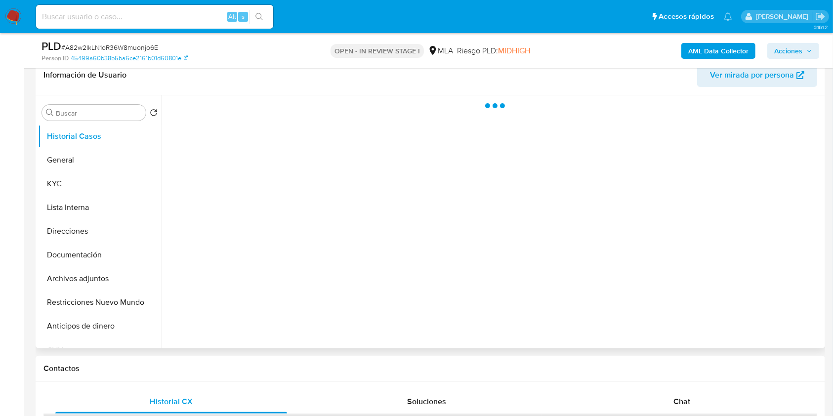
scroll to position [198, 0]
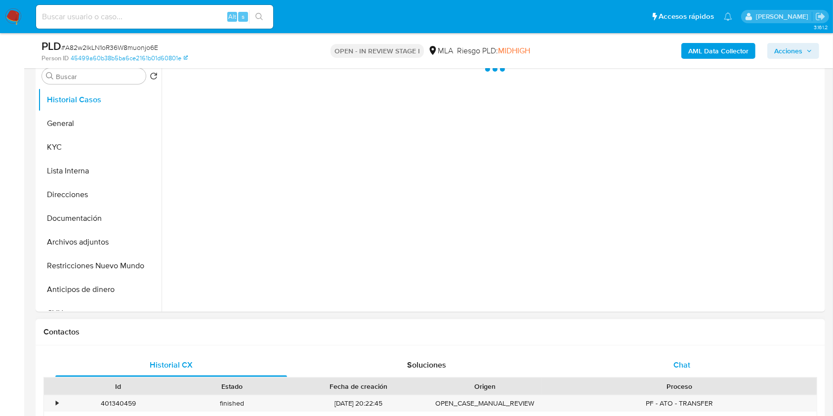
select select "10"
click at [708, 362] on div "Chat" at bounding box center [682, 365] width 232 height 24
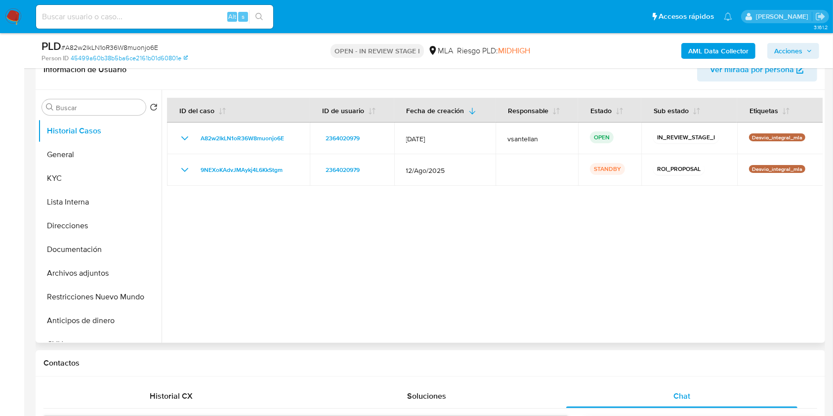
scroll to position [155, 0]
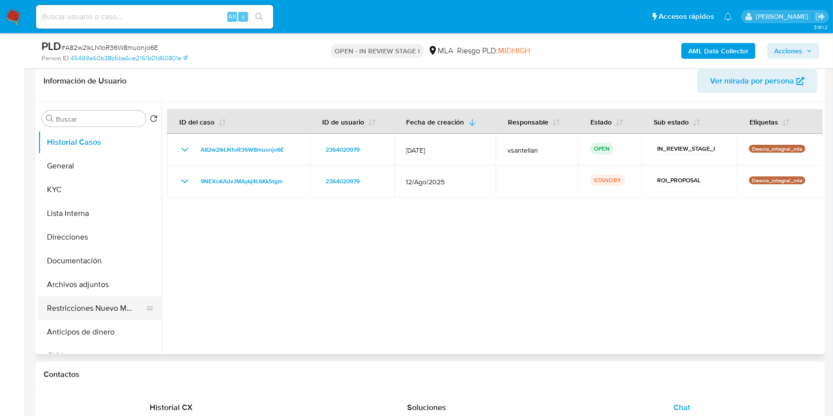
click at [75, 307] on button "Restricciones Nuevo Mundo" at bounding box center [96, 308] width 116 height 24
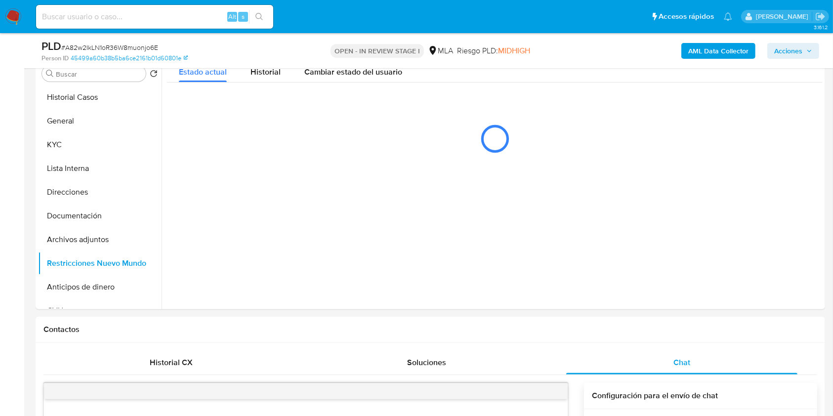
scroll to position [198, 0]
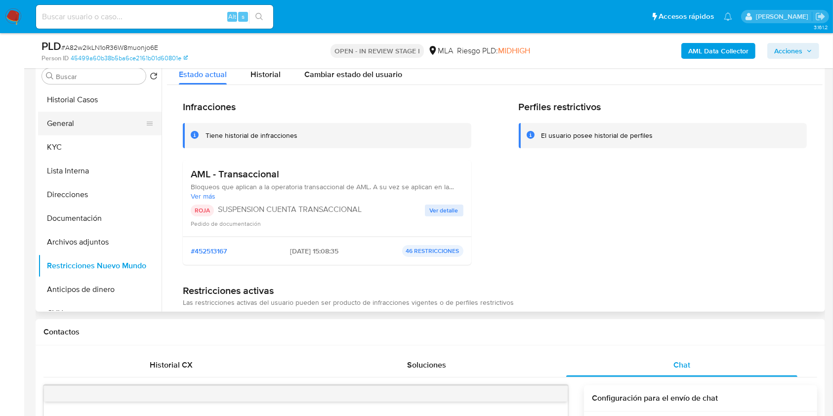
click at [97, 126] on button "General" at bounding box center [96, 124] width 116 height 24
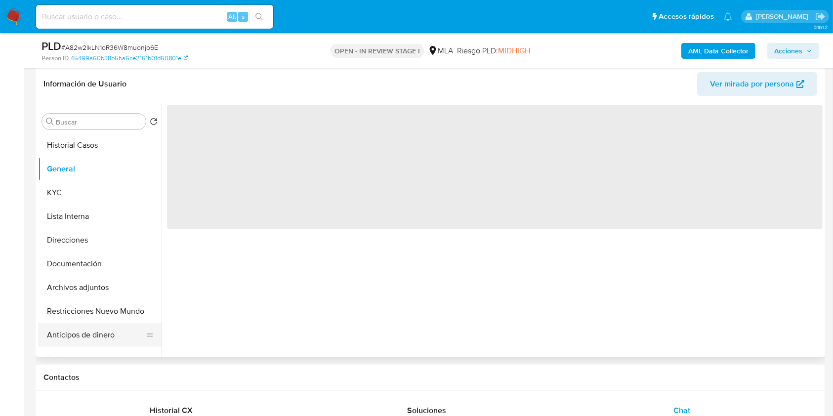
scroll to position [132, 0]
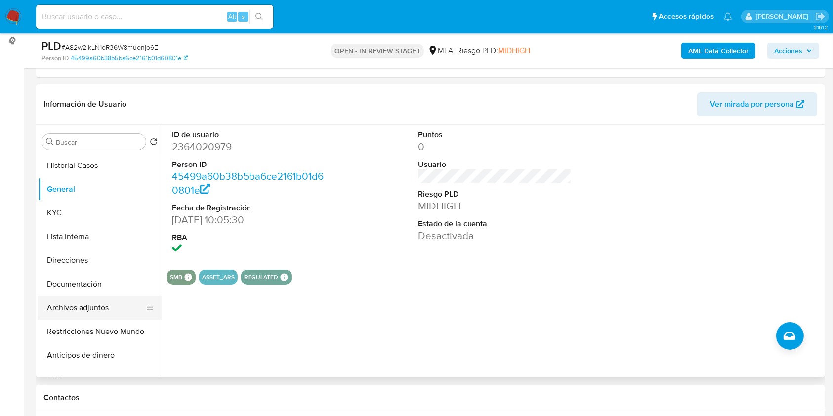
click at [95, 308] on button "Archivos adjuntos" at bounding box center [96, 308] width 116 height 24
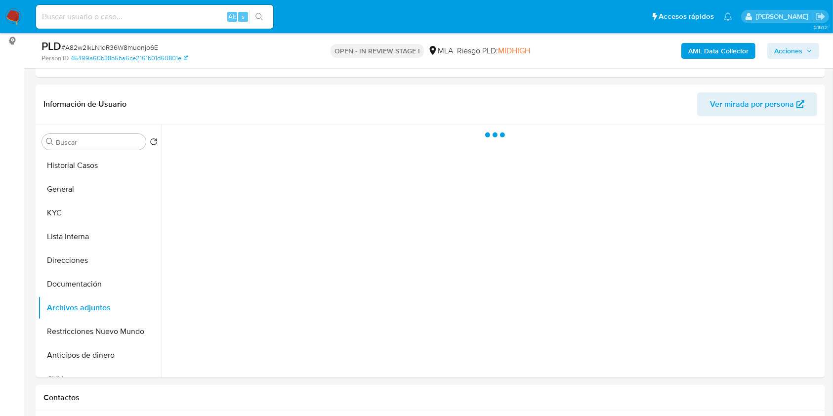
click at [784, 46] on span "Acciones" at bounding box center [788, 51] width 28 height 16
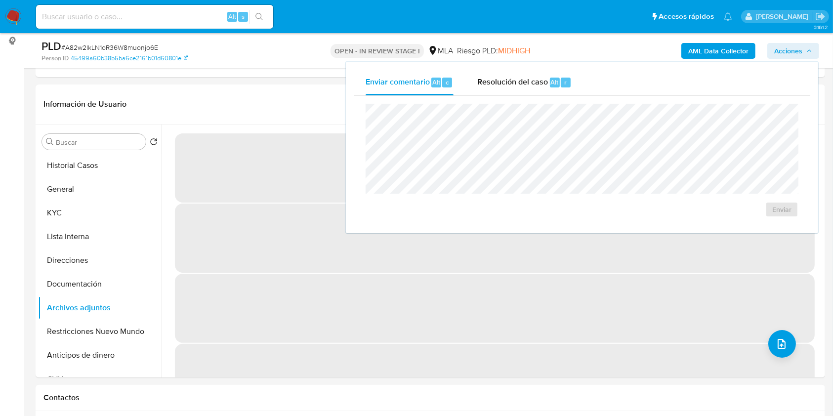
click at [500, 83] on span "Resolución del caso" at bounding box center [512, 81] width 71 height 11
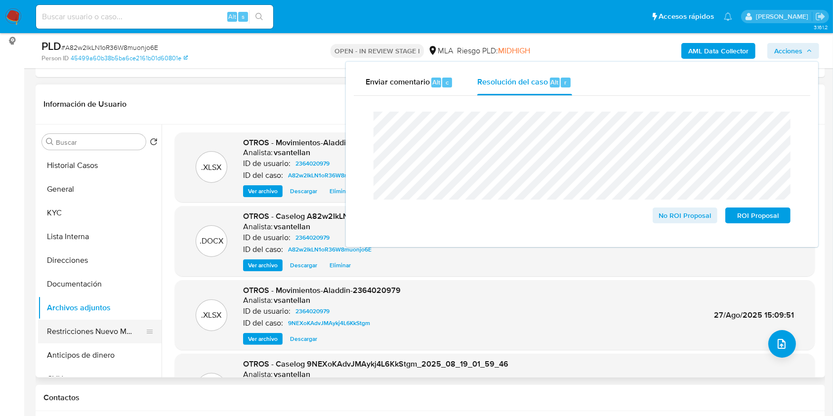
click at [114, 328] on button "Restricciones Nuevo Mundo" at bounding box center [96, 332] width 116 height 24
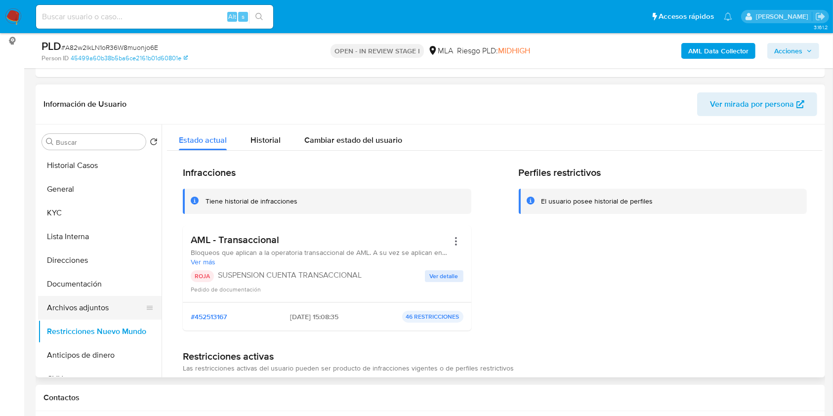
click at [104, 307] on button "Archivos adjuntos" at bounding box center [96, 308] width 116 height 24
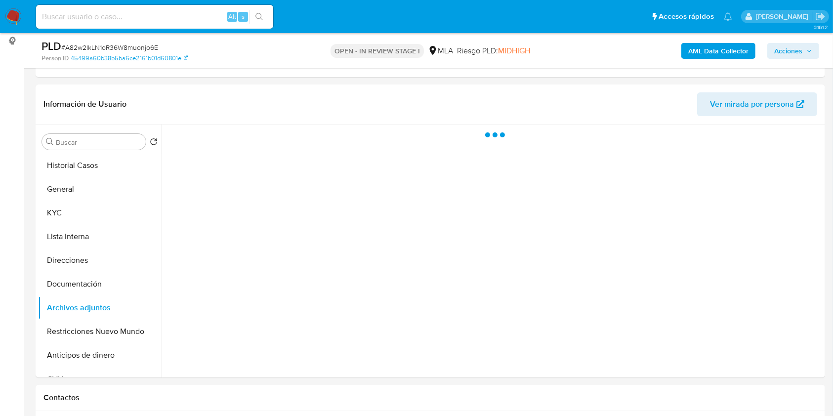
drag, startPoint x: 797, startPoint y: 48, endPoint x: 815, endPoint y: 51, distance: 17.5
click at [797, 48] on span "Acciones" at bounding box center [788, 51] width 28 height 16
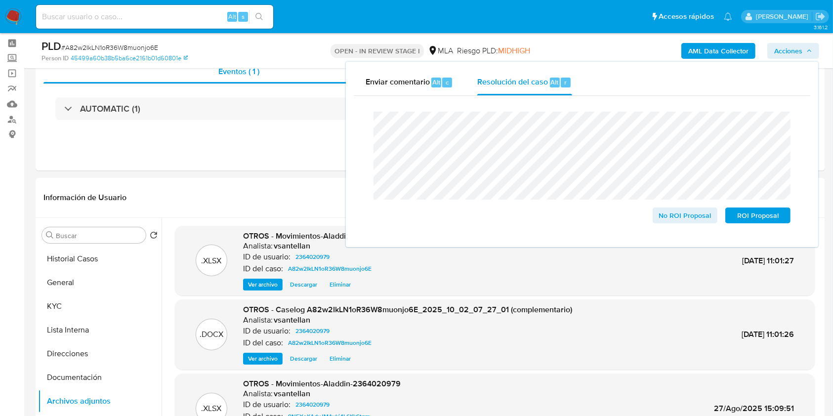
scroll to position [25, 0]
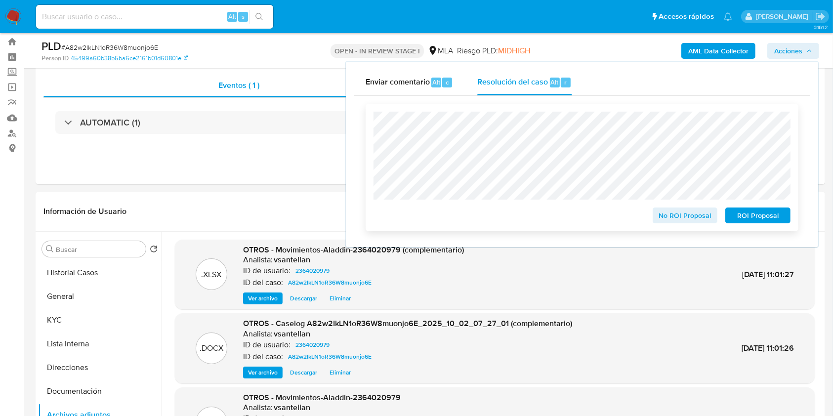
click at [751, 212] on span "ROI Proposal" at bounding box center [757, 215] width 51 height 14
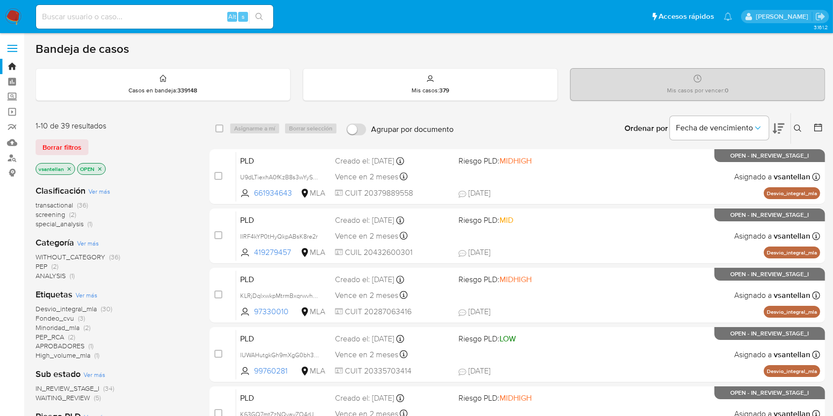
drag, startPoint x: 800, startPoint y: 128, endPoint x: 792, endPoint y: 141, distance: 14.4
click at [800, 128] on icon at bounding box center [798, 128] width 8 height 8
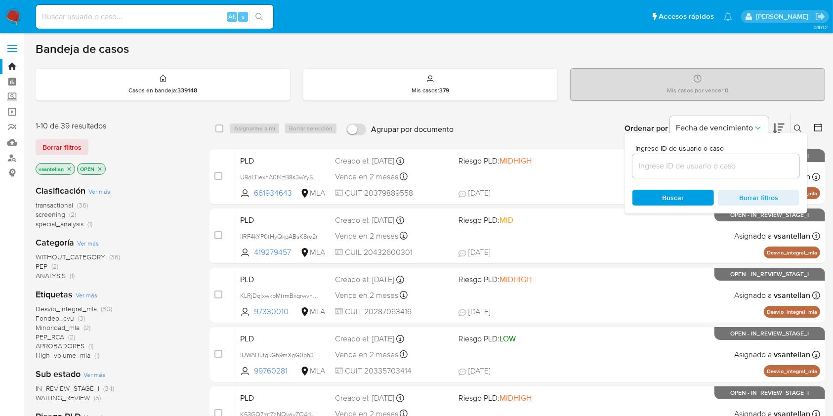
click at [702, 169] on input at bounding box center [715, 166] width 167 height 13
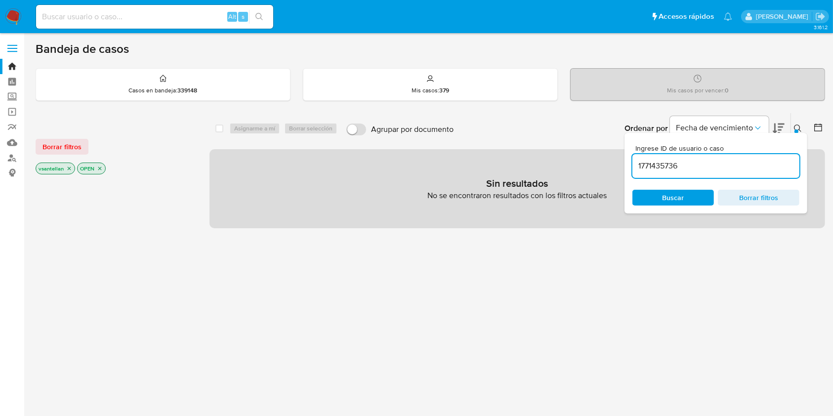
click at [796, 127] on icon at bounding box center [798, 128] width 8 height 8
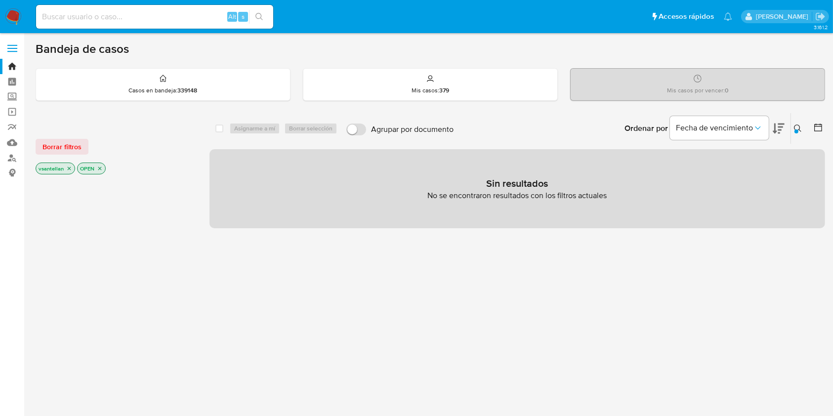
click at [67, 168] on icon "close-filter" at bounding box center [69, 168] width 6 height 6
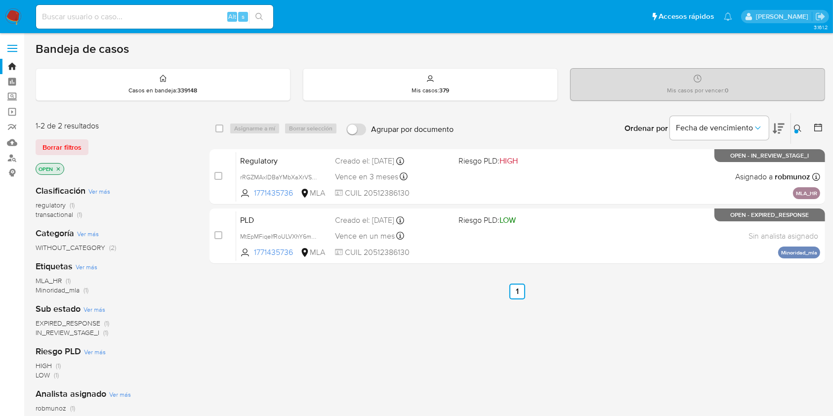
click at [797, 128] on icon at bounding box center [798, 128] width 8 height 8
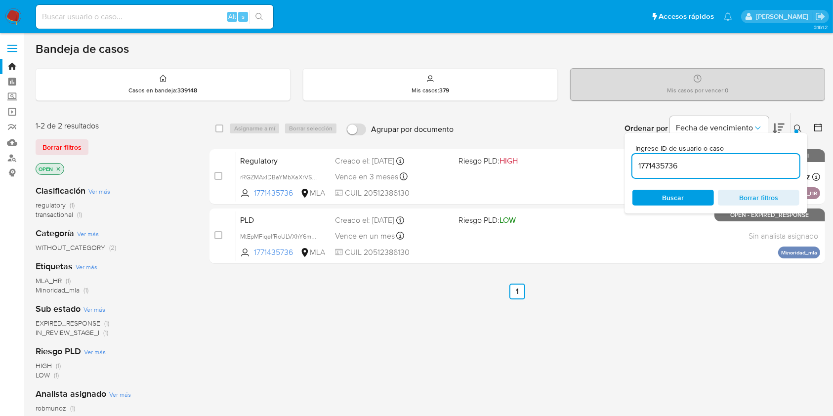
click at [755, 170] on input "1771435736" at bounding box center [715, 166] width 167 height 13
type input "1317955048"
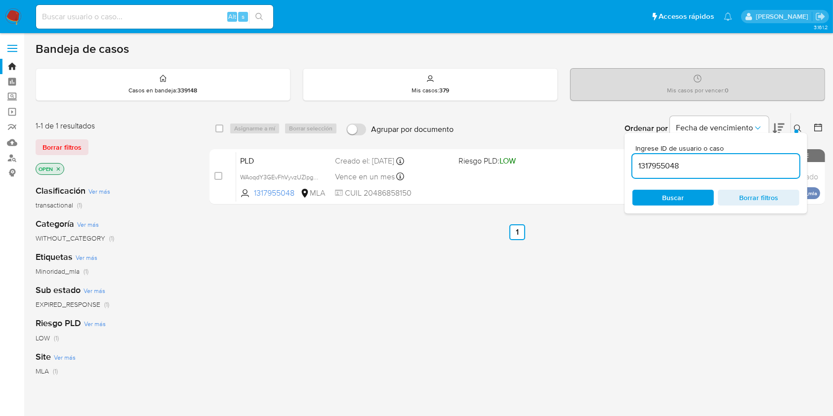
click at [797, 128] on icon at bounding box center [798, 128] width 8 height 8
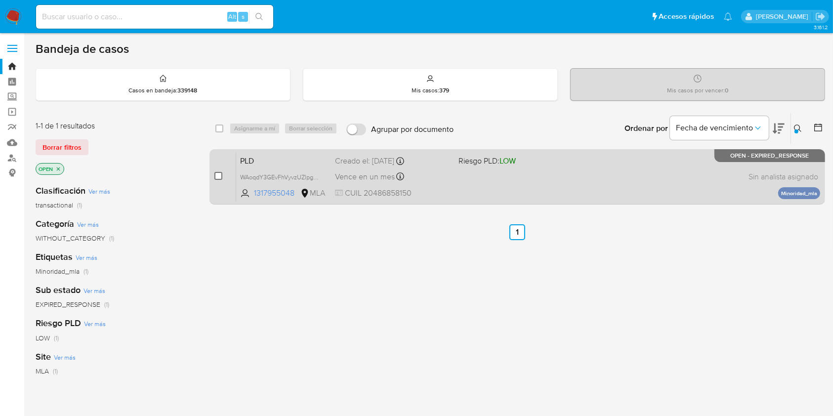
click at [217, 176] on input "checkbox" at bounding box center [218, 176] width 8 height 8
checkbox input "true"
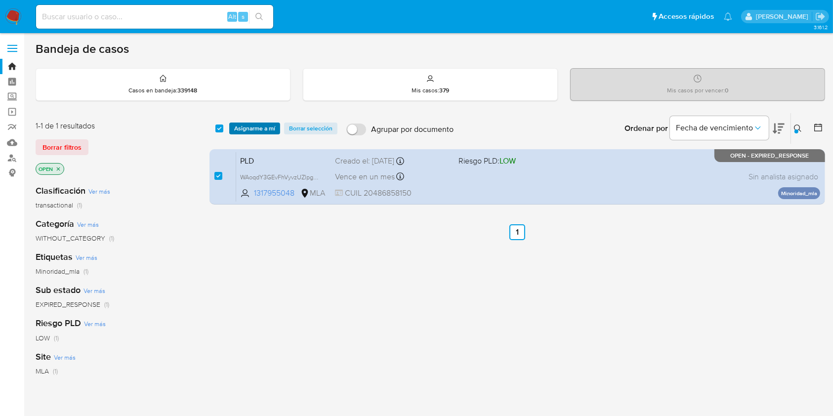
click at [251, 125] on span "Asignarme a mí" at bounding box center [254, 128] width 41 height 10
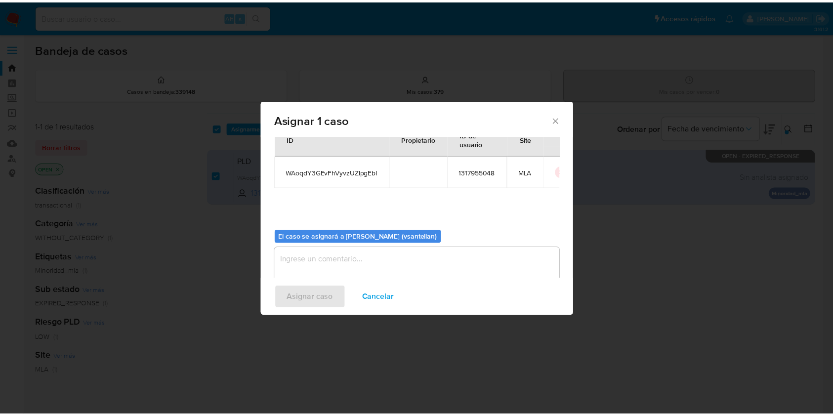
scroll to position [50, 0]
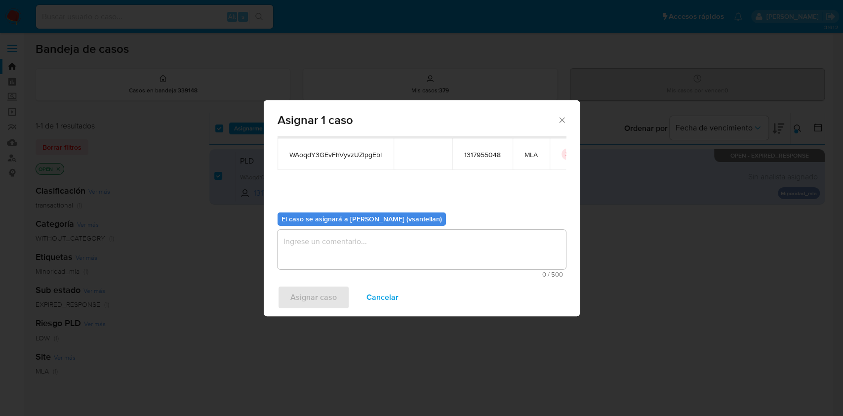
click at [312, 261] on textarea "assign-modal" at bounding box center [422, 250] width 288 height 40
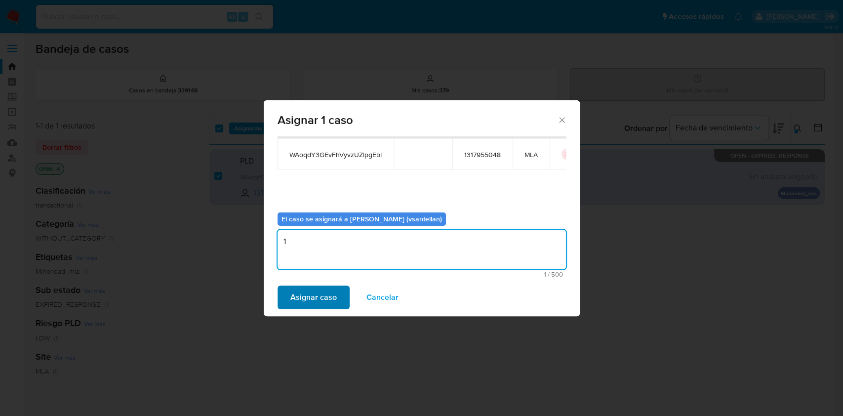
type textarea "1"
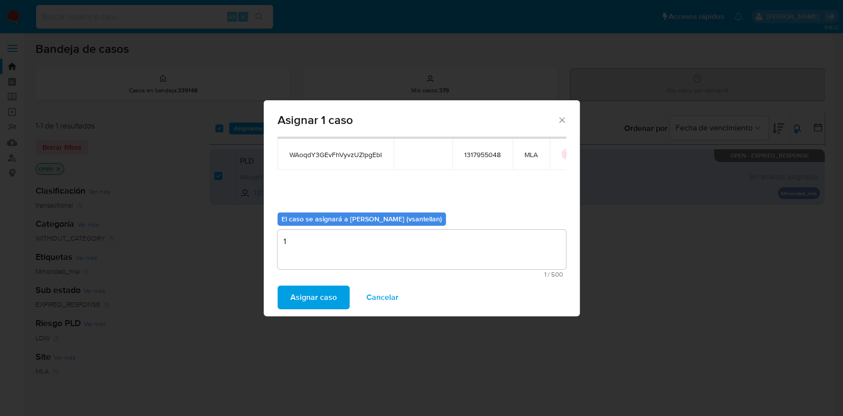
click at [305, 304] on span "Asignar caso" at bounding box center [313, 297] width 46 height 22
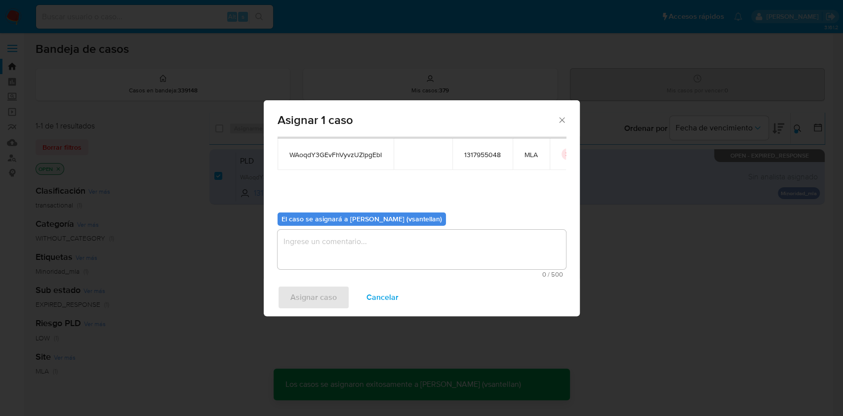
checkbox input "false"
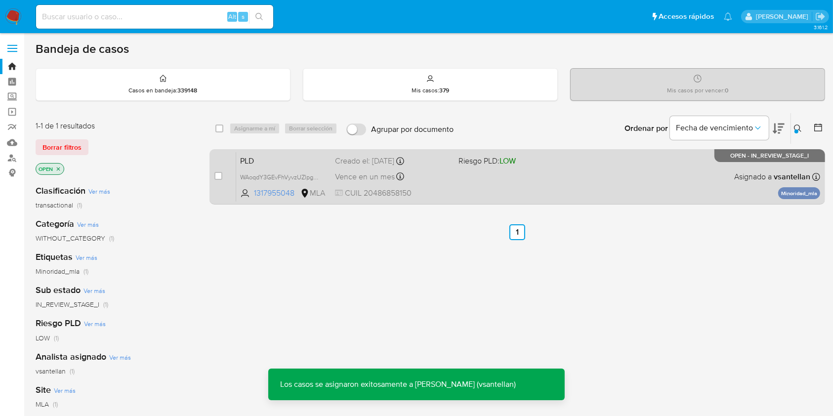
click at [632, 167] on div "PLD WAoqdY3GEvFhVyvzUZlpgEbI 1317955048 MLA Riesgo PLD: LOW Creado el: 12/09/20…" at bounding box center [528, 177] width 584 height 50
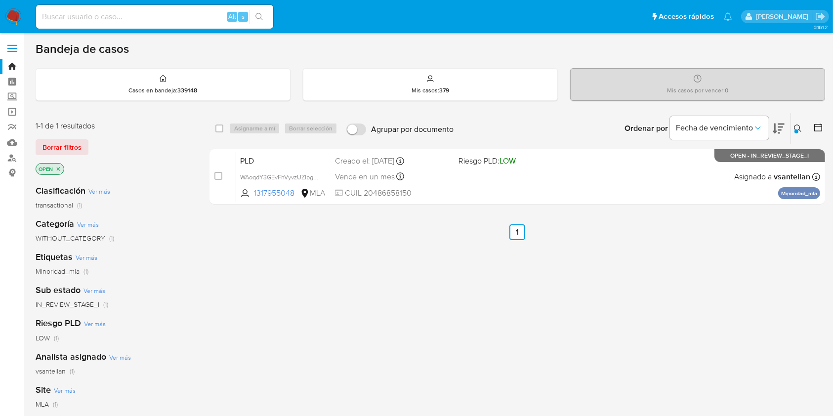
click at [57, 21] on input at bounding box center [154, 16] width 237 height 13
paste input "566392741"
type input "566392741"
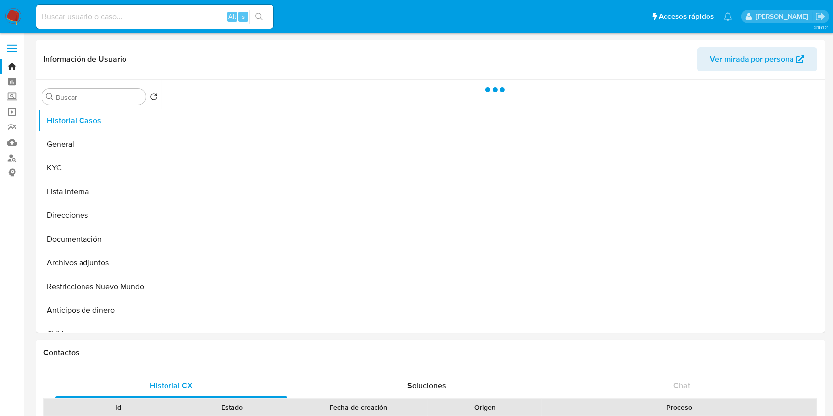
select select "10"
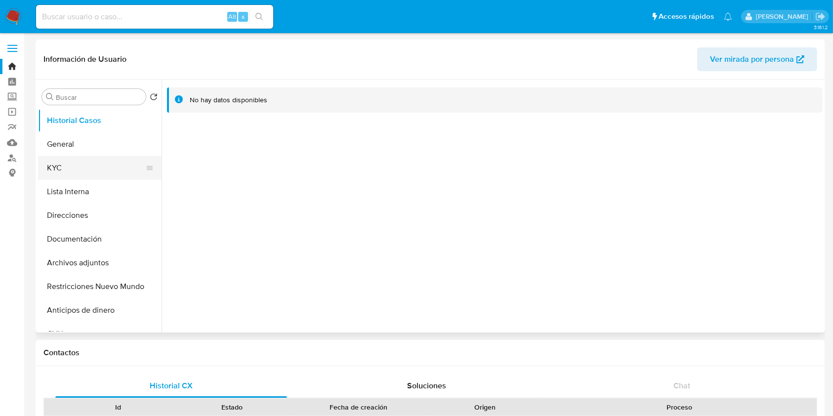
click at [95, 168] on button "KYC" at bounding box center [96, 168] width 116 height 24
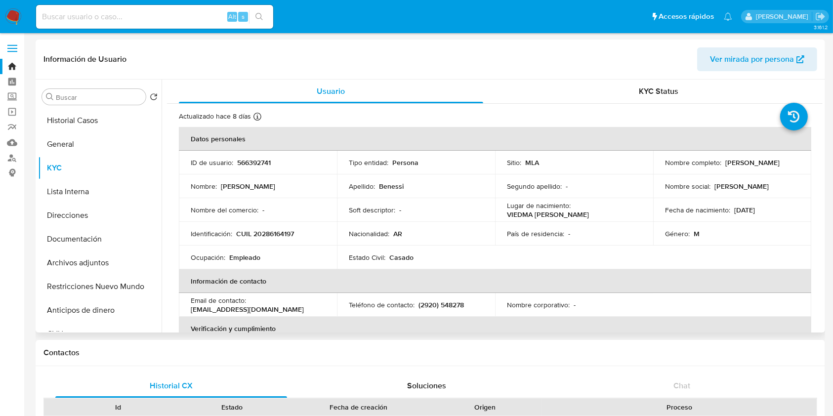
click at [261, 232] on p "CUIL 20286164197" at bounding box center [265, 233] width 58 height 9
copy p "20286164197"
click at [240, 240] on td "Identificación : CUIL 20286164197" at bounding box center [258, 234] width 158 height 24
click at [277, 231] on p "CUIL 20286164197" at bounding box center [265, 233] width 58 height 9
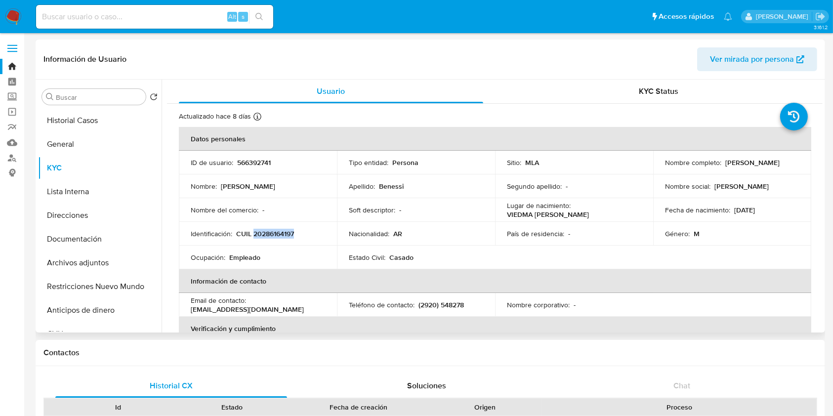
click at [277, 231] on p "CUIL 20286164197" at bounding box center [265, 233] width 58 height 9
copy p "20286164197"
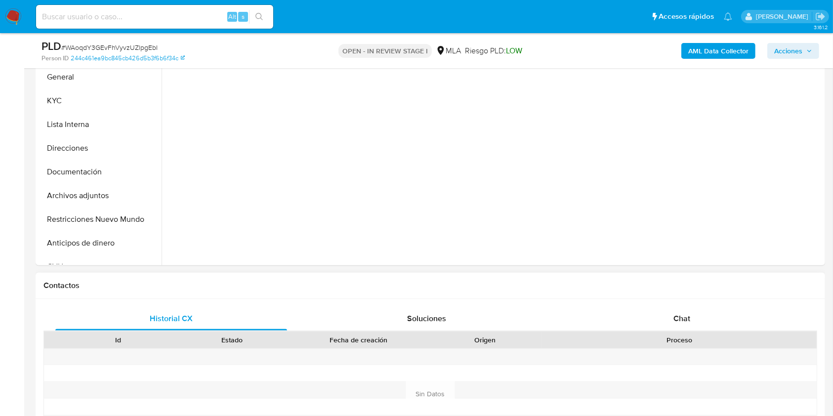
scroll to position [263, 0]
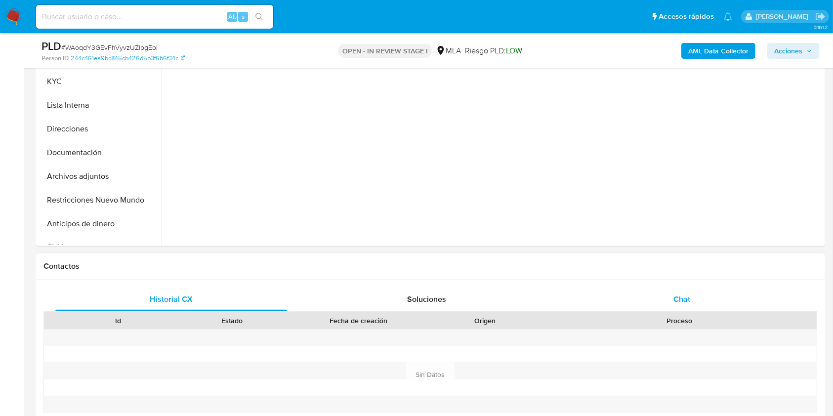
click at [702, 305] on div "Chat" at bounding box center [682, 299] width 232 height 24
select select "10"
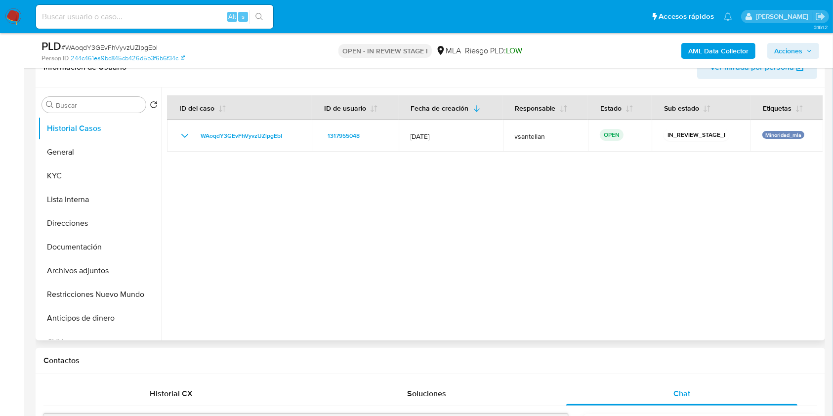
scroll to position [166, 0]
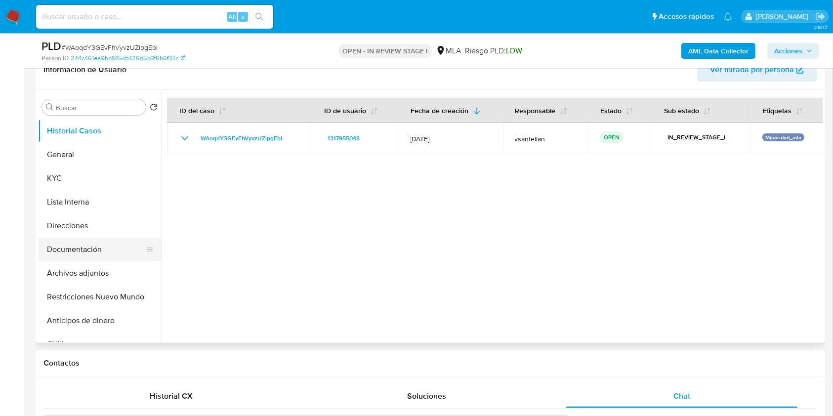
click at [107, 254] on button "Documentación" at bounding box center [96, 250] width 116 height 24
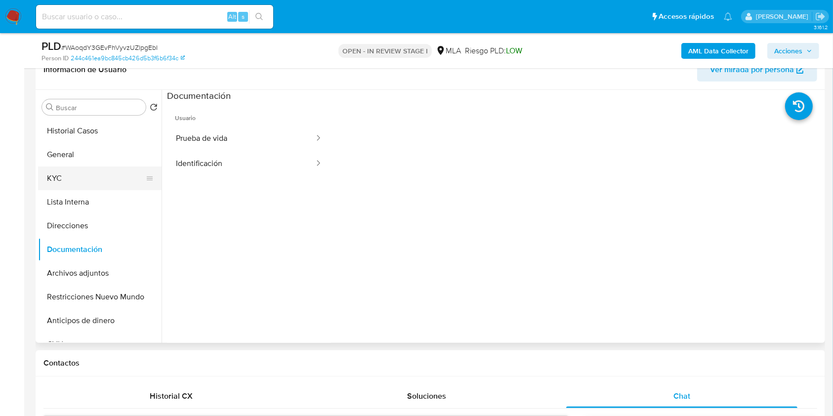
click at [62, 181] on button "KYC" at bounding box center [96, 178] width 116 height 24
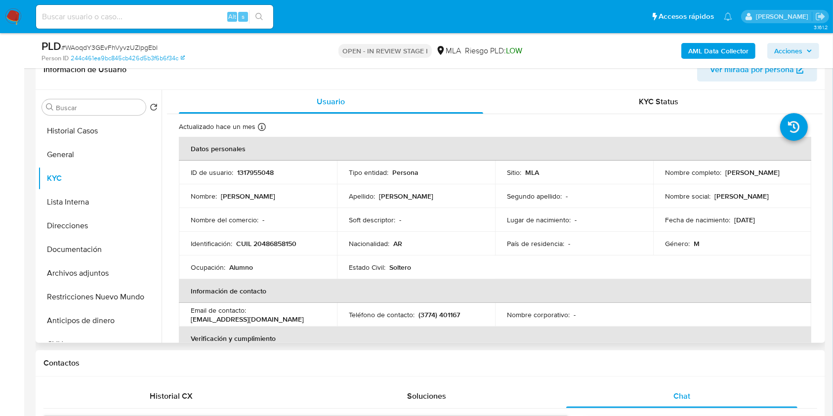
click at [286, 241] on p "CUIL 20486858150" at bounding box center [266, 243] width 60 height 9
copy p "20486858150"
drag, startPoint x: 491, startPoint y: 290, endPoint x: 412, endPoint y: 312, distance: 81.4
click at [491, 290] on th "Información de contacto" at bounding box center [495, 291] width 632 height 24
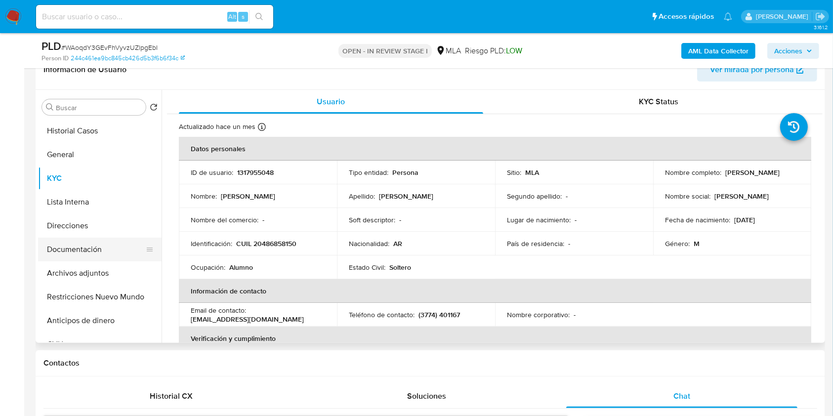
click at [90, 256] on button "Documentación" at bounding box center [96, 250] width 116 height 24
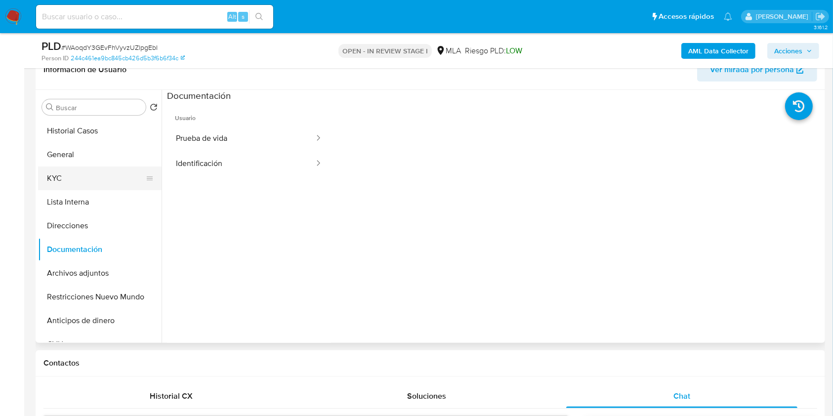
click at [68, 182] on button "KYC" at bounding box center [96, 178] width 116 height 24
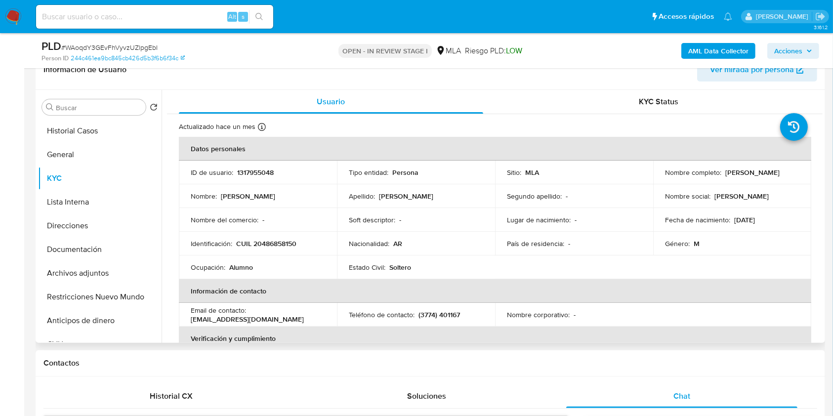
click at [283, 243] on p "CUIL 20486858150" at bounding box center [266, 243] width 60 height 9
copy p "20486858150"
click at [105, 102] on div "Buscar" at bounding box center [94, 107] width 104 height 16
click at [94, 108] on input "Buscar" at bounding box center [99, 107] width 86 height 9
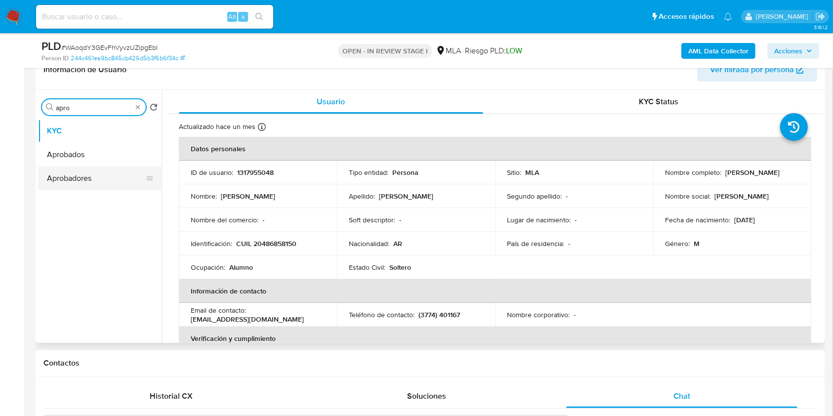
type input "apro"
click at [99, 181] on button "Aprobadores" at bounding box center [96, 178] width 116 height 24
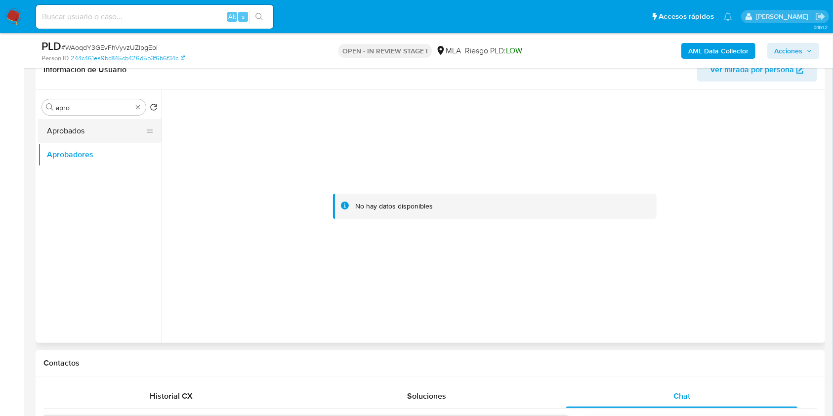
click at [91, 140] on button "Aprobados" at bounding box center [96, 131] width 116 height 24
click at [92, 156] on button "Aprobadores" at bounding box center [96, 155] width 116 height 24
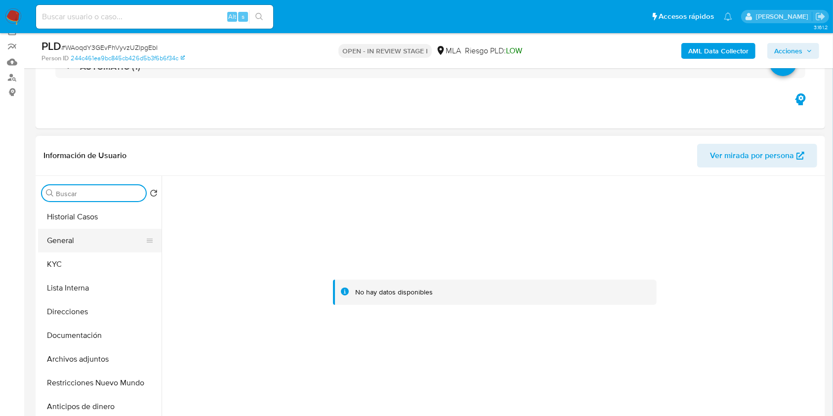
scroll to position [101, 0]
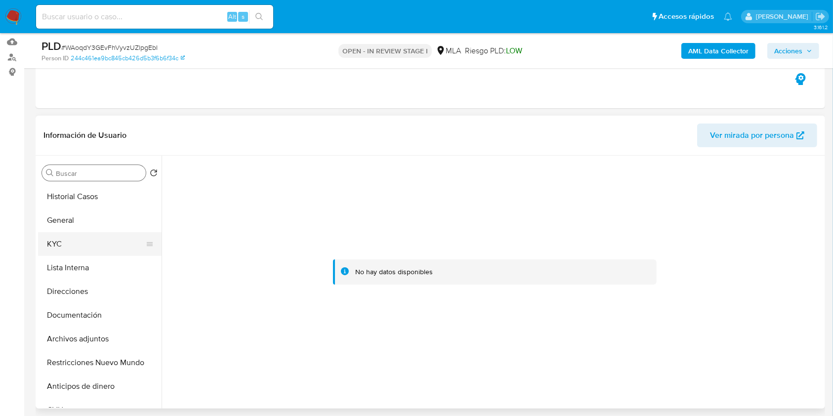
drag, startPoint x: 103, startPoint y: 253, endPoint x: 123, endPoint y: 251, distance: 20.4
click at [103, 254] on button "KYC" at bounding box center [96, 244] width 116 height 24
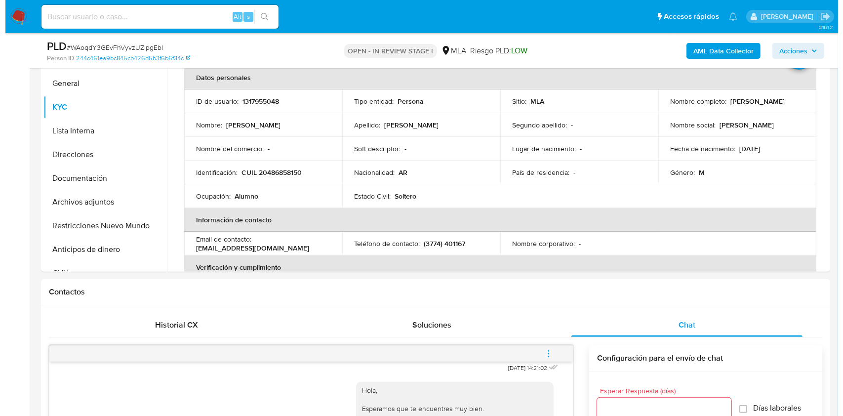
scroll to position [205, 0]
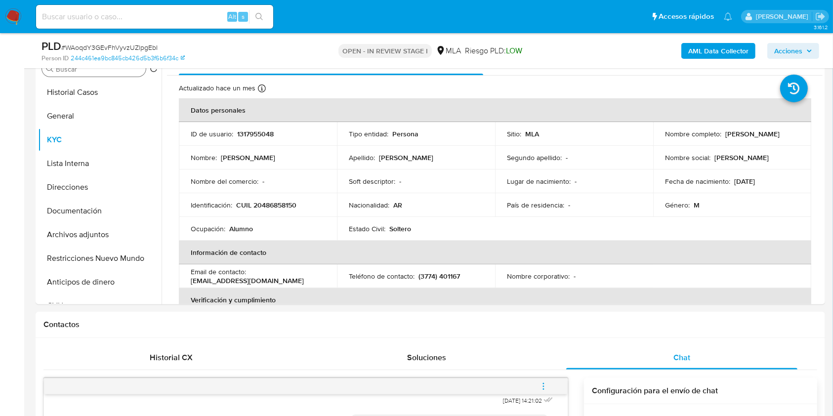
click at [699, 47] on b "AML Data Collector" at bounding box center [718, 51] width 60 height 16
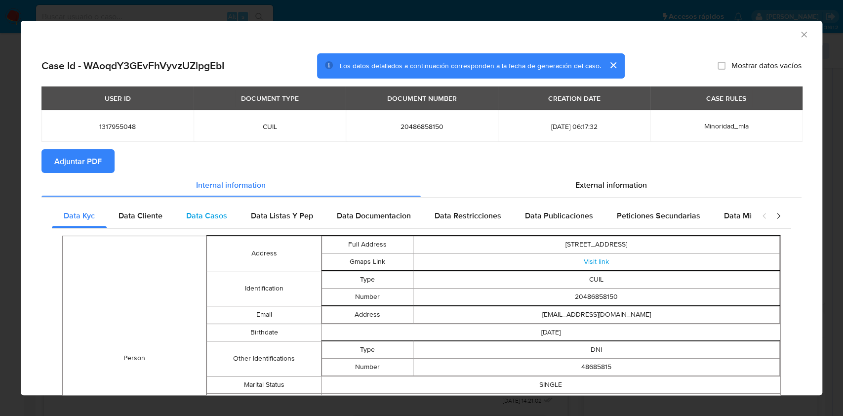
drag, startPoint x: 161, startPoint y: 209, endPoint x: 178, endPoint y: 215, distance: 18.0
click at [161, 209] on div "Data Cliente" at bounding box center [141, 216] width 68 height 24
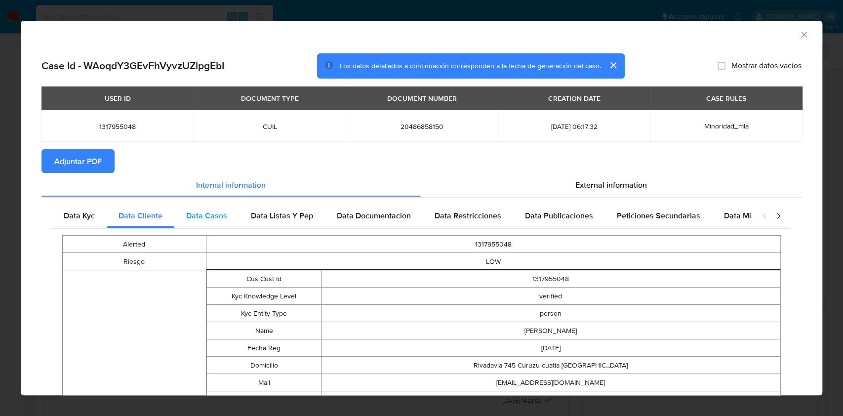
click at [237, 214] on div "Data Casos" at bounding box center [206, 216] width 65 height 24
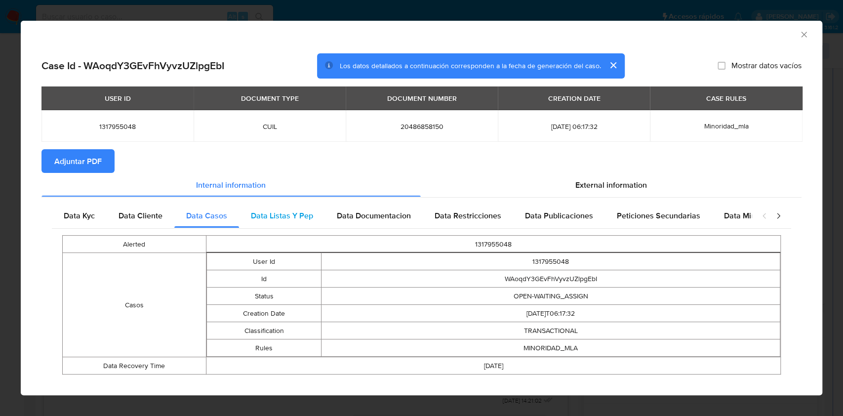
click at [280, 207] on div "Data Listas Y Pep" at bounding box center [282, 216] width 86 height 24
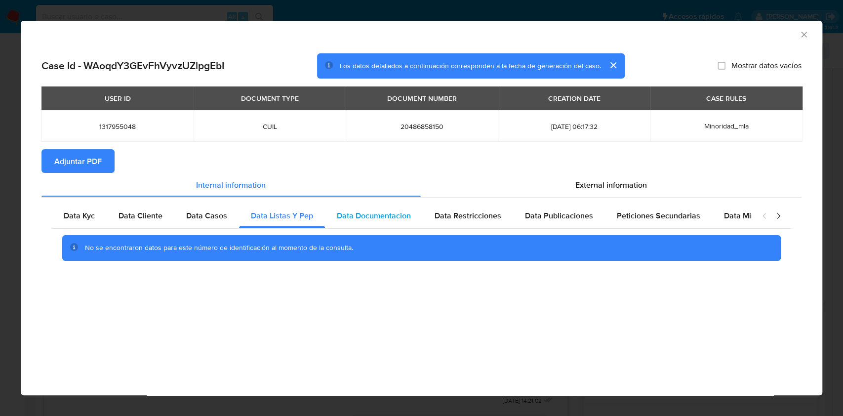
click at [391, 211] on span "Data Documentacion" at bounding box center [374, 215] width 74 height 11
click at [453, 209] on div "Data Restricciones" at bounding box center [468, 216] width 90 height 24
drag, startPoint x: 569, startPoint y: 225, endPoint x: 596, endPoint y: 223, distance: 27.2
click at [569, 225] on div "Data Publicaciones" at bounding box center [559, 216] width 92 height 24
drag, startPoint x: 605, startPoint y: 225, endPoint x: 639, endPoint y: 223, distance: 34.1
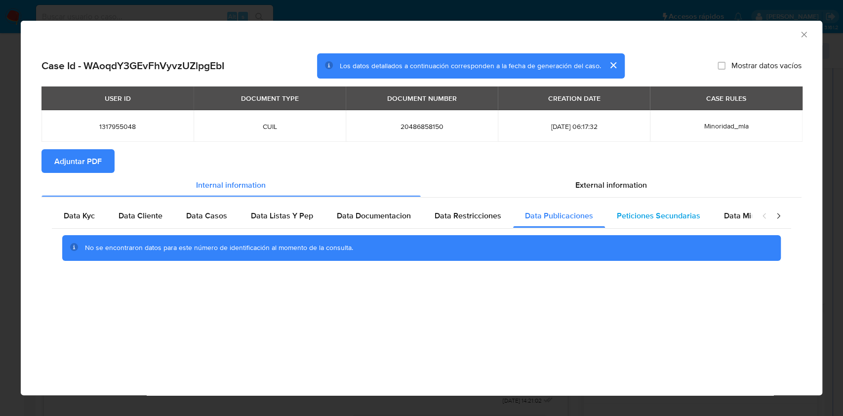
click at [605, 225] on div "Peticiones Secundarias" at bounding box center [658, 216] width 107 height 24
click at [716, 220] on div "Data Minoridad" at bounding box center [751, 216] width 78 height 24
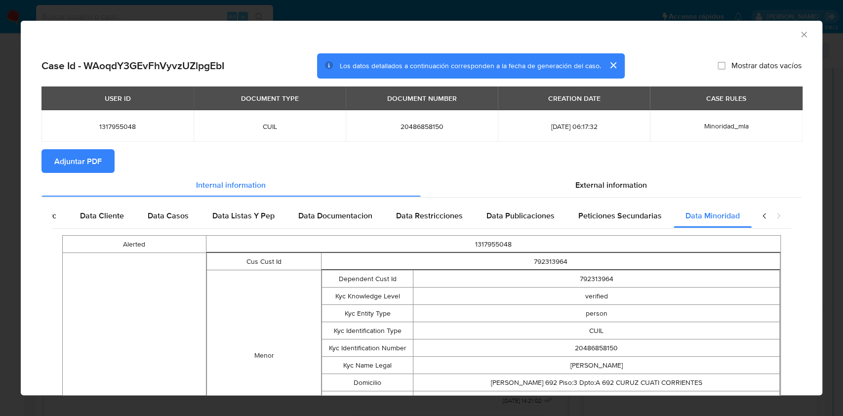
scroll to position [0, 43]
click at [617, 167] on section "Adjuntar PDF" at bounding box center [421, 161] width 760 height 24
drag, startPoint x: 686, startPoint y: 183, endPoint x: 668, endPoint y: 188, distance: 18.3
click at [685, 183] on div "External information" at bounding box center [611, 185] width 381 height 24
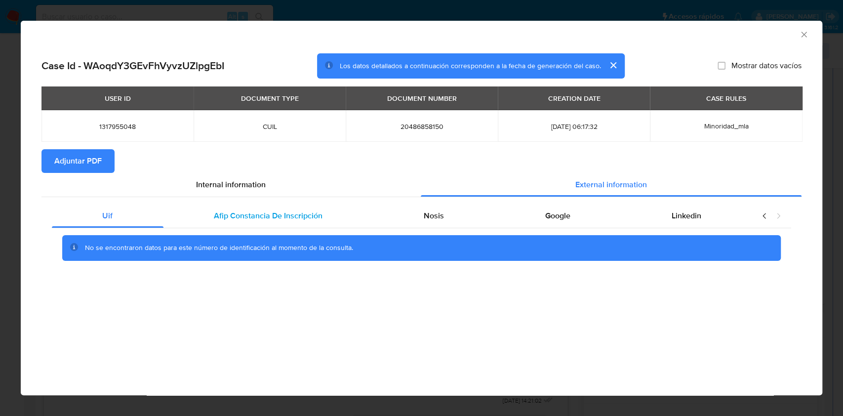
scroll to position [0, 0]
click at [326, 216] on div "Afip Constancia De Inscripción" at bounding box center [269, 216] width 210 height 24
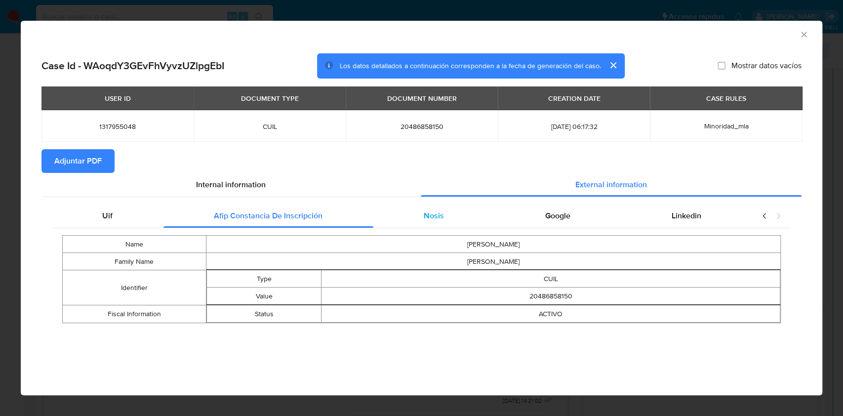
click at [444, 220] on div "Nosis" at bounding box center [434, 216] width 122 height 24
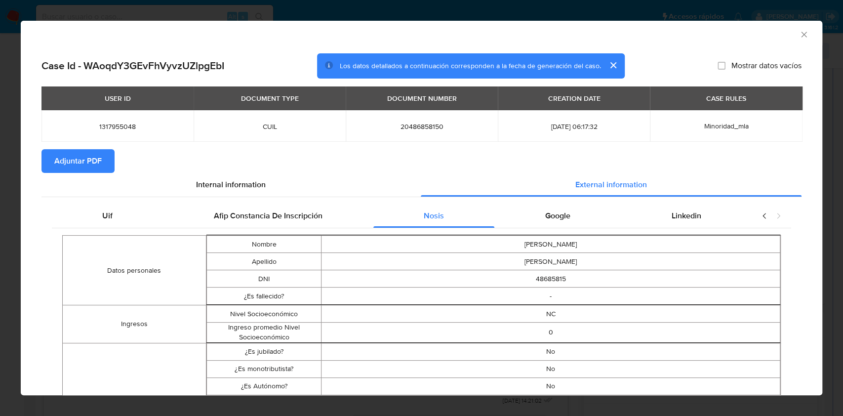
click at [82, 163] on span "Adjuntar PDF" at bounding box center [77, 161] width 47 height 22
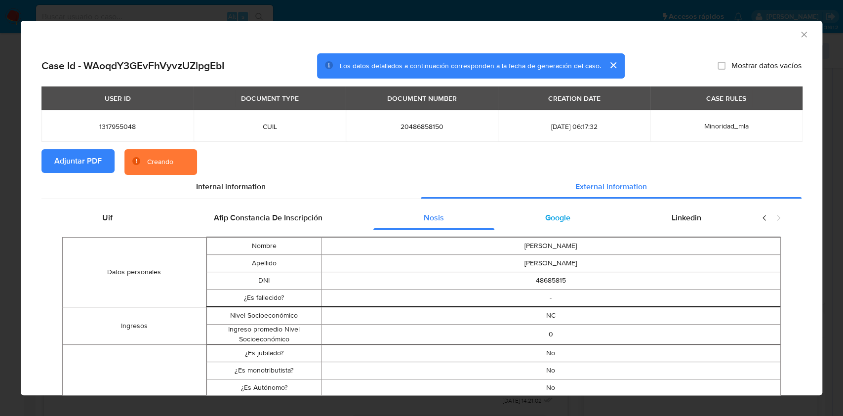
click at [557, 214] on span "Google" at bounding box center [557, 217] width 25 height 11
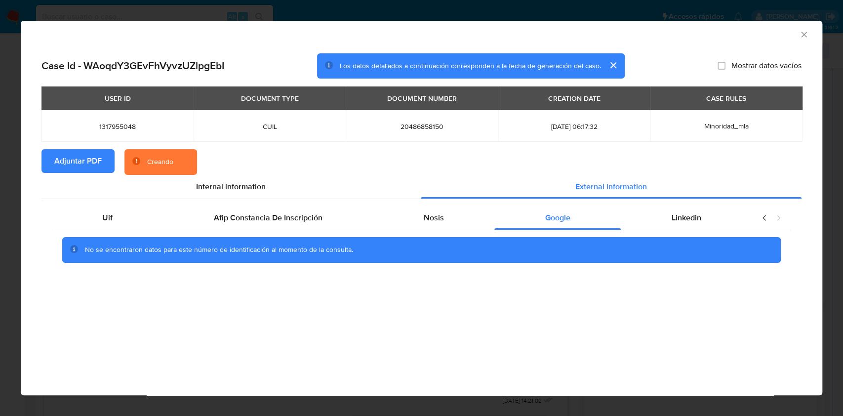
click at [707, 234] on div "No se encontraron datos para este número de identificación al momento de la con…" at bounding box center [421, 250] width 739 height 40
click at [700, 225] on div "Linkedin" at bounding box center [686, 218] width 131 height 24
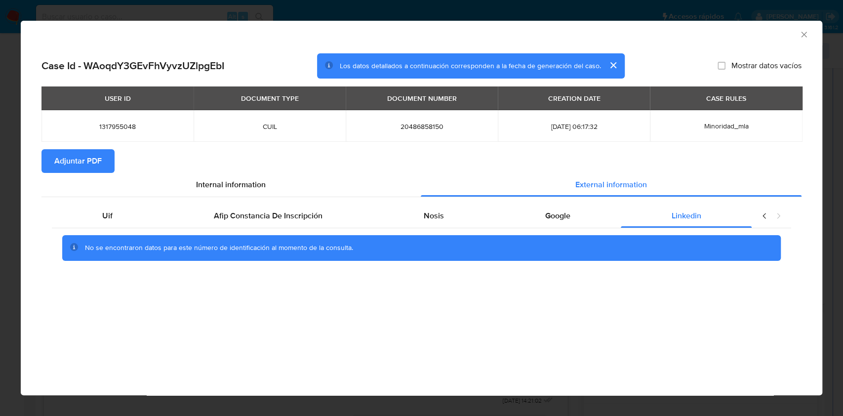
click at [799, 33] on icon "Cerrar ventana" at bounding box center [804, 35] width 10 height 10
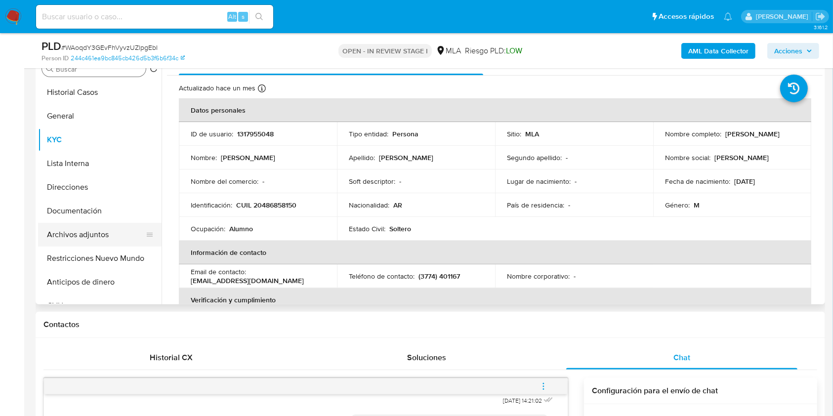
click at [120, 241] on button "Archivos adjuntos" at bounding box center [96, 235] width 116 height 24
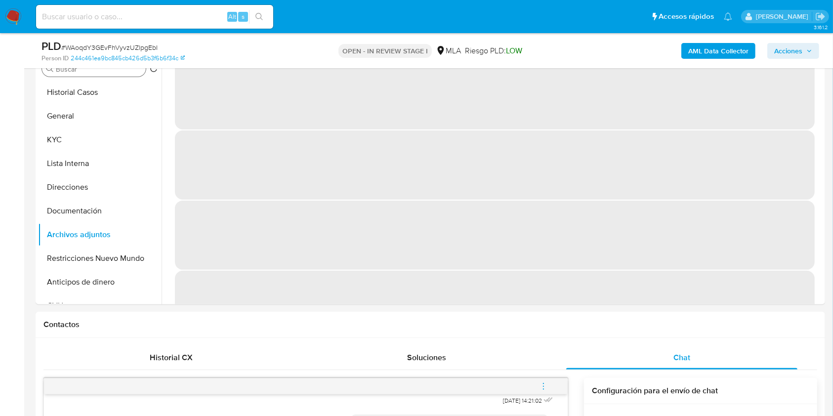
scroll to position [166, 0]
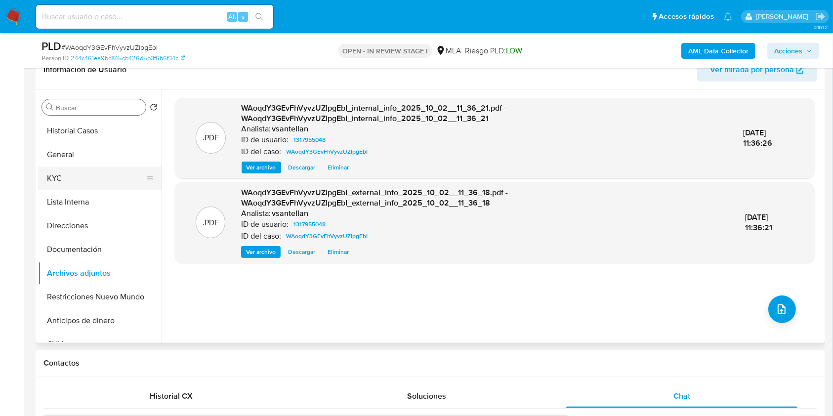
click at [117, 178] on button "KYC" at bounding box center [96, 178] width 116 height 24
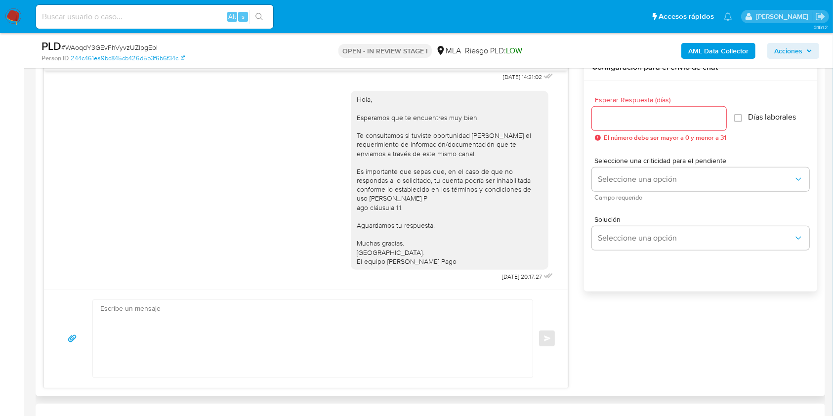
scroll to position [500, 0]
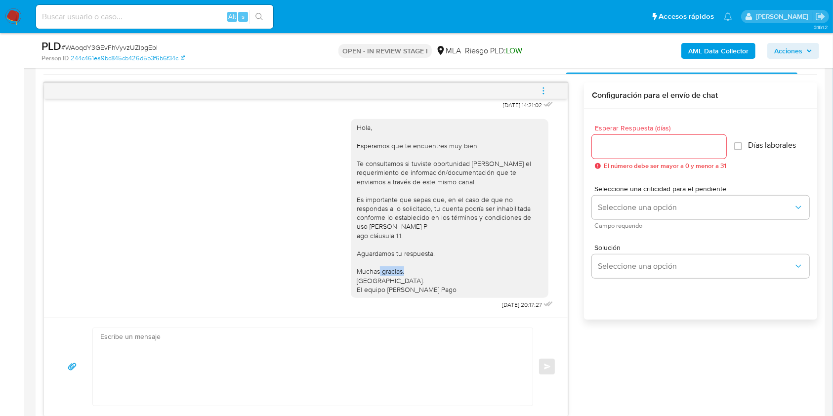
drag, startPoint x: 557, startPoint y: 270, endPoint x: 559, endPoint y: 264, distance: 6.4
click at [559, 264] on div "17/09/2025 14:21:02 Hola, Esperamos que te encuentres muy bien. Te consultamos …" at bounding box center [306, 208] width 524 height 218
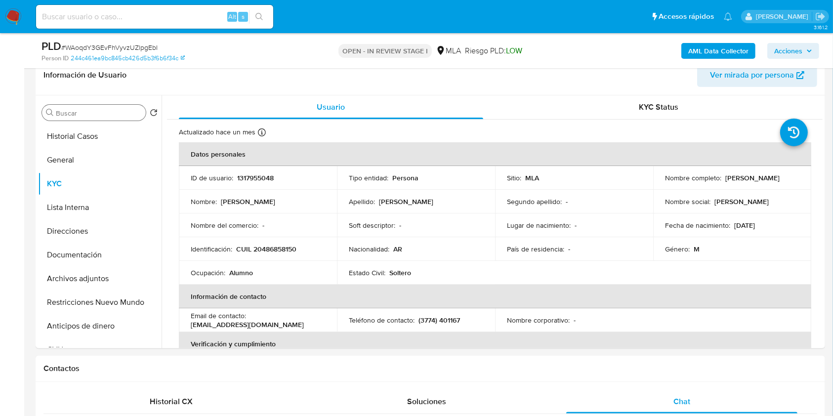
scroll to position [152, 0]
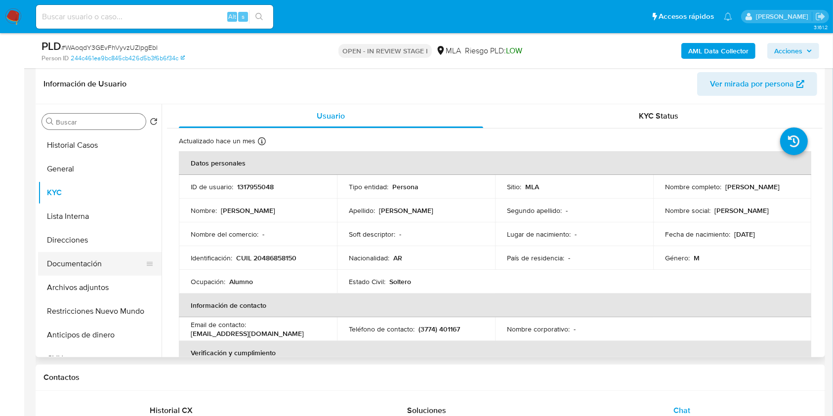
click at [101, 257] on button "Documentación" at bounding box center [96, 264] width 116 height 24
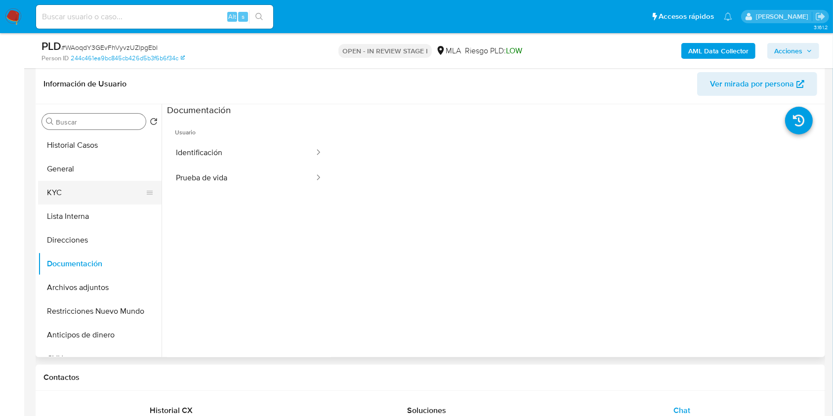
drag, startPoint x: 77, startPoint y: 189, endPoint x: 0, endPoint y: 397, distance: 222.1
click at [77, 189] on button "KYC" at bounding box center [99, 193] width 123 height 24
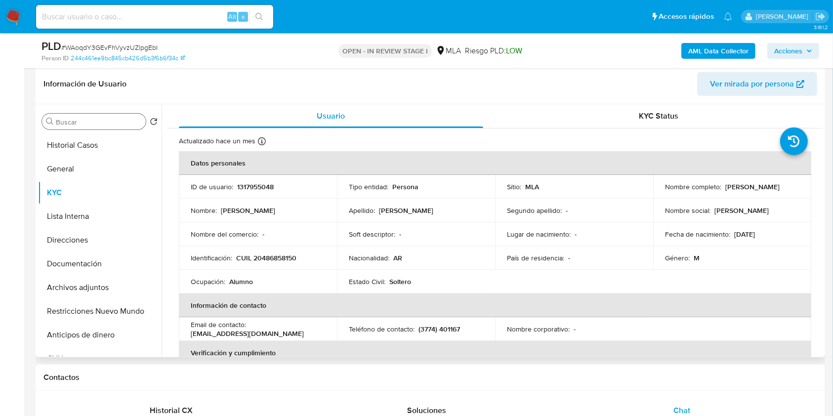
drag, startPoint x: 725, startPoint y: 189, endPoint x: 793, endPoint y: 188, distance: 68.7
click at [793, 188] on div "Nombre completo : Benjamin Acquarone" at bounding box center [732, 186] width 134 height 9
click at [795, 189] on td "Nombre completo : Benjamin Acquarone" at bounding box center [732, 187] width 158 height 24
drag, startPoint x: 791, startPoint y: 187, endPoint x: 781, endPoint y: 196, distance: 13.7
click at [724, 184] on div "Nombre completo : Benjamin Acquarone" at bounding box center [732, 186] width 134 height 9
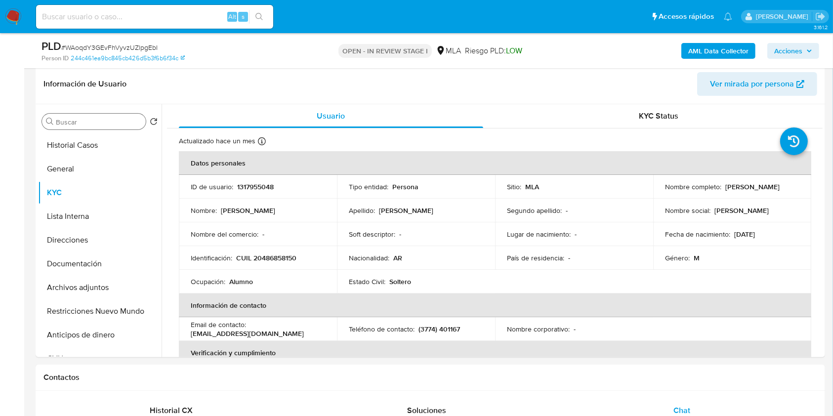
copy p "[PERSON_NAME]"
click at [687, 405] on span "Chat" at bounding box center [681, 410] width 17 height 11
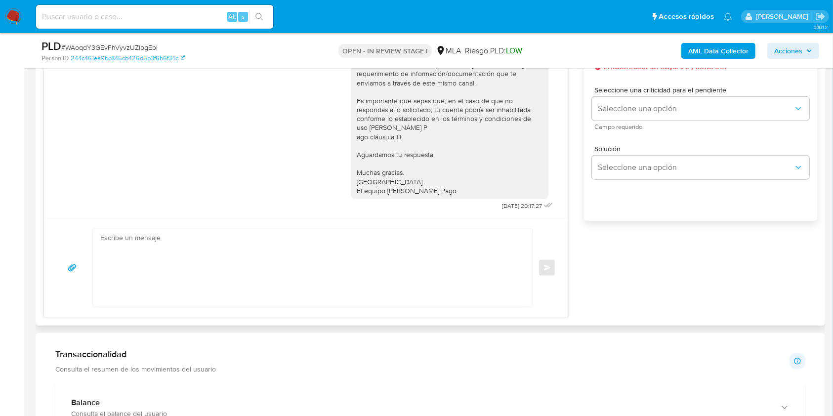
scroll to position [613, 0]
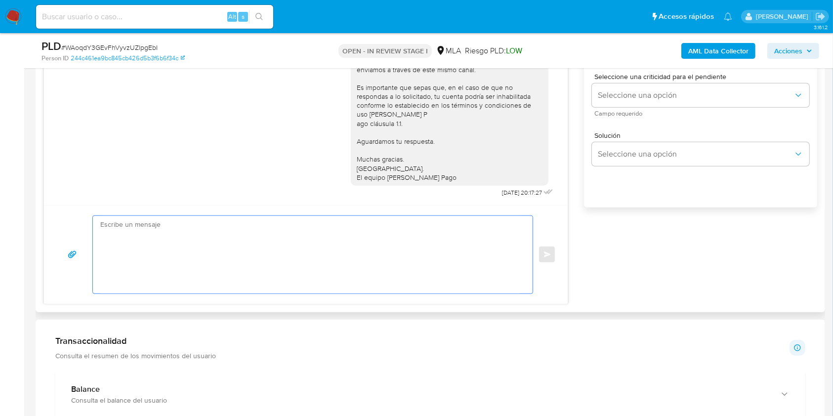
click at [306, 252] on textarea at bounding box center [310, 255] width 420 height 78
paste textarea "Hola Benjamin Acquarone, En función de las operaciones registradas en tu cuenta…"
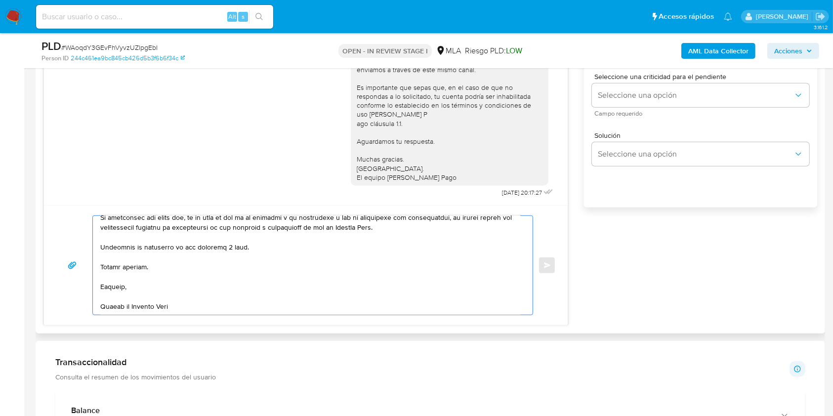
scroll to position [371, 0]
click at [229, 245] on textarea at bounding box center [310, 265] width 420 height 99
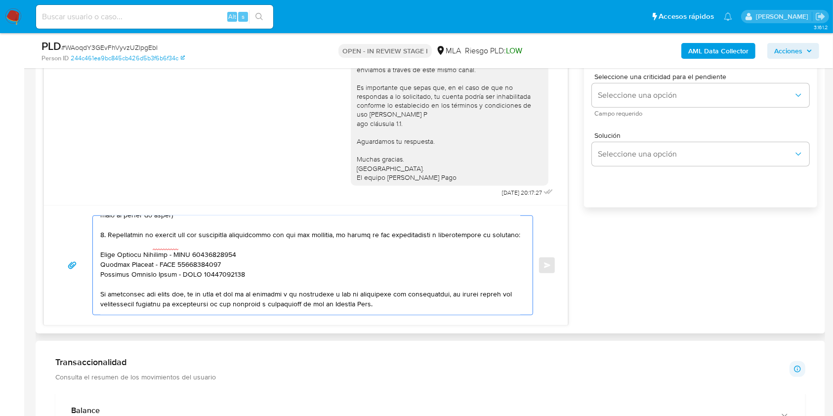
scroll to position [285, 0]
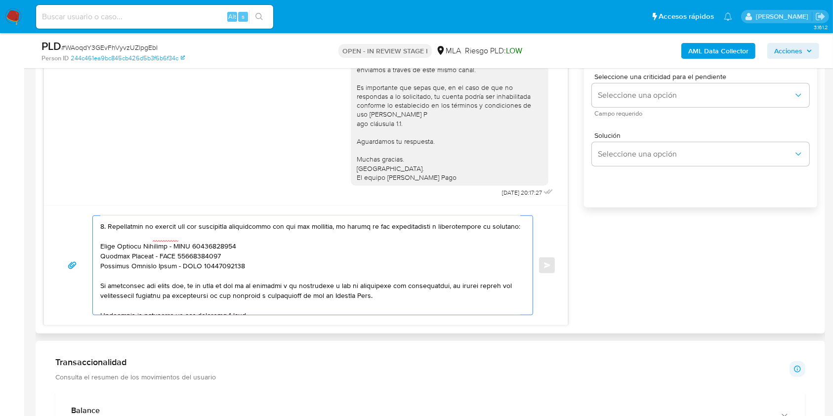
drag, startPoint x: 264, startPoint y: 285, endPoint x: 290, endPoint y: 290, distance: 26.7
click at [264, 284] on textarea at bounding box center [310, 265] width 420 height 99
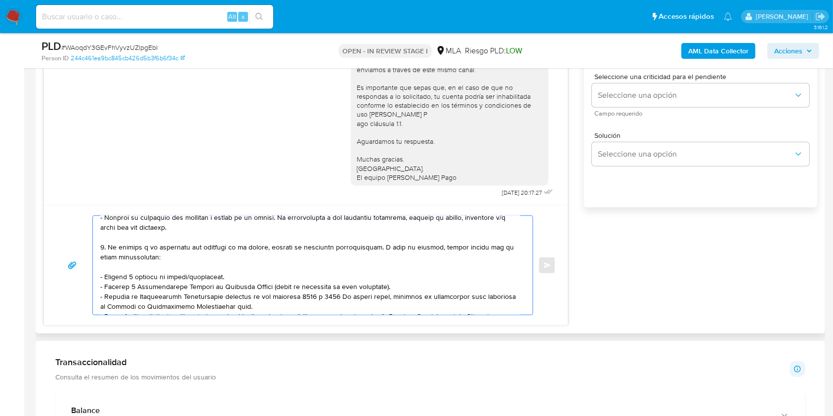
scroll to position [80, 0]
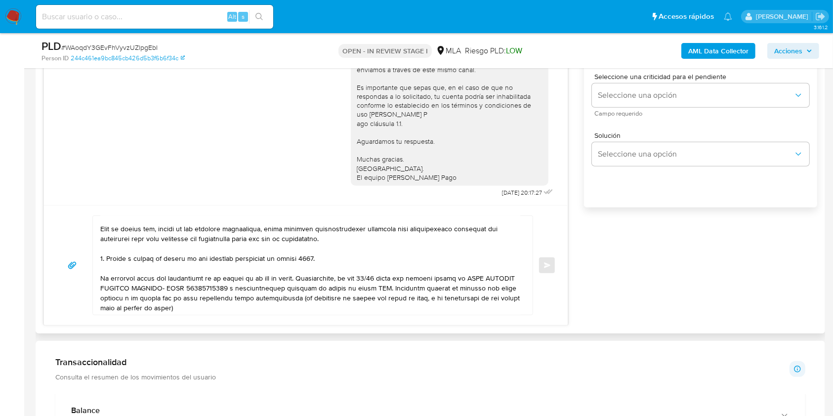
drag, startPoint x: 232, startPoint y: 315, endPoint x: 227, endPoint y: 314, distance: 5.0
click at [227, 314] on div "Enviar" at bounding box center [306, 265] width 524 height 120
drag, startPoint x: 224, startPoint y: 313, endPoint x: 93, endPoint y: 283, distance: 134.8
click at [94, 283] on div at bounding box center [310, 265] width 435 height 99
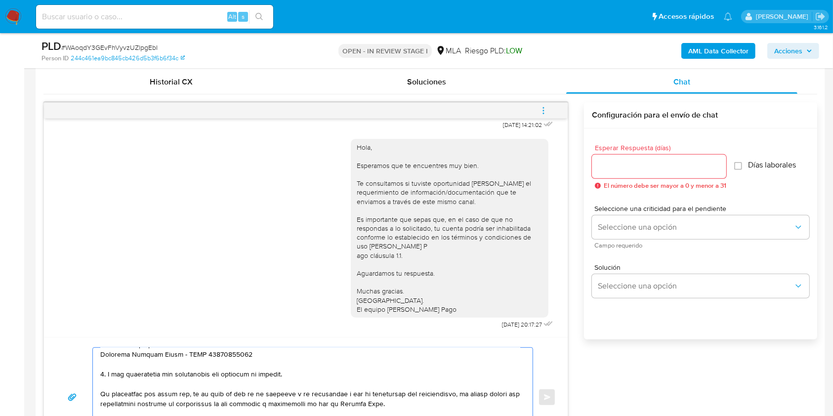
type textarea "Hola Benjamin Acquarone, En función de las operaciones registradas en tu cuenta…"
click at [611, 163] on input "Esperar Respuesta (días)" at bounding box center [659, 166] width 134 height 13
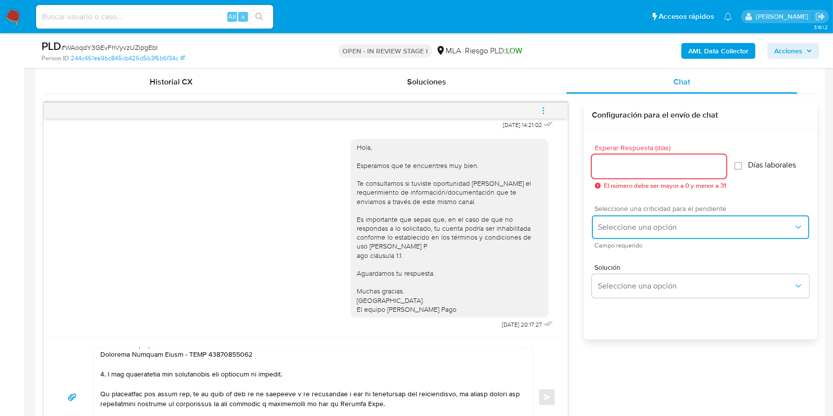
click at [632, 232] on button "Seleccione una opción" at bounding box center [700, 227] width 217 height 24
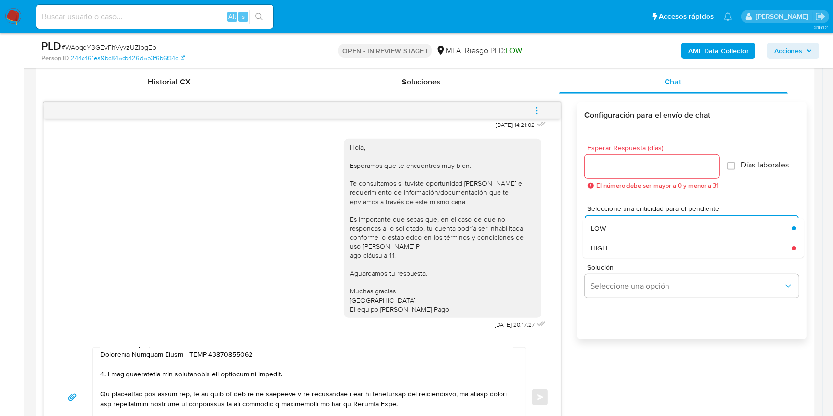
click at [607, 170] on input "Esperar Respuesta (días)" at bounding box center [652, 166] width 134 height 13
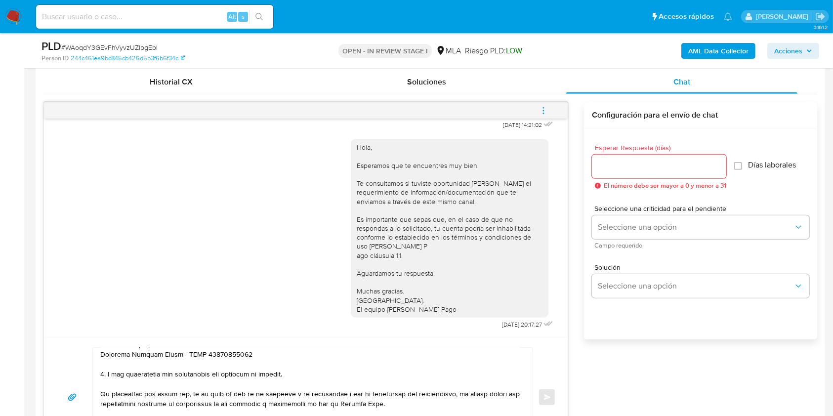
click at [611, 175] on div at bounding box center [659, 167] width 134 height 24
click at [613, 167] on input "Esperar Respuesta (días)" at bounding box center [659, 166] width 134 height 13
type input "2"
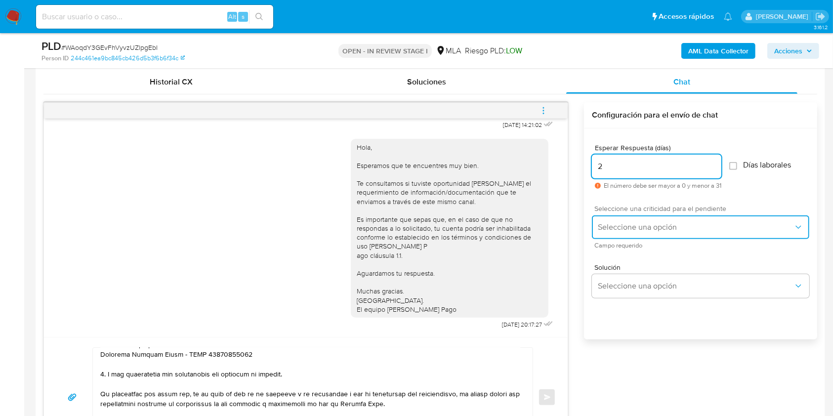
click at [636, 232] on button "Seleccione una opción" at bounding box center [700, 227] width 217 height 24
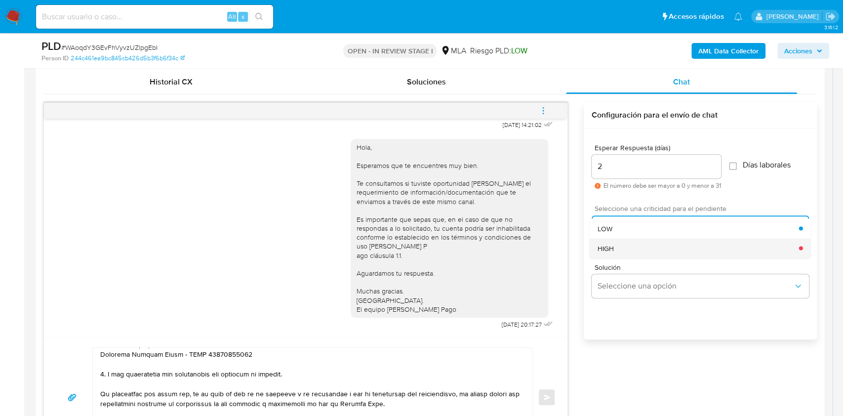
click at [627, 247] on div "HIGH" at bounding box center [699, 248] width 202 height 20
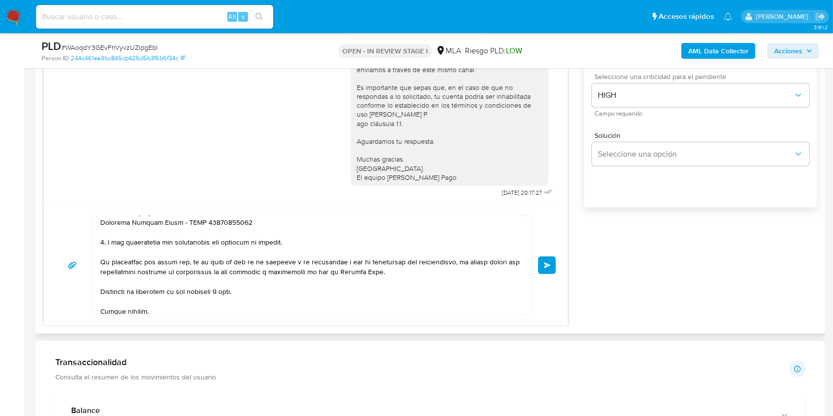
click at [550, 264] on span "Enviar" at bounding box center [547, 265] width 7 height 6
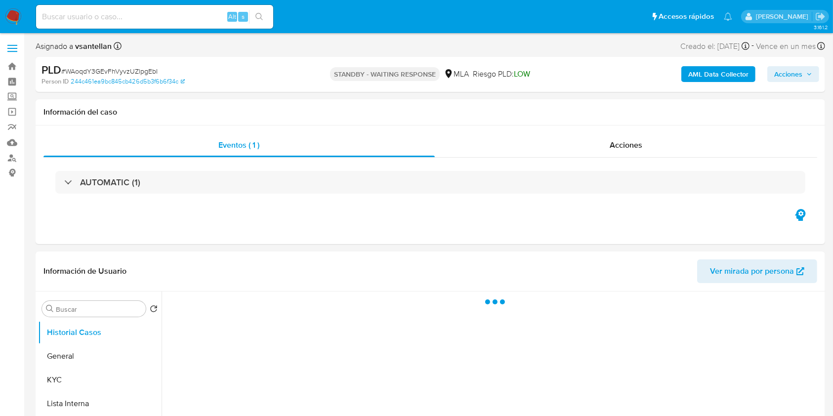
select select "10"
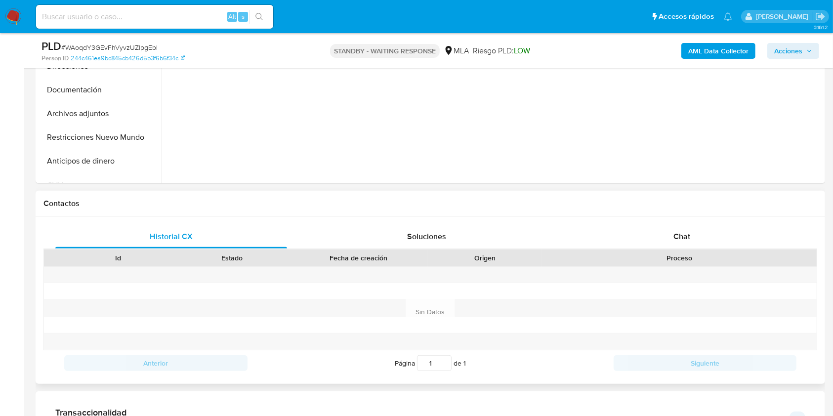
scroll to position [395, 0]
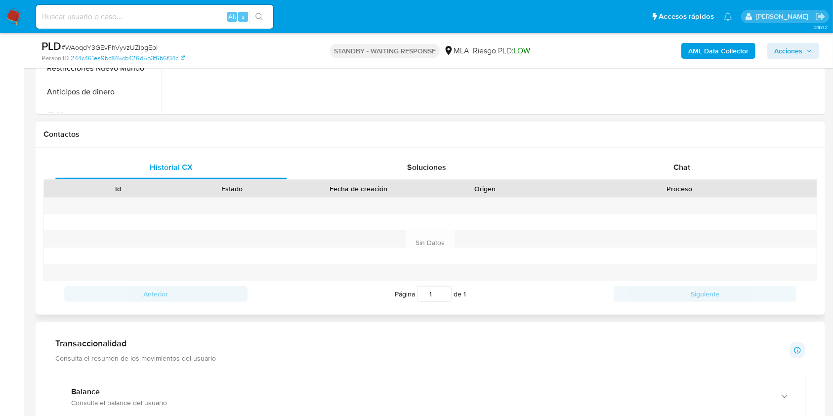
click at [646, 154] on div "Historial CX Soluciones Chat Id Estado Fecha de creación Origen Proceso Anterio…" at bounding box center [430, 231] width 789 height 167
click at [650, 160] on div "Chat" at bounding box center [682, 168] width 232 height 24
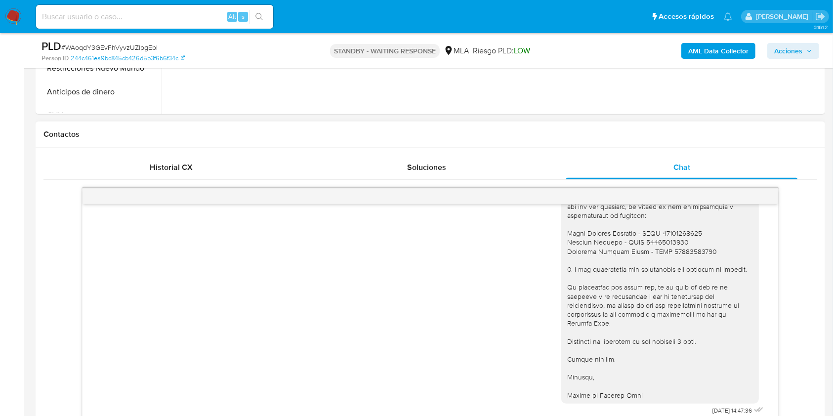
scroll to position [992, 0]
click at [438, 256] on div "[DATE] 14:47:36" at bounding box center [430, 147] width 670 height 541
